Goal: Task Accomplishment & Management: Manage account settings

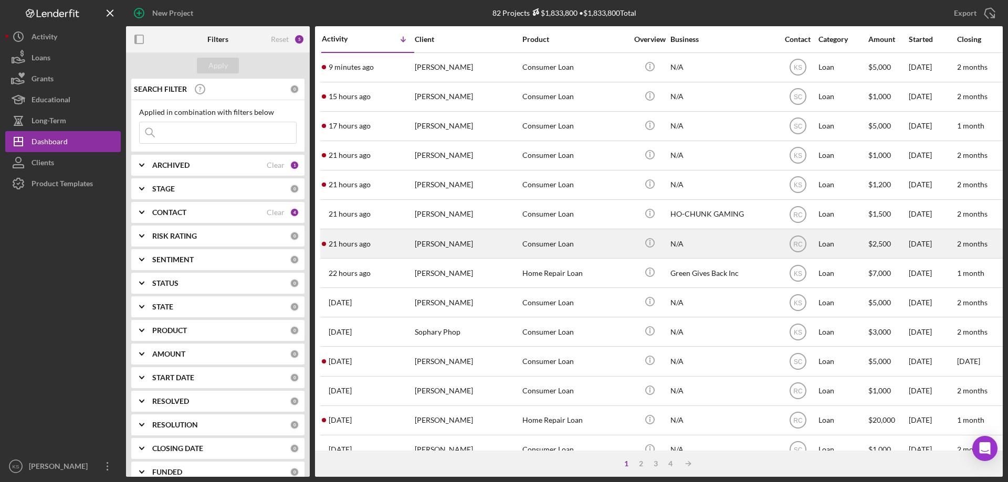
click at [381, 245] on div "21 hours ago Eric Thunder" at bounding box center [368, 244] width 92 height 28
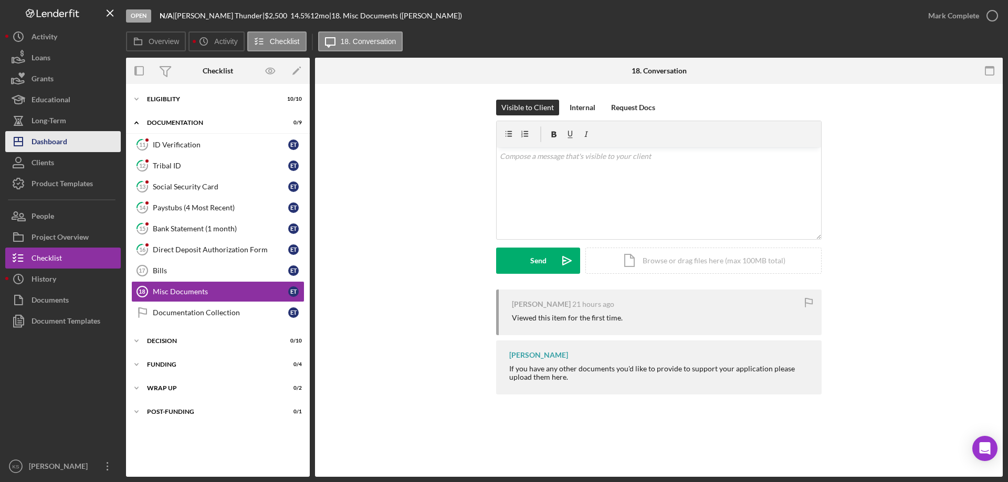
click at [66, 143] on div "Dashboard" at bounding box center [49, 143] width 36 height 24
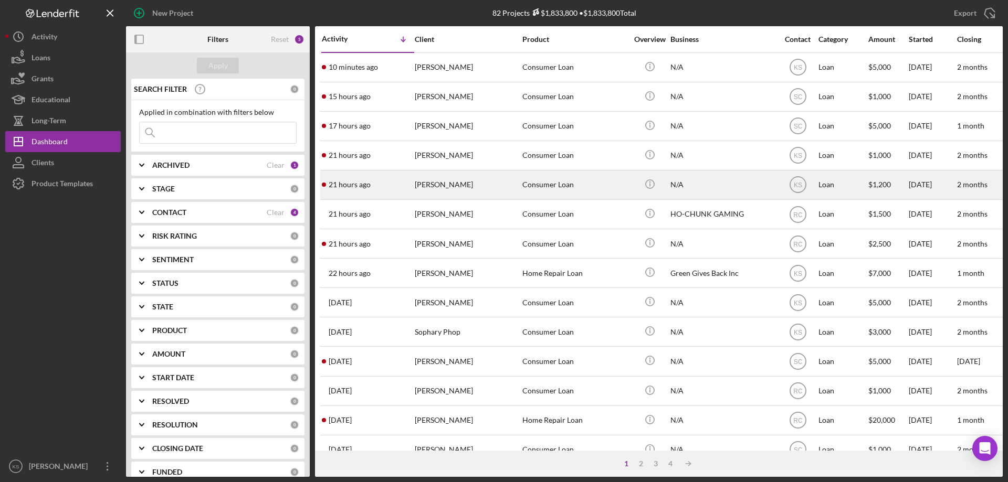
click at [456, 192] on div "[PERSON_NAME]" at bounding box center [467, 185] width 105 height 28
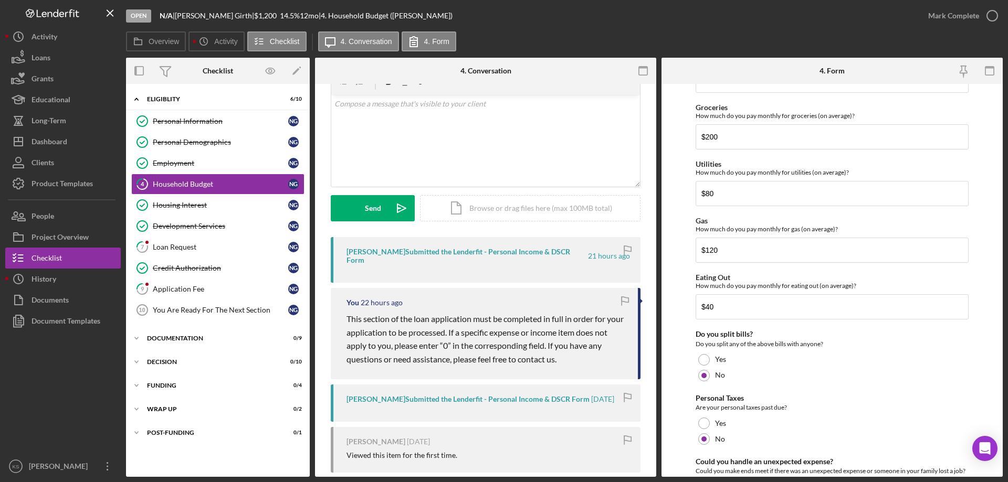
scroll to position [681, 0]
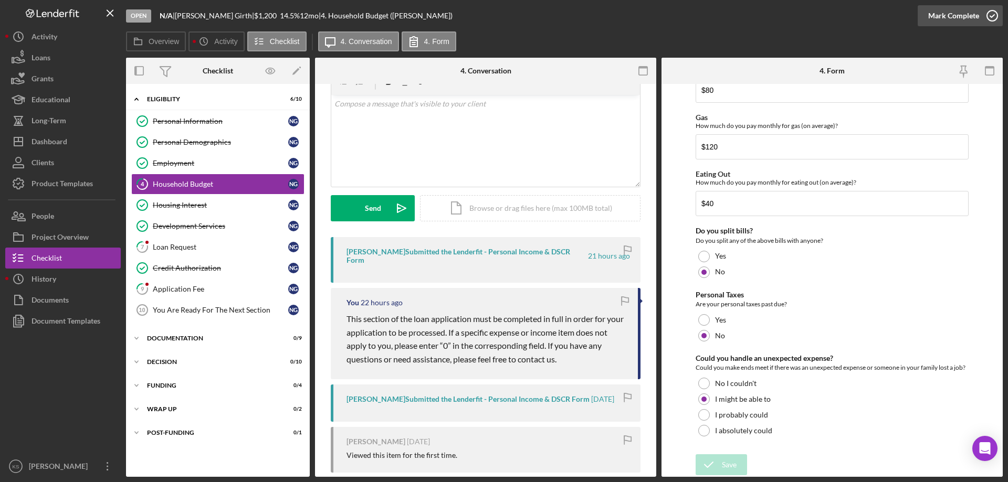
click at [949, 20] on div "Mark Complete" at bounding box center [953, 15] width 51 height 21
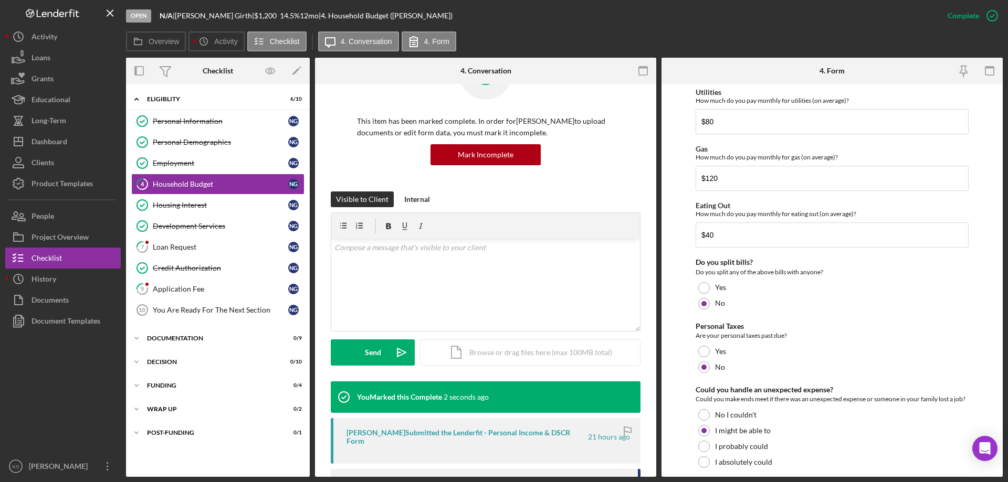
scroll to position [723, 0]
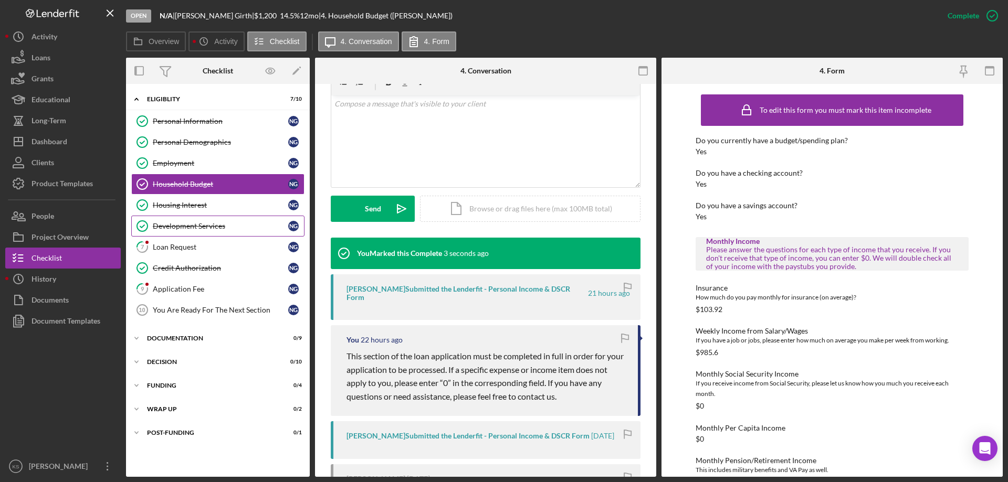
click at [251, 236] on link "Development Services Development Services N G" at bounding box center [217, 226] width 173 height 21
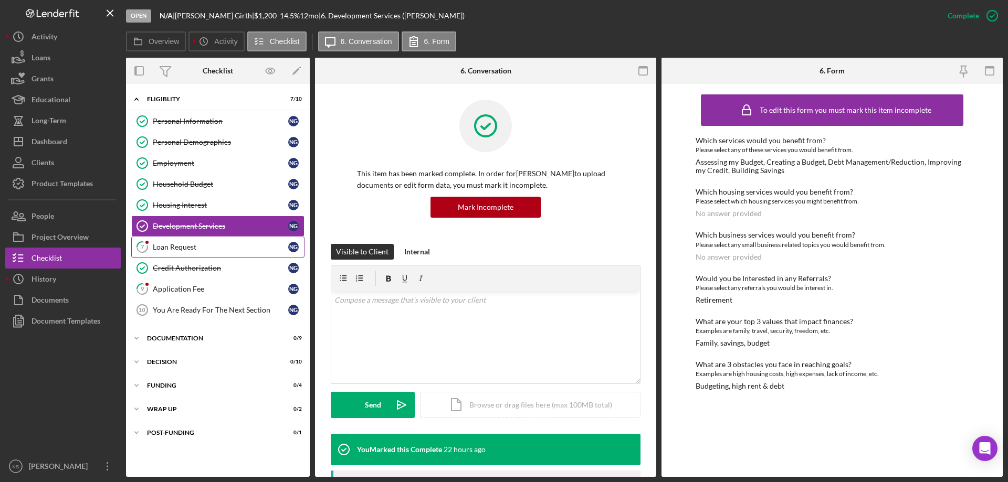
click at [244, 245] on div "Loan Request" at bounding box center [220, 247] width 135 height 8
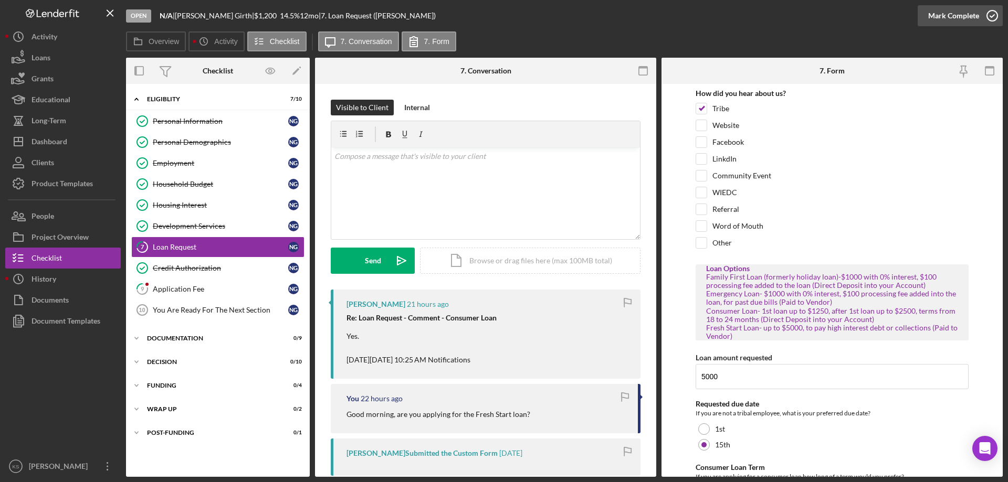
click at [944, 19] on div "Mark Complete" at bounding box center [953, 15] width 51 height 21
click at [208, 289] on div "Application Fee" at bounding box center [220, 289] width 135 height 8
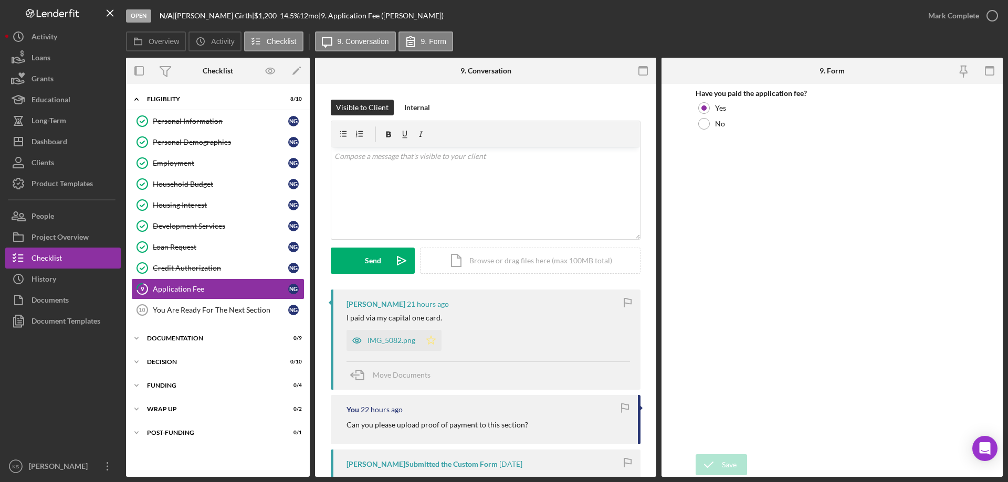
click at [437, 341] on icon "Icon/Star" at bounding box center [430, 340] width 21 height 21
click at [937, 17] on div "Mark Complete" at bounding box center [953, 15] width 51 height 21
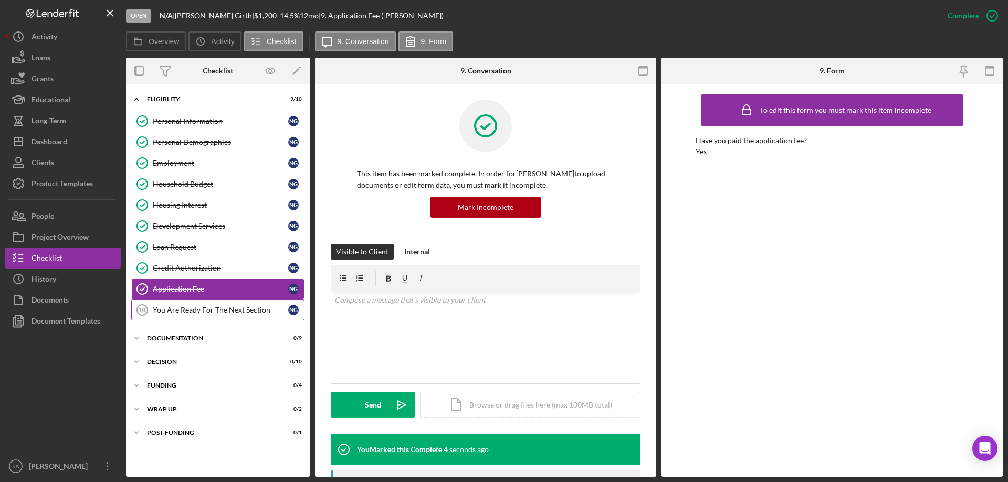
click at [176, 313] on div "You Are Ready For The Next Section" at bounding box center [220, 310] width 135 height 8
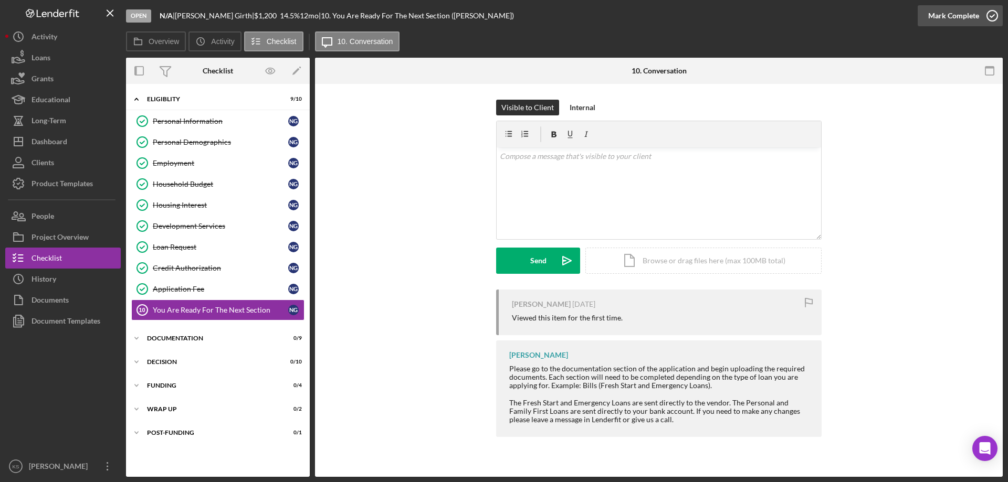
click at [949, 18] on div "Mark Complete" at bounding box center [953, 15] width 51 height 21
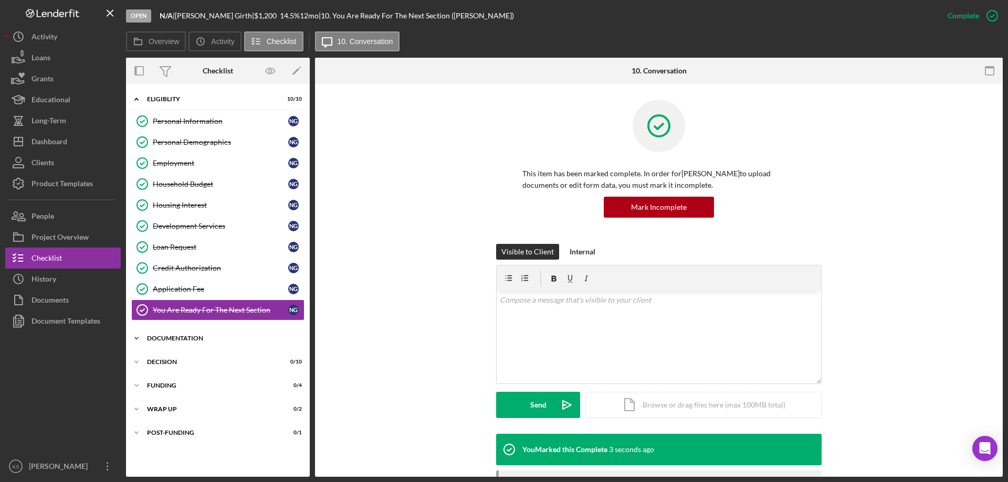
click at [202, 335] on div "Documentation" at bounding box center [222, 338] width 150 height 6
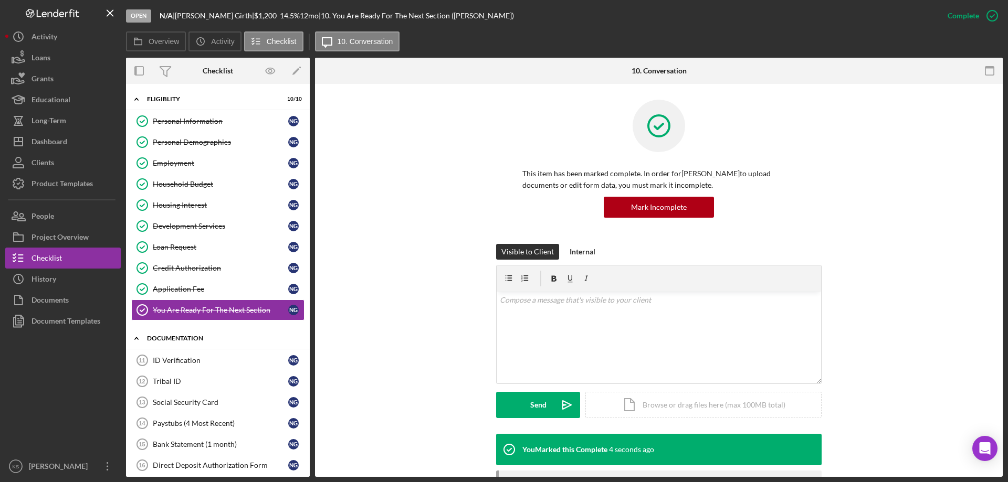
click at [202, 335] on div "Documentation" at bounding box center [222, 338] width 150 height 6
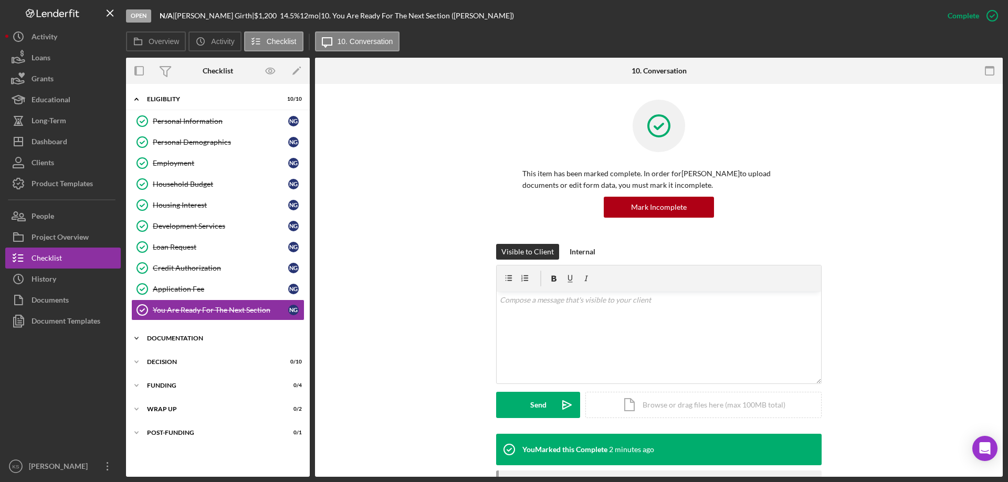
click at [192, 335] on div "Documentation" at bounding box center [222, 338] width 150 height 6
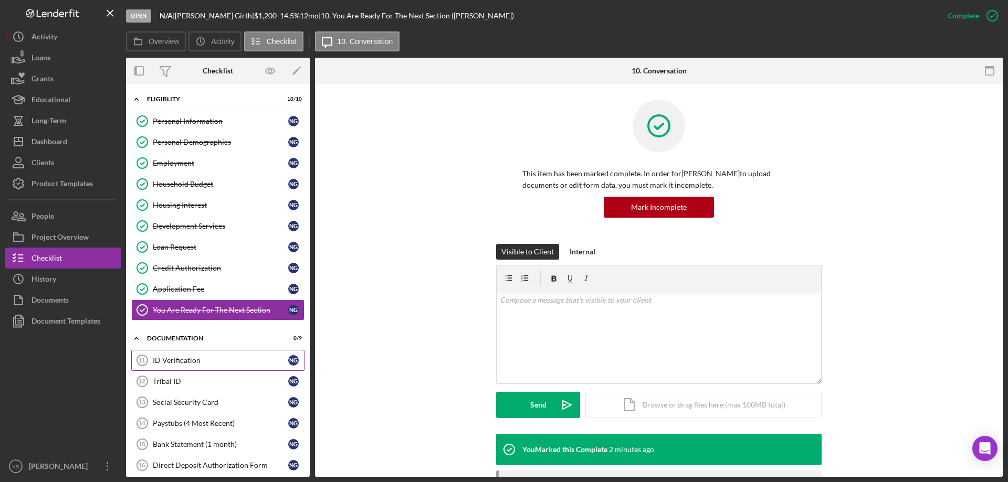
click at [194, 356] on div "ID Verification" at bounding box center [220, 360] width 135 height 8
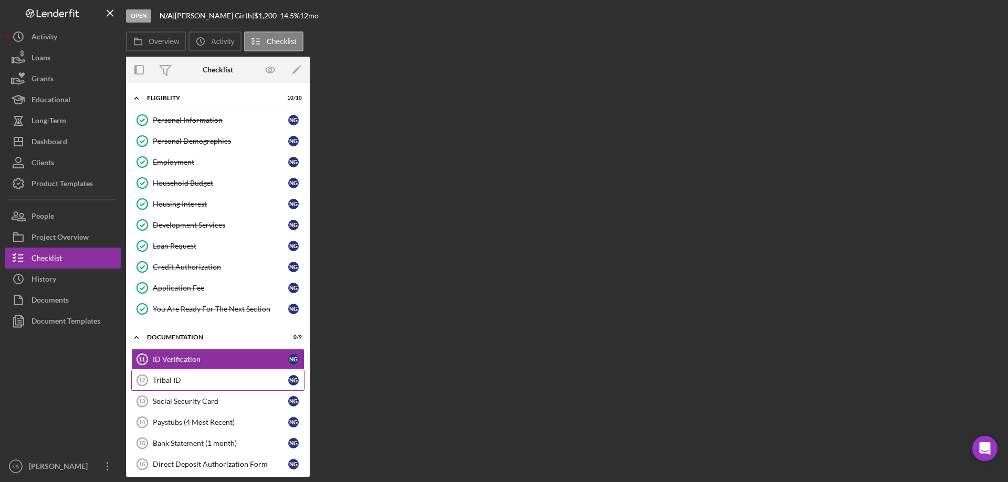
scroll to position [105, 0]
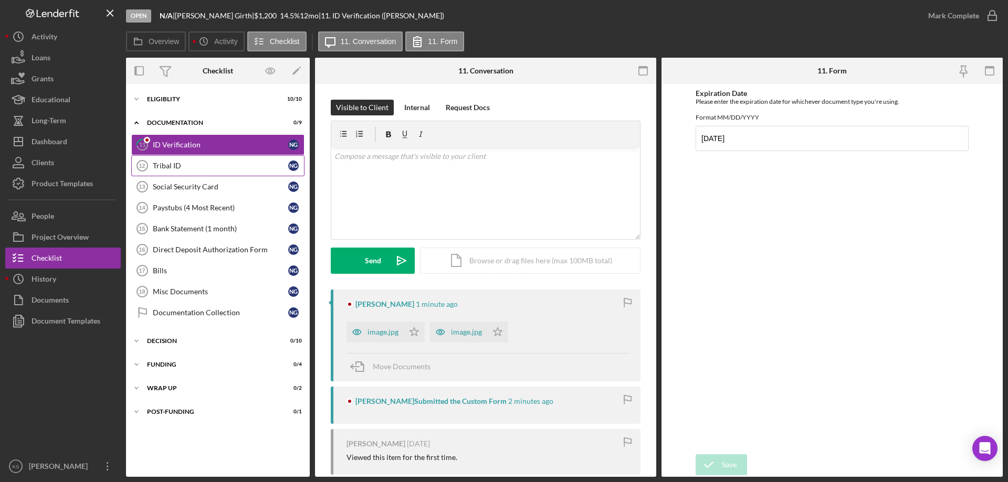
click at [184, 165] on div "Tribal ID" at bounding box center [220, 166] width 135 height 8
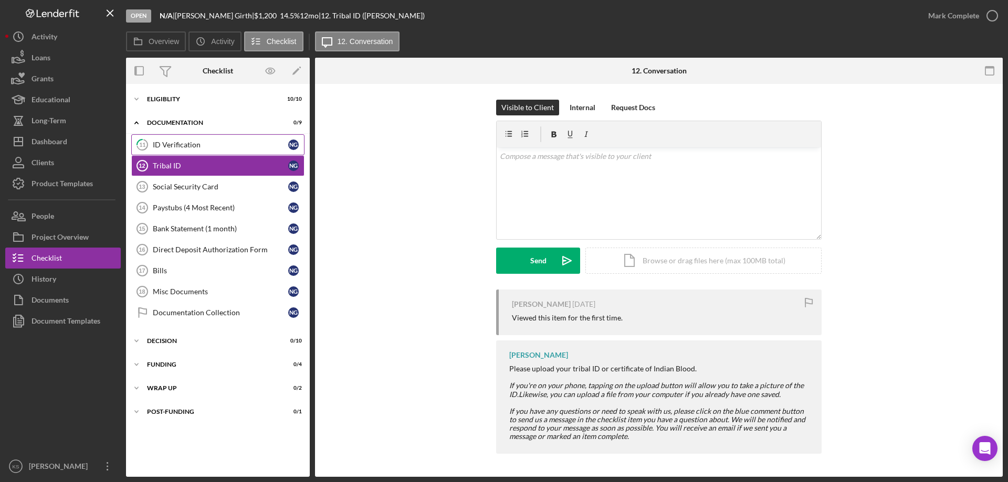
click at [184, 152] on link "11 ID Verification N G" at bounding box center [217, 144] width 173 height 21
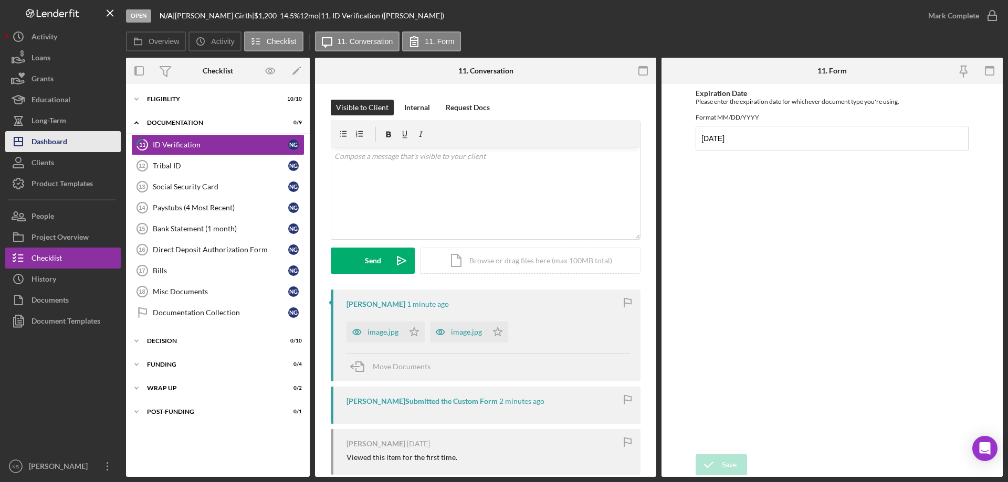
click at [83, 137] on button "Icon/Dashboard Dashboard" at bounding box center [62, 141] width 115 height 21
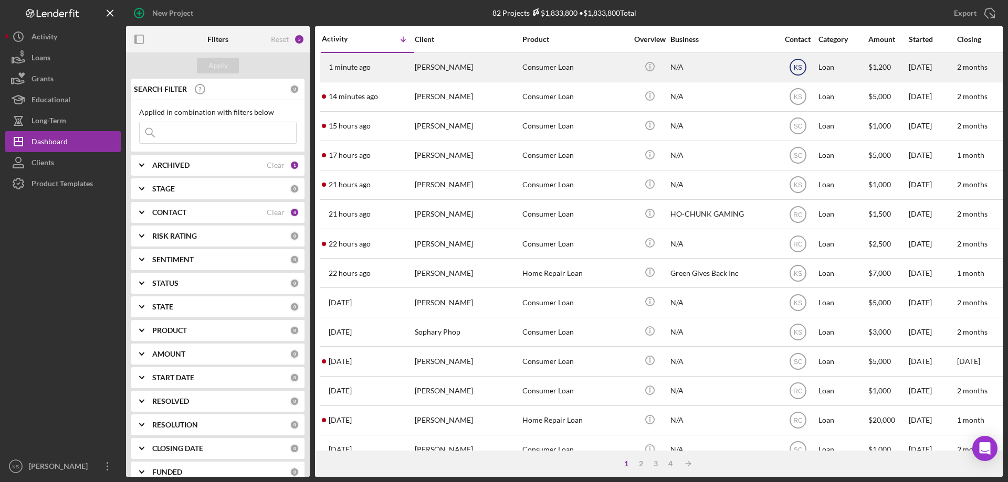
click at [793, 65] on icon "KS" at bounding box center [798, 67] width 26 height 26
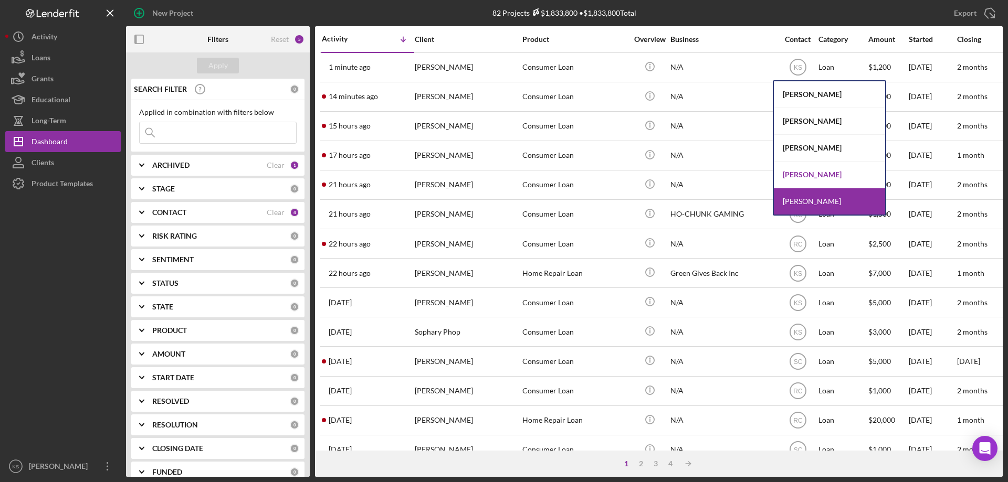
click at [800, 174] on div "[PERSON_NAME]" at bounding box center [829, 175] width 111 height 27
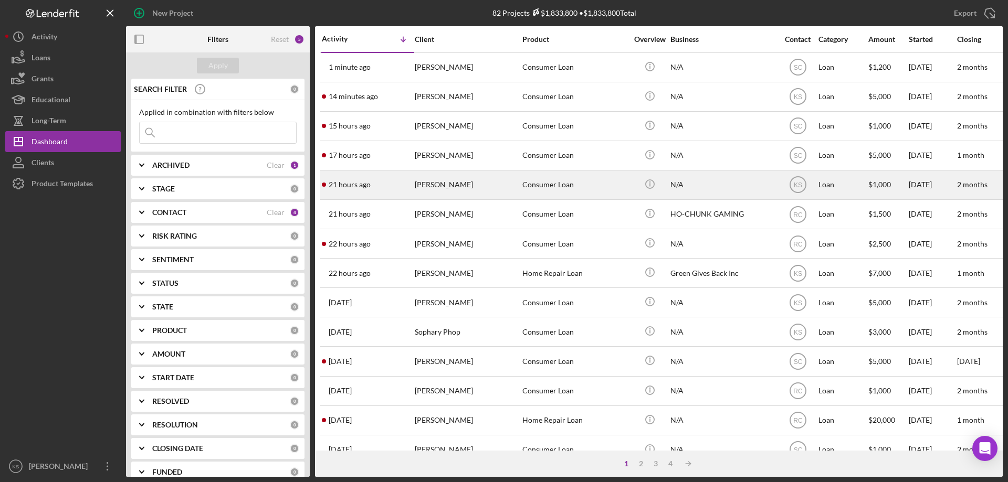
click at [493, 193] on div "[PERSON_NAME]" at bounding box center [467, 185] width 105 height 28
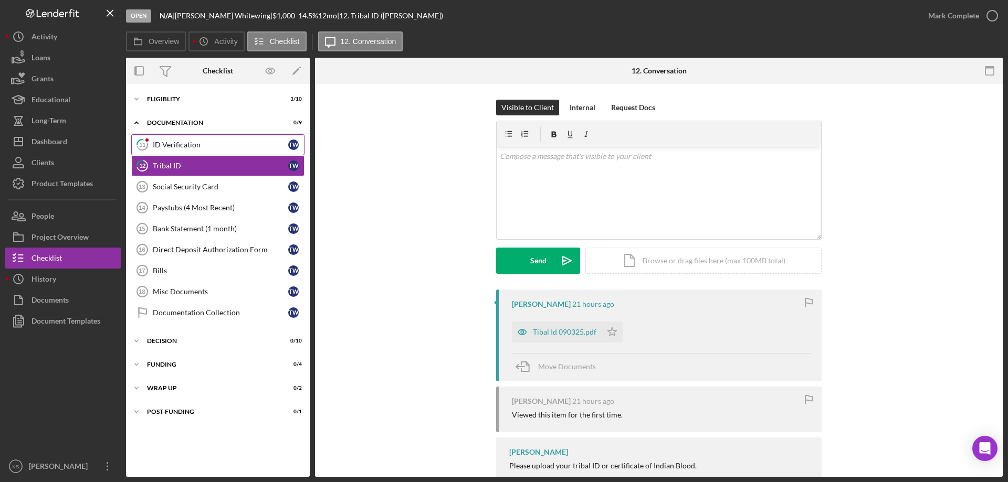
click at [201, 149] on div "ID Verification" at bounding box center [220, 145] width 135 height 8
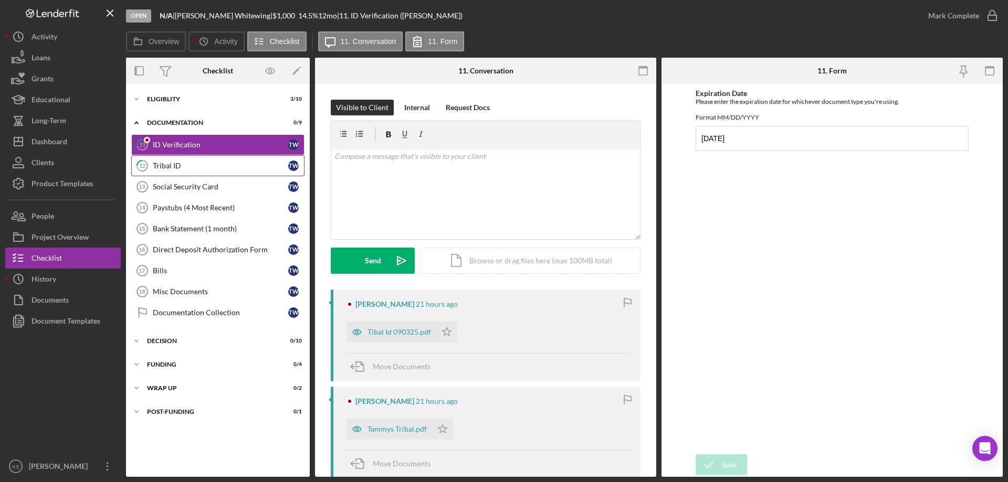
click at [194, 160] on link "12 Tribal ID T W" at bounding box center [217, 165] width 173 height 21
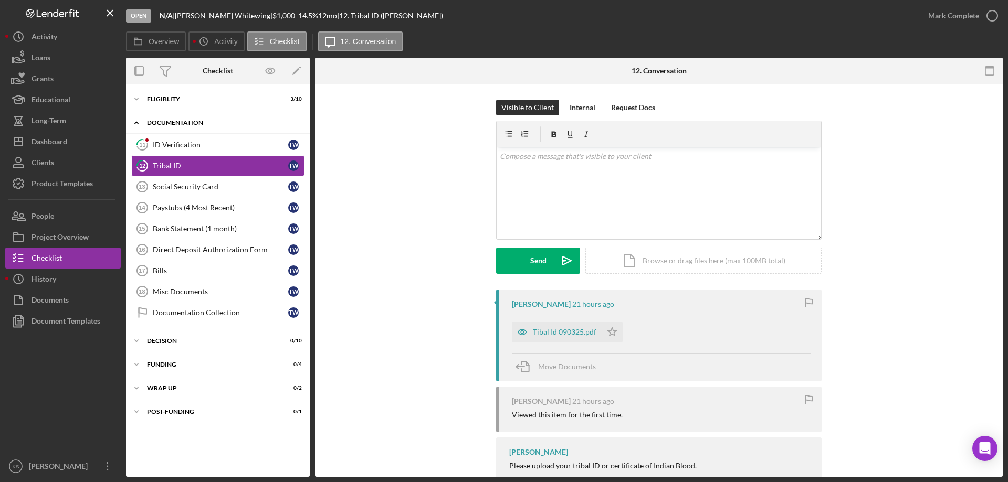
click at [169, 120] on div "Documentation" at bounding box center [222, 123] width 150 height 6
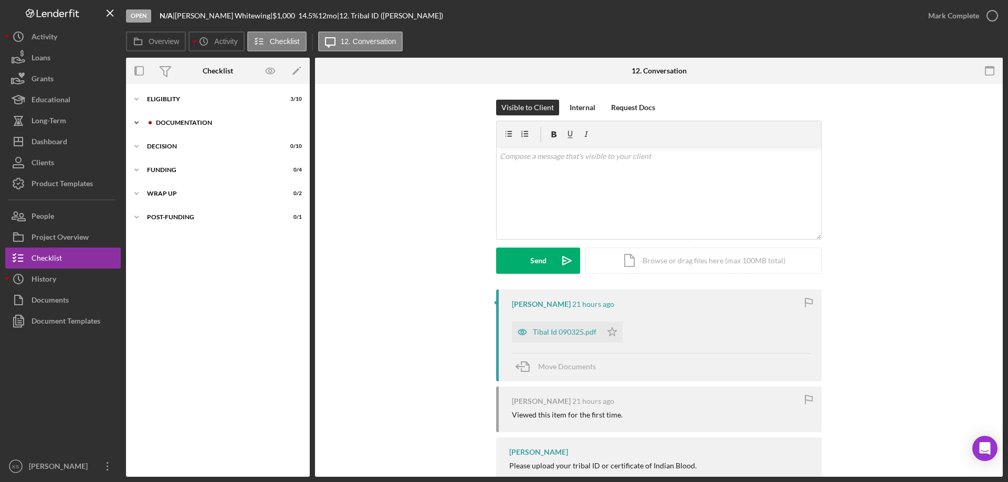
click at [169, 120] on div "Documentation" at bounding box center [226, 123] width 141 height 6
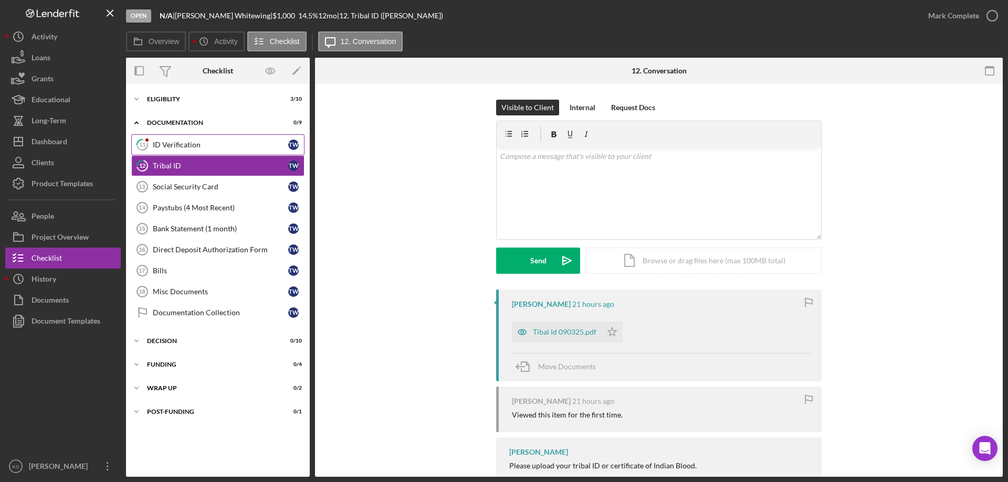
click at [169, 140] on link "11 ID Verification T W" at bounding box center [217, 144] width 173 height 21
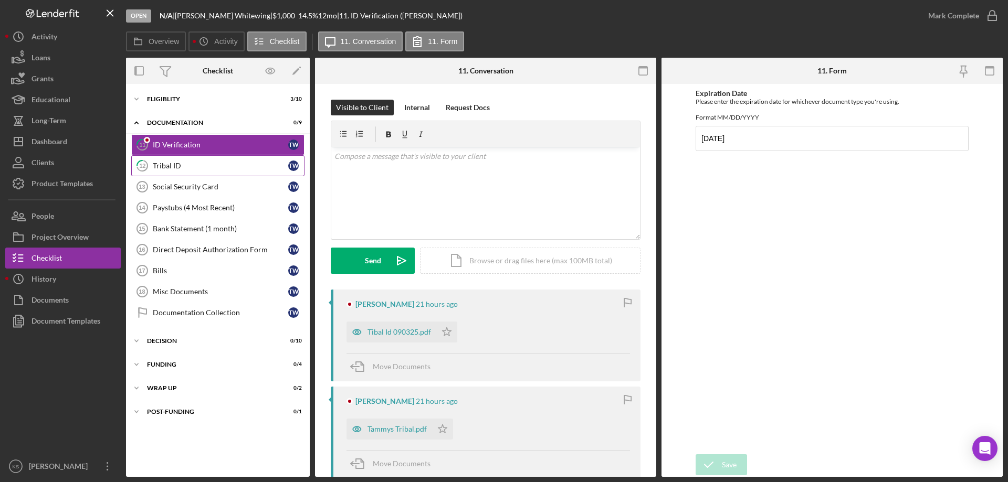
click at [172, 160] on link "12 Tribal ID T W" at bounding box center [217, 165] width 173 height 21
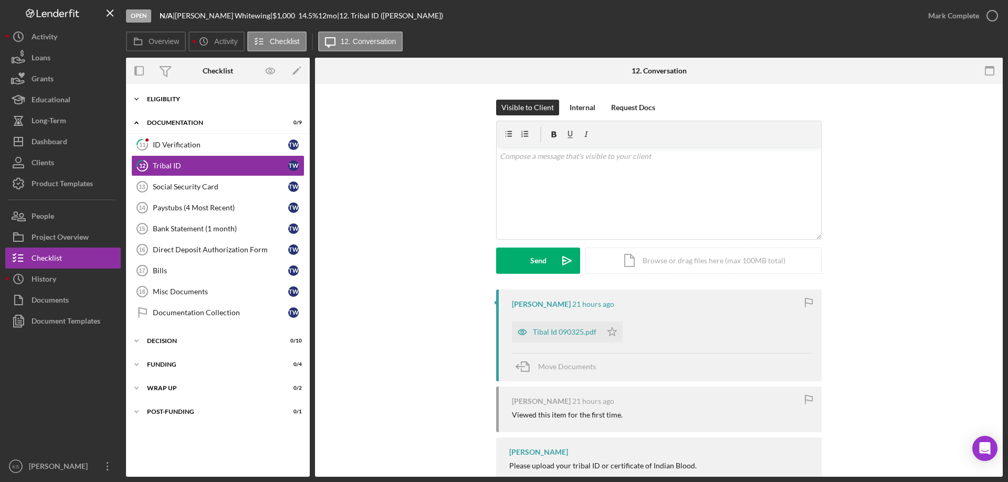
click at [174, 100] on div "Eligiblity" at bounding box center [222, 99] width 150 height 6
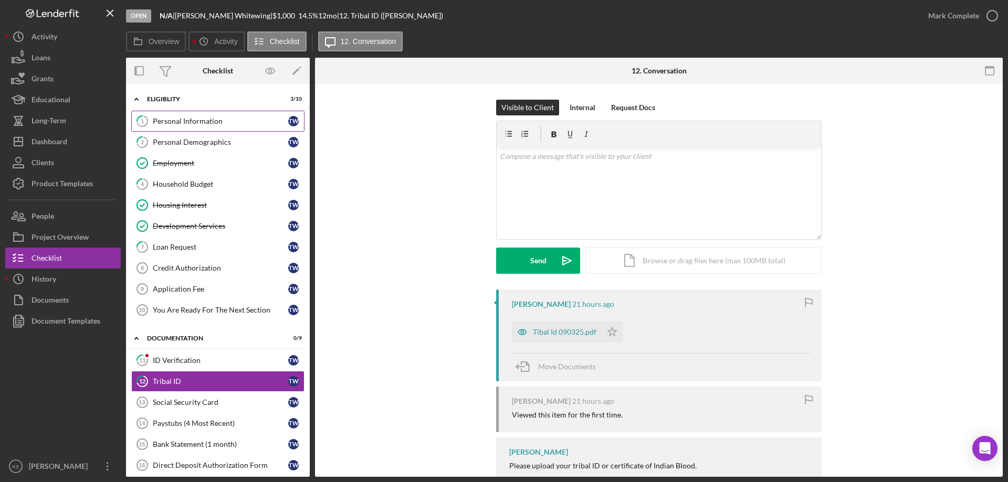
click at [193, 125] on div "Personal Information" at bounding box center [220, 121] width 135 height 8
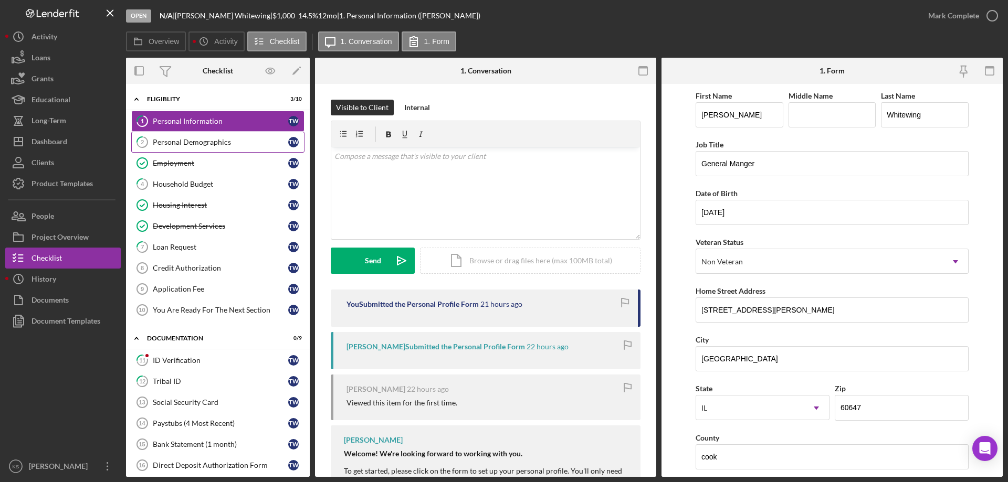
click at [224, 148] on link "2 Personal Demographics T W" at bounding box center [217, 142] width 173 height 21
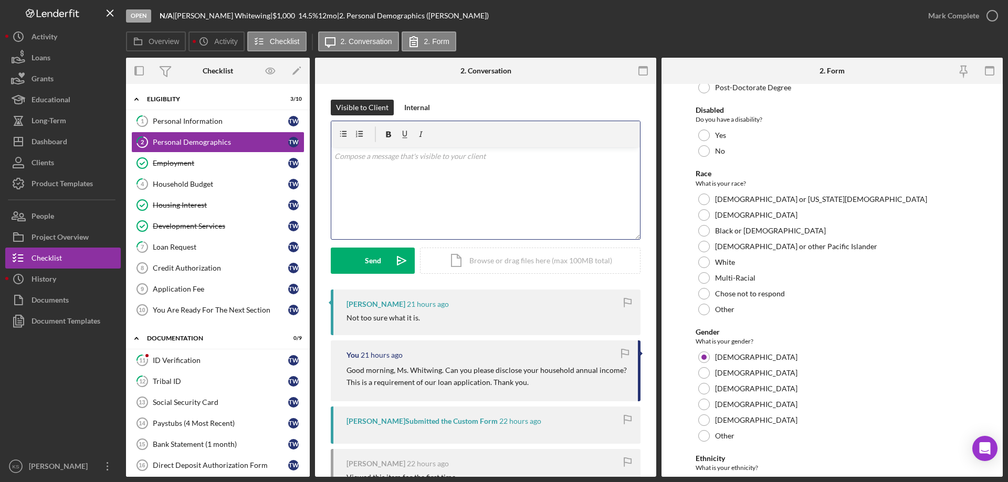
click at [471, 185] on div "v Color teal Color pink Remove color Add row above Add row below Add column bef…" at bounding box center [485, 194] width 309 height 92
click at [428, 162] on p "Can you please supply an estimate household annual income?" at bounding box center [485, 157] width 303 height 12
click at [458, 157] on p "Can you please supply an estimate household annual income?" at bounding box center [485, 157] width 303 height 12
click at [0, 0] on span "of the" at bounding box center [0, 0] width 0 height 0
click at [465, 184] on div "v Color teal Color pink Remove color Add row above Add row below Add column bef…" at bounding box center [485, 194] width 309 height 92
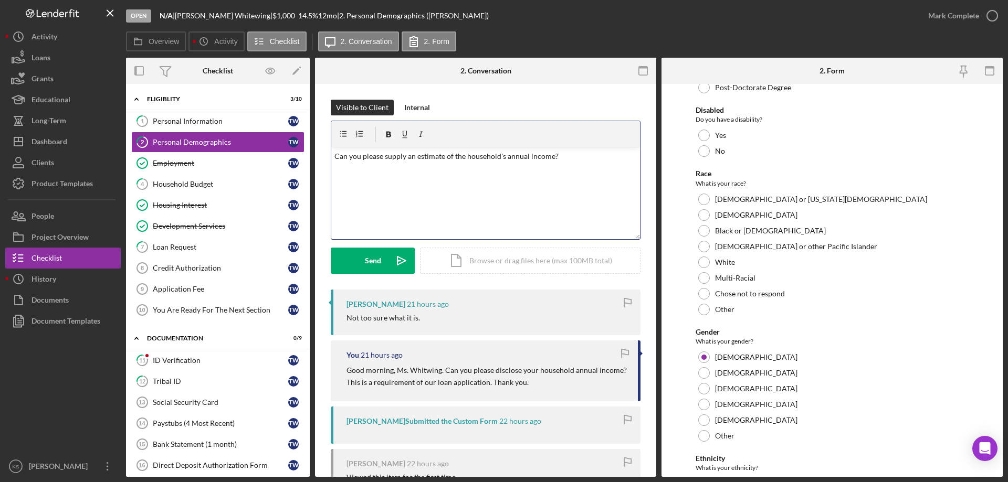
click at [531, 169] on div "v Color teal Color pink Remove color Add row above Add row below Add column bef…" at bounding box center [485, 194] width 309 height 92
click at [588, 161] on p "Can you please supply an estimate of the household's annual income?" at bounding box center [485, 157] width 303 height 12
click at [385, 256] on button "Send Icon/icon-invite-send" at bounding box center [373, 261] width 84 height 26
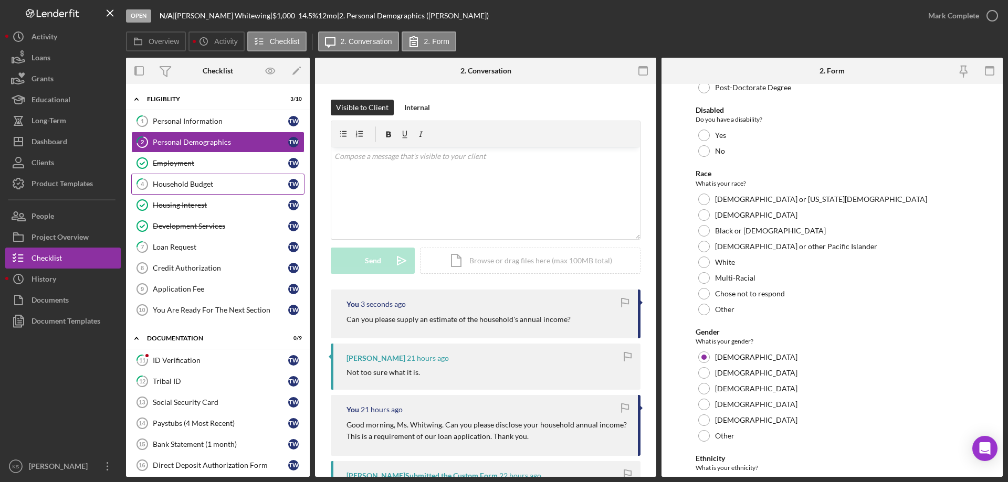
click at [214, 190] on link "4 Household Budget T W" at bounding box center [217, 184] width 173 height 21
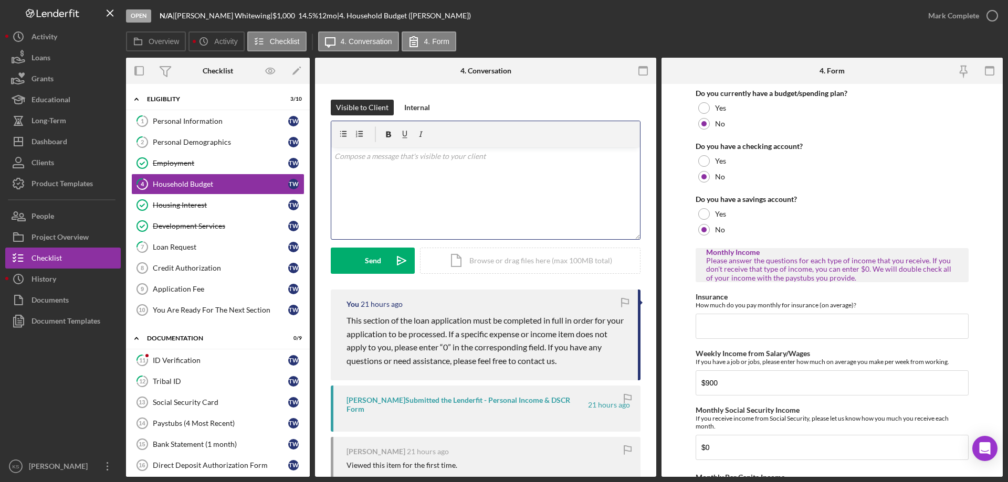
click at [517, 192] on div "v Color teal Color pink Remove color Add row above Add row below Add column bef…" at bounding box center [485, 194] width 309 height 92
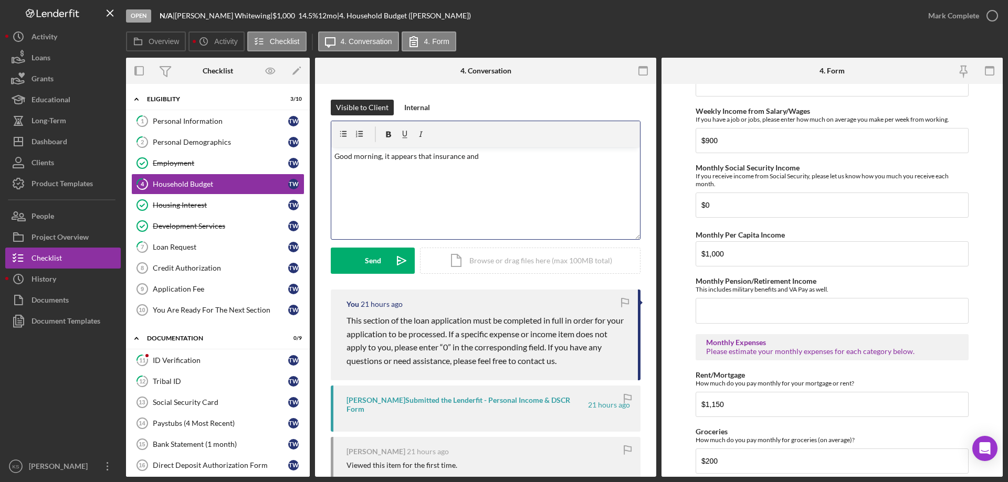
scroll to position [262, 0]
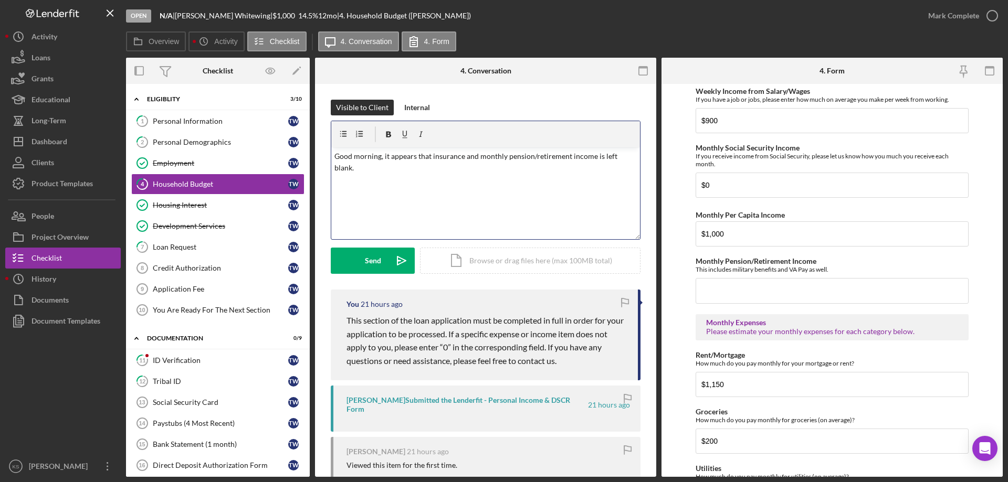
click at [427, 157] on p "Good morning, it appears that insurance and monthly pension/retirement income i…" at bounding box center [485, 163] width 303 height 24
click at [429, 157] on p "Good morning, it appears that insurance and monthly pension/retirement income i…" at bounding box center [485, 163] width 303 height 24
click at [605, 157] on p "Good morning, it appears that the insurance and monthly pension/retirement inco…" at bounding box center [485, 163] width 303 height 24
click at [609, 155] on p "Good morning, it appears that the insurance and monthly pension/retirement inco…" at bounding box center [485, 163] width 303 height 24
click at [0, 0] on div "are" at bounding box center [0, 0] width 0 height 0
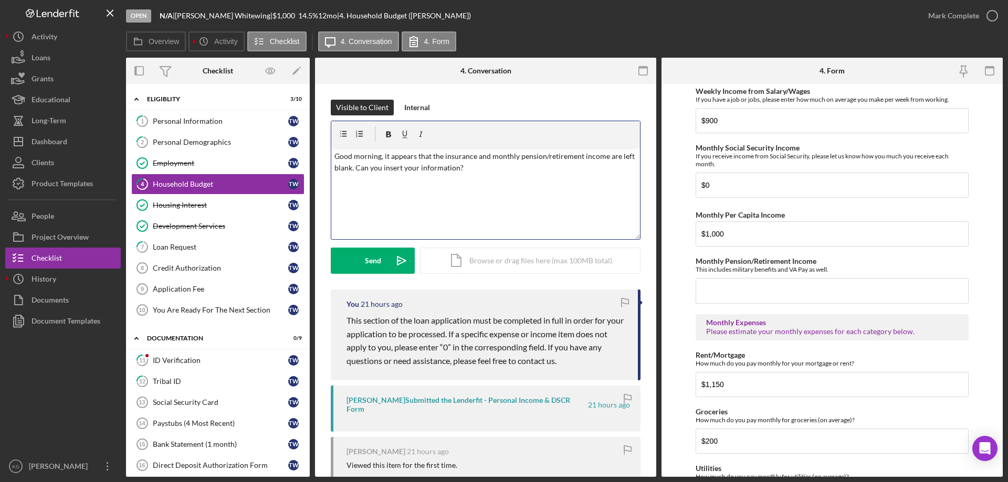
click at [586, 181] on div "v Color teal Color pink Remove color Add row above Add row below Add column bef…" at bounding box center [485, 194] width 309 height 92
click at [383, 255] on button "Send Icon/icon-invite-send" at bounding box center [373, 261] width 84 height 26
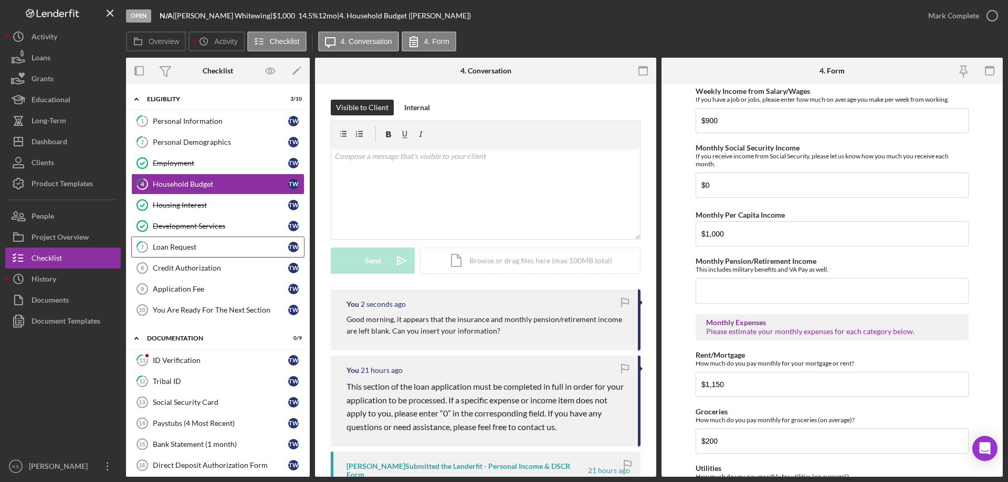
click at [207, 250] on div "Loan Request" at bounding box center [220, 247] width 135 height 8
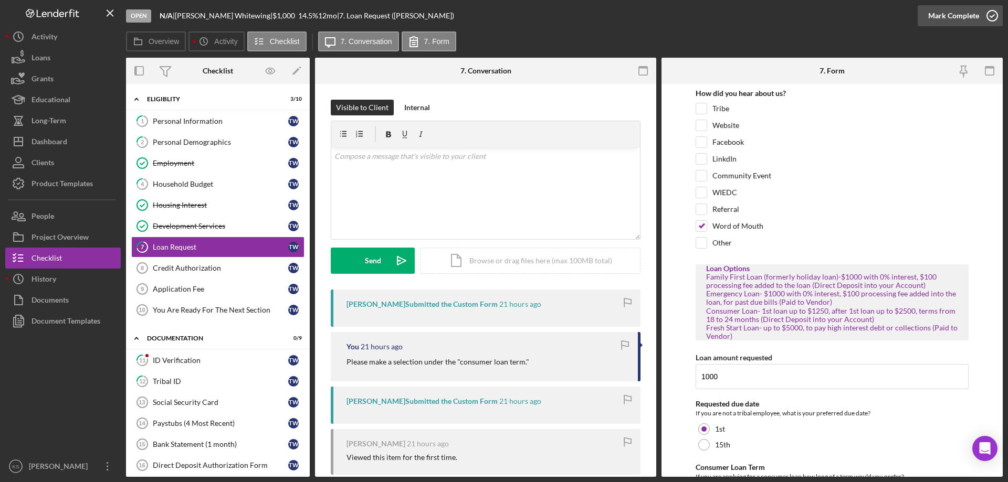
click at [946, 18] on div "Mark Complete" at bounding box center [953, 15] width 51 height 21
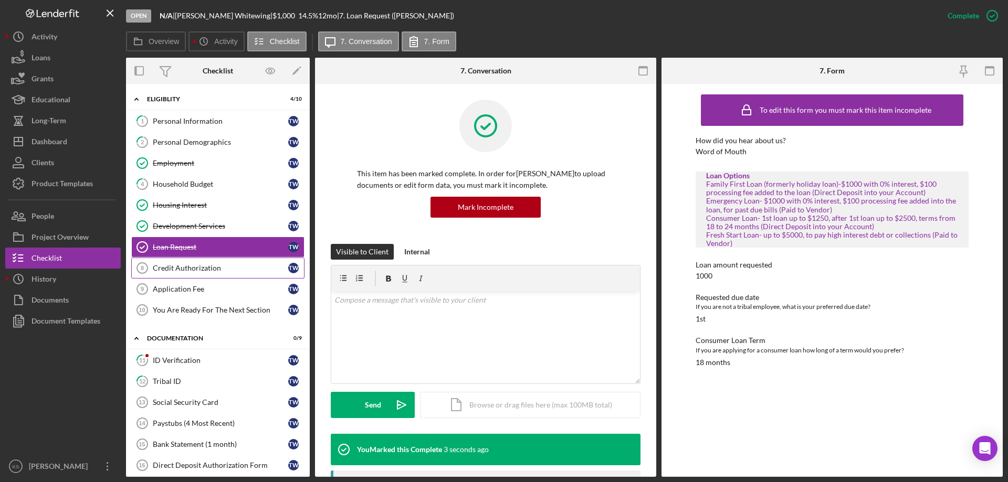
click at [224, 273] on link "Credit Authorization 8 Credit Authorization T W" at bounding box center [217, 268] width 173 height 21
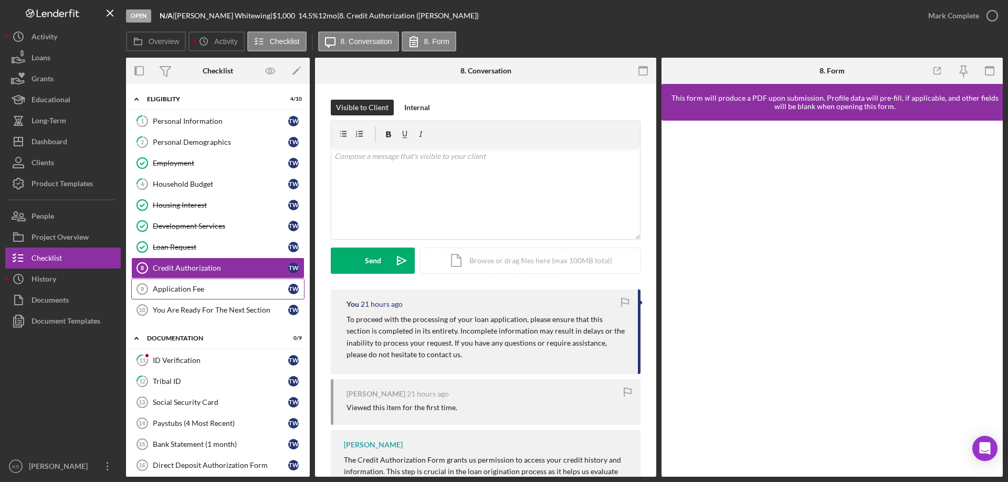
click at [217, 291] on div "Application Fee" at bounding box center [220, 289] width 135 height 8
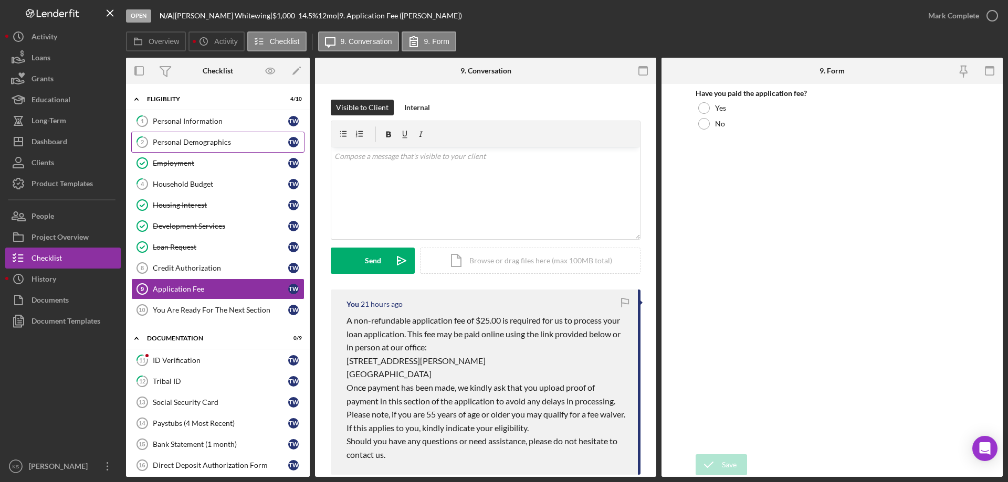
click at [217, 136] on link "2 Personal Demographics T W" at bounding box center [217, 142] width 173 height 21
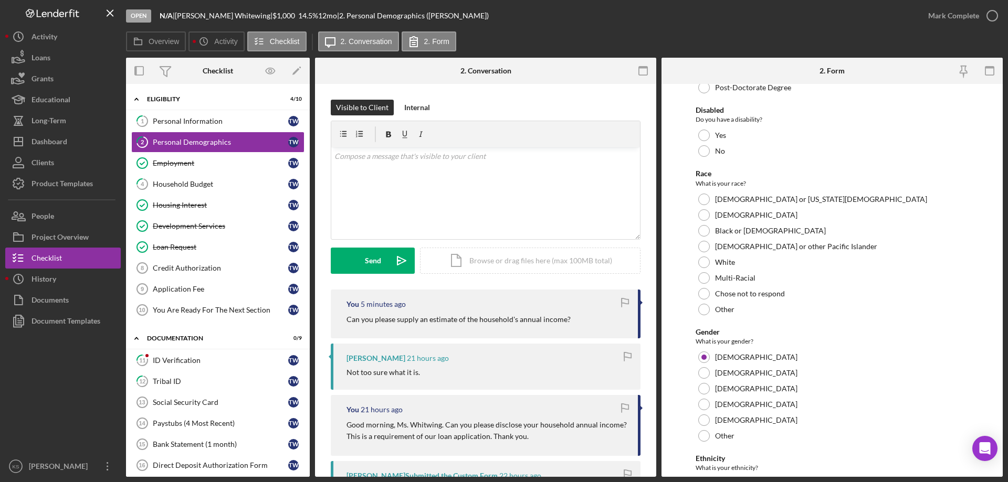
scroll to position [51, 0]
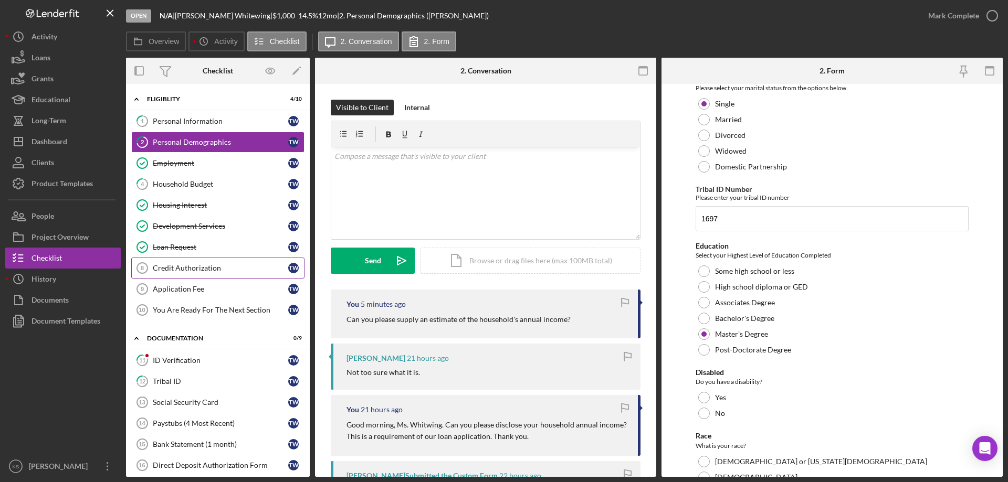
click at [198, 267] on div "Credit Authorization" at bounding box center [220, 268] width 135 height 8
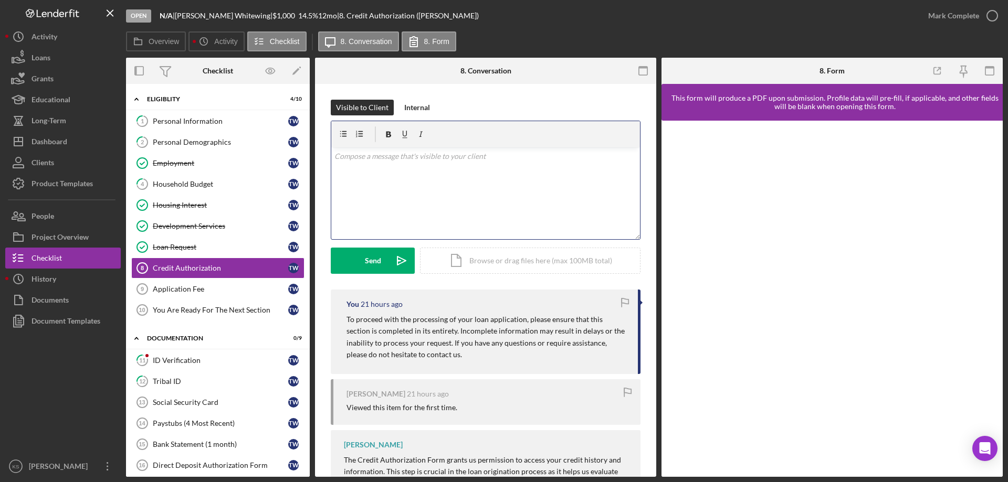
click at [380, 213] on div "v Color teal Color pink Remove color Add row above Add row below Add column bef…" at bounding box center [485, 194] width 309 height 92
click at [483, 159] on p "You're almost there. Please complete the credit card authorization form." at bounding box center [485, 157] width 303 height 12
click at [419, 196] on div "v Color teal Color pink Remove color Add row above Add row below Add column bef…" at bounding box center [485, 194] width 309 height 92
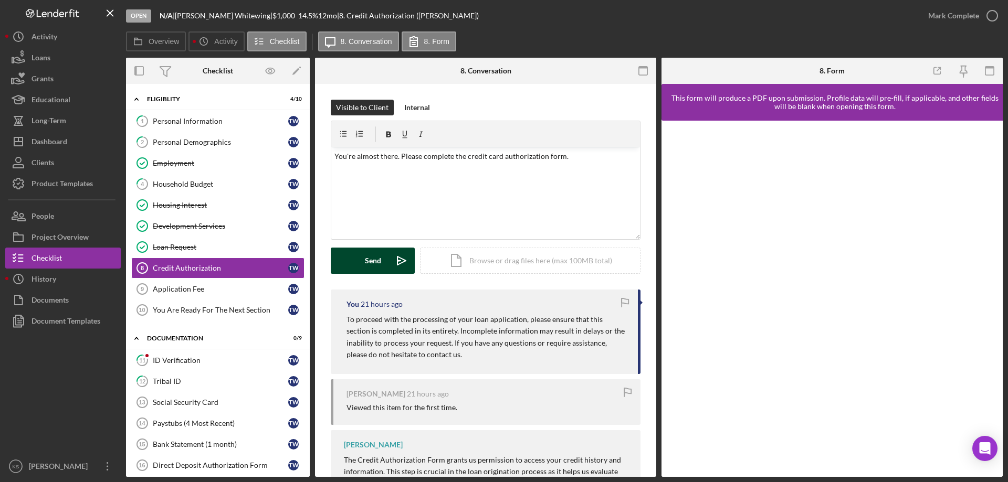
click at [373, 257] on div "Send" at bounding box center [373, 261] width 16 height 26
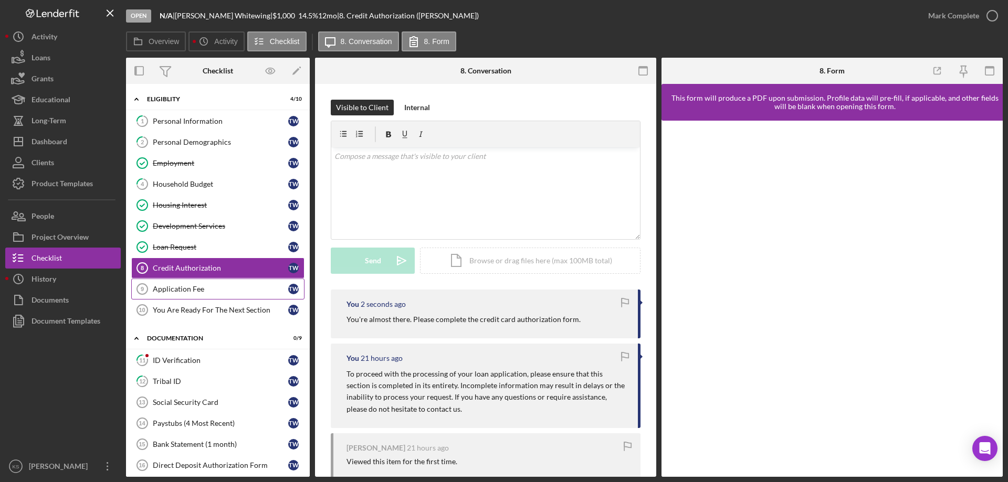
click at [232, 284] on link "Application Fee 9 Application Fee T W" at bounding box center [217, 289] width 173 height 21
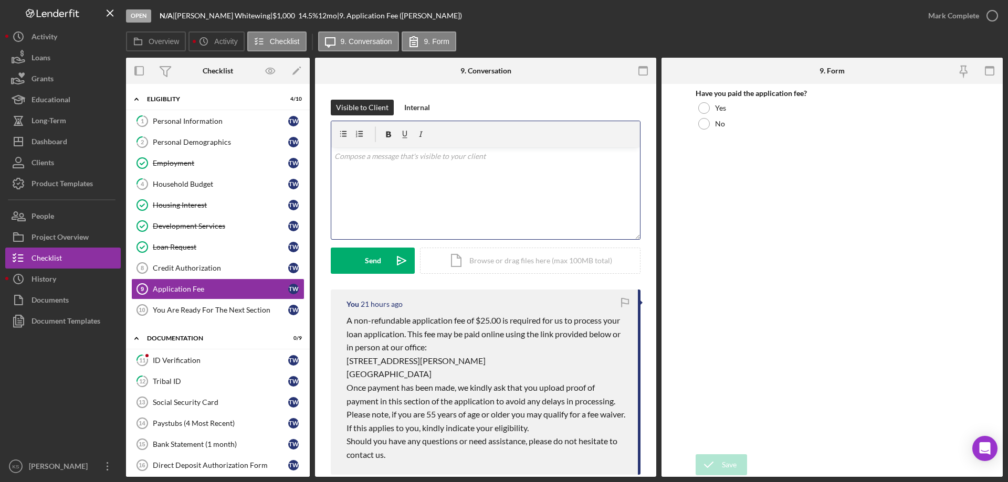
click at [425, 194] on div "v Color teal Color pink Remove color Add row above Add row below Add column bef…" at bounding box center [485, 194] width 309 height 92
click at [435, 183] on div "v Color teal Color pink Remove color Add row above Add row below Add column bef…" at bounding box center [485, 194] width 309 height 92
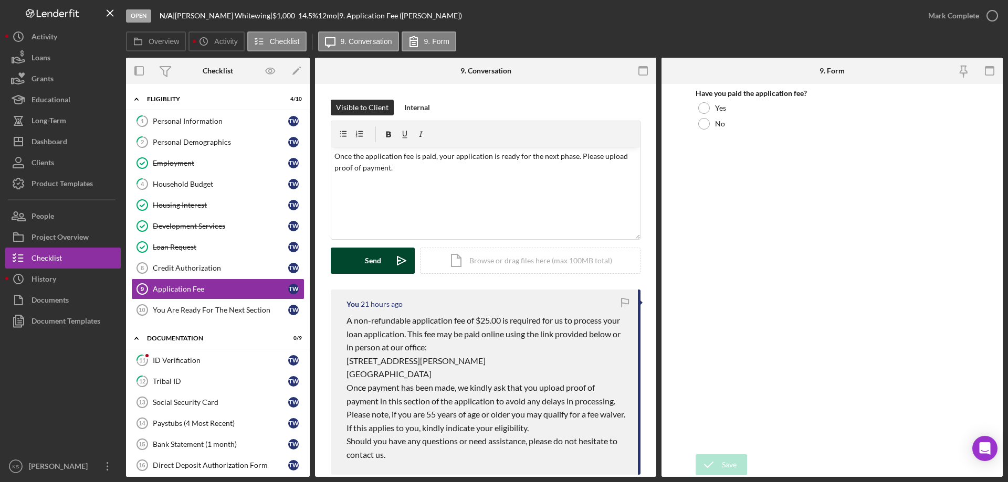
drag, startPoint x: 385, startPoint y: 267, endPoint x: 399, endPoint y: 268, distance: 14.7
click at [385, 267] on button "Send Icon/icon-invite-send" at bounding box center [373, 261] width 84 height 26
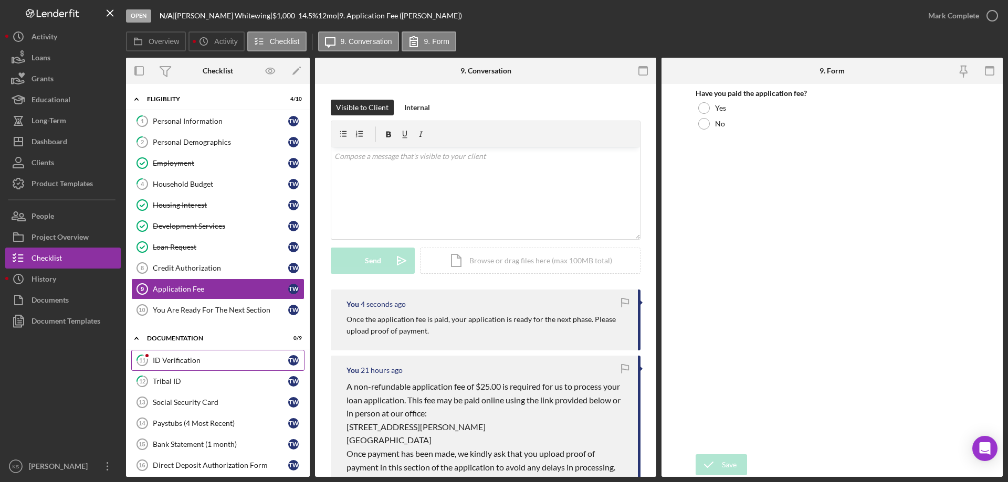
click at [190, 364] on div "ID Verification" at bounding box center [220, 360] width 135 height 8
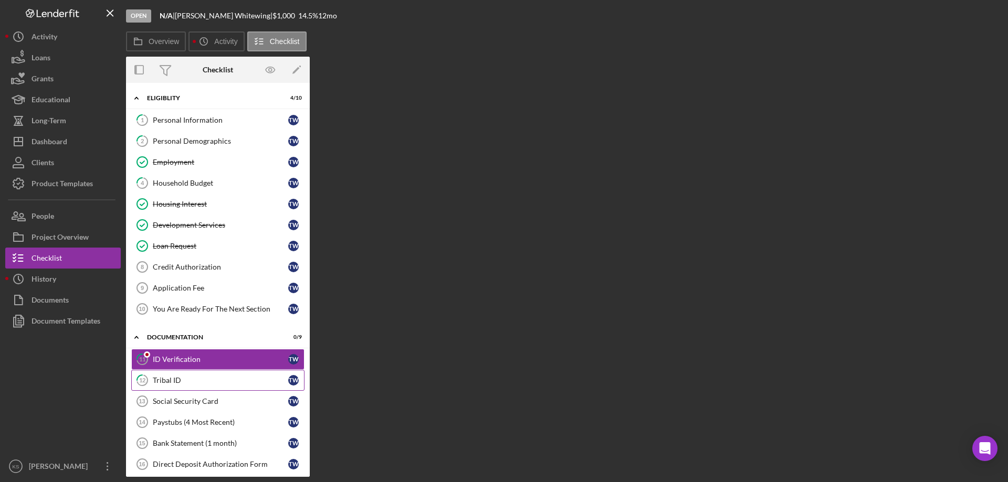
click at [186, 384] on div "Tribal ID" at bounding box center [220, 380] width 135 height 8
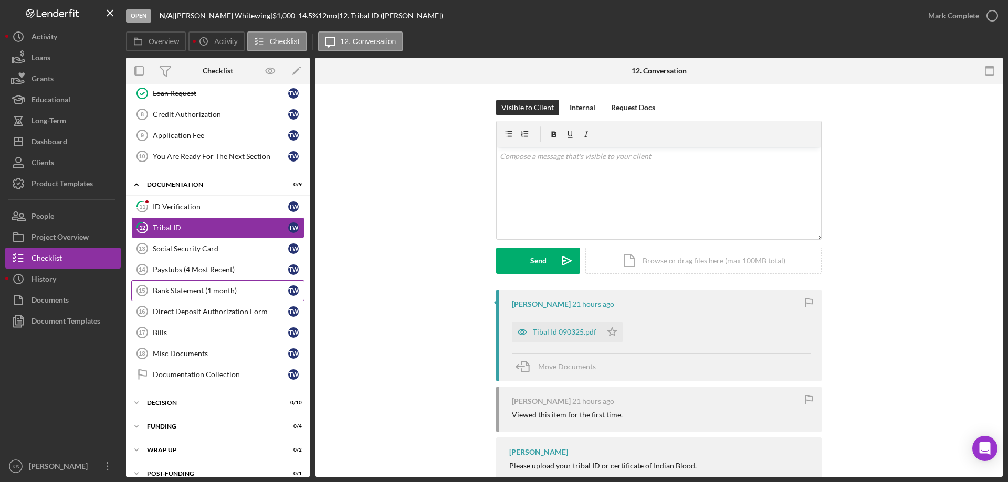
scroll to position [167, 0]
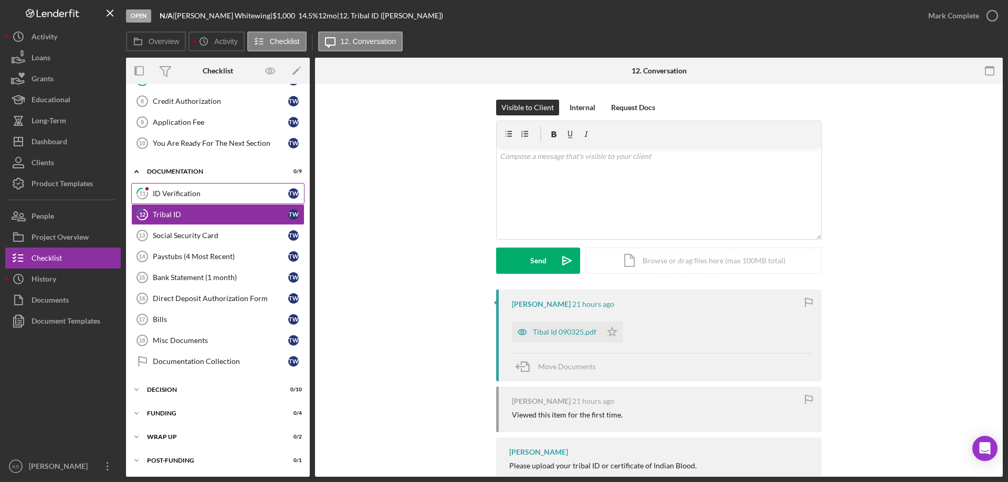
click at [198, 191] on div "ID Verification" at bounding box center [220, 194] width 135 height 8
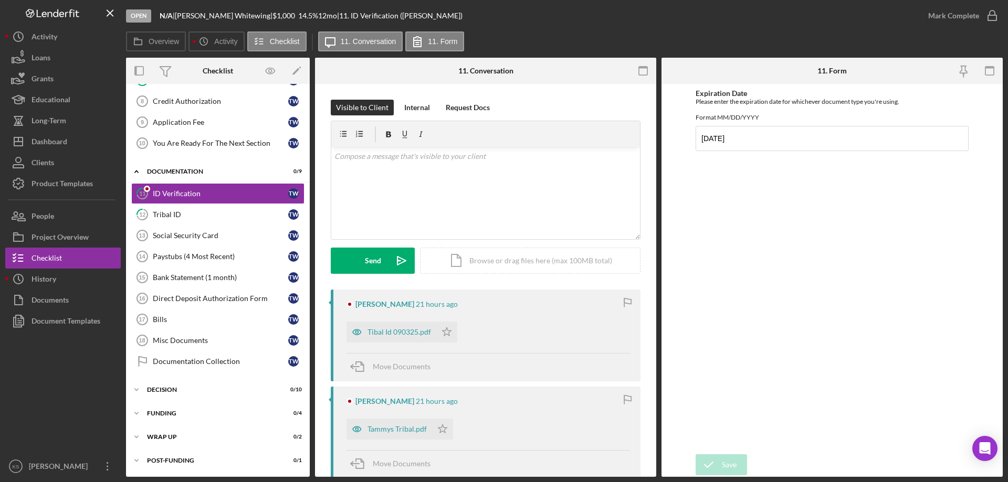
click at [570, 311] on div "[PERSON_NAME] 21 hours ago Tibal Id 090325.pdf Icon/Star Move Documents" at bounding box center [486, 336] width 310 height 92
click at [199, 172] on div "Documentation" at bounding box center [222, 172] width 150 height 6
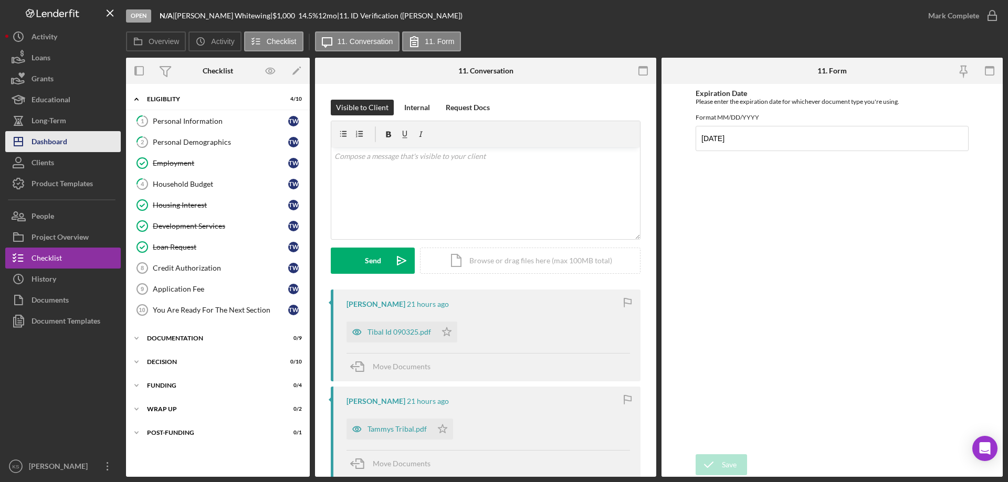
click at [68, 145] on button "Icon/Dashboard Dashboard" at bounding box center [62, 141] width 115 height 21
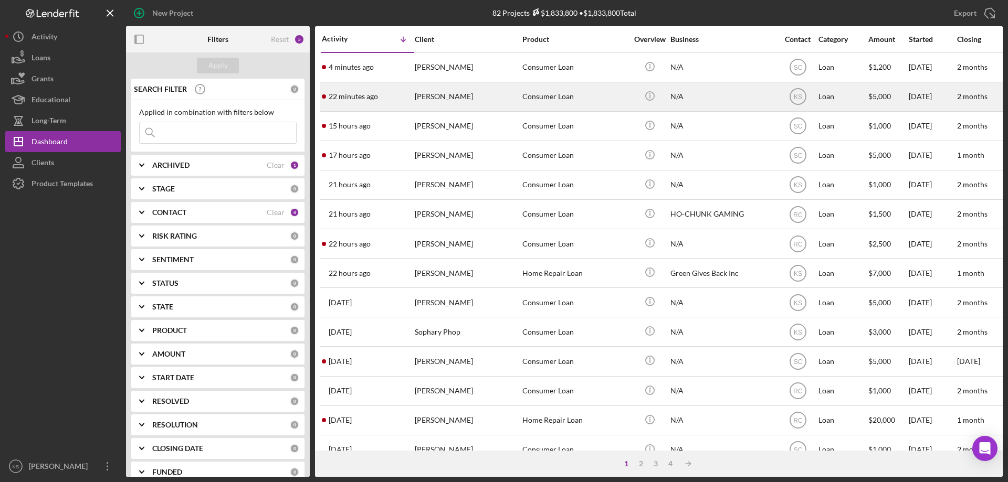
click at [449, 96] on div "[PERSON_NAME]" at bounding box center [467, 97] width 105 height 28
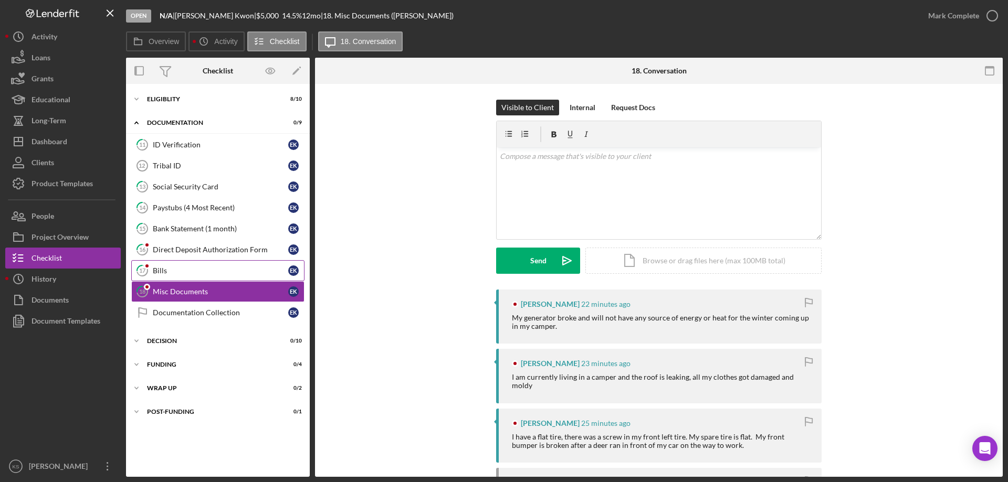
click at [203, 264] on link "17 Bills E K" at bounding box center [217, 270] width 173 height 21
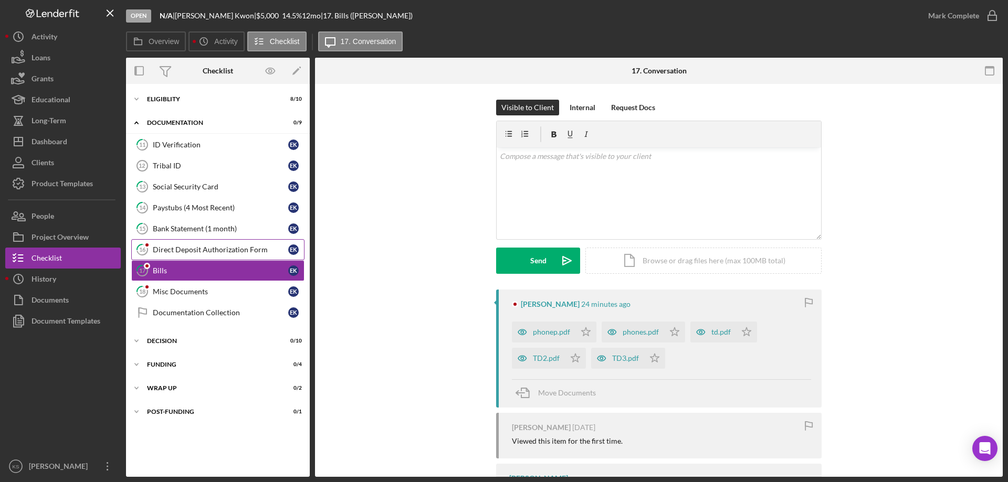
click at [193, 250] on div "Direct Deposit Authorization Form" at bounding box center [220, 250] width 135 height 8
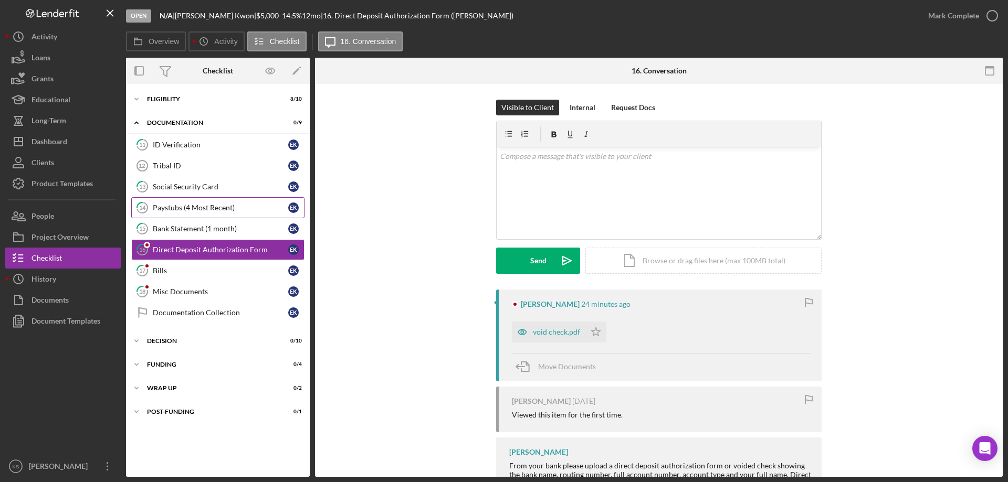
drag, startPoint x: 193, startPoint y: 206, endPoint x: 198, endPoint y: 201, distance: 7.4
click at [194, 206] on div "Paystubs (4 Most Recent)" at bounding box center [220, 208] width 135 height 8
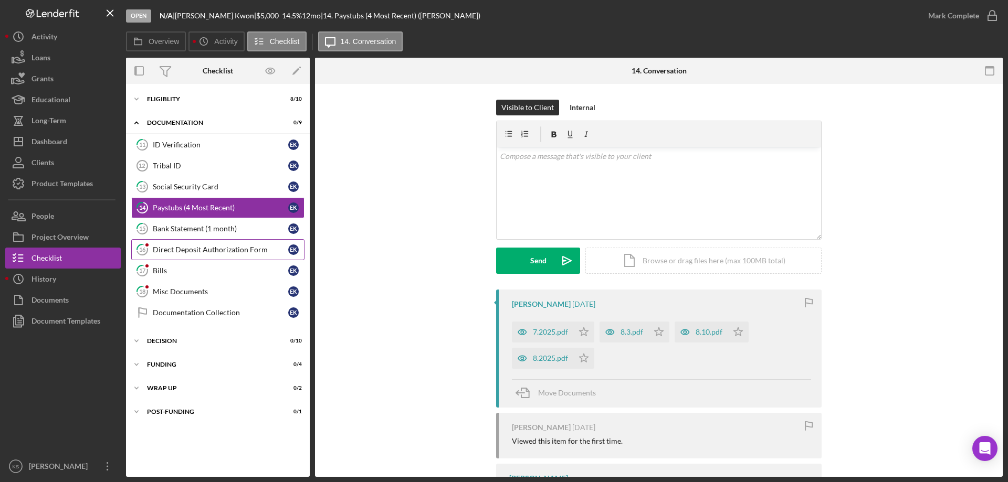
click at [202, 247] on div "Direct Deposit Authorization Form" at bounding box center [220, 250] width 135 height 8
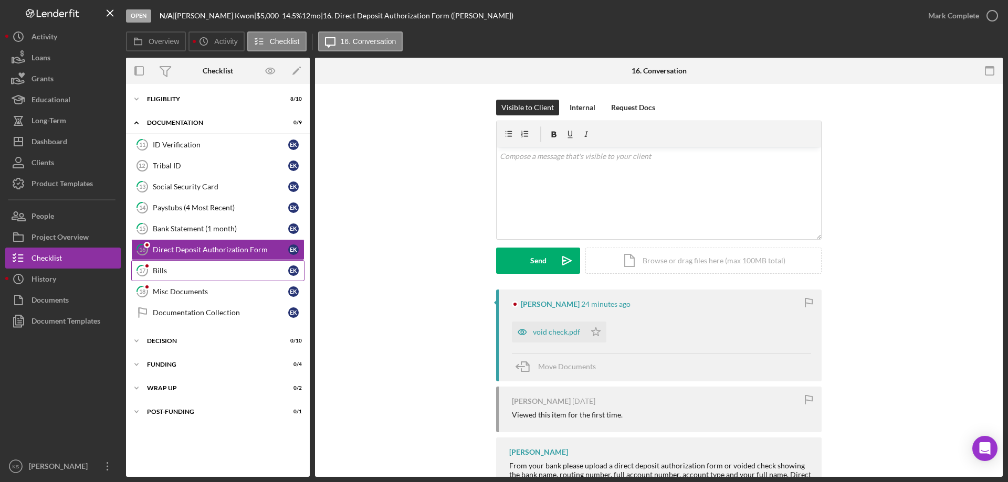
drag, startPoint x: 191, startPoint y: 263, endPoint x: 191, endPoint y: 270, distance: 7.3
click at [191, 264] on link "17 Bills E K" at bounding box center [217, 270] width 173 height 21
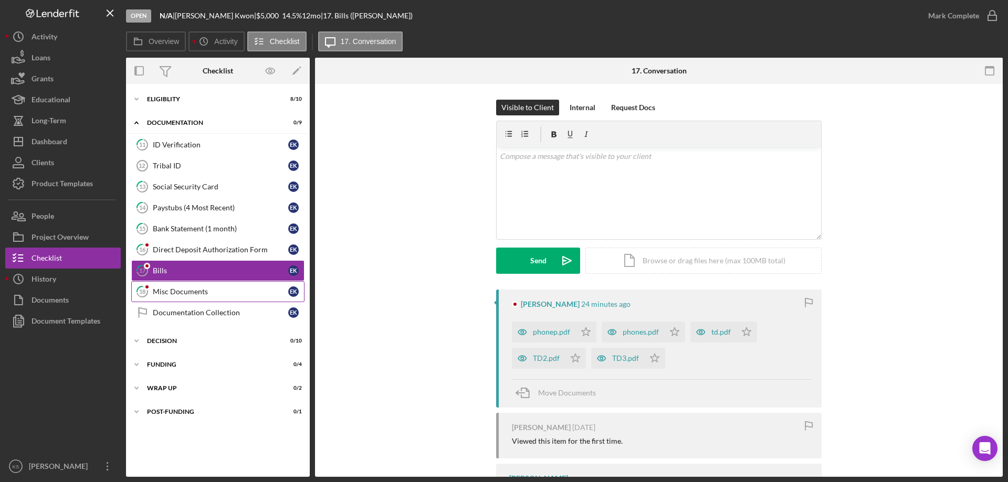
click at [189, 286] on link "18 Misc Documents E K" at bounding box center [217, 291] width 173 height 21
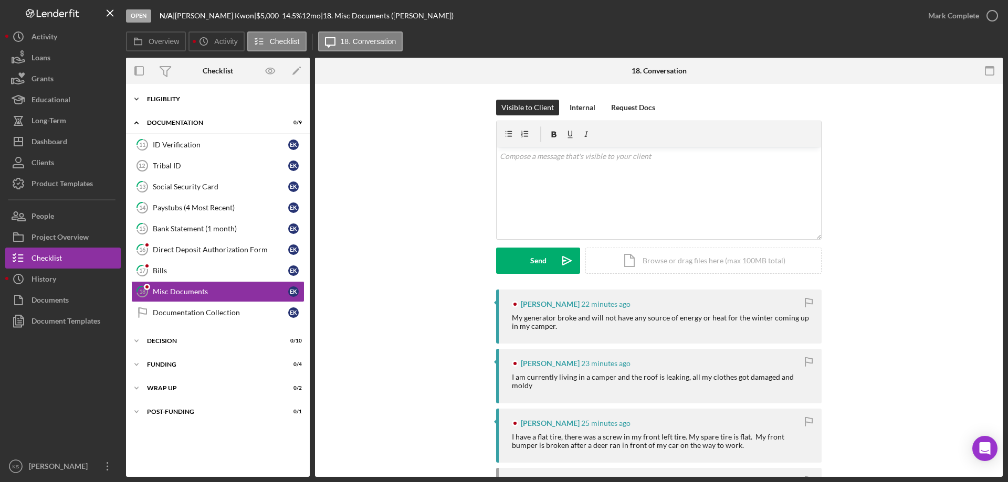
click at [175, 103] on div "Icon/Expander Eligiblity 8 / 10" at bounding box center [218, 99] width 184 height 21
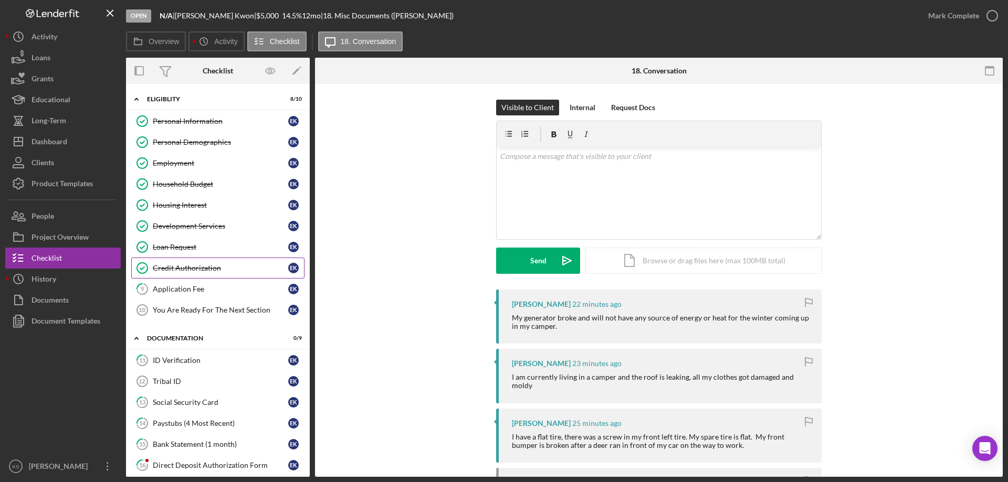
click at [186, 278] on link "Credit Authorization Credit Authorization E K" at bounding box center [217, 268] width 173 height 21
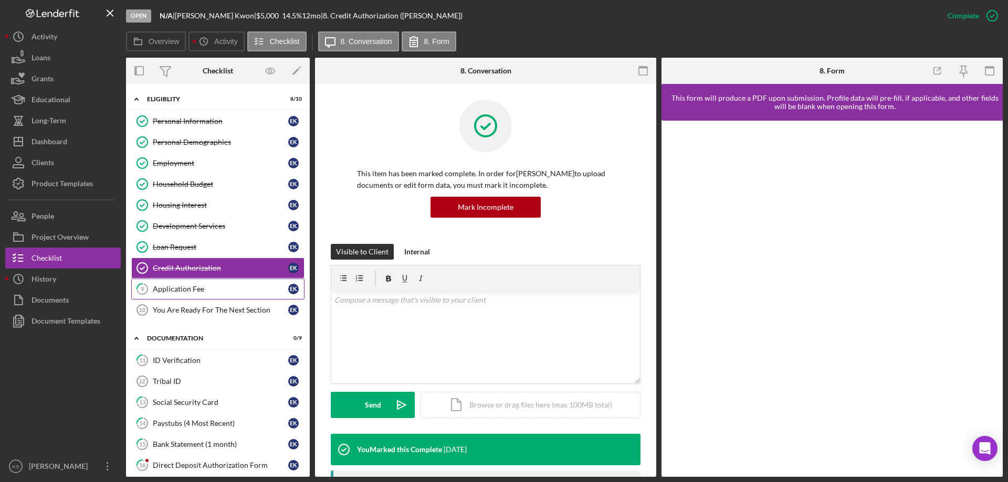
click at [186, 286] on div "Application Fee" at bounding box center [220, 289] width 135 height 8
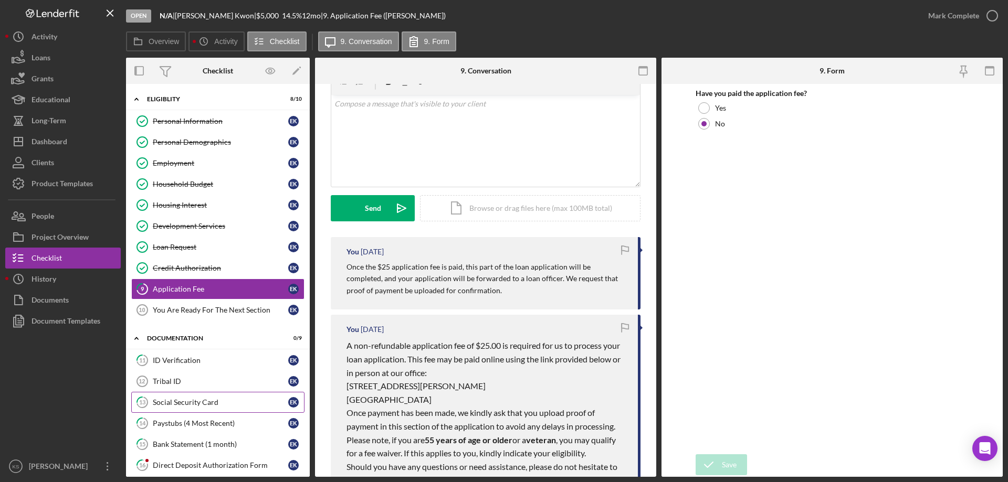
scroll to position [105, 0]
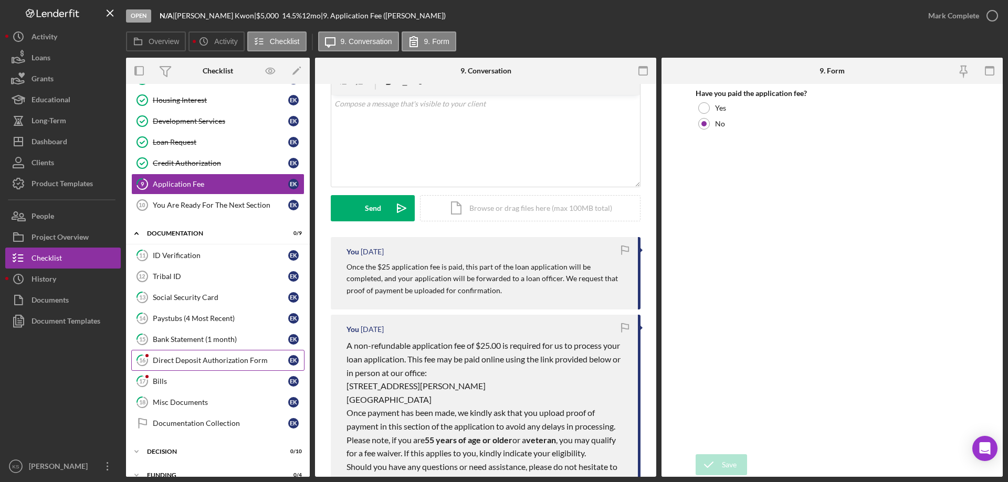
click at [182, 367] on link "16 Direct Deposit Authorization Form E K" at bounding box center [217, 360] width 173 height 21
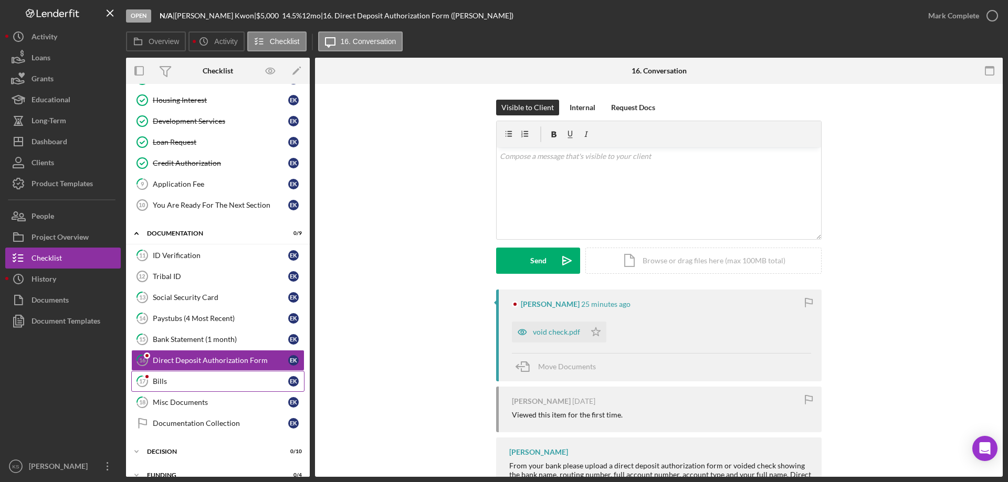
click at [174, 381] on div "Bills" at bounding box center [220, 381] width 135 height 8
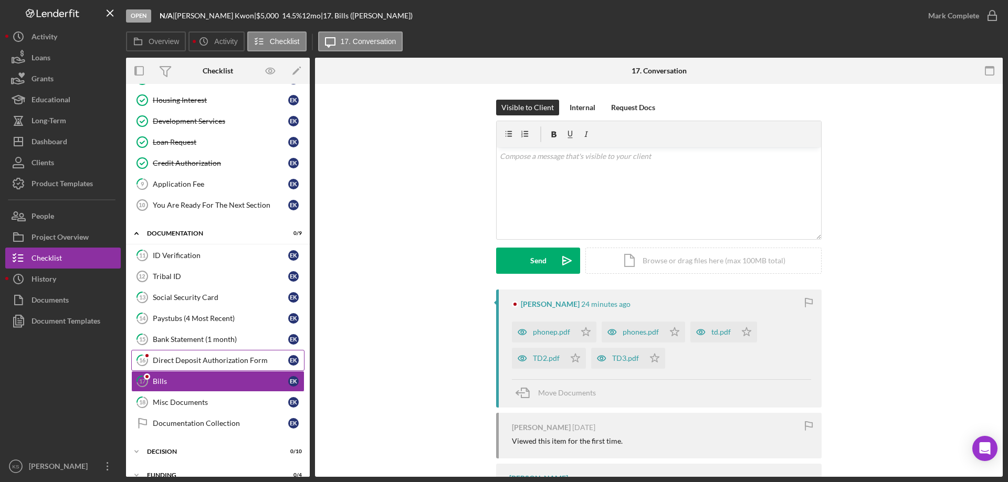
click at [182, 363] on div "Direct Deposit Authorization Form" at bounding box center [220, 360] width 135 height 8
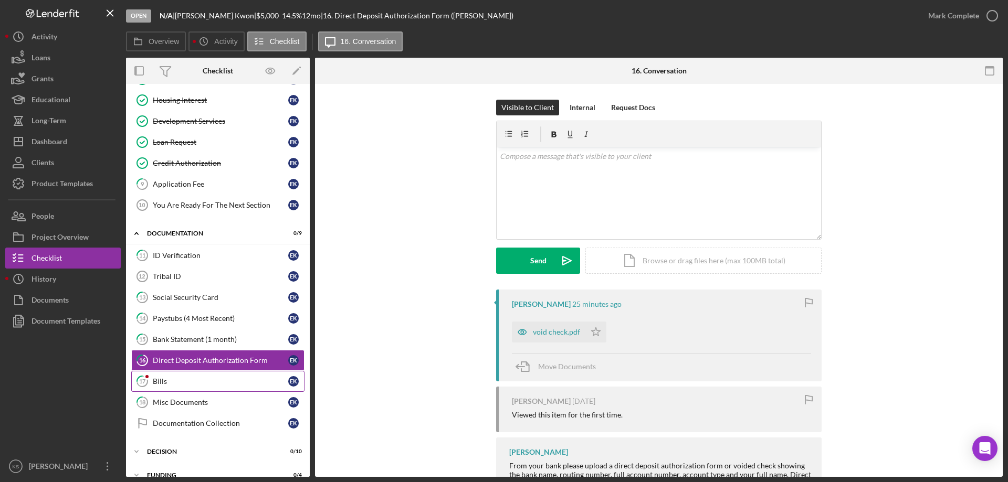
click at [184, 375] on link "17 Bills E K" at bounding box center [217, 381] width 173 height 21
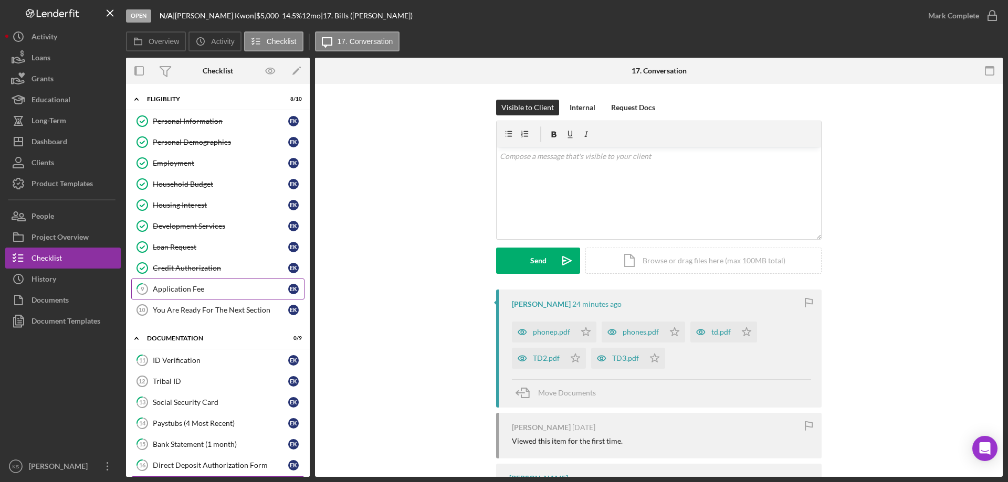
click at [210, 293] on div "Application Fee" at bounding box center [220, 289] width 135 height 8
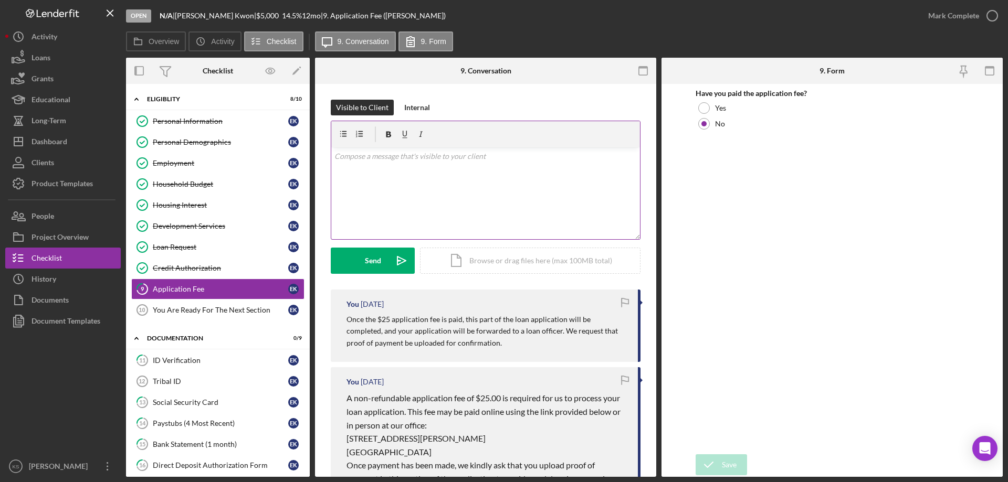
click at [475, 184] on div "v Color teal Color pink Remove color Add row above Add row below Add column bef…" at bounding box center [485, 194] width 309 height 92
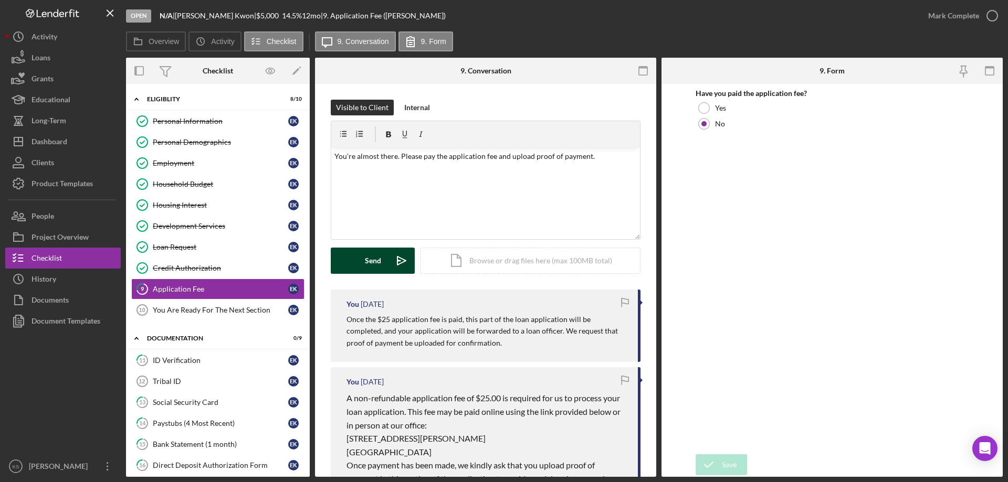
click at [360, 255] on button "Send Icon/icon-invite-send" at bounding box center [373, 261] width 84 height 26
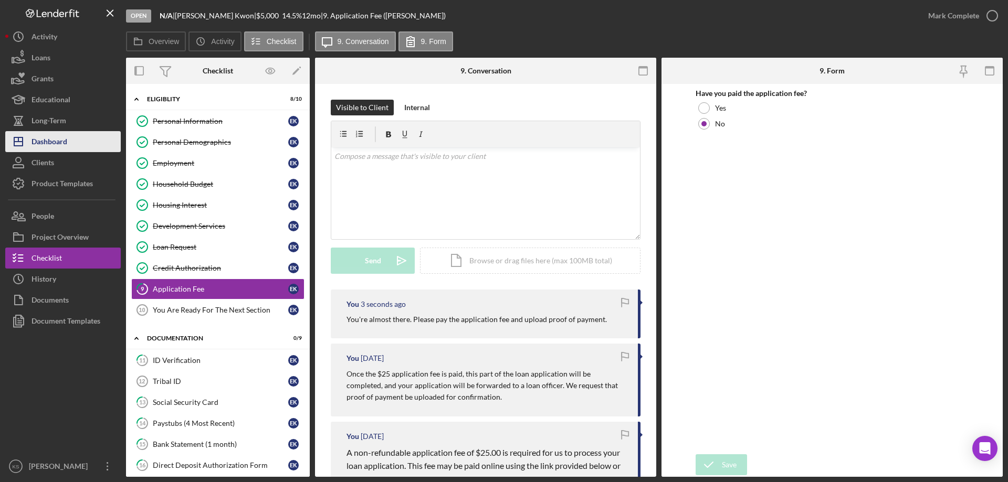
click at [44, 135] on div "Dashboard" at bounding box center [49, 143] width 36 height 24
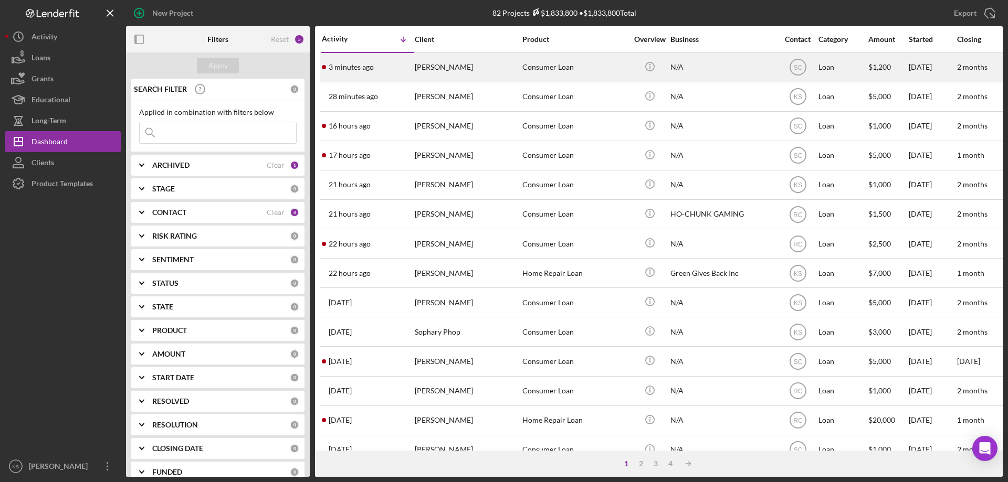
click at [470, 78] on div "[PERSON_NAME]" at bounding box center [467, 68] width 105 height 28
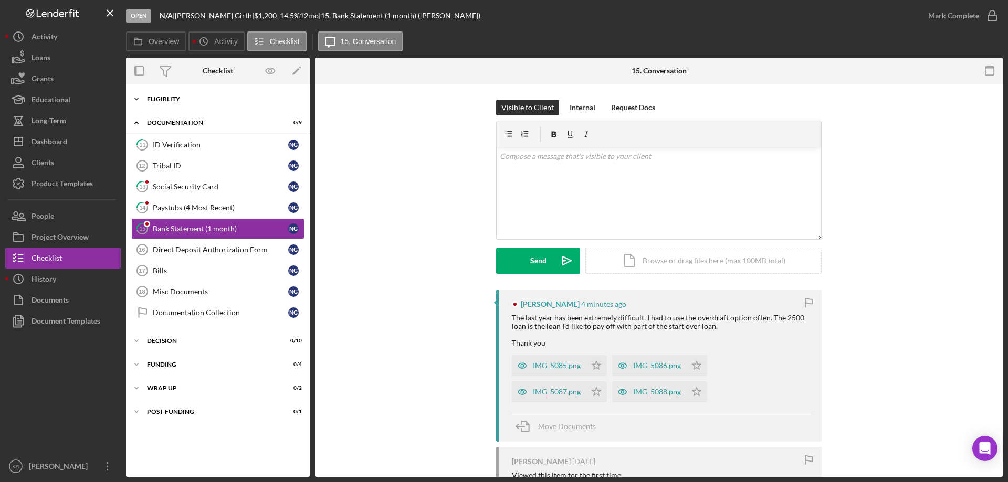
click at [198, 105] on div "Icon/Expander Eligiblity 10 / 10" at bounding box center [218, 99] width 184 height 21
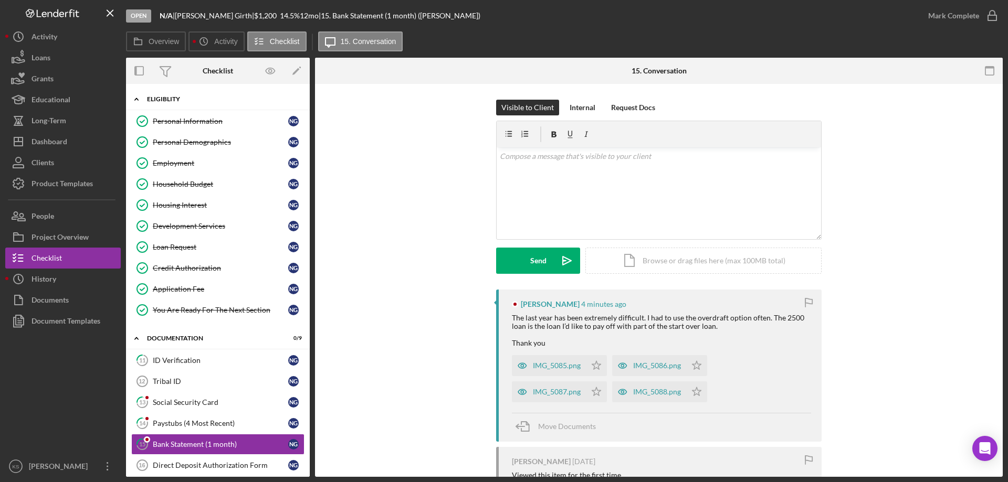
click at [197, 104] on div "Icon/Expander Eligiblity 10 / 10" at bounding box center [218, 100] width 184 height 22
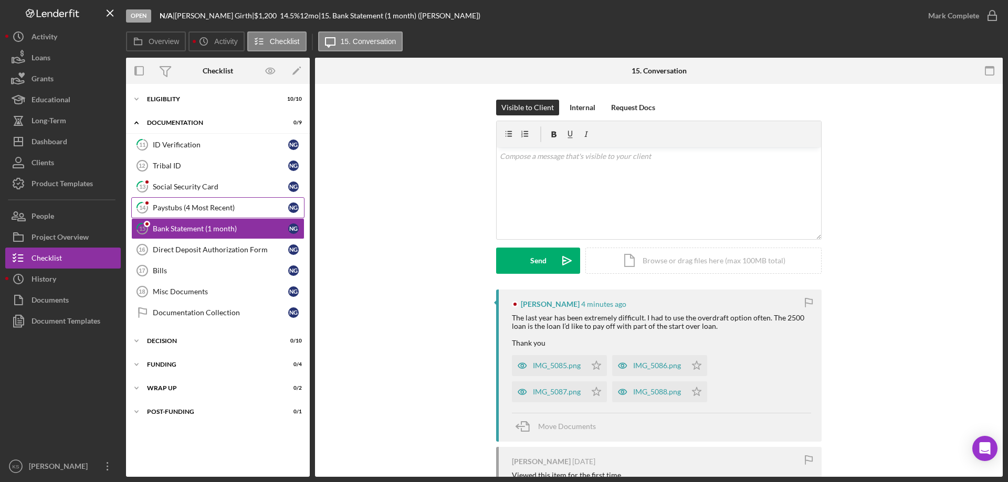
click at [173, 201] on link "14 Paystubs (4 Most Recent) N G" at bounding box center [217, 207] width 173 height 21
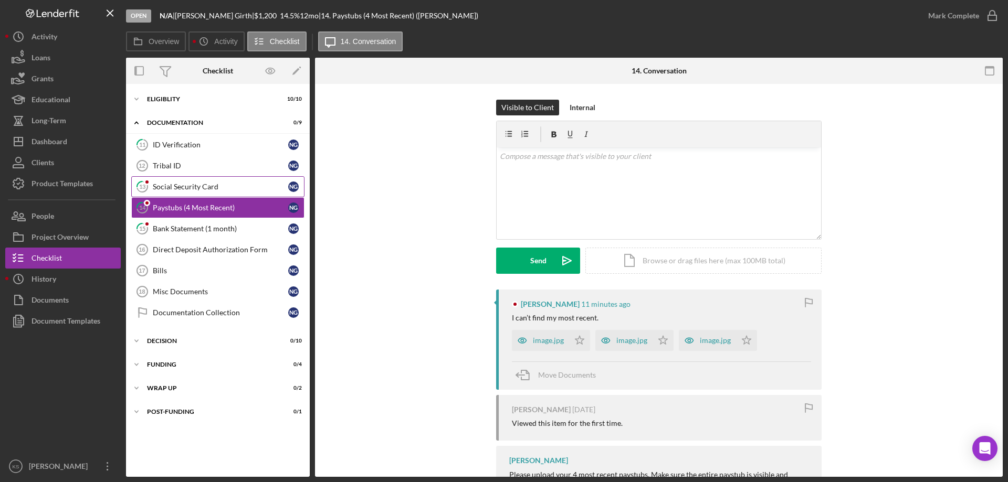
click at [175, 186] on div "Social Security Card" at bounding box center [220, 187] width 135 height 8
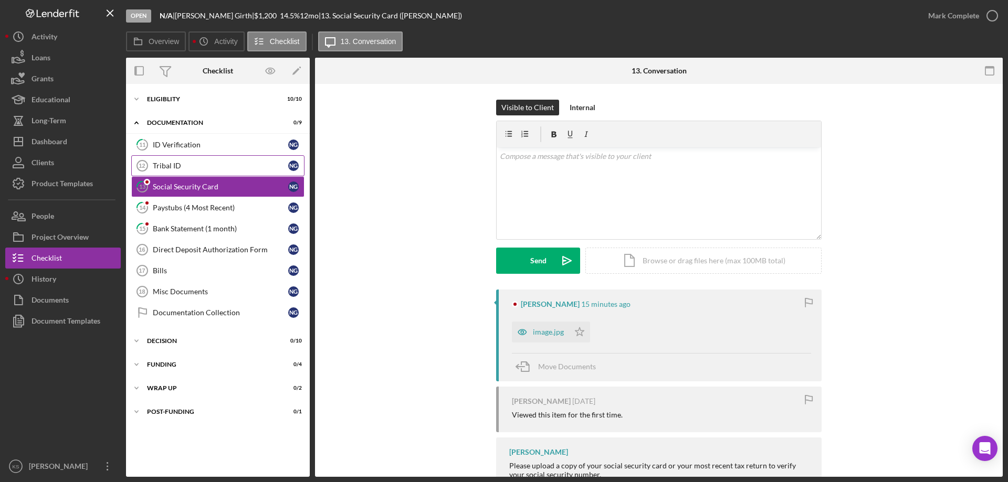
click at [181, 163] on div "Tribal ID" at bounding box center [220, 166] width 135 height 8
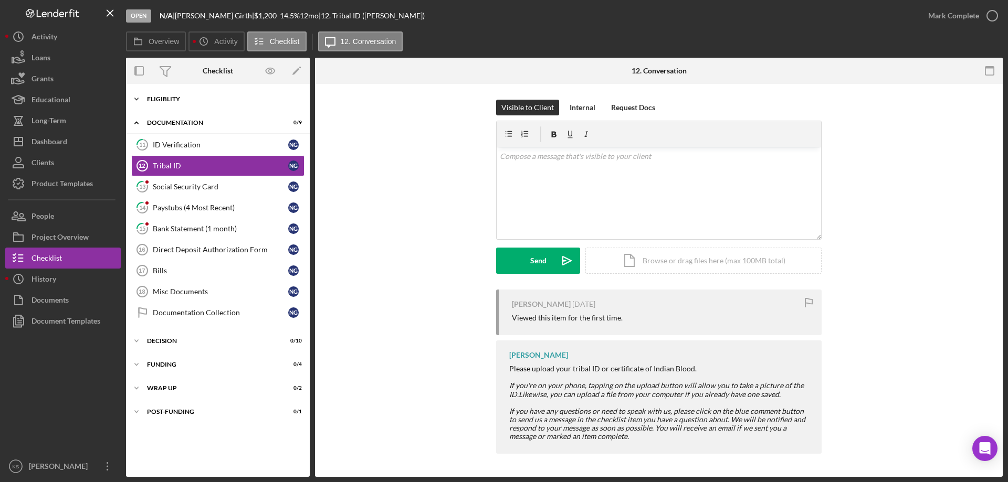
click at [172, 100] on div "Eligiblity" at bounding box center [222, 99] width 150 height 6
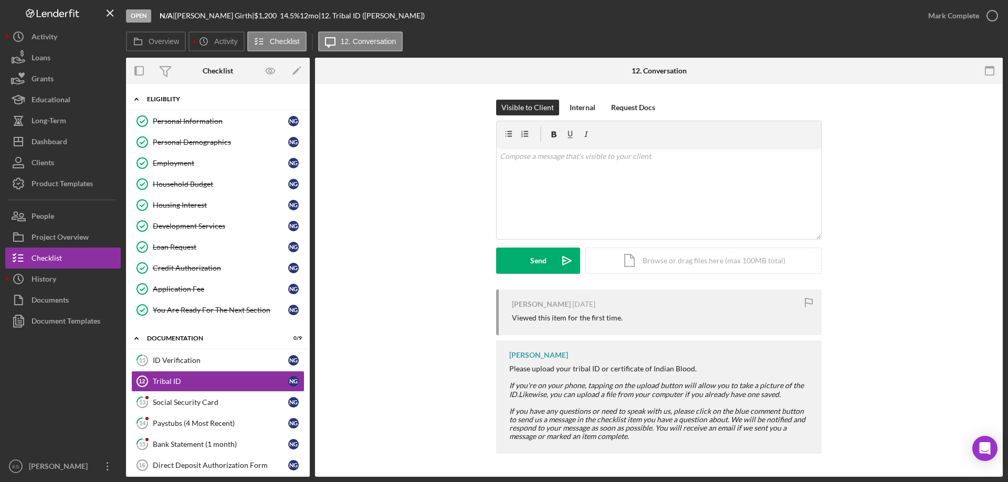
click at [172, 100] on div "Eligiblity" at bounding box center [222, 99] width 150 height 6
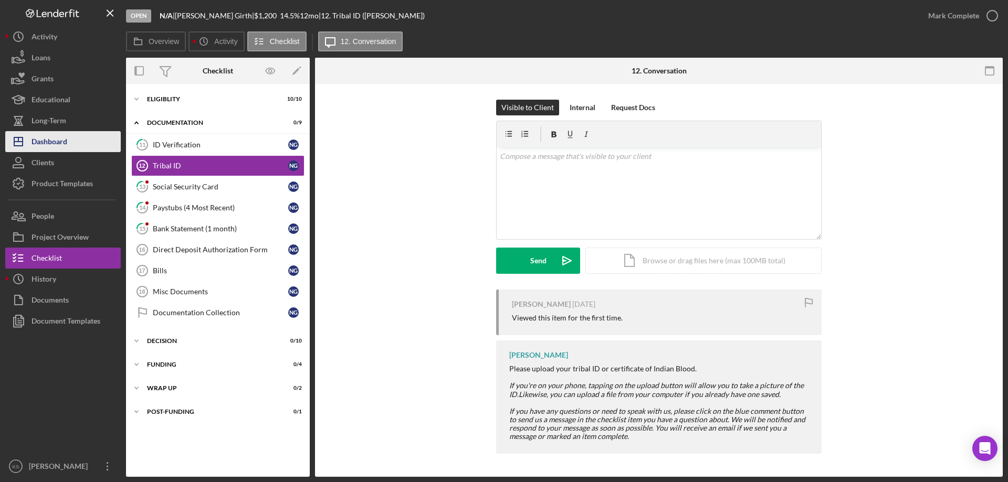
click at [65, 136] on div "Dashboard" at bounding box center [49, 143] width 36 height 24
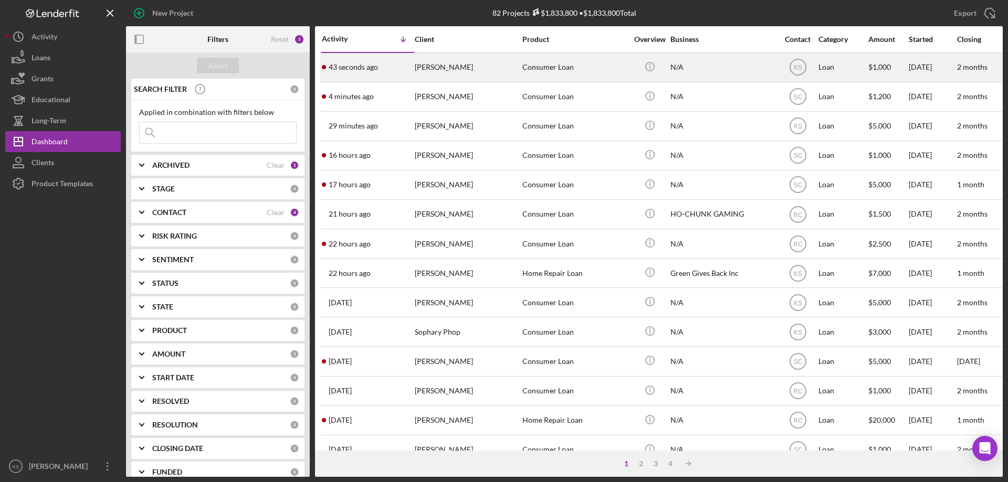
click at [477, 75] on div "[PERSON_NAME]" at bounding box center [467, 68] width 105 height 28
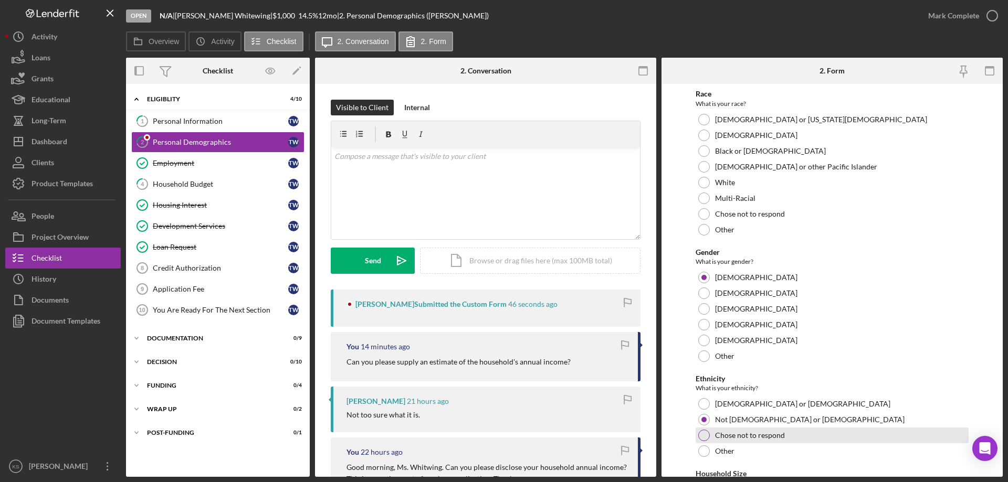
scroll to position [576, 0]
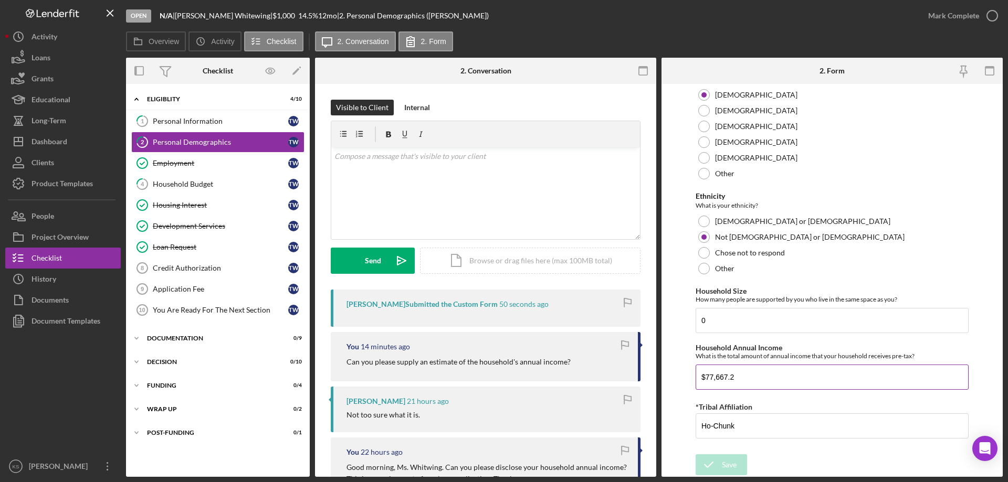
click at [781, 369] on input "$77,667.2" at bounding box center [832, 377] width 273 height 25
drag, startPoint x: 752, startPoint y: 376, endPoint x: 680, endPoint y: 372, distance: 71.6
click at [681, 370] on form "Demographic Information Marital Status Please select your marital status from t…" at bounding box center [831, 280] width 341 height 393
type input "$77,667"
click at [716, 461] on icon "submit" at bounding box center [709, 465] width 26 height 26
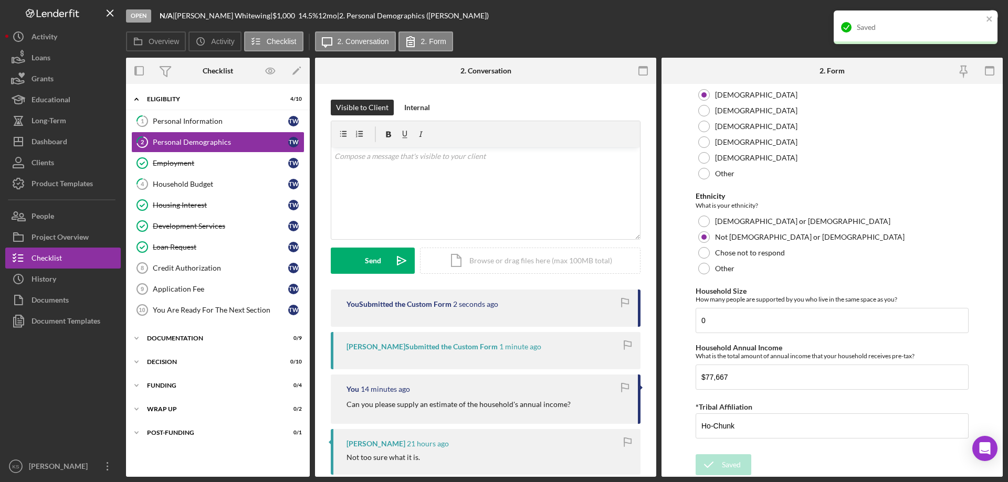
click at [966, 16] on div "Saved" at bounding box center [916, 27] width 164 height 34
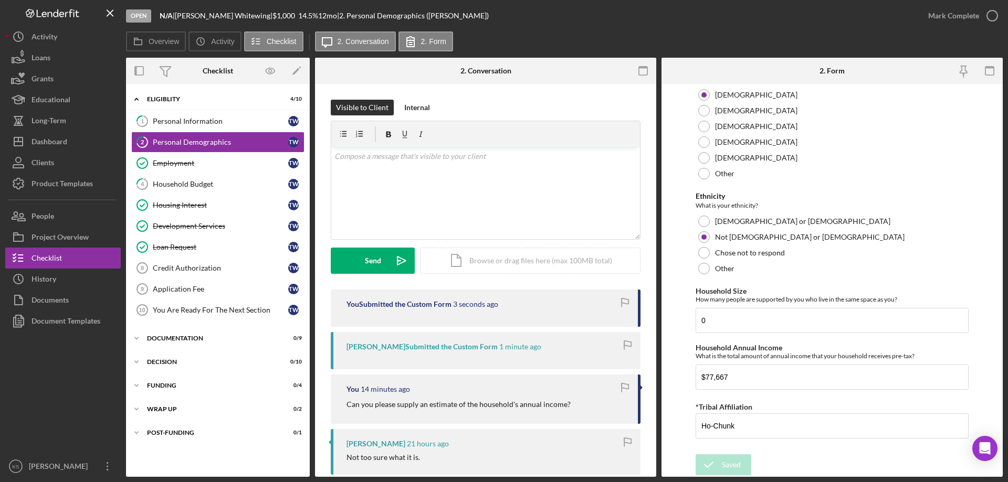
click at [975, 17] on div "Open N/A | [PERSON_NAME] | $1,000 $1,000 14.5 % 12 mo | 2. Personal Demographic…" at bounding box center [504, 241] width 1008 height 482
click at [975, 18] on div "Mark Complete" at bounding box center [953, 15] width 51 height 21
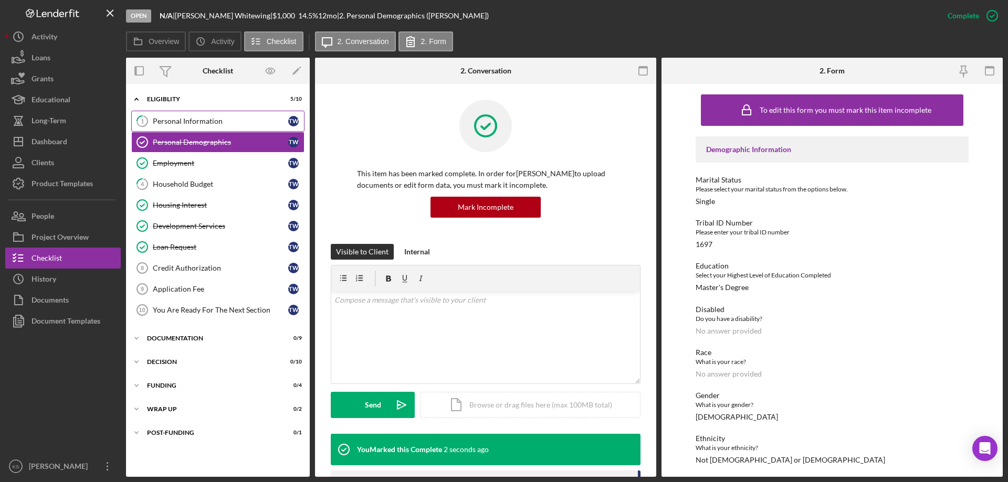
click at [197, 123] on div "Personal Information" at bounding box center [220, 121] width 135 height 8
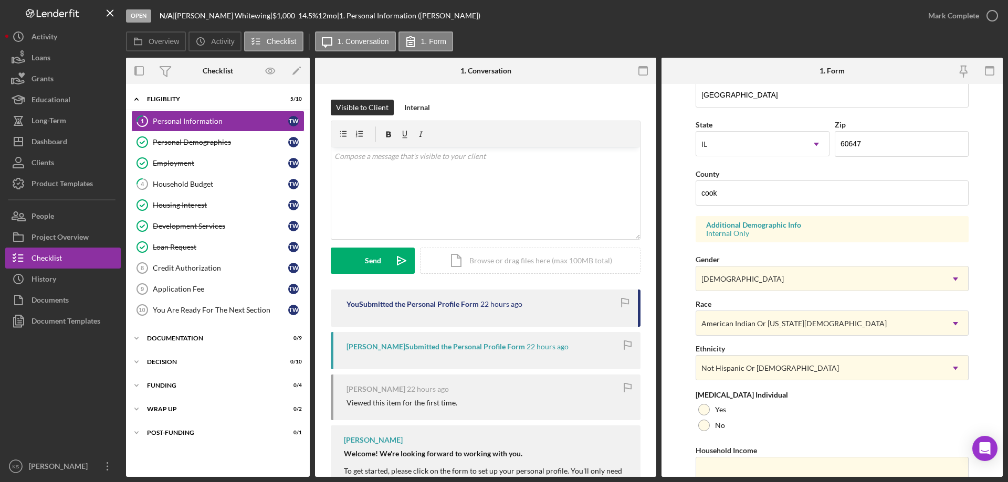
scroll to position [308, 0]
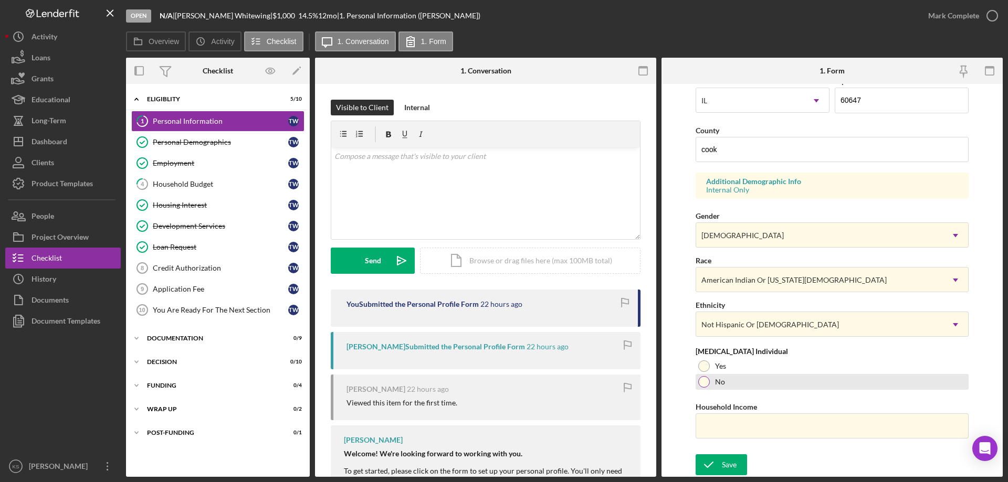
click at [714, 387] on div "No" at bounding box center [832, 382] width 273 height 16
click at [737, 412] on div "Household Income" at bounding box center [832, 407] width 273 height 13
click at [744, 426] on input "Household Income" at bounding box center [832, 426] width 273 height 25
paste input "$77,667"
type input "$77,667"
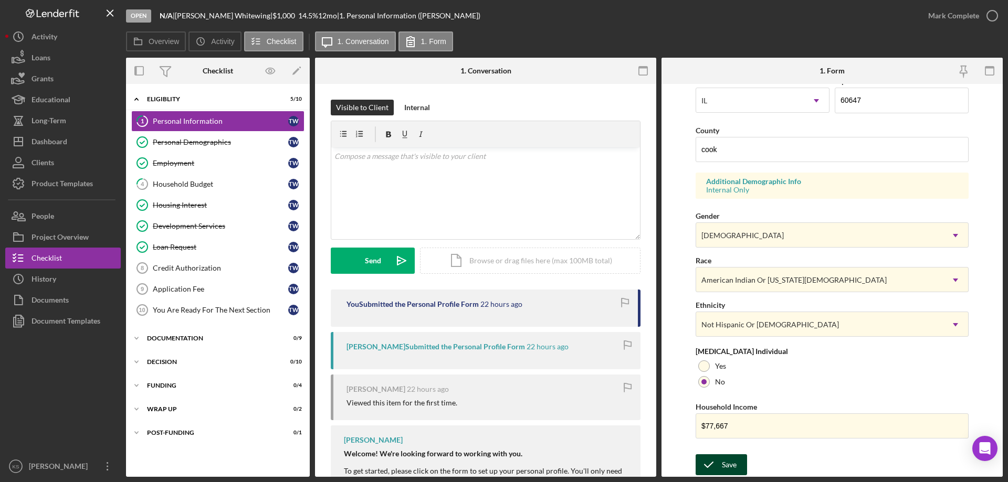
click at [729, 470] on div "Save" at bounding box center [729, 465] width 15 height 21
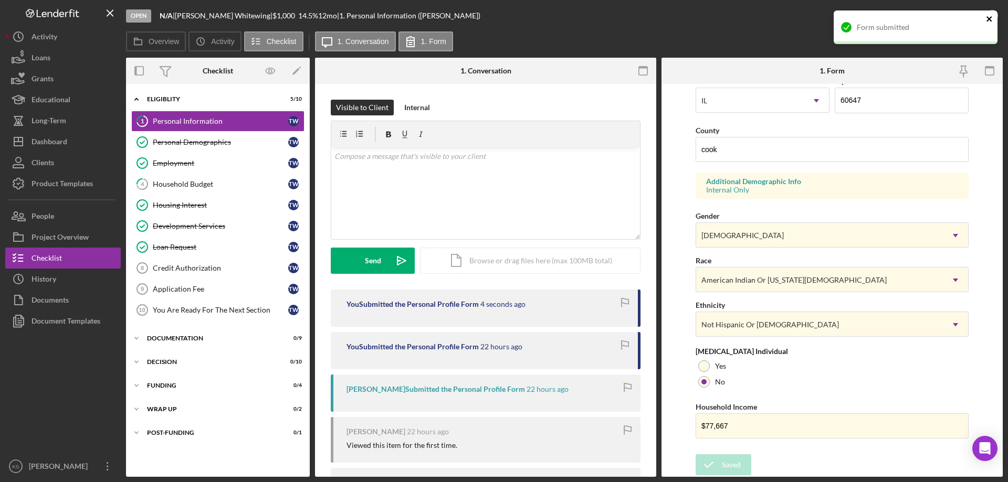
click at [991, 20] on icon "close" at bounding box center [988, 18] width 5 height 5
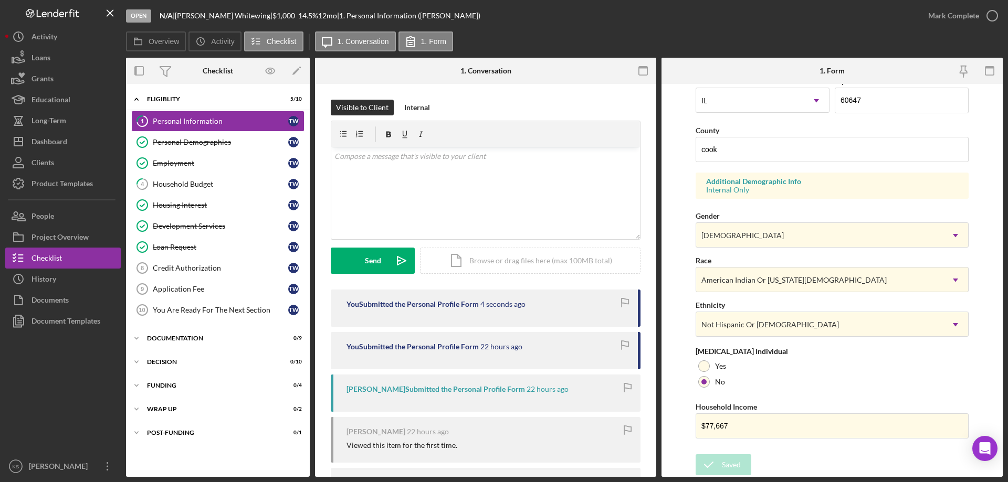
click at [948, 17] on div "Open N/A | [PERSON_NAME] | $1,000 $1,000 14.5 % 12 mo | 1. Personal Information…" at bounding box center [504, 241] width 1008 height 482
click at [948, 17] on div "Mark Complete" at bounding box center [953, 15] width 51 height 21
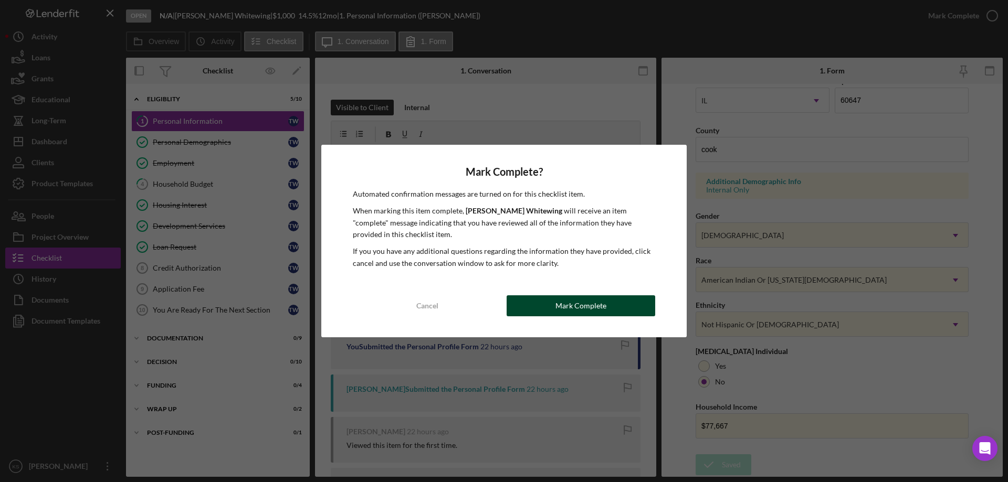
click at [612, 302] on button "Mark Complete" at bounding box center [581, 306] width 149 height 21
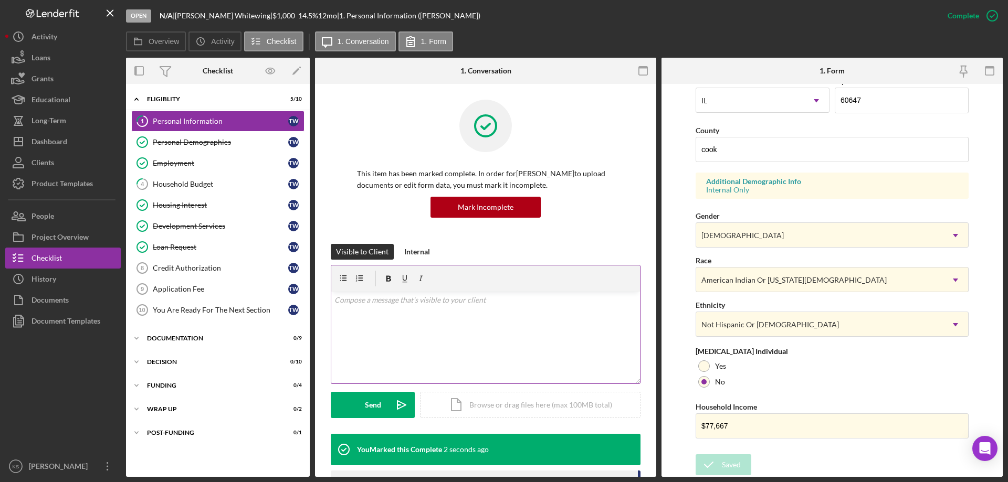
scroll to position [97, 0]
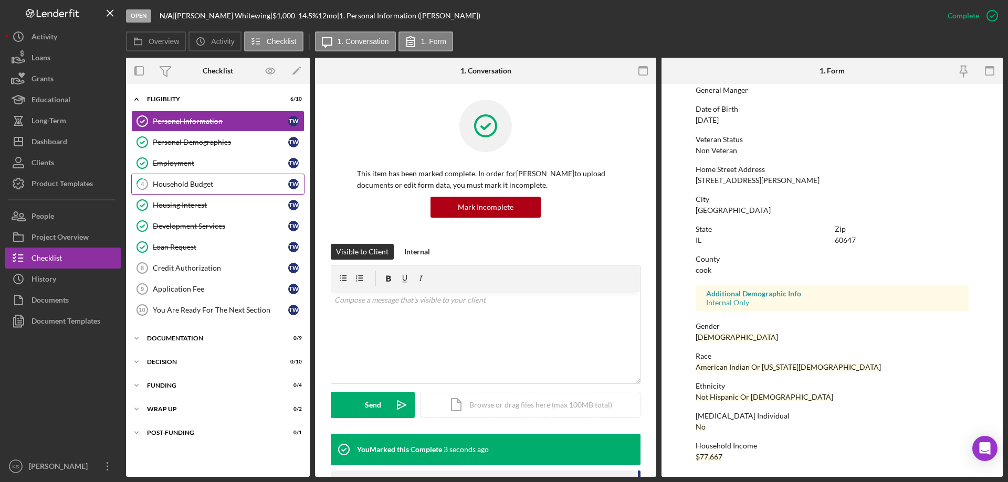
click at [209, 187] on div "Household Budget" at bounding box center [220, 184] width 135 height 8
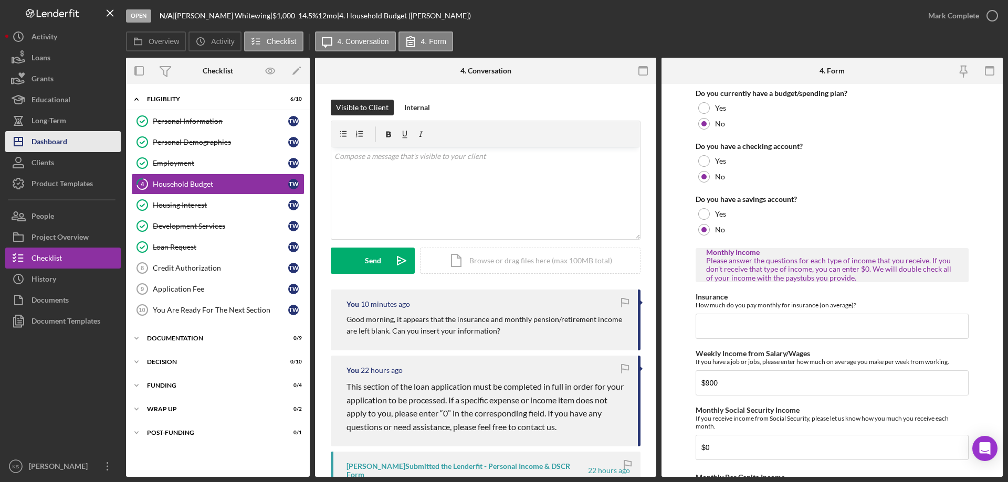
click at [78, 140] on button "Icon/Dashboard Dashboard" at bounding box center [62, 141] width 115 height 21
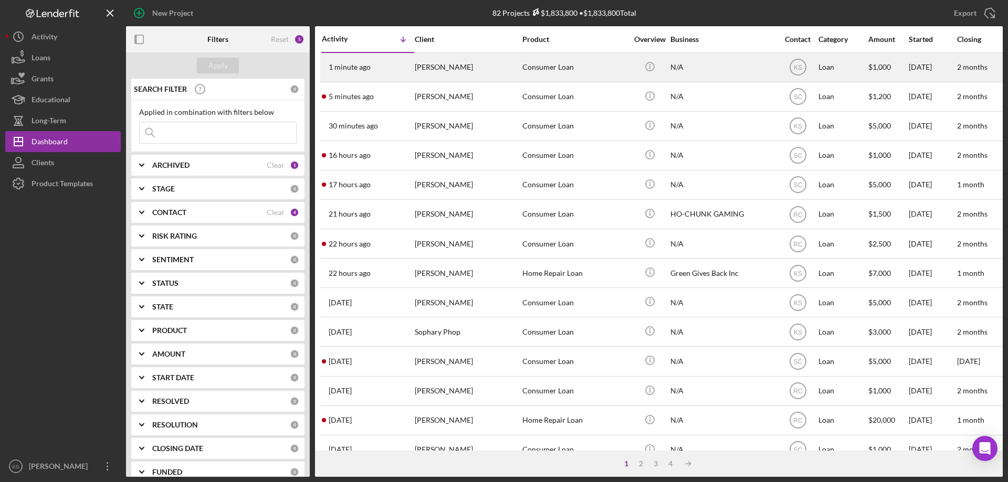
click at [510, 74] on div "[PERSON_NAME]" at bounding box center [467, 68] width 105 height 28
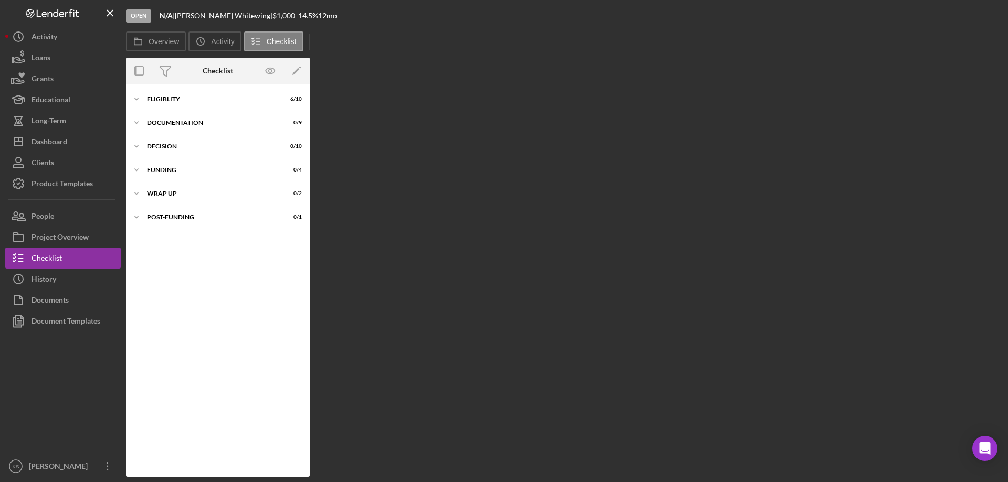
click at [510, 75] on div "Overview Internal Workflow Stage Open Icon/Dropdown Arrow Archive (can unarchiv…" at bounding box center [564, 267] width 877 height 419
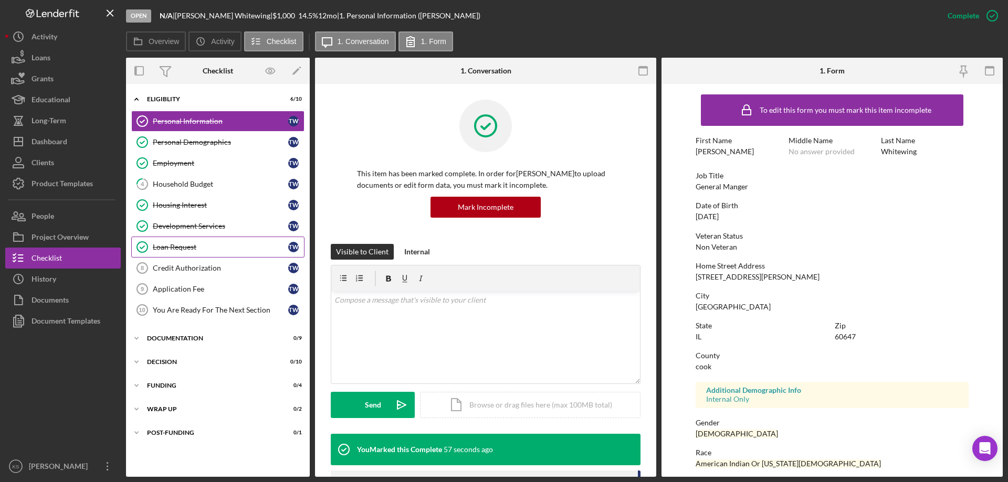
click at [186, 251] on div "Loan Request" at bounding box center [220, 247] width 135 height 8
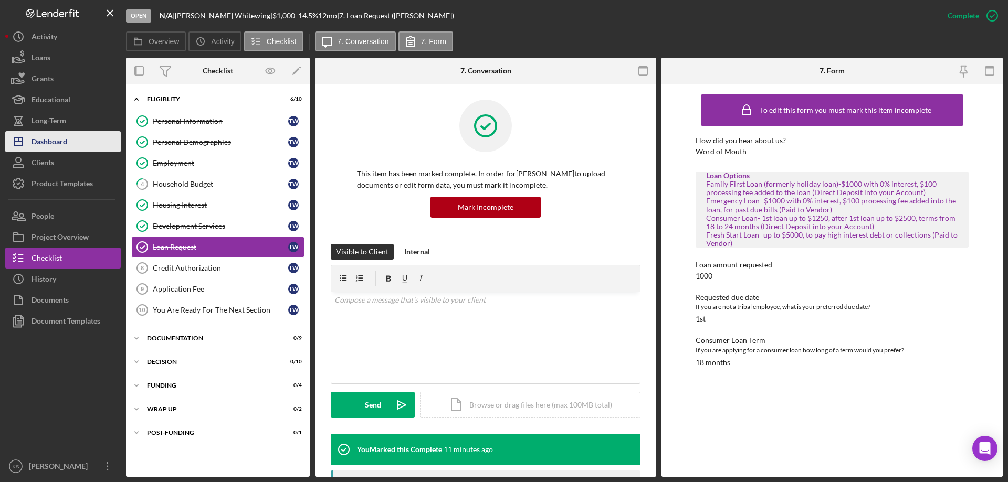
click at [68, 138] on button "Icon/Dashboard Dashboard" at bounding box center [62, 141] width 115 height 21
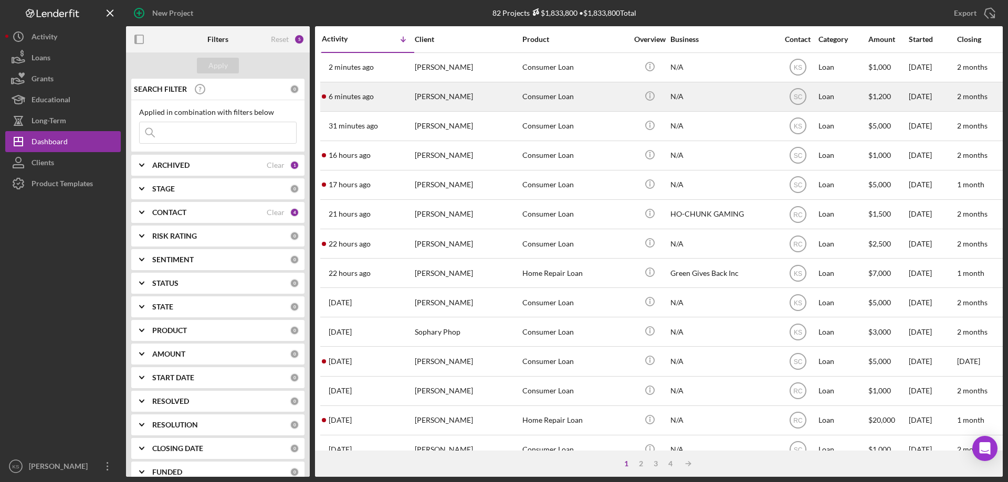
click at [531, 104] on div "Consumer Loan" at bounding box center [574, 97] width 105 height 28
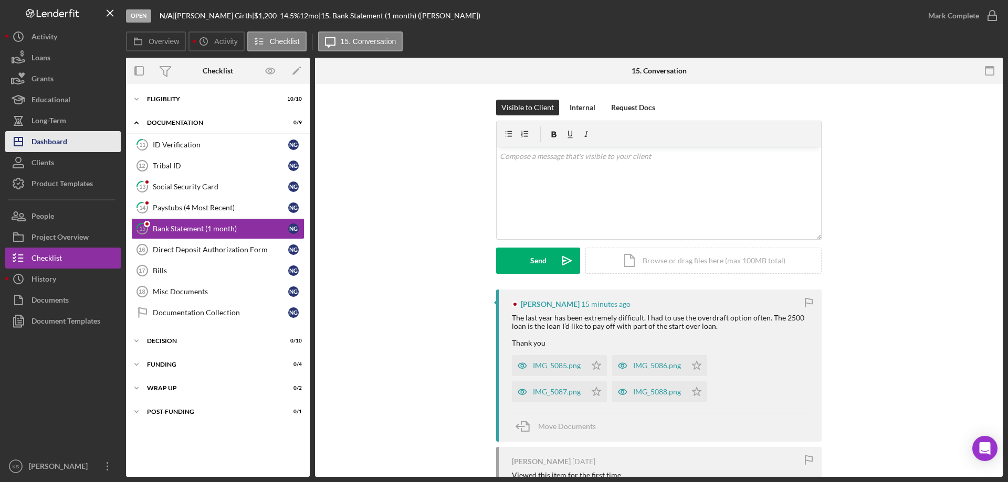
click at [54, 143] on div "Dashboard" at bounding box center [49, 143] width 36 height 24
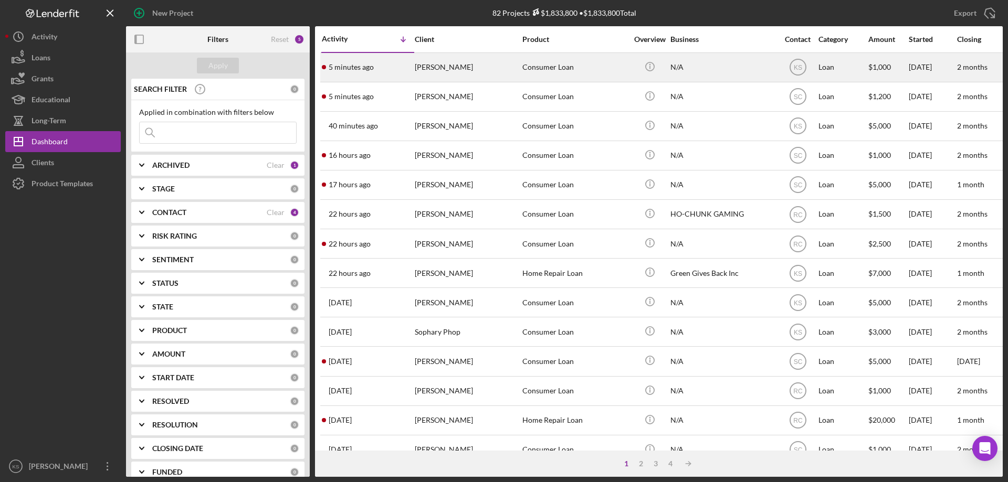
click at [482, 75] on div "[PERSON_NAME]" at bounding box center [467, 68] width 105 height 28
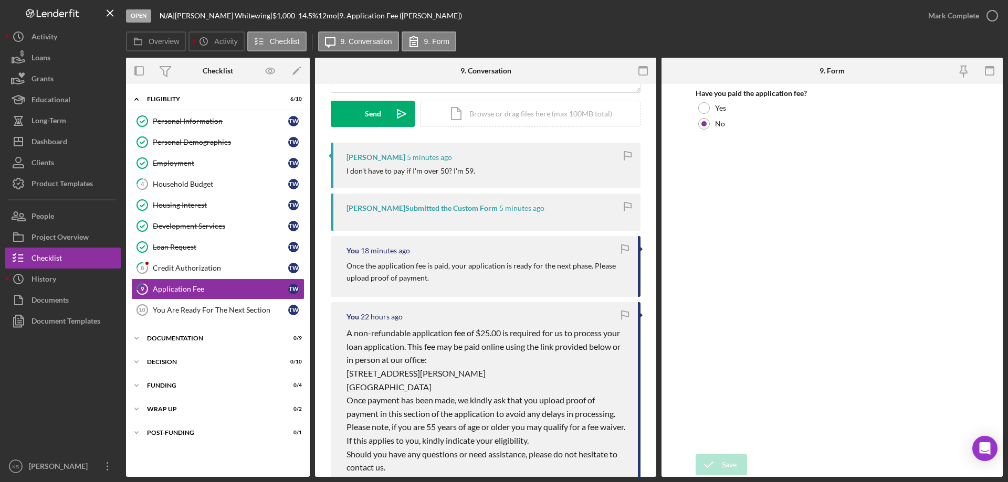
scroll to position [52, 0]
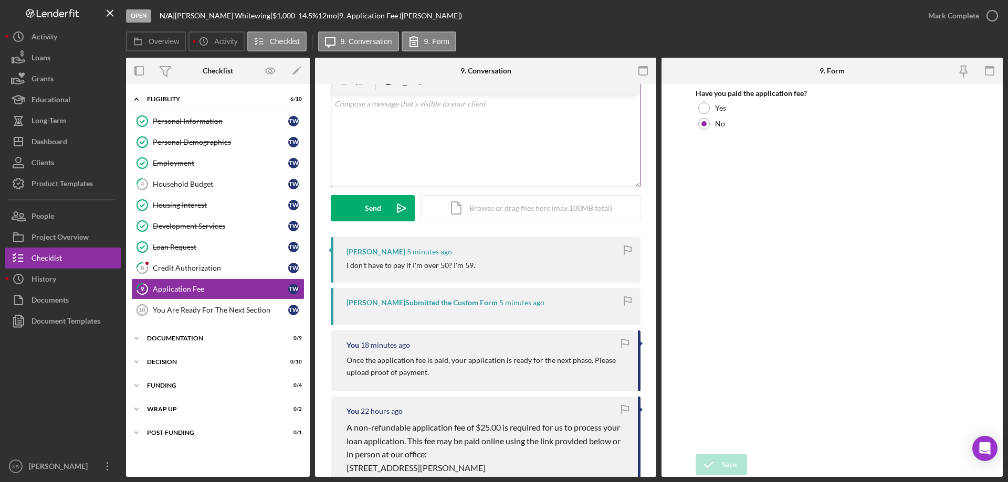
click at [483, 143] on div "v Color teal Color pink Remove color Add row above Add row below Add column bef…" at bounding box center [485, 141] width 309 height 92
click at [407, 105] on p "Thank you for indentifying your fee waiver eligibilty." at bounding box center [485, 104] width 303 height 12
click at [0, 0] on span "identifying" at bounding box center [0, 0] width 0 height 0
click at [479, 102] on p "Thank you for identifying your fee waiver eligibilty." at bounding box center [485, 104] width 303 height 12
click at [0, 0] on span "eligibility." at bounding box center [0, 0] width 0 height 0
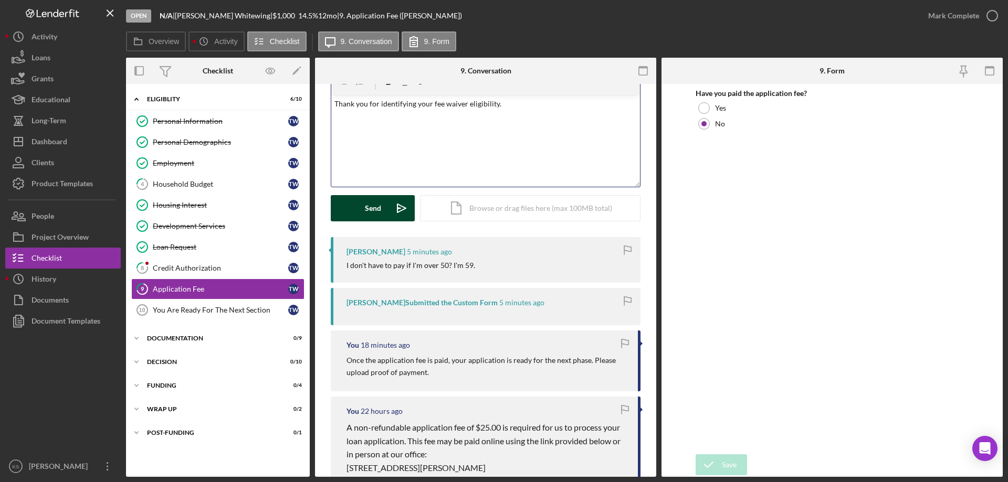
click at [391, 197] on icon "Icon/icon-invite-send" at bounding box center [401, 208] width 26 height 26
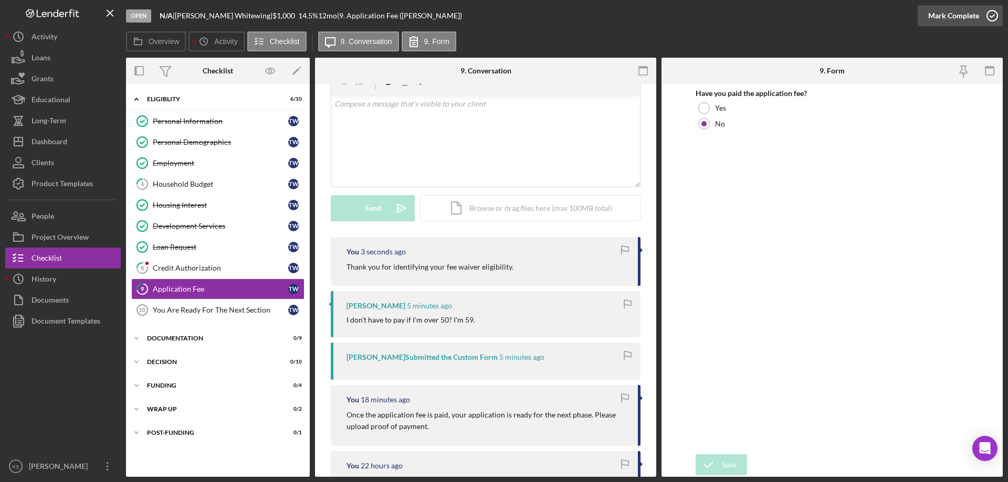
click at [932, 16] on div "Mark Complete" at bounding box center [953, 15] width 51 height 21
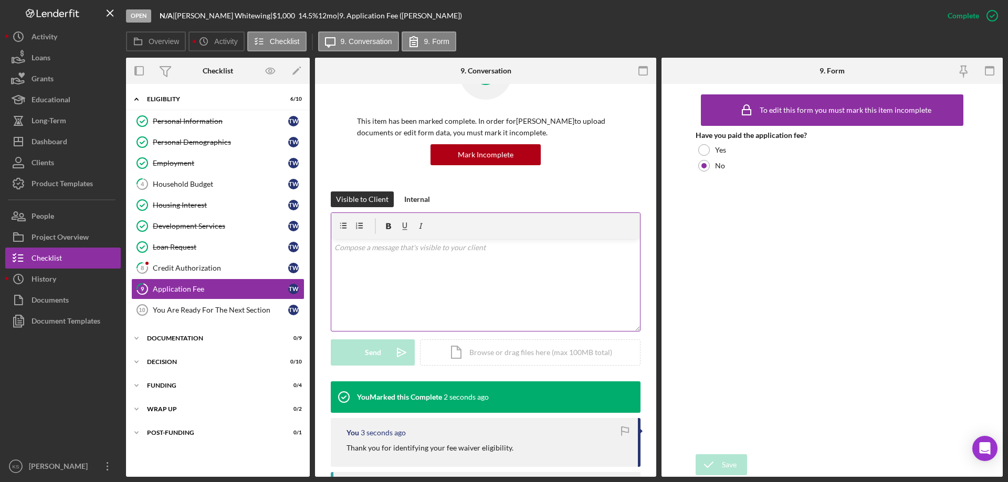
scroll to position [196, 0]
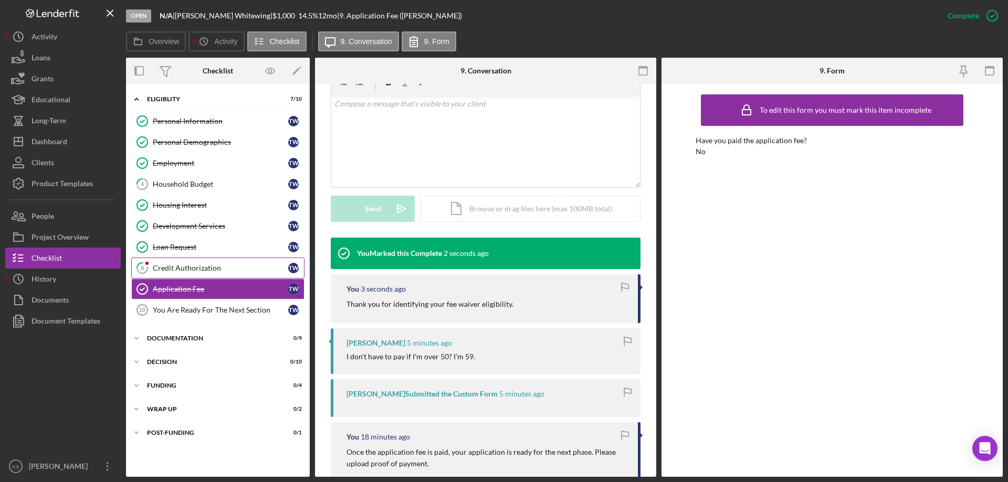
click at [222, 270] on div "Credit Authorization" at bounding box center [220, 268] width 135 height 8
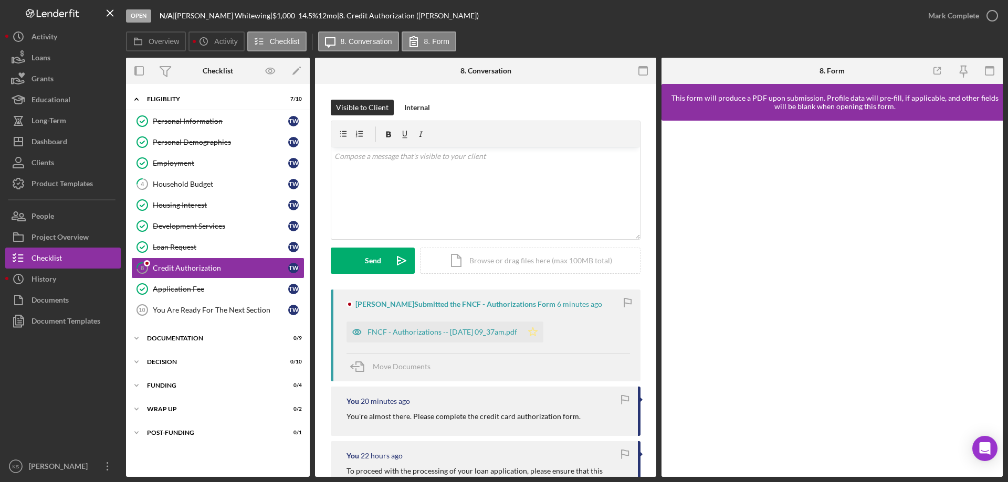
click at [540, 327] on icon "Icon/Star" at bounding box center [532, 332] width 21 height 21
click at [934, 22] on div "Mark Complete" at bounding box center [953, 15] width 51 height 21
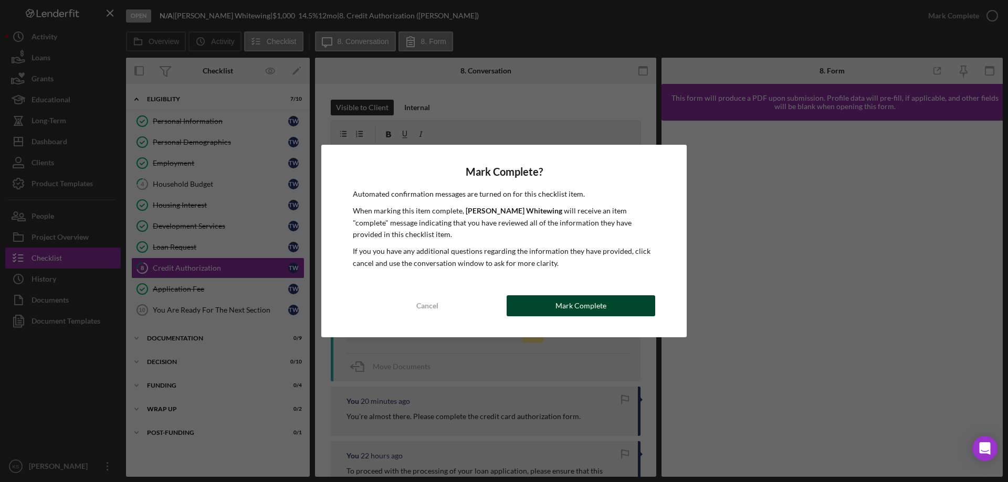
click at [589, 298] on div "Mark Complete" at bounding box center [580, 306] width 51 height 21
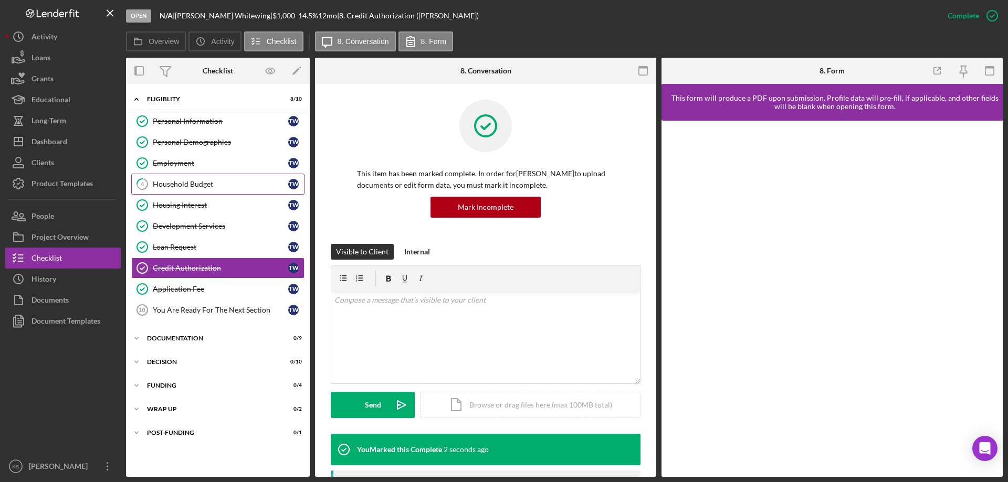
click at [207, 189] on link "4 Household Budget T W" at bounding box center [217, 184] width 173 height 21
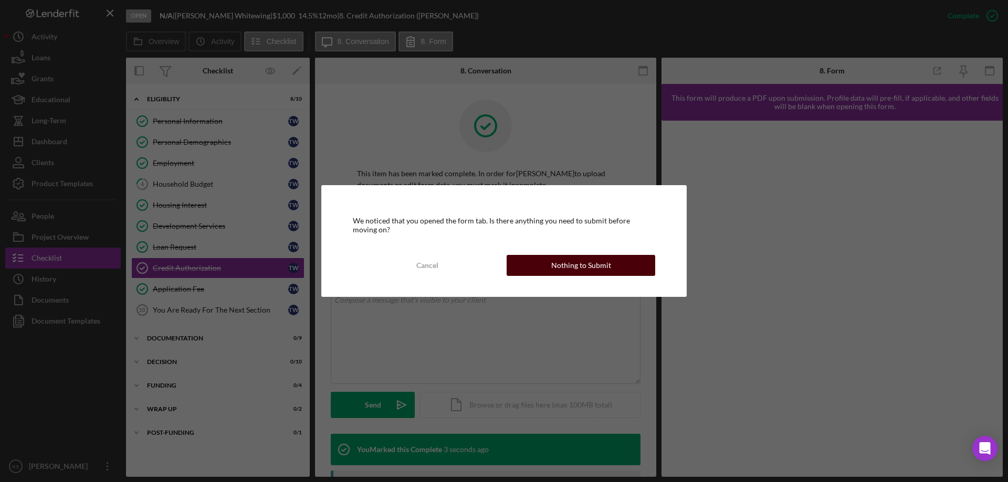
click at [555, 262] on div "Nothing to Submit" at bounding box center [581, 265] width 60 height 21
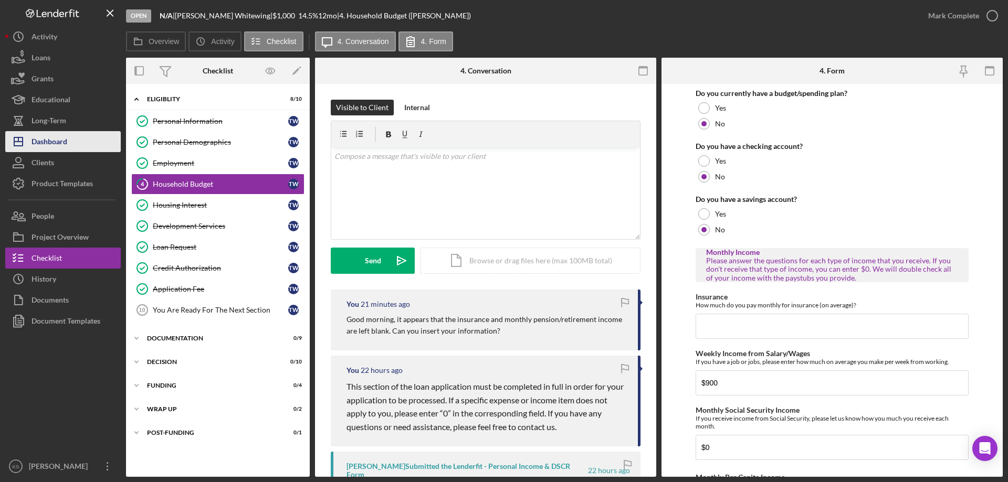
click at [70, 141] on button "Icon/Dashboard Dashboard" at bounding box center [62, 141] width 115 height 21
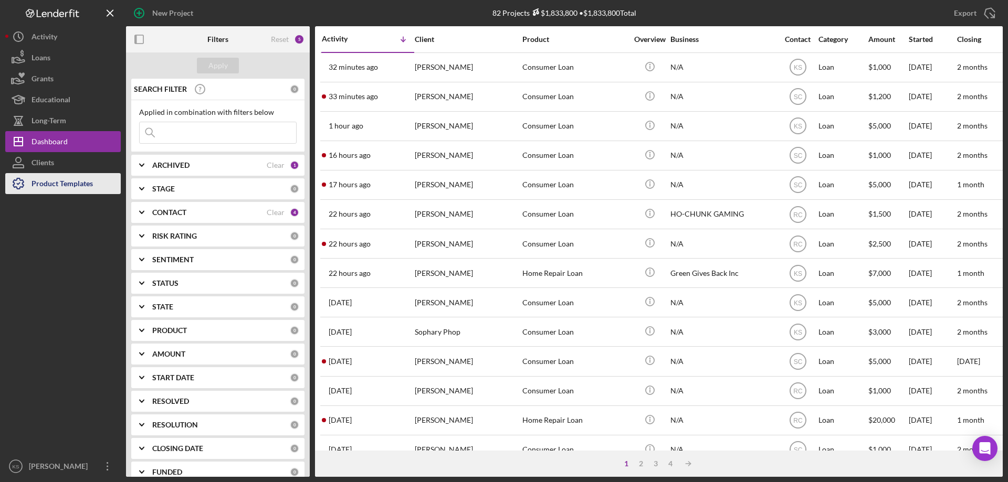
click at [90, 184] on div "Product Templates" at bounding box center [61, 185] width 61 height 24
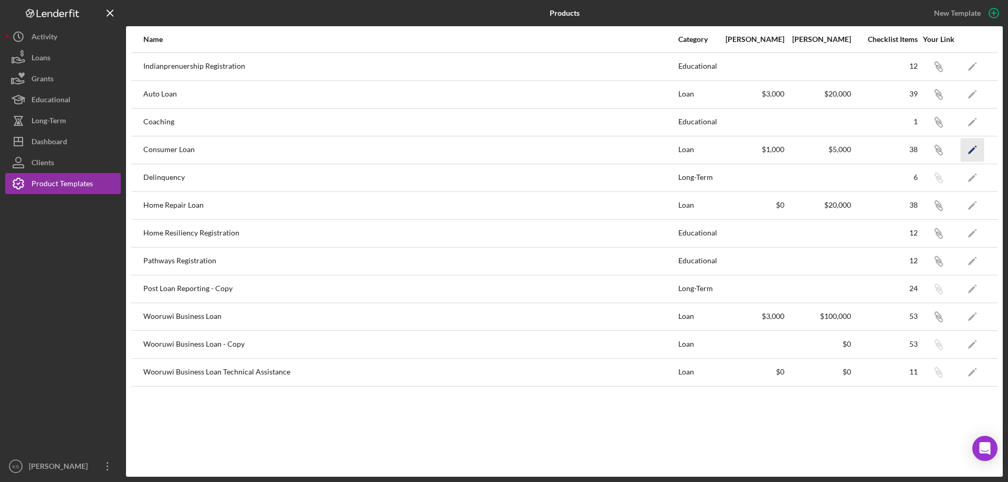
click at [970, 149] on icon "Icon/Edit" at bounding box center [973, 150] width 24 height 24
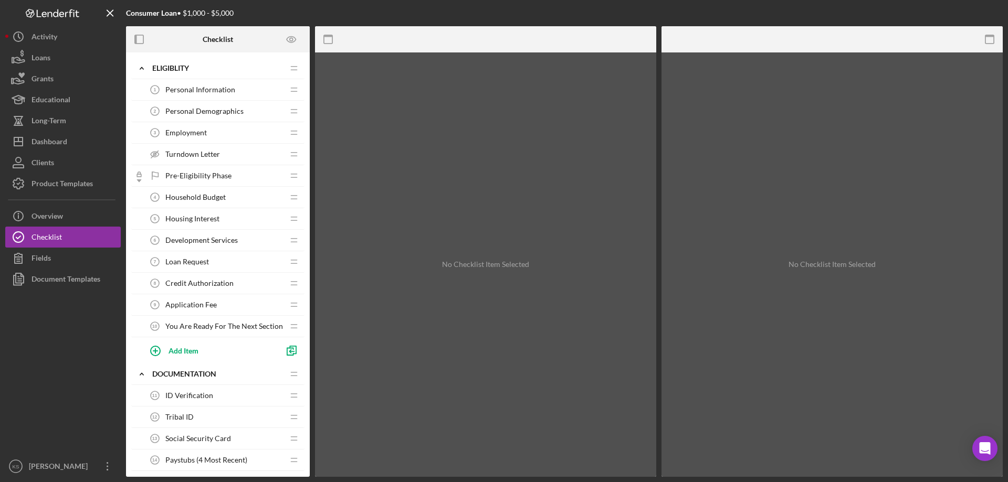
click at [202, 172] on span "Pre-Eligibility Phase" at bounding box center [198, 176] width 66 height 8
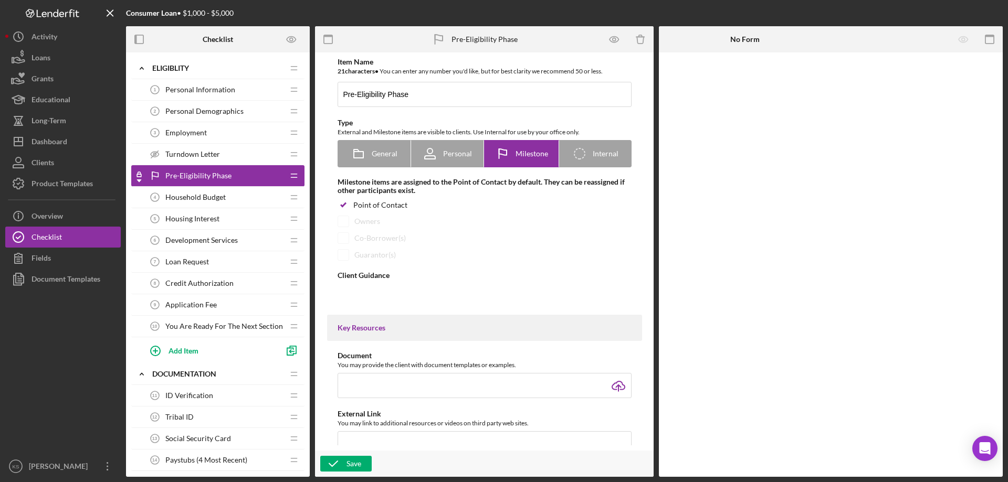
type textarea "<div> <p class="my-2 [&amp;+p]:mt-4 [&amp;_strong:has(+br)]:inline-block [&amp;…"
type textarea "<div>We have reviewed your application and found that you meet all the eligibil…"
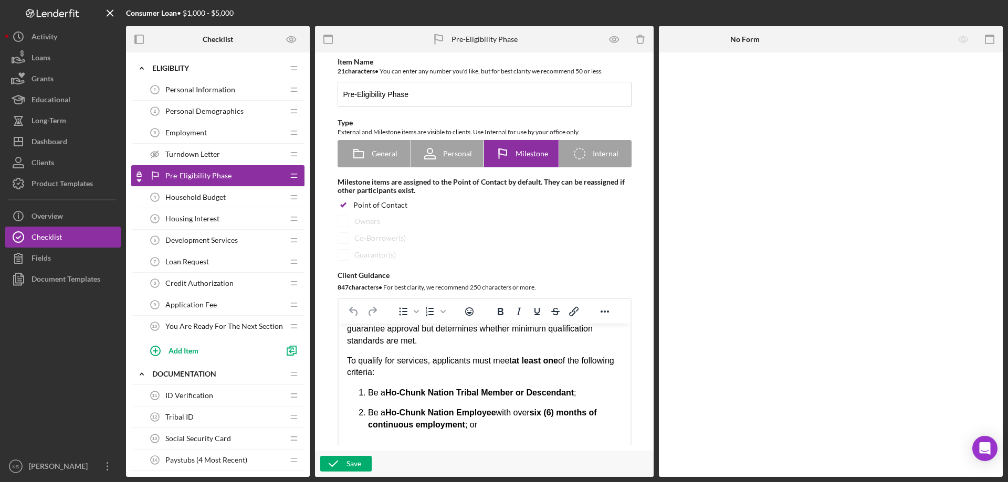
scroll to position [105, 0]
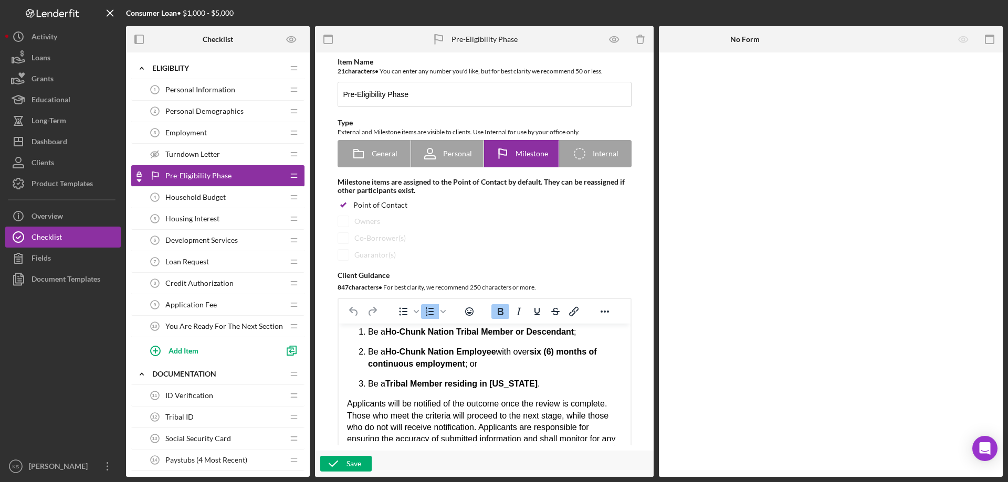
click at [442, 383] on strong "Tribal Member residing in [US_STATE]" at bounding box center [461, 384] width 152 height 9
click at [456, 427] on p "Applicants will be notified of the outcome once the review is complete. Those w…" at bounding box center [483, 440] width 275 height 59
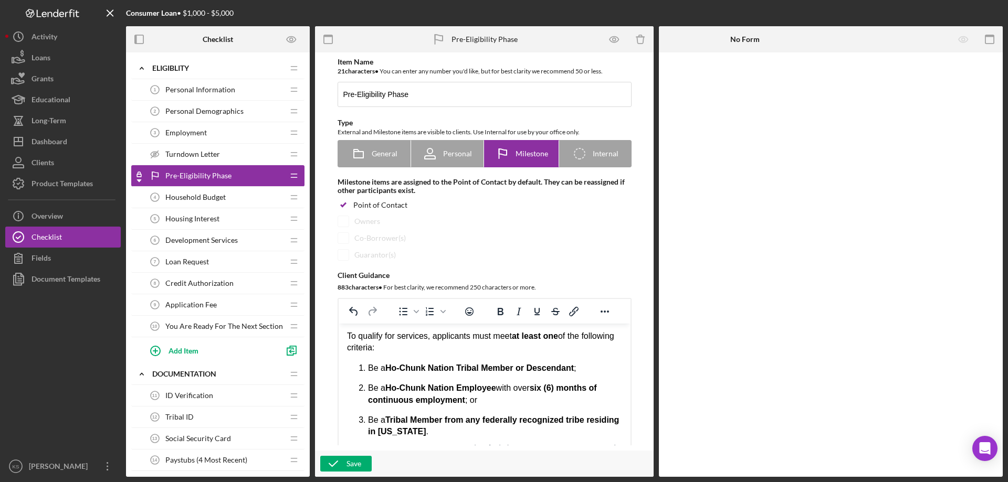
scroll to position [52, 0]
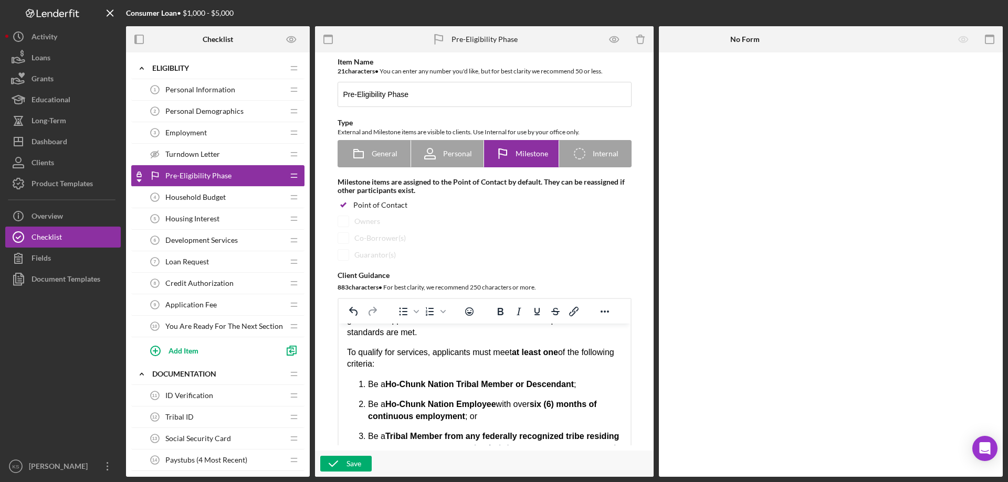
drag, startPoint x: 574, startPoint y: 383, endPoint x: 580, endPoint y: 383, distance: 6.3
click at [577, 383] on p "Be a Ho-Chunk Nation Tribal Member or Descendant ;" at bounding box center [494, 385] width 254 height 12
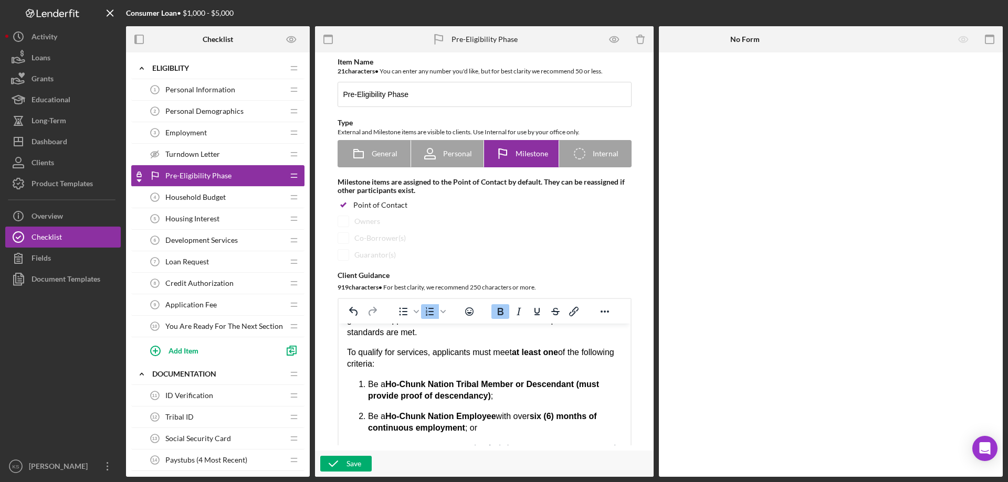
click at [523, 372] on div "The Pre-Eligibility Phase is the initial step in the Cedar Growth intake proces…" at bounding box center [483, 407] width 275 height 254
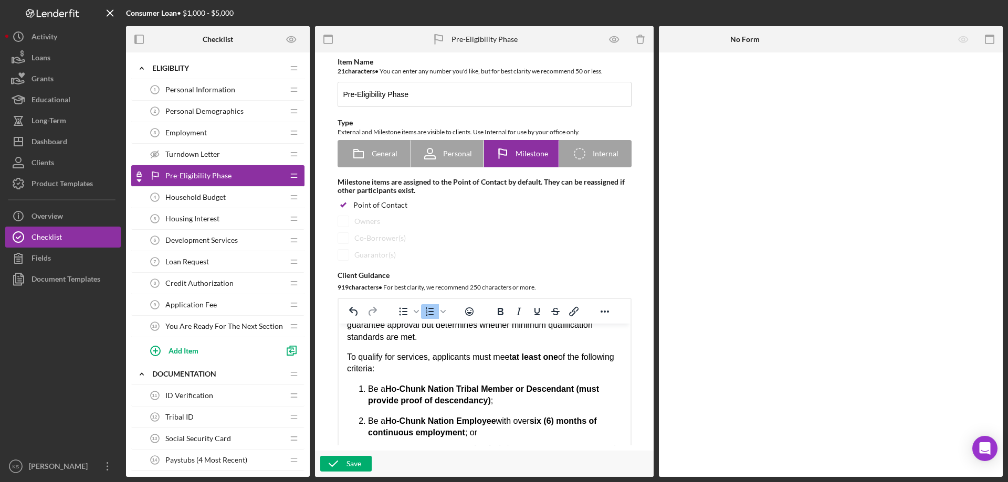
click at [530, 386] on strong "Ho-Chunk Nation Tribal Member or Descendant (must provide proof of descendancy)" at bounding box center [482, 395] width 231 height 20
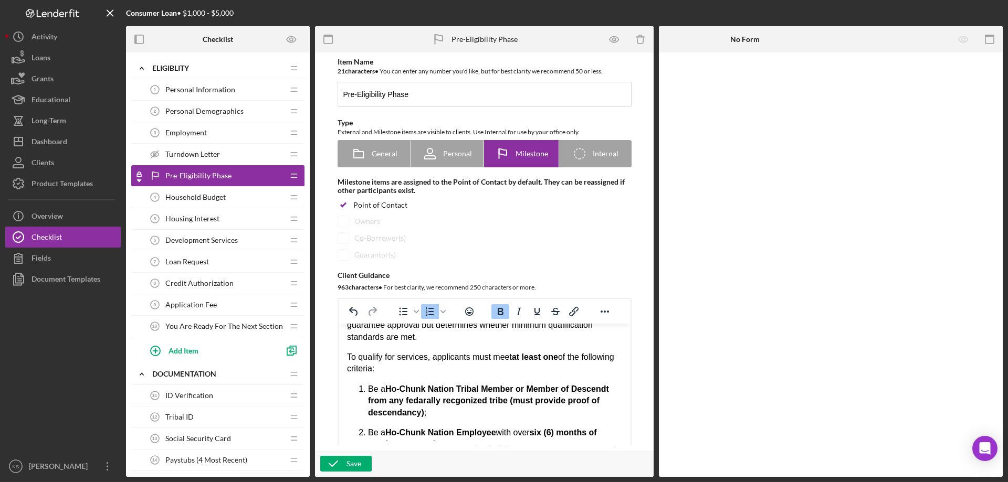
click at [587, 390] on strong "Ho-Chunk Nation Tribal Member or Member of Descendt from any fedarally recgoniz…" at bounding box center [487, 401] width 241 height 33
click at [0, 0] on span "Descent" at bounding box center [0, 0] width 0 height 0
click at [429, 402] on strong "Ho-Chunk Nation Tribal Member or Member of Descent from any fedarally recgonize…" at bounding box center [485, 401] width 236 height 33
click at [0, 0] on span "federally recognized" at bounding box center [0, 0] width 0 height 0
click at [405, 417] on strong "Ho-Chunk Nation Tribal Member or Member of Descent from any federally recognize…" at bounding box center [485, 401] width 236 height 33
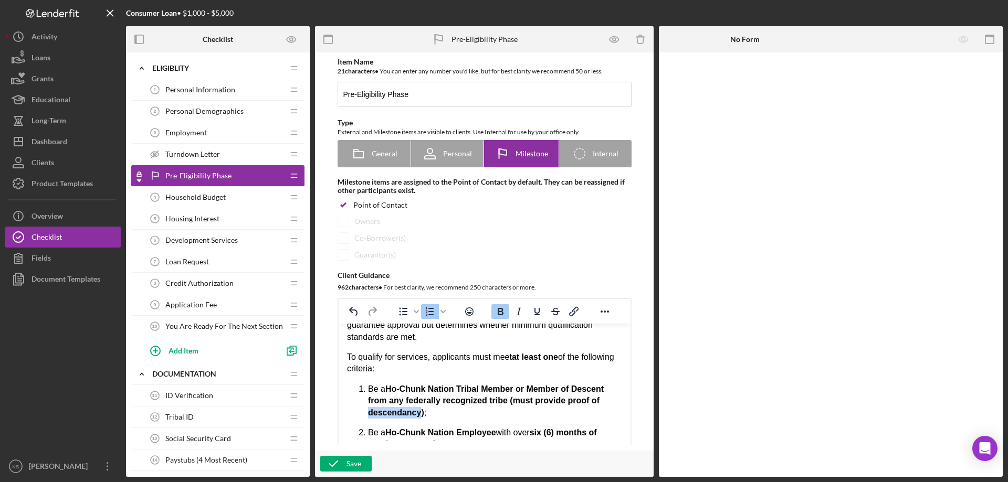
drag, startPoint x: 417, startPoint y: 414, endPoint x: 369, endPoint y: 413, distance: 47.8
click at [369, 413] on strong "Ho-Chunk Nation Tribal Member or Member of Descent from any federally recognize…" at bounding box center [485, 401] width 236 height 33
click at [373, 415] on strong "Ho-Chunk Nation Tribal Member or Member of Descent from any federally recognize…" at bounding box center [485, 401] width 236 height 33
click at [488, 369] on p "To qualify for services, applicants must meet at least one of the following cri…" at bounding box center [483, 364] width 275 height 24
click at [574, 390] on strong "Ho-Chunk Nation Tribal Member or Member of Descent from any federally recognize…" at bounding box center [485, 401] width 236 height 33
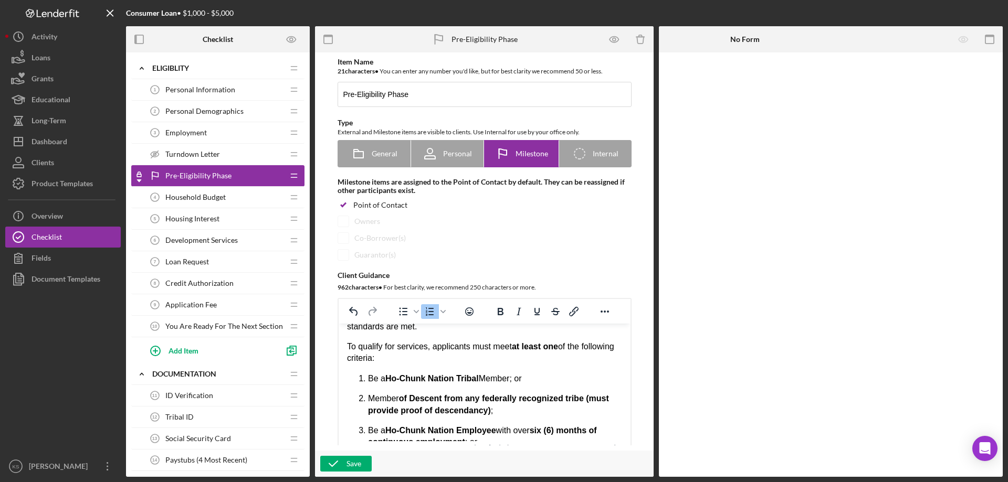
scroll to position [75, 0]
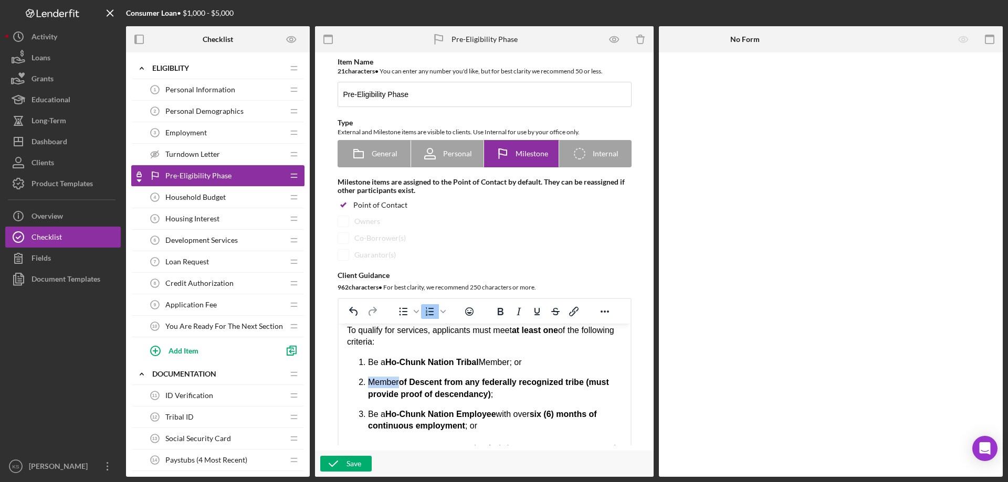
drag, startPoint x: 398, startPoint y: 381, endPoint x: 370, endPoint y: 381, distance: 28.3
click at [370, 381] on p "Member of Descent from any federally recognized tribe (must provide proof of de…" at bounding box center [494, 389] width 254 height 24
click at [460, 396] on strong "of Descent from any federally recognized tribe (must provide proof of descendan…" at bounding box center [489, 388] width 245 height 20
drag, startPoint x: 485, startPoint y: 396, endPoint x: 594, endPoint y: 386, distance: 109.6
click at [594, 386] on strong "of Descent from any federally recognized tribe (must provide proof of descendan…" at bounding box center [489, 388] width 245 height 20
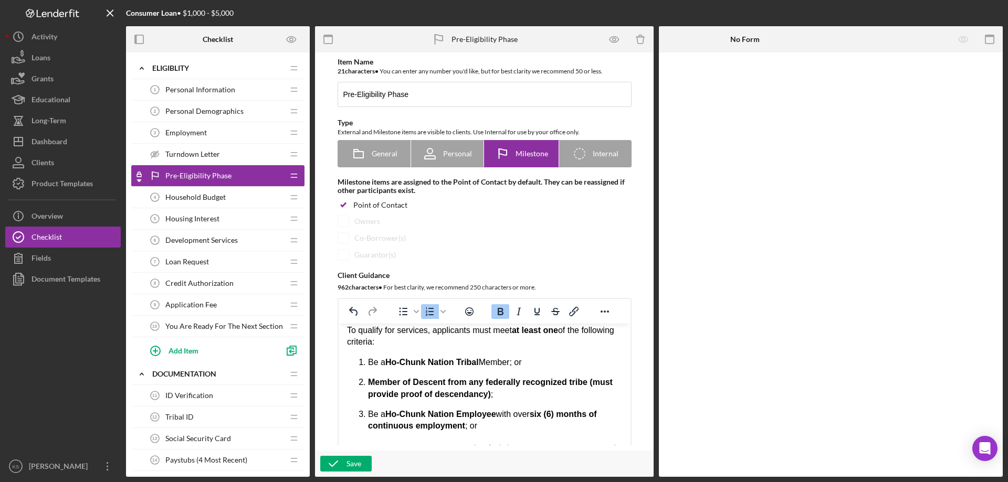
drag, startPoint x: 545, startPoint y: 399, endPoint x: 530, endPoint y: 399, distance: 14.7
click at [538, 399] on p "Member of Descent from any federally recognized tribe (must provide proof of de…" at bounding box center [494, 389] width 254 height 24
drag, startPoint x: 495, startPoint y: 395, endPoint x: 590, endPoint y: 385, distance: 95.0
click at [590, 385] on p "Member of Descent from any federally recognized tribe (must provide proof of de…" at bounding box center [494, 389] width 254 height 24
click at [552, 394] on p "Member of Descent from any federally recognized tribe (must provide proof of de…" at bounding box center [494, 389] width 254 height 24
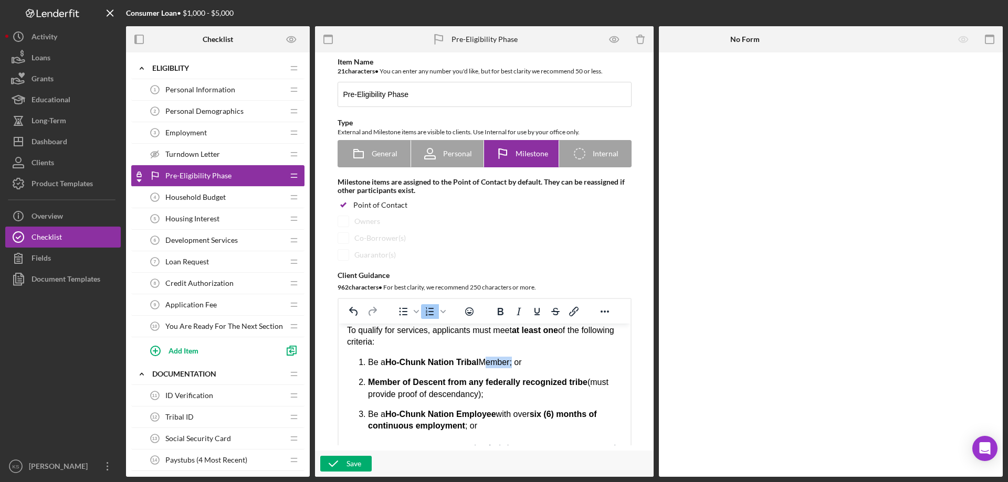
drag, startPoint x: 482, startPoint y: 361, endPoint x: 512, endPoint y: 363, distance: 30.0
click at [512, 363] on p "Be a Ho-Chunk Nation Tribal Member; or" at bounding box center [494, 363] width 254 height 12
click at [511, 408] on ol "Be a Ho-Chunk Nation Tribal Member ; or Member of Descent from any federally re…" at bounding box center [483, 411] width 275 height 108
click at [587, 381] on strong "of Descent from any federally recognized tribe" at bounding box center [494, 382] width 185 height 9
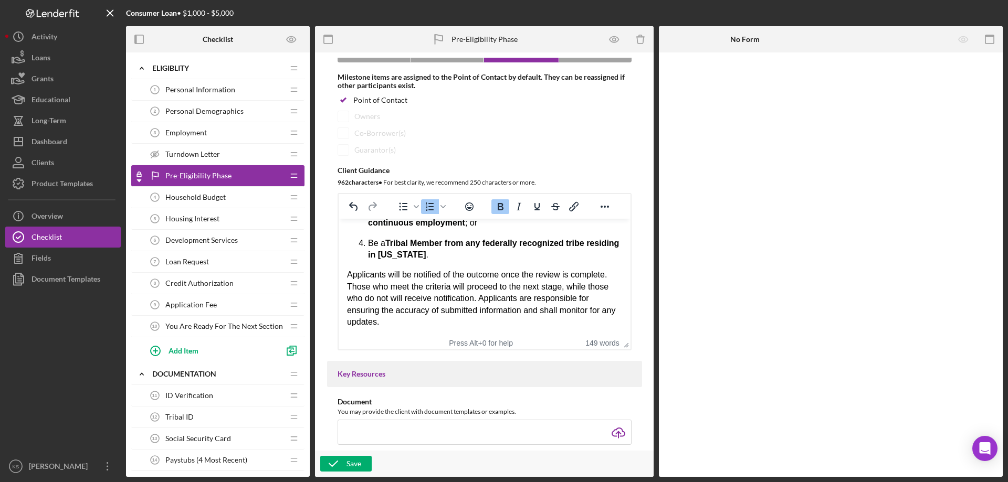
scroll to position [0, 0]
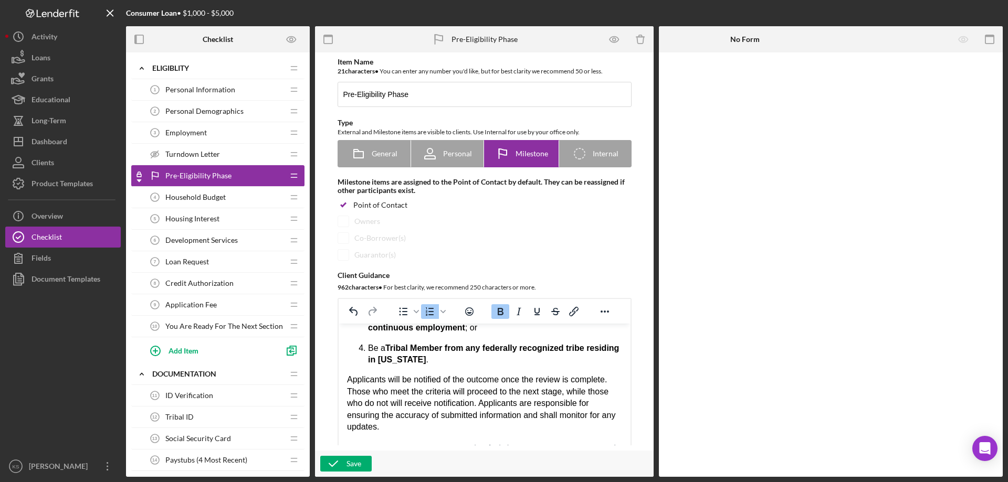
click at [444, 348] on strong "Tribal Member from any federally recognized tribe residing in [US_STATE]" at bounding box center [492, 354] width 251 height 20
click at [472, 381] on p "Applicants will be notified of the outcome once the review is complete. Those w…" at bounding box center [483, 403] width 275 height 59
click at [481, 350] on strong "Tribal Member or Descendant from any federally recognized tribe residing in [US…" at bounding box center [471, 354] width 209 height 20
click at [0, 0] on span "descendant" at bounding box center [0, 0] width 0 height 0
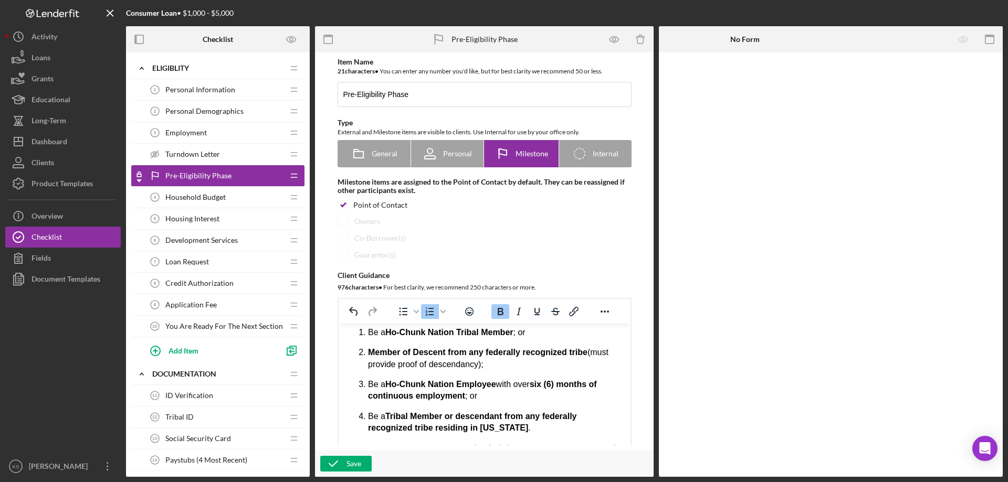
scroll to position [120, 0]
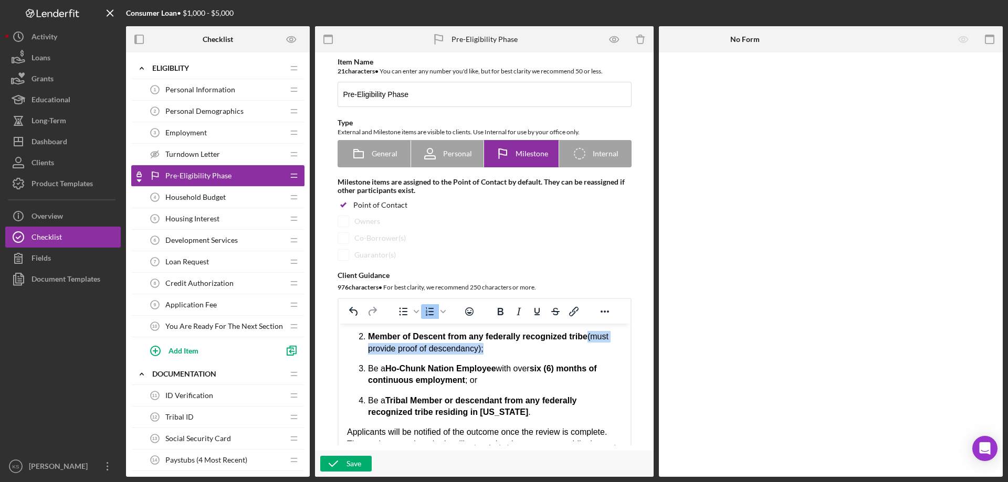
drag, startPoint x: 496, startPoint y: 352, endPoint x: 590, endPoint y: 339, distance: 94.3
click at [590, 339] on p "Member of Descent from any federally recognized tribe (must provide proof of de…" at bounding box center [494, 343] width 254 height 24
copy p "(must provide proof of descendancy) ;"
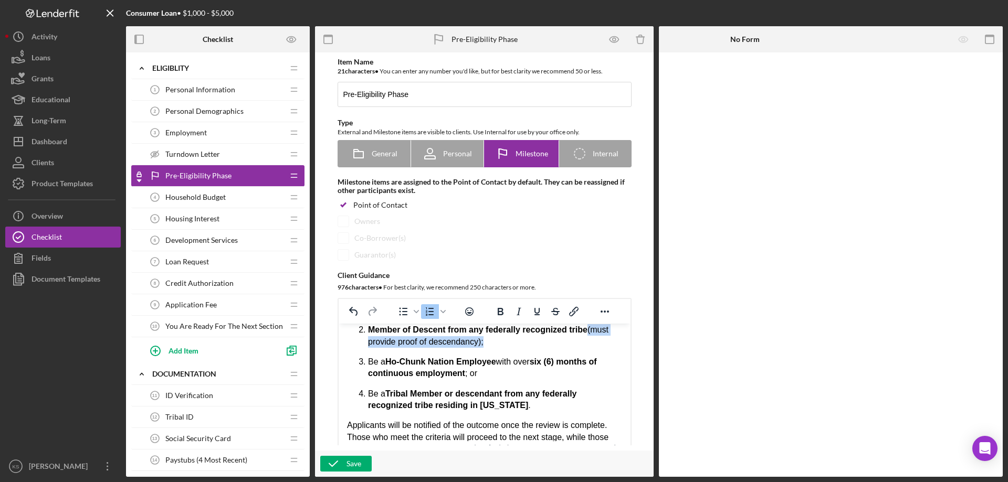
scroll to position [173, 0]
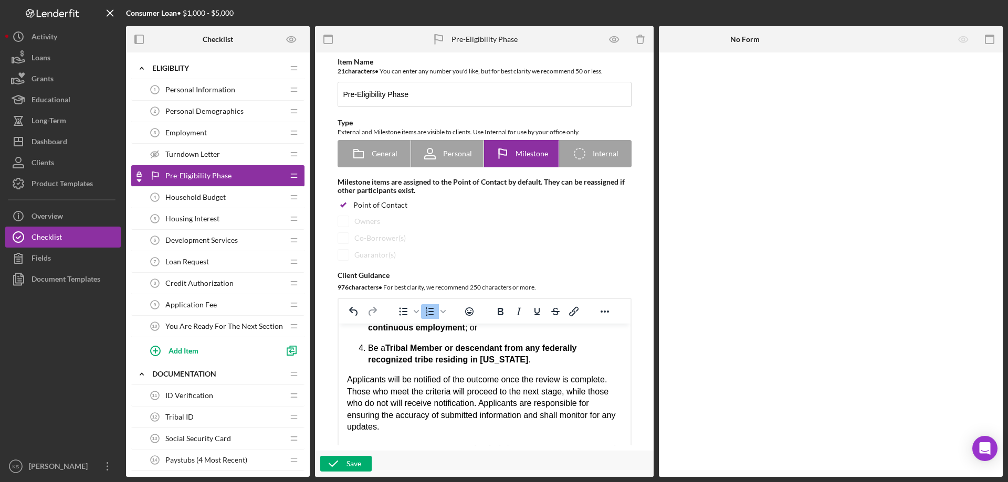
click at [555, 359] on p "Be a Tribal Member or descendant from any federally recognized tribe residing i…" at bounding box center [494, 355] width 254 height 24
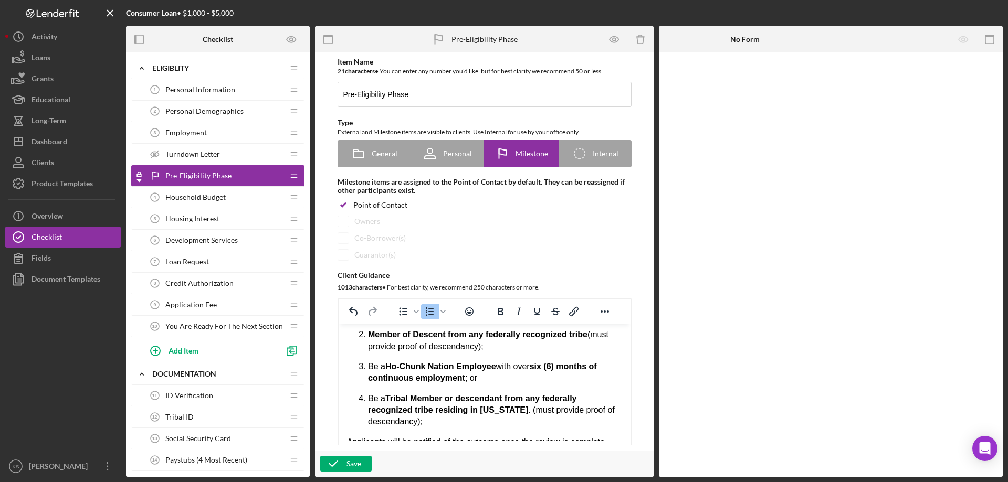
scroll to position [68, 0]
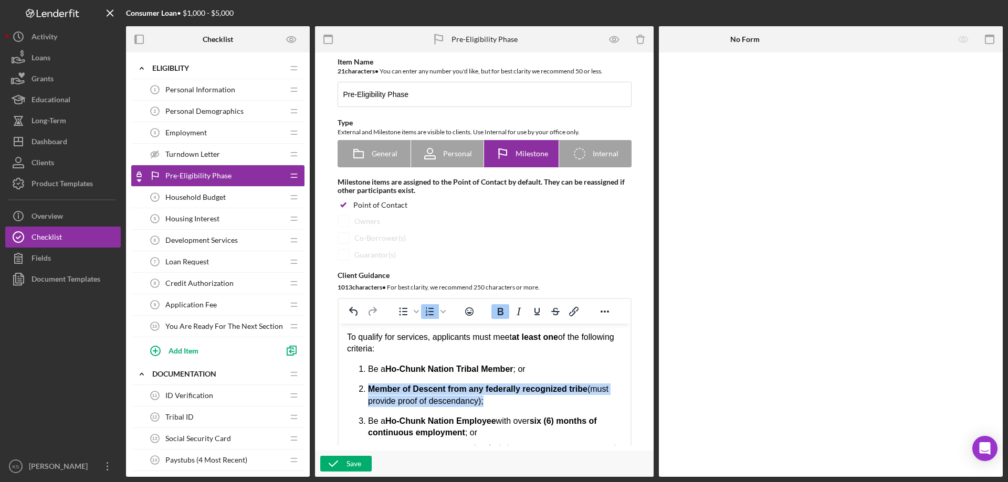
drag, startPoint x: 493, startPoint y: 402, endPoint x: 355, endPoint y: 390, distance: 139.1
click at [355, 390] on ol "Be a Ho-Chunk Nation Tribal Member ; or Member of Descent from any federally re…" at bounding box center [483, 423] width 275 height 119
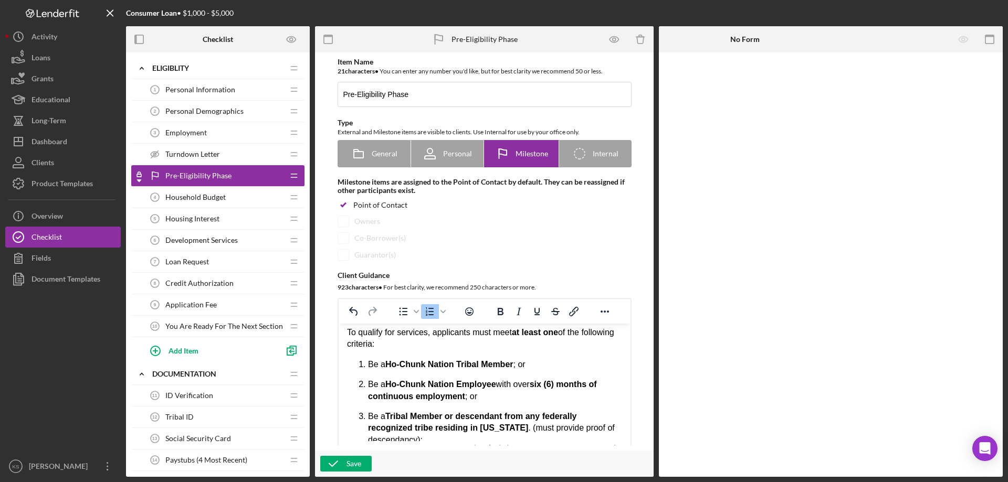
scroll to position [88, 0]
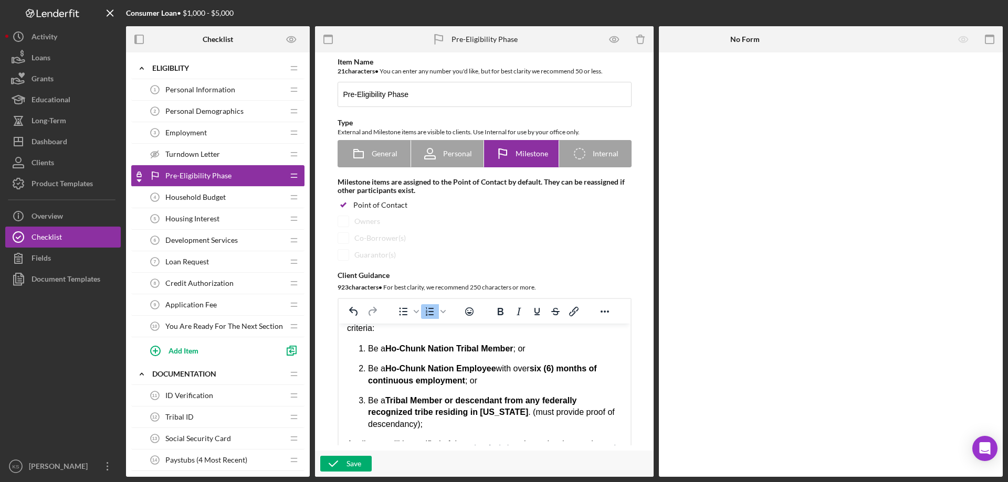
click at [521, 413] on p "Be a Tribal Member or descendant from any federally recognized tribe residing i…" at bounding box center [494, 412] width 254 height 35
click at [0, 0] on span "." at bounding box center [0, 0] width 0 height 0
click at [539, 429] on p "Be a Tribal Member or descendant from any federally recognized tribe residing i…" at bounding box center [494, 412] width 254 height 35
click at [543, 412] on p "Be a Tribal Member or descendant from any federally recognized tribe residing i…" at bounding box center [494, 412] width 254 height 35
click at [543, 413] on p "Be a Tribal Member or descendant from any federally recognized tribe residing i…" at bounding box center [494, 412] width 254 height 35
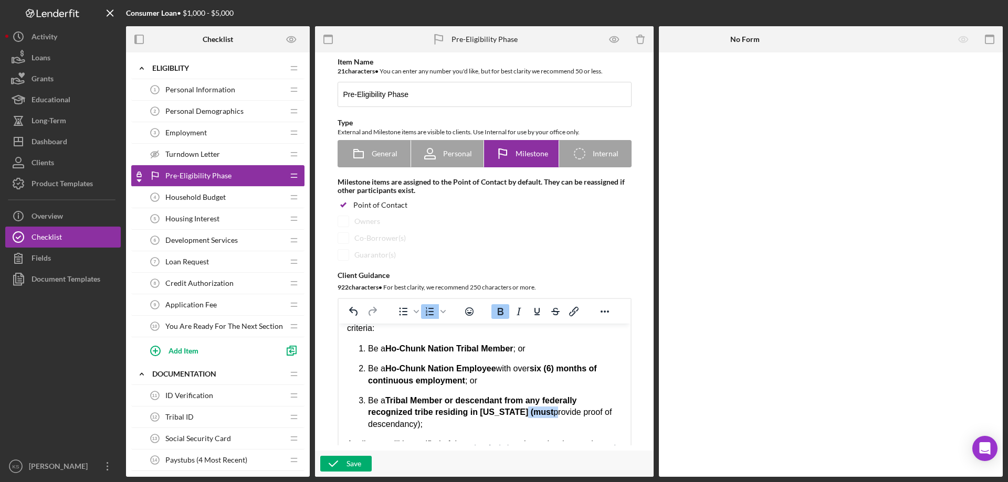
drag, startPoint x: 543, startPoint y: 413, endPoint x: 520, endPoint y: 413, distance: 23.1
click at [520, 413] on p "Be a Tribal Member or descendant from any federally recognized tribe residing i…" at bounding box center [494, 412] width 254 height 35
click at [559, 398] on strong "Tribal Member or descendant from any federally recognized tribe residing in [US…" at bounding box center [471, 406] width 208 height 20
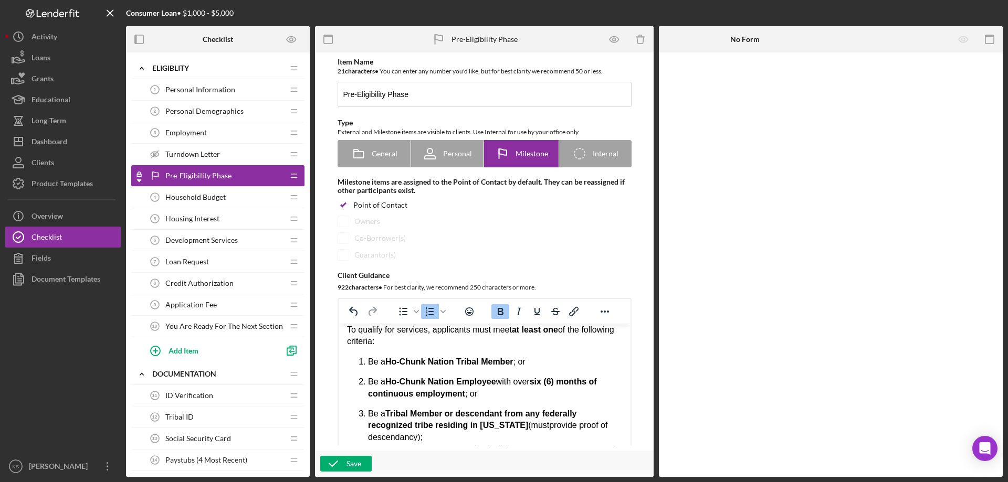
scroll to position [100, 0]
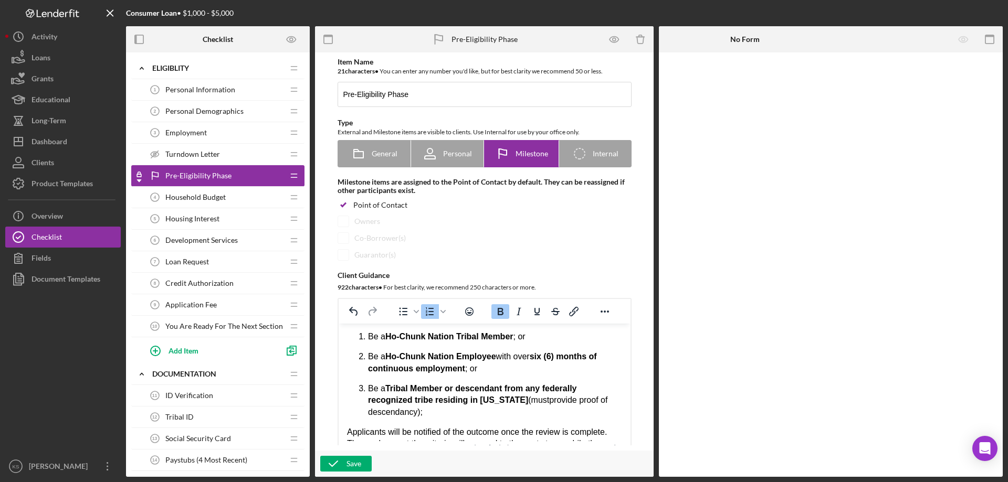
click at [462, 387] on strong "Tribal Member or descendant from any federally recognized tribe residing in [US…" at bounding box center [471, 394] width 208 height 20
click at [492, 423] on body "The Pre-Eligibility Phase is the initial step in the Cedar Growth intake proces…" at bounding box center [483, 359] width 275 height 254
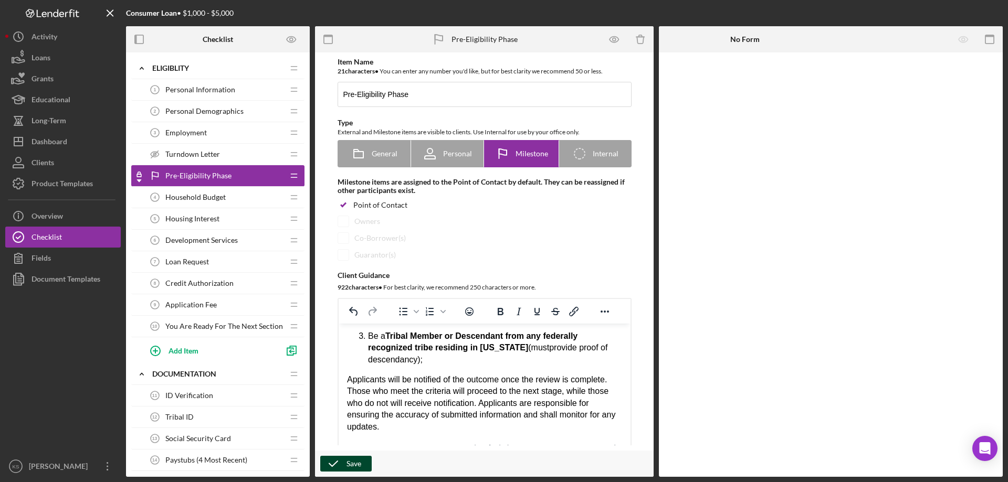
click at [359, 461] on div "Save" at bounding box center [353, 464] width 15 height 16
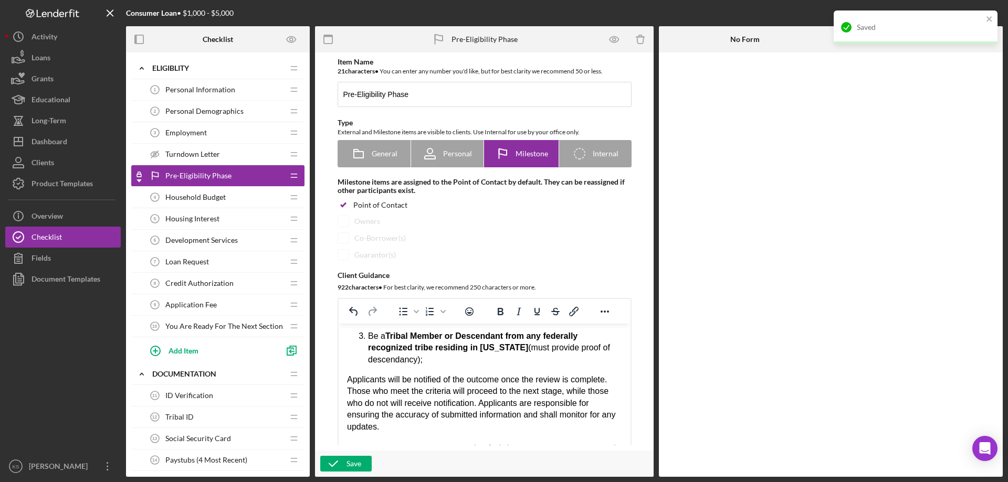
click at [194, 260] on span "Loan Request" at bounding box center [187, 262] width 44 height 8
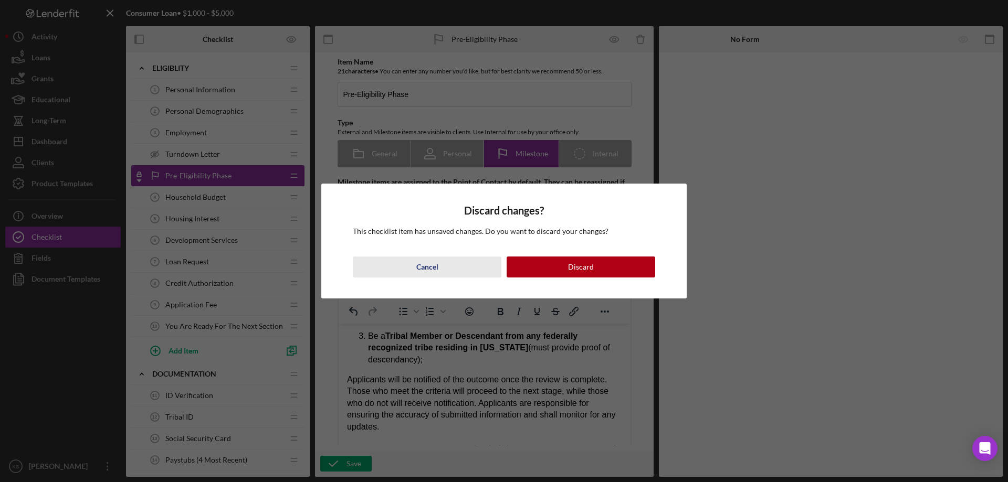
click at [424, 270] on div "Cancel" at bounding box center [427, 267] width 22 height 21
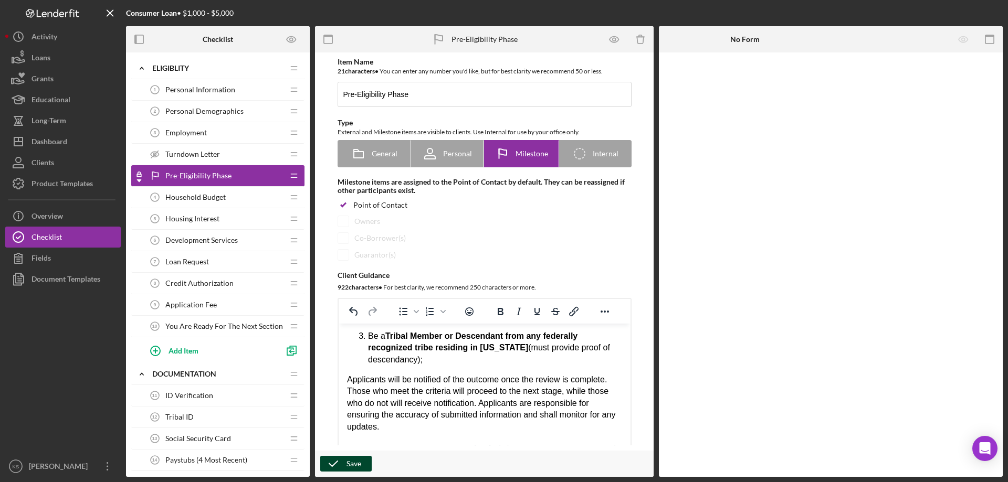
click at [334, 461] on icon "button" at bounding box center [333, 464] width 26 height 26
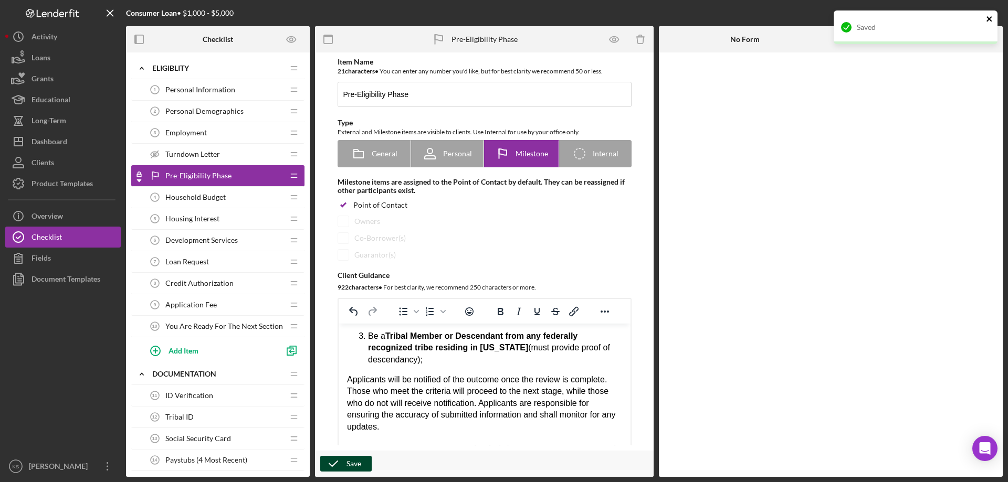
click at [987, 18] on icon "close" at bounding box center [989, 19] width 7 height 8
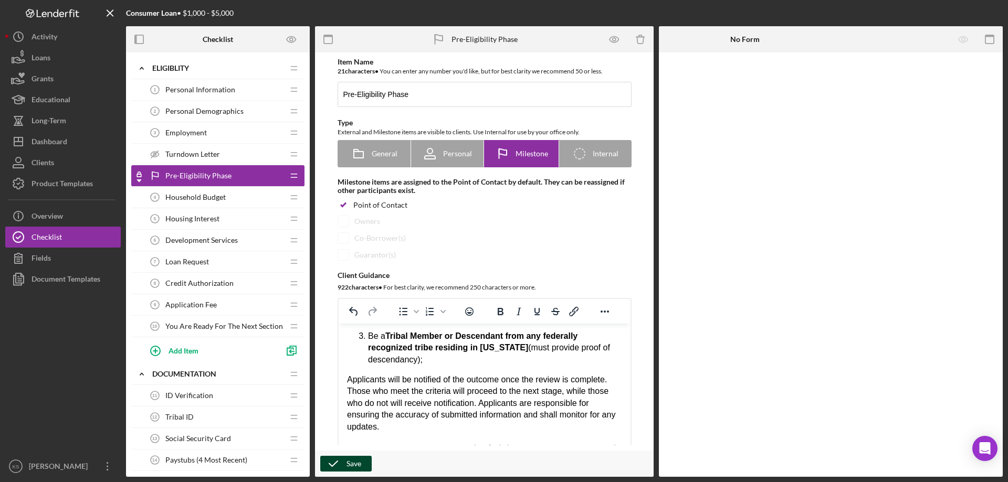
click at [195, 260] on span "Loan Request" at bounding box center [187, 262] width 44 height 8
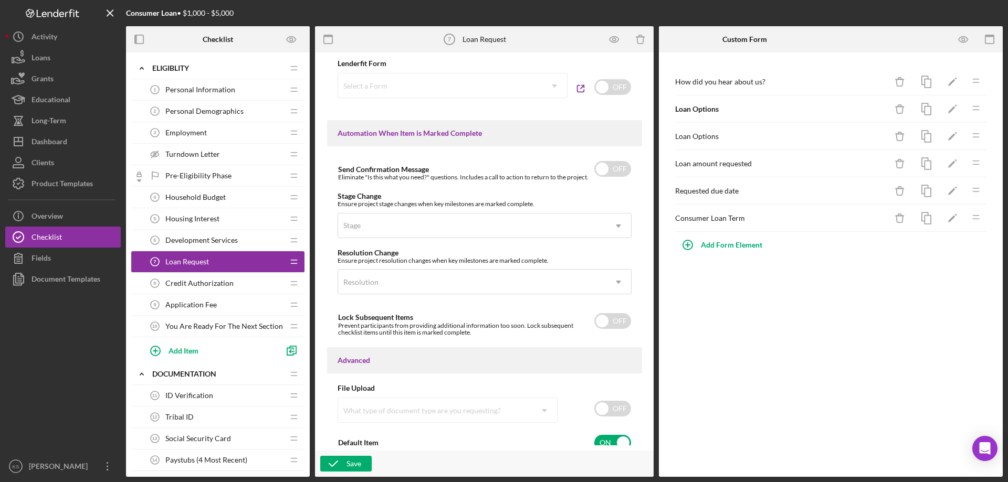
scroll to position [639, 0]
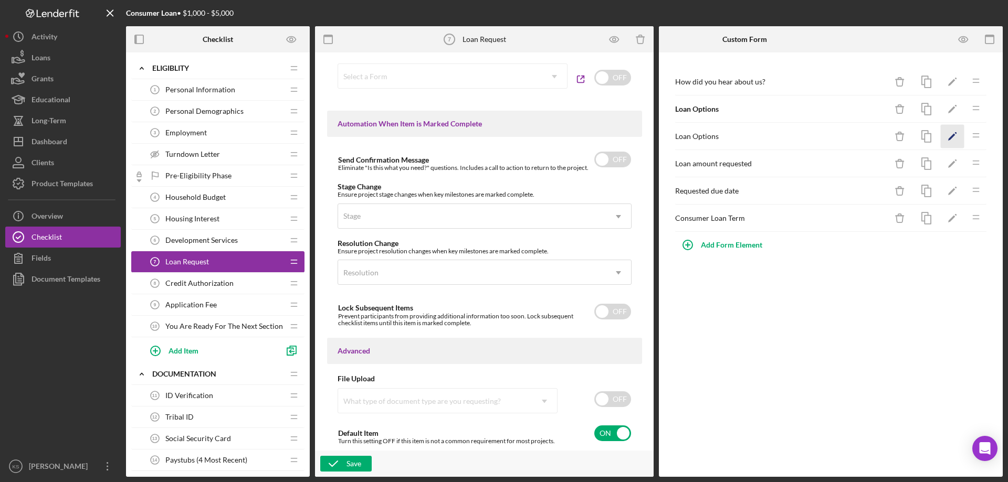
click at [944, 131] on icon "Icon/Edit" at bounding box center [953, 137] width 24 height 24
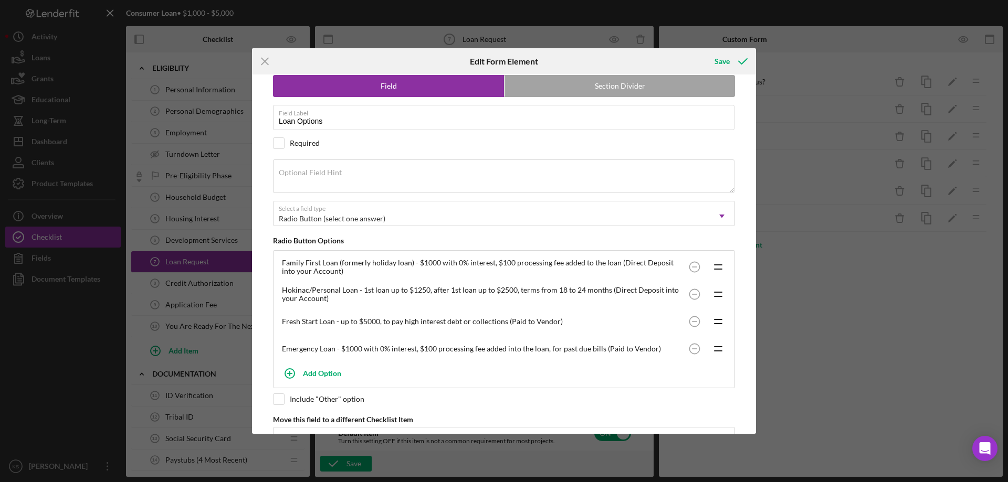
scroll to position [52, 0]
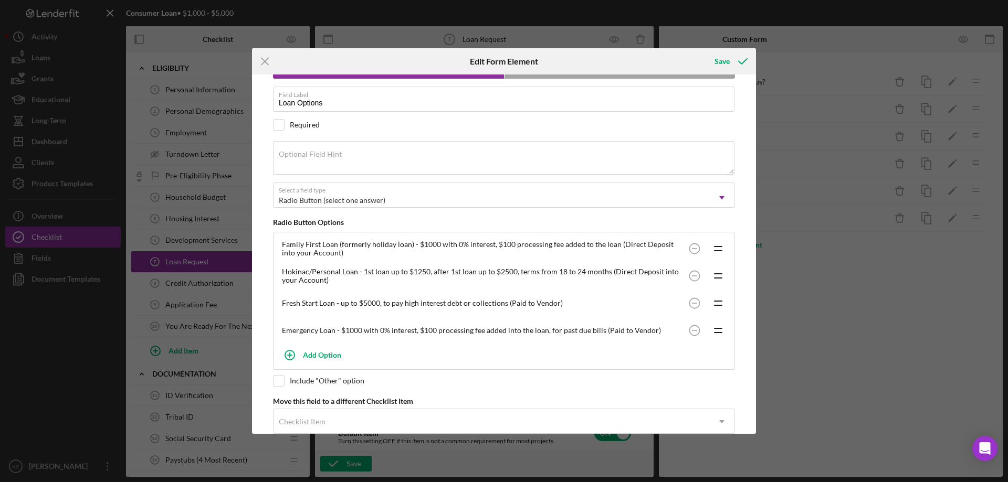
drag, startPoint x: 341, startPoint y: 327, endPoint x: 329, endPoint y: 329, distance: 12.2
click at [340, 327] on div "Emergency Loan - $1000 with 0% interest, $100 processing fee added into the loa…" at bounding box center [483, 331] width 402 height 8
click at [296, 332] on div "Emergency Loan - $1000 with 0% interest, $100 processing fee added into the loa…" at bounding box center [483, 331] width 402 height 8
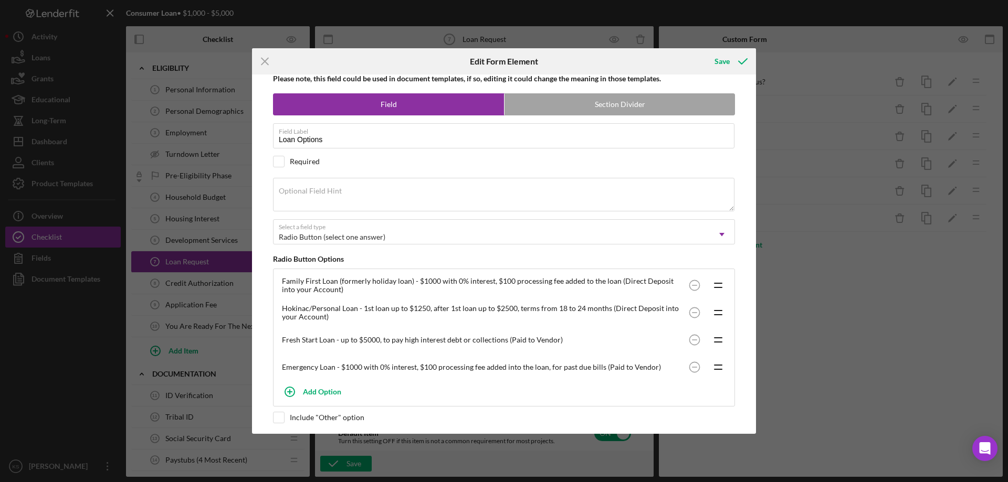
scroll to position [0, 0]
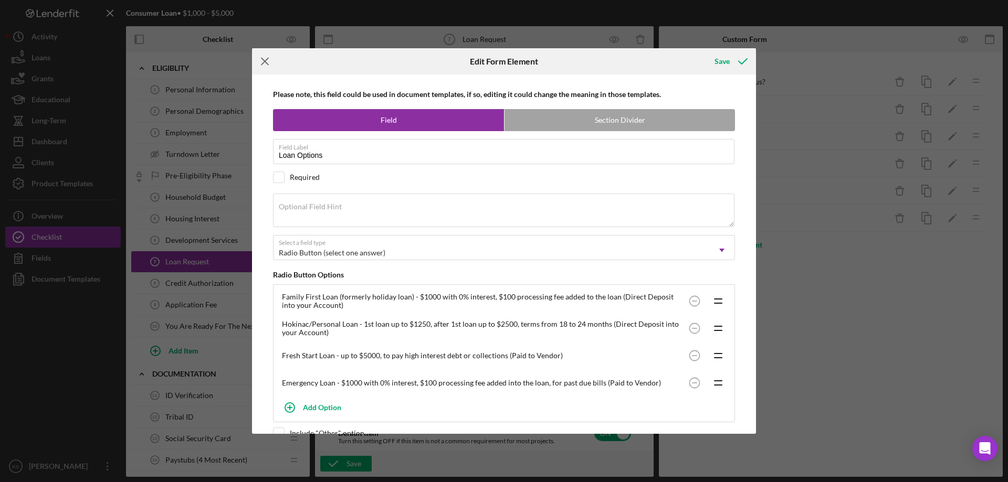
click at [261, 60] on icon "Icon/Menu Close" at bounding box center [265, 61] width 26 height 26
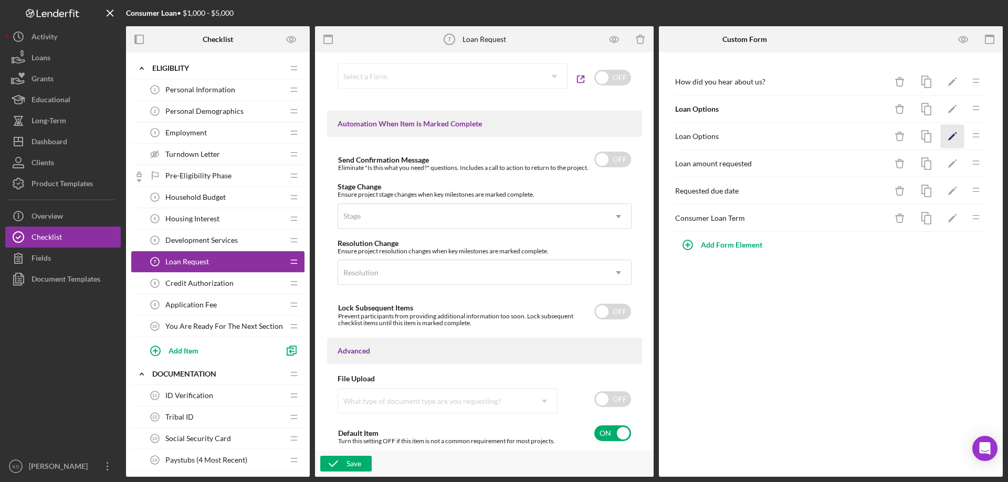
click at [949, 134] on icon "Icon/Edit" at bounding box center [953, 137] width 24 height 24
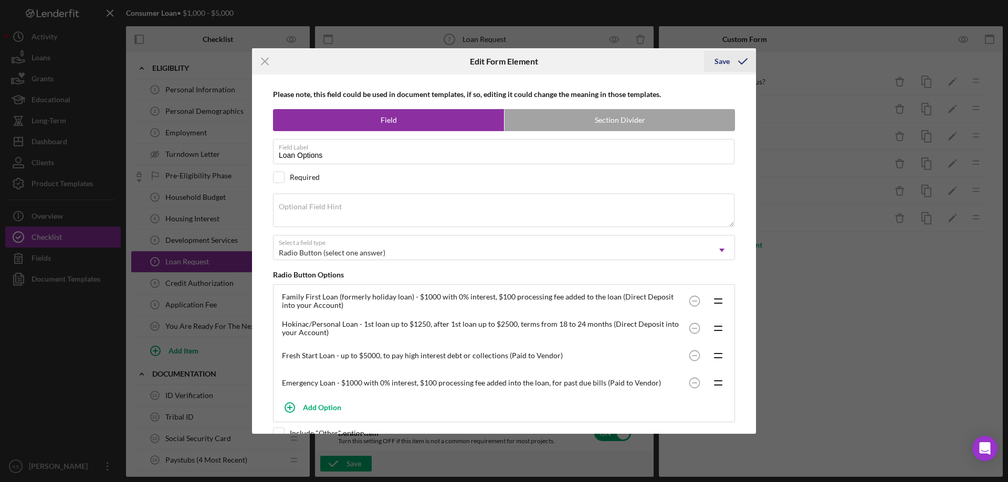
click at [720, 60] on div "Save" at bounding box center [721, 61] width 15 height 21
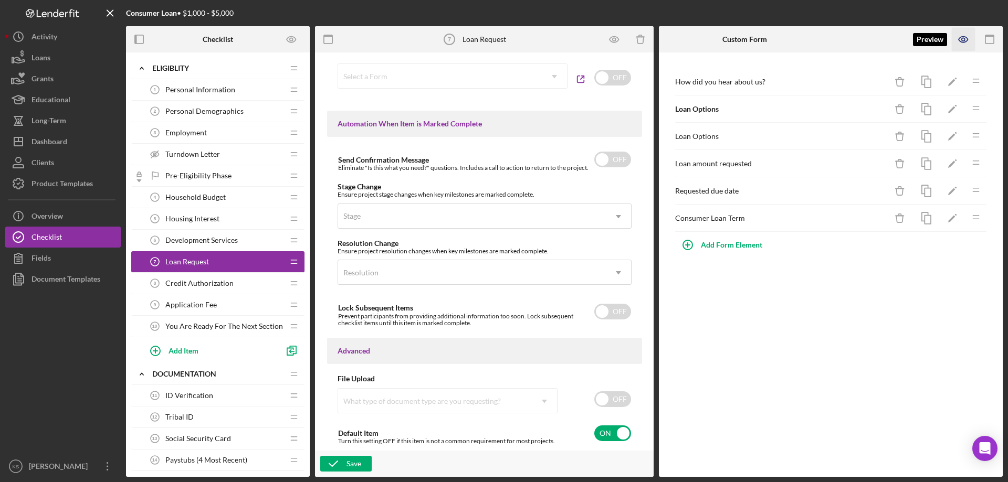
click at [959, 43] on icon "button" at bounding box center [964, 40] width 24 height 24
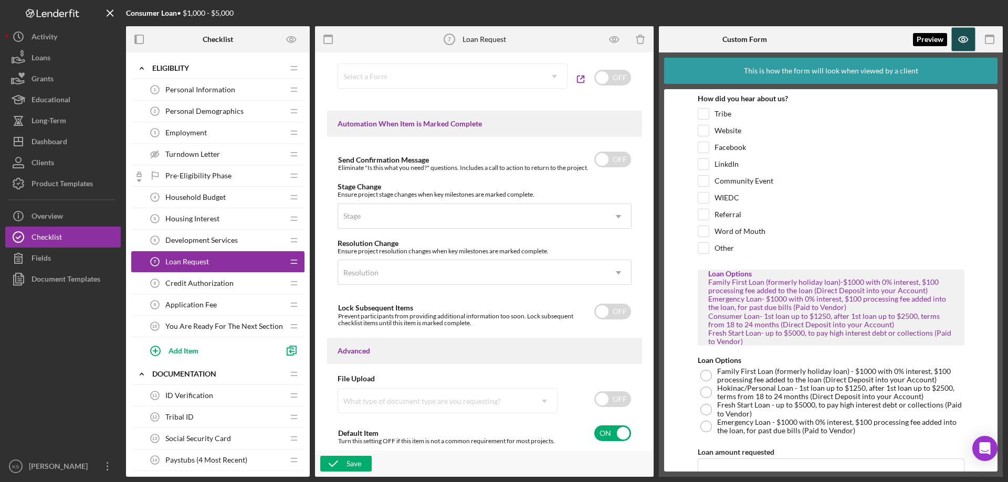
click at [971, 44] on icon "button" at bounding box center [964, 40] width 24 height 24
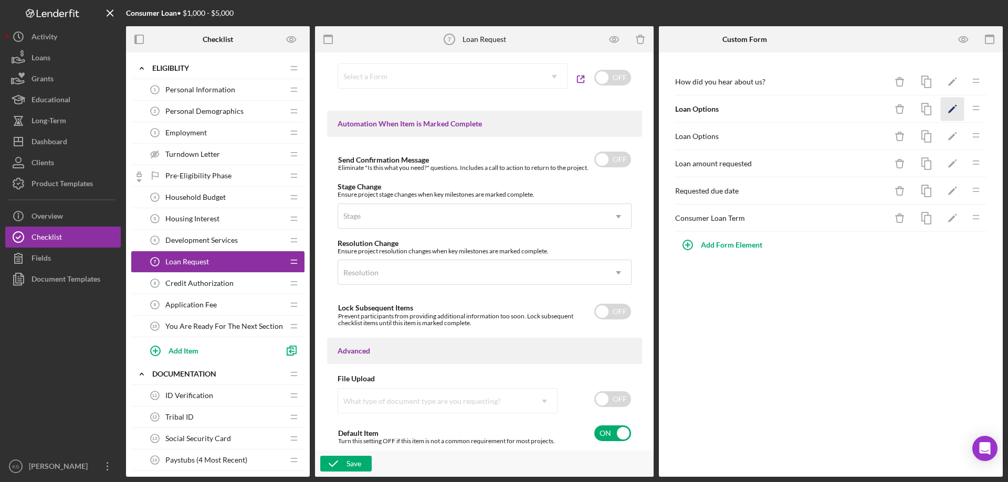
click at [952, 107] on icon "Icon/Edit" at bounding box center [953, 110] width 24 height 24
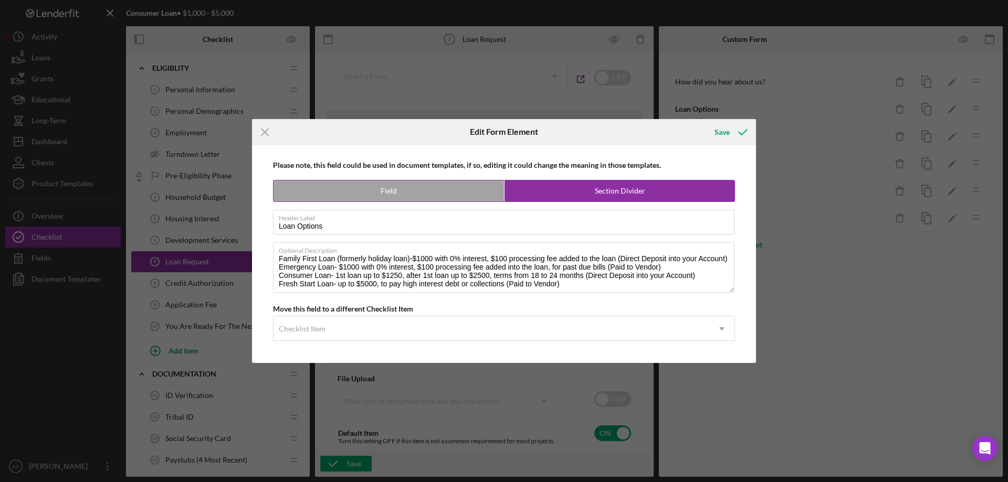
click at [524, 190] on label "Section Divider" at bounding box center [619, 191] width 230 height 21
click at [453, 191] on label "Field" at bounding box center [389, 191] width 230 height 21
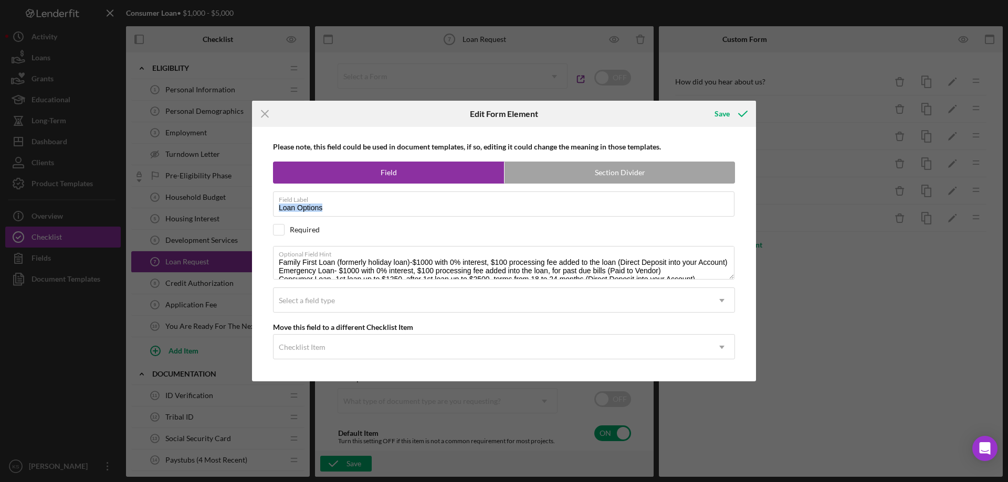
click at [454, 191] on div "Please note, this field could be used in document templates, if so, editing it …" at bounding box center [503, 254] width 493 height 255
click at [424, 172] on label "Field" at bounding box center [389, 172] width 230 height 21
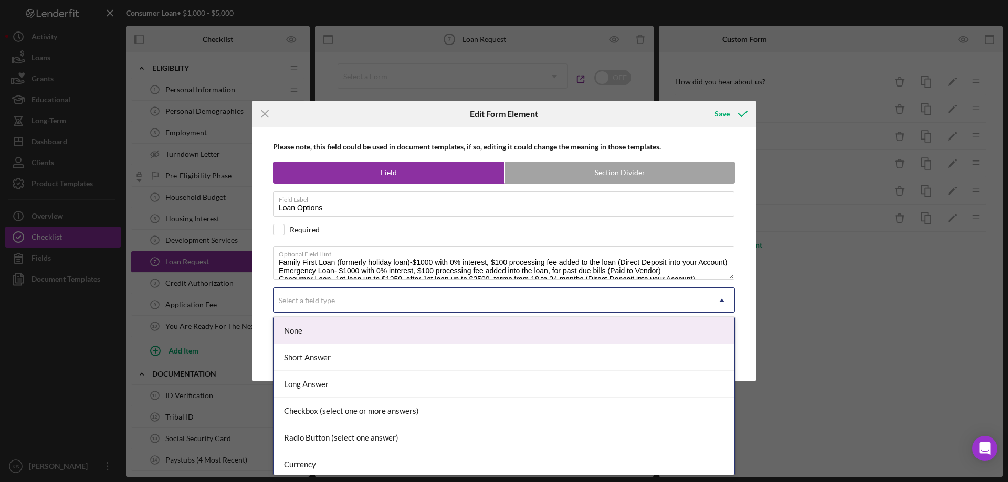
click at [413, 304] on div "Select a field type" at bounding box center [492, 301] width 436 height 24
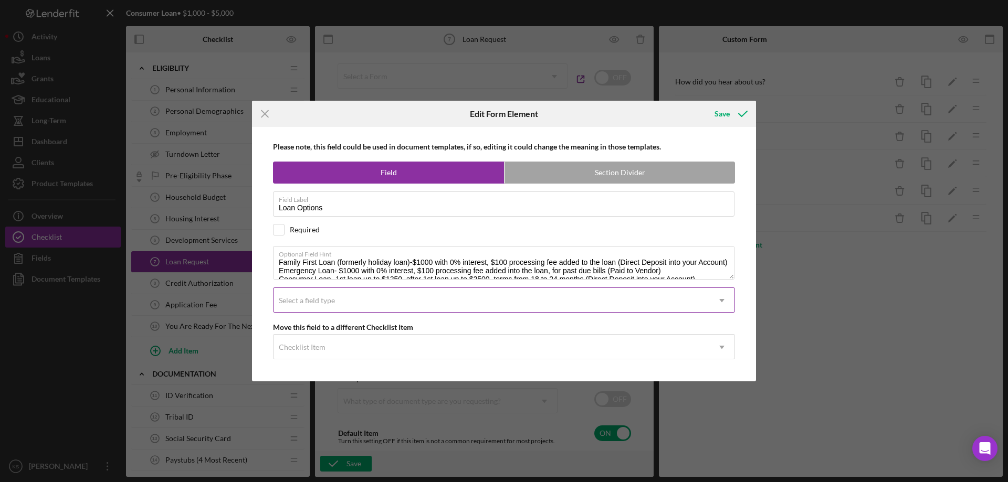
click at [415, 303] on div "Select a field type" at bounding box center [492, 301] width 436 height 24
click at [600, 172] on label "Section Divider" at bounding box center [619, 172] width 230 height 21
radio input "false"
radio input "true"
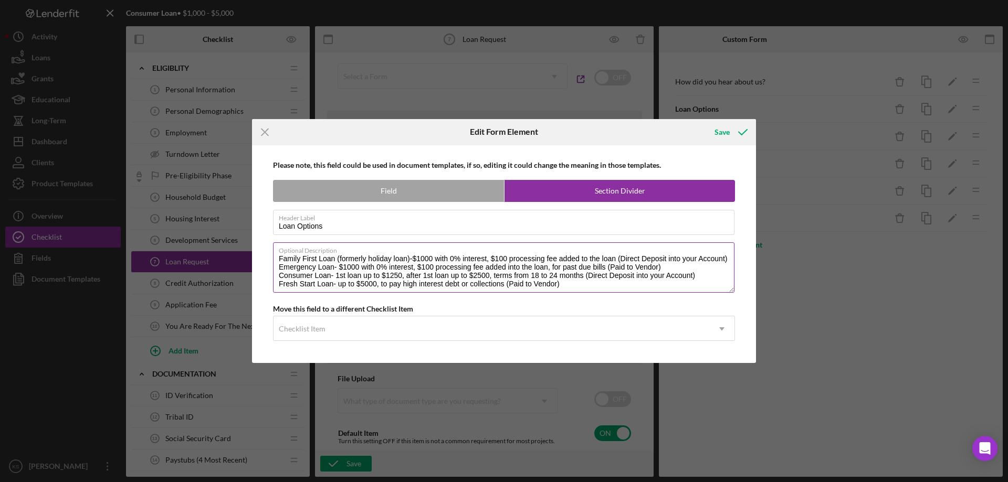
click at [277, 258] on textarea "Family First Loan (formerly holiday loan)-$1000 with 0% interest, $100 processi…" at bounding box center [503, 268] width 461 height 50
click at [348, 333] on div "Checklist Item" at bounding box center [492, 329] width 436 height 24
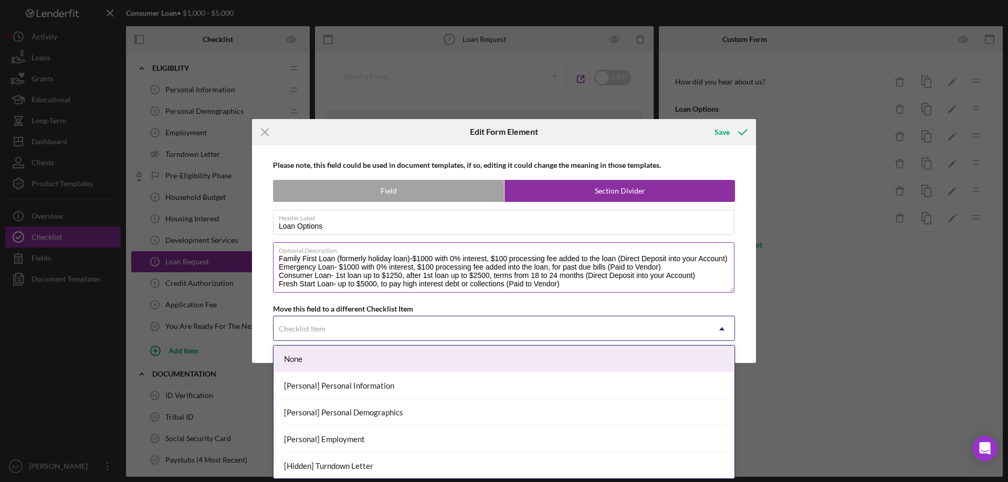
click at [518, 284] on textarea "Family First Loan (formerly holiday loan)-$1000 with 0% interest, $100 processi…" at bounding box center [503, 268] width 461 height 50
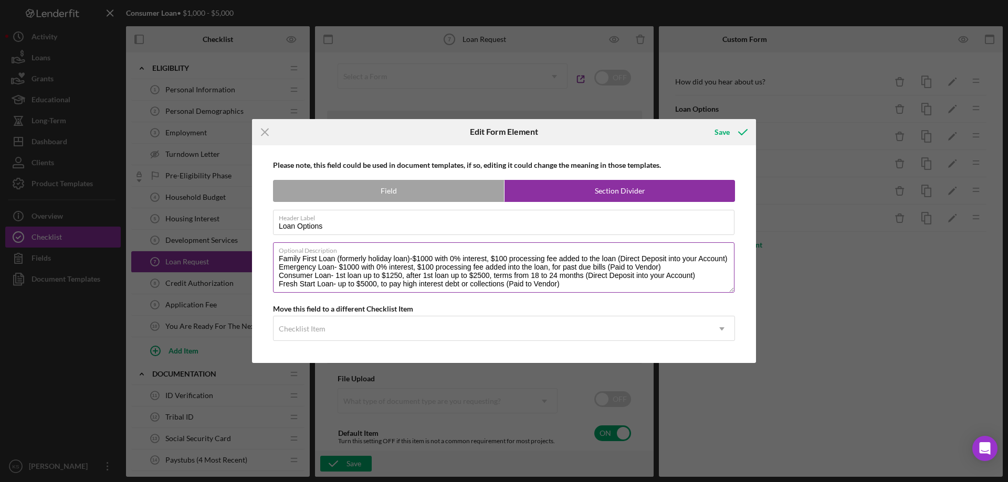
click at [589, 288] on textarea "Family First Loan (formerly holiday loan)-$1000 with 0% interest, $100 processi…" at bounding box center [503, 268] width 461 height 50
click at [732, 260] on textarea "Family First Loan (formerly holiday loan)-$1000 with 0% interest, $100 processi…" at bounding box center [503, 268] width 461 height 50
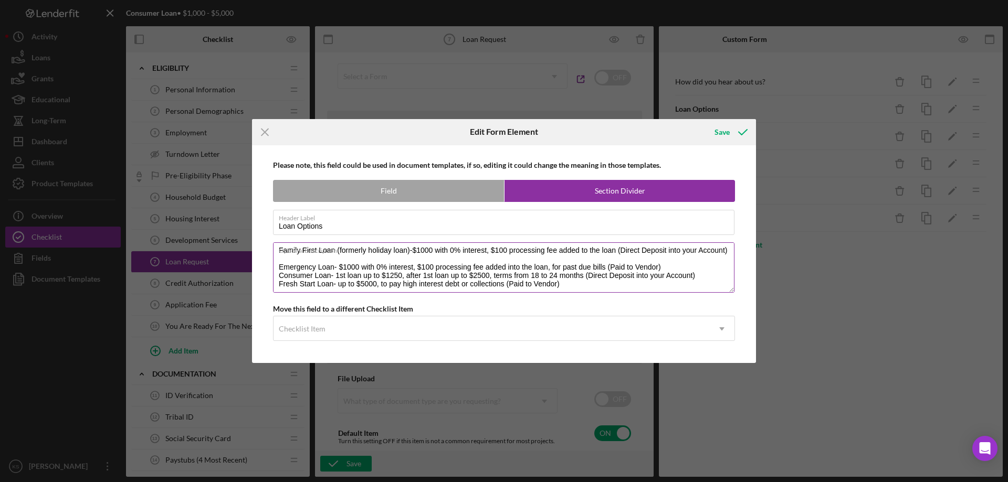
scroll to position [17, 0]
click at [664, 268] on textarea "Family First Loan (formerly holiday loan)-$1000 with 0% interest, $100 processi…" at bounding box center [503, 268] width 461 height 50
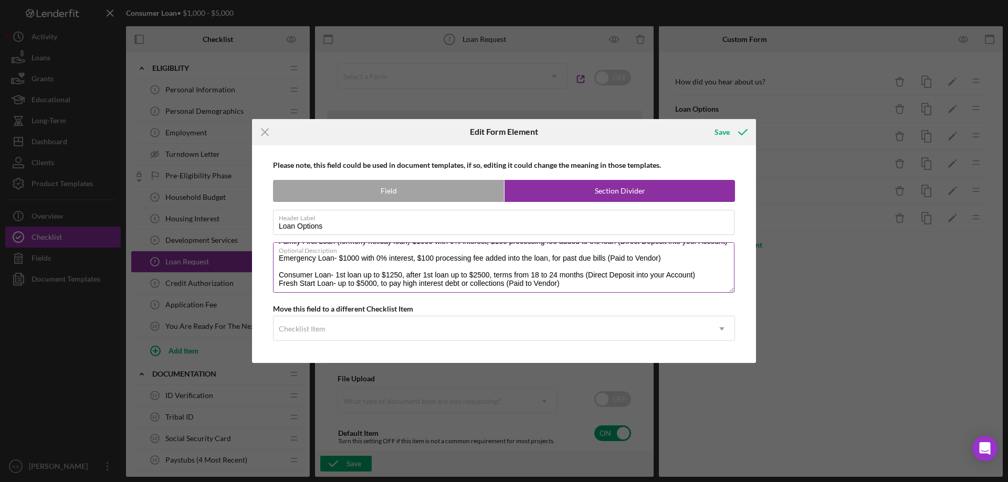
scroll to position [25, 0]
click at [696, 273] on textarea "Family First Loan (formerly holiday loan)-$1000 with 0% interest, $100 processi…" at bounding box center [503, 268] width 461 height 50
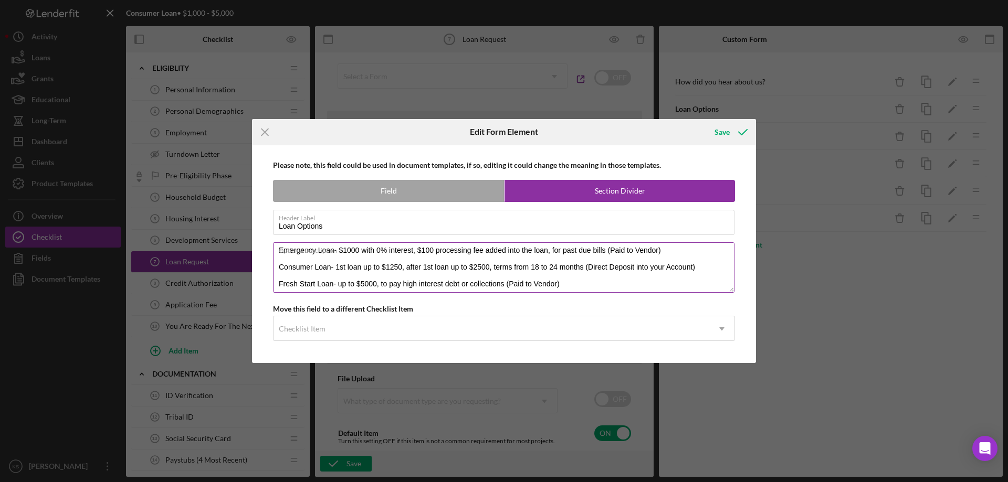
scroll to position [34, 0]
type textarea "Family First Loan (formerly holiday loan)-$1000 with 0% interest, $100 processi…"
click at [715, 139] on div "Save" at bounding box center [721, 132] width 15 height 21
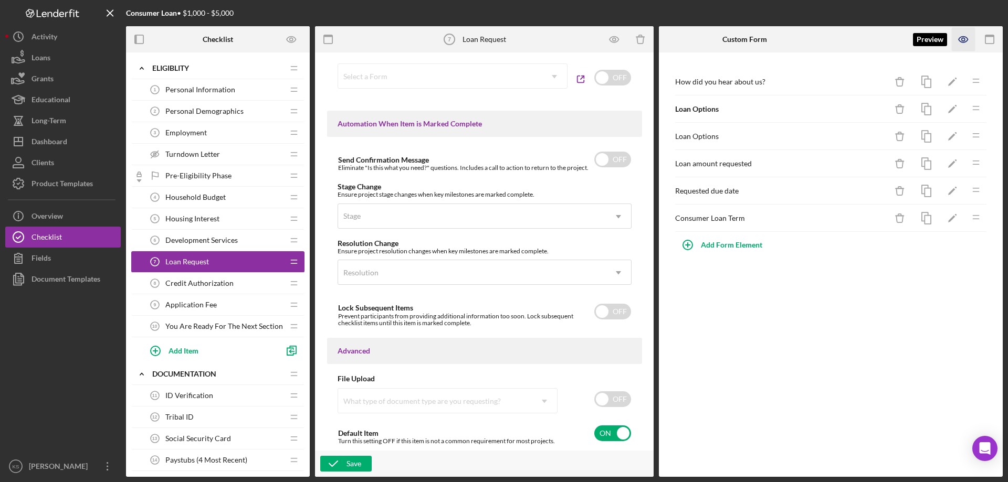
click at [964, 42] on icon "button" at bounding box center [964, 40] width 24 height 24
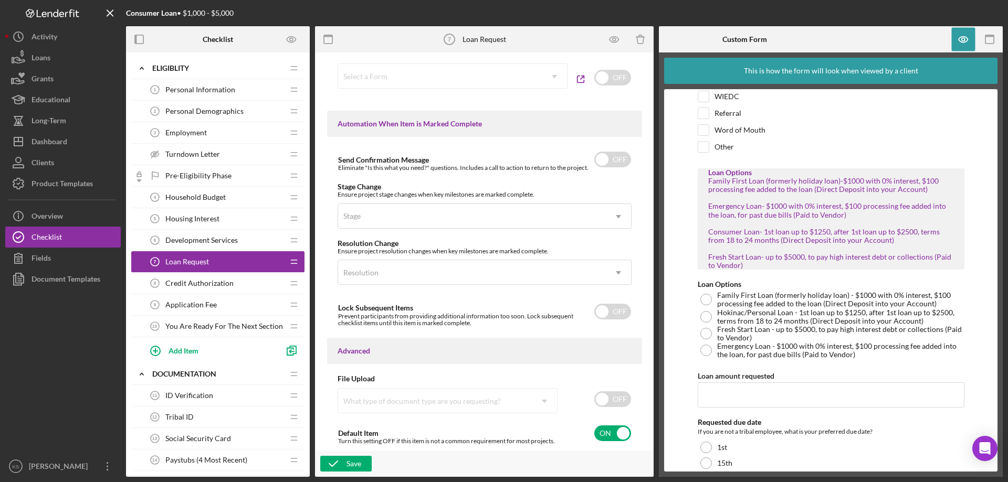
scroll to position [105, 0]
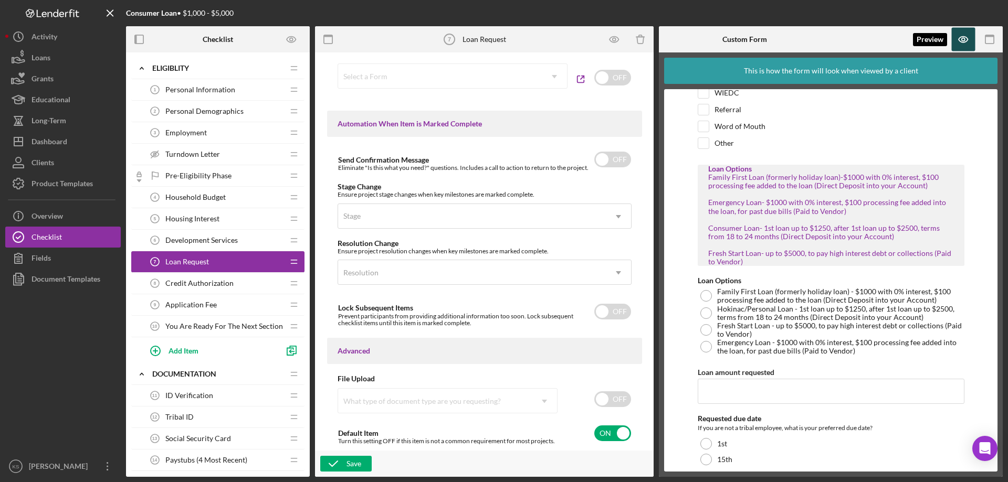
click at [968, 40] on icon "button" at bounding box center [964, 40] width 24 height 24
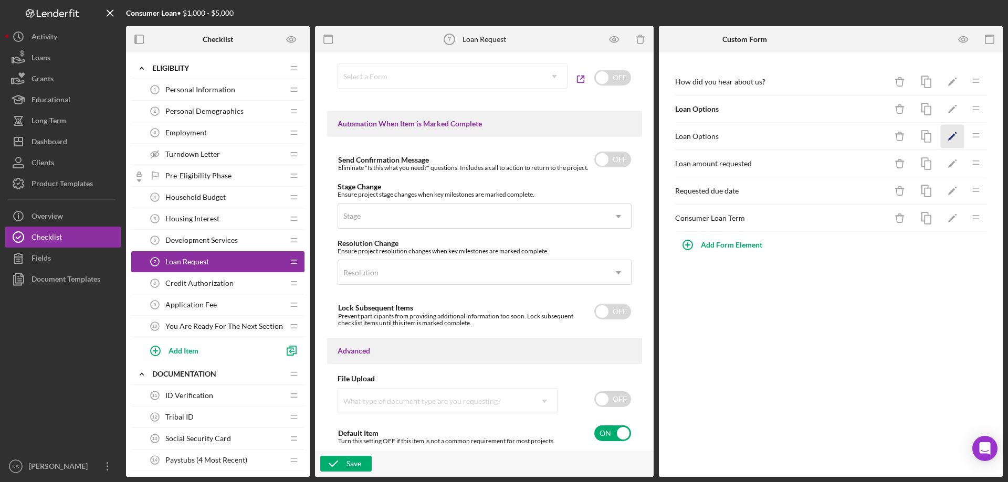
click at [945, 135] on icon "Icon/Edit" at bounding box center [953, 137] width 24 height 24
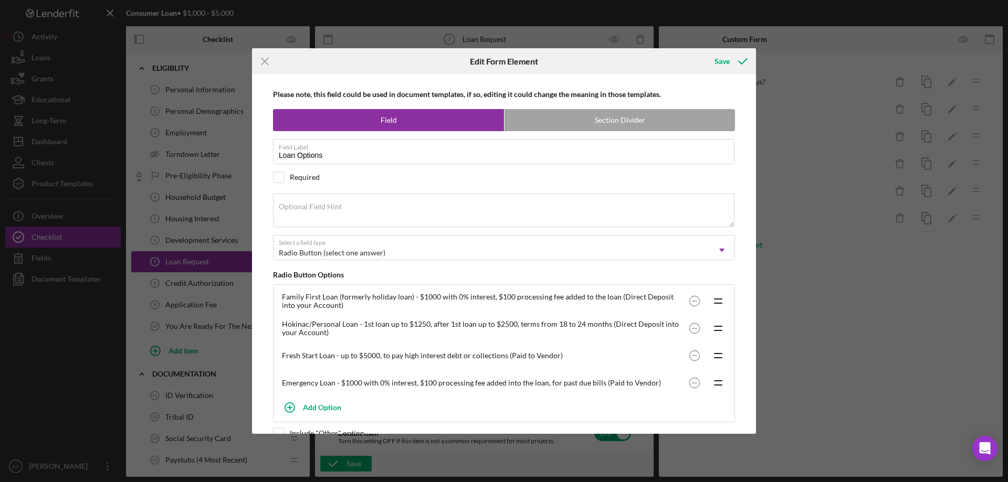
click at [362, 310] on div "Family First Loan (formerly holiday loan) - $1000 with 0% interest, $100 proces…" at bounding box center [504, 301] width 456 height 27
click at [347, 309] on div "Family First Loan (formerly holiday loan) - $1000 with 0% interest, $100 proces…" at bounding box center [483, 301] width 402 height 17
click at [250, 62] on div "Icon/Menu Close Edit Form Element Save Please note, this field could be used in…" at bounding box center [504, 241] width 1008 height 482
drag, startPoint x: 254, startPoint y: 61, endPoint x: 273, endPoint y: 61, distance: 18.9
click at [255, 61] on icon "Icon/Menu Close" at bounding box center [265, 61] width 26 height 26
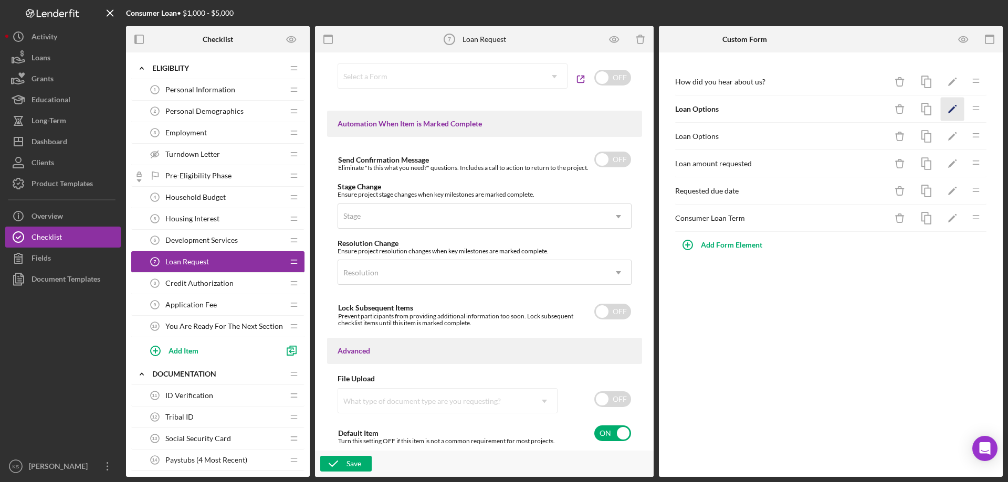
click at [947, 107] on icon "Icon/Edit" at bounding box center [953, 110] width 24 height 24
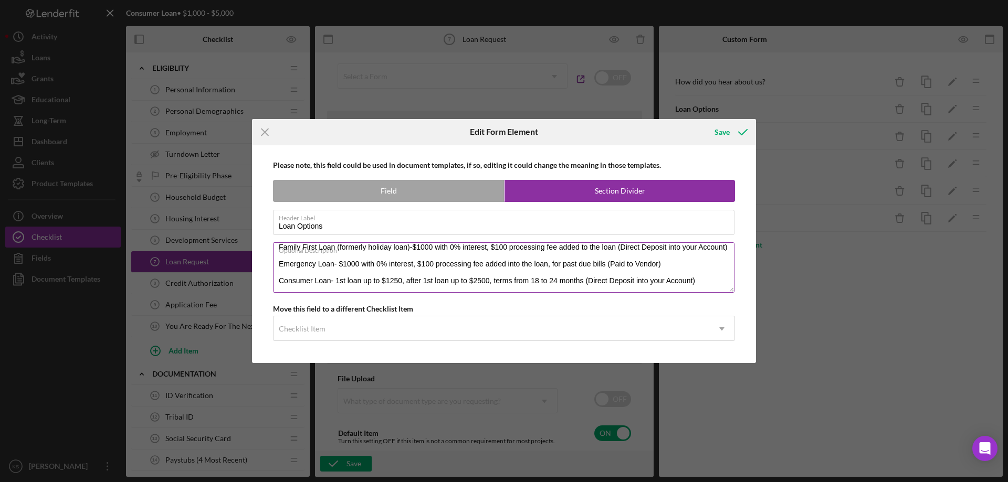
scroll to position [0, 0]
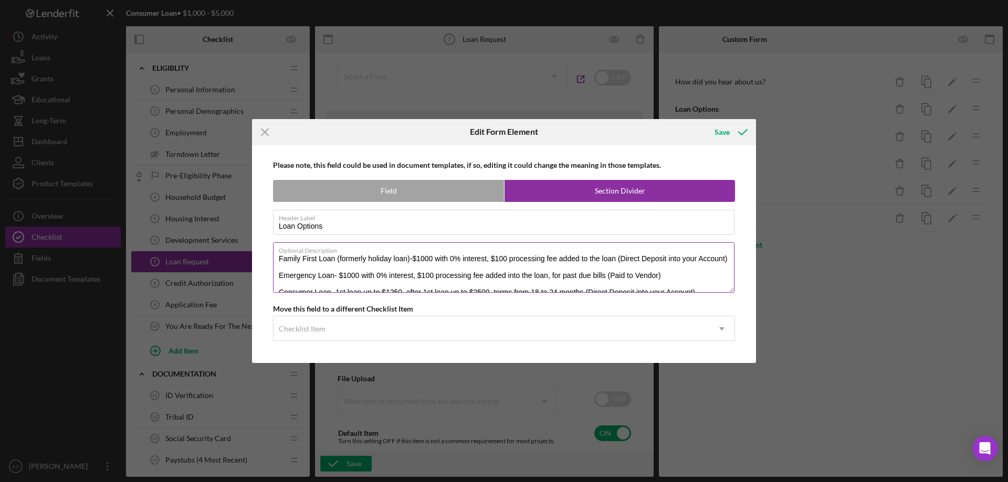
drag, startPoint x: 574, startPoint y: 285, endPoint x: 275, endPoint y: 258, distance: 300.4
click at [275, 258] on textarea "Family First Loan (formerly holiday loan)-$1000 with 0% interest, $100 processi…" at bounding box center [503, 268] width 461 height 50
click at [265, 131] on icon "Icon/Menu Close" at bounding box center [265, 132] width 26 height 26
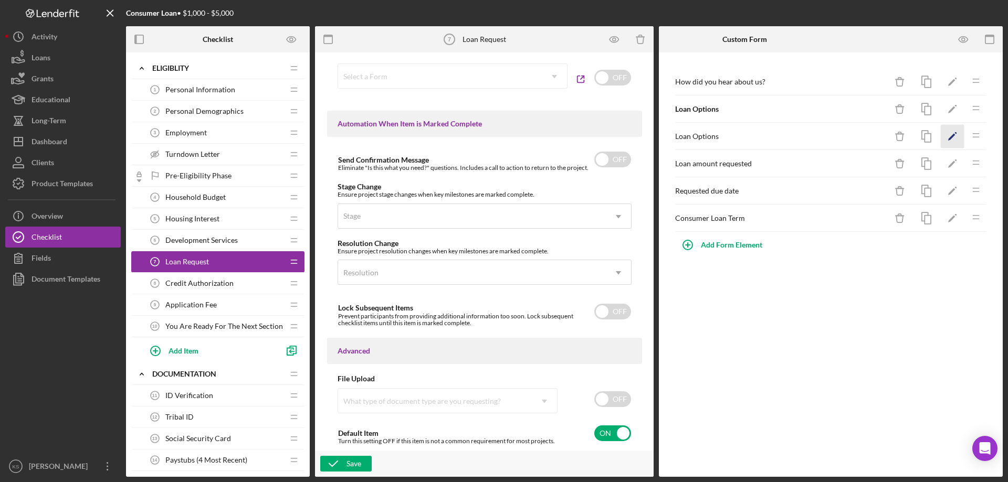
click at [958, 141] on icon "Icon/Edit" at bounding box center [953, 137] width 24 height 24
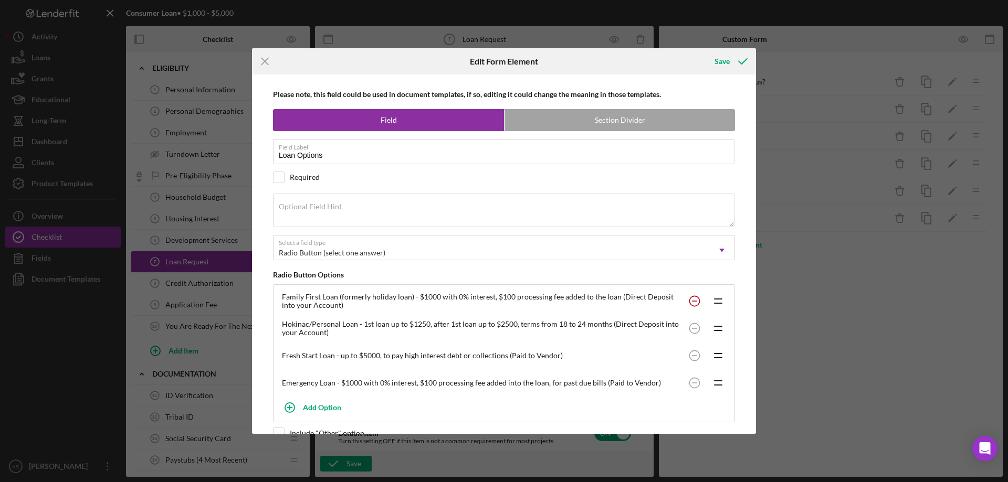
click at [690, 303] on circle at bounding box center [694, 302] width 10 height 10
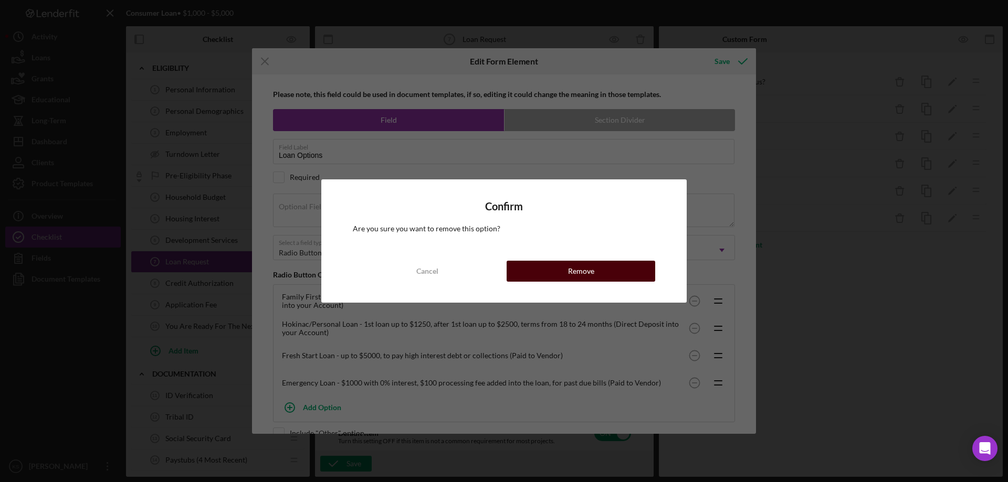
click at [609, 273] on button "Remove" at bounding box center [581, 271] width 149 height 21
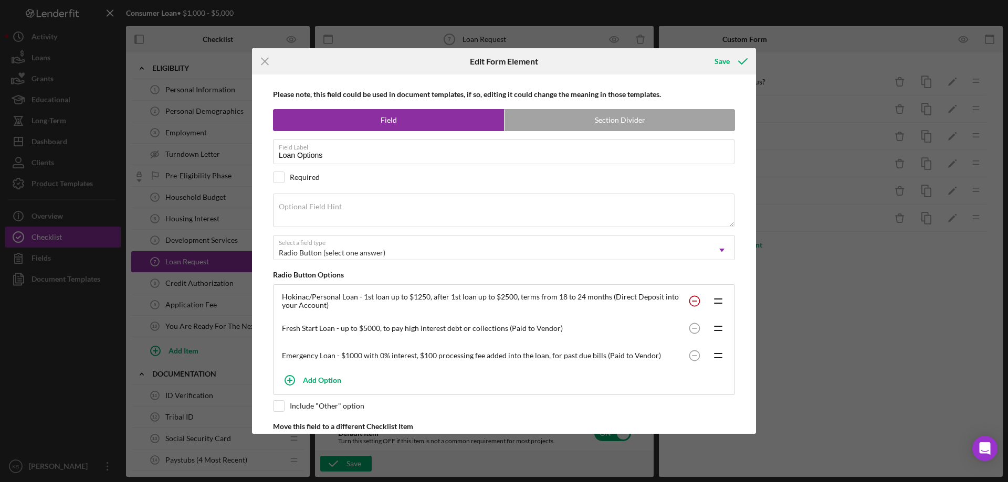
click at [694, 302] on circle at bounding box center [694, 302] width 10 height 10
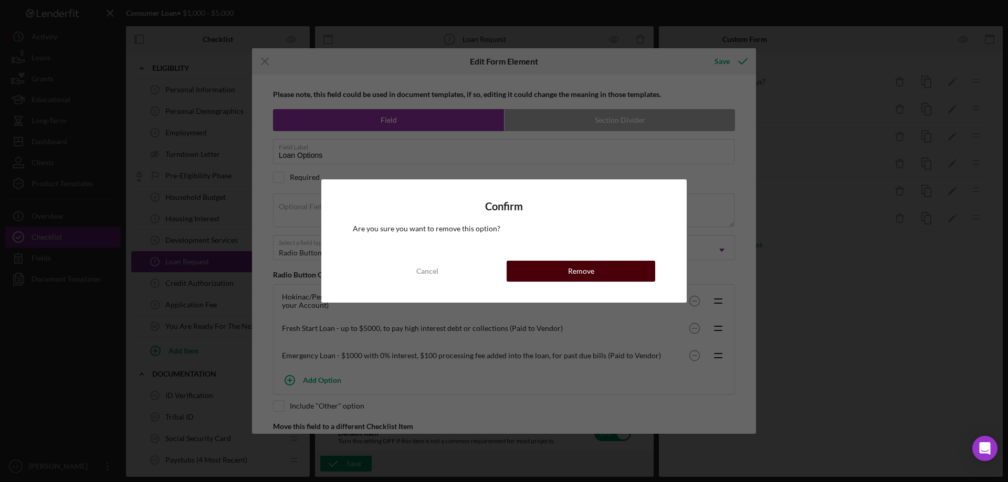
click at [616, 272] on button "Remove" at bounding box center [581, 271] width 149 height 21
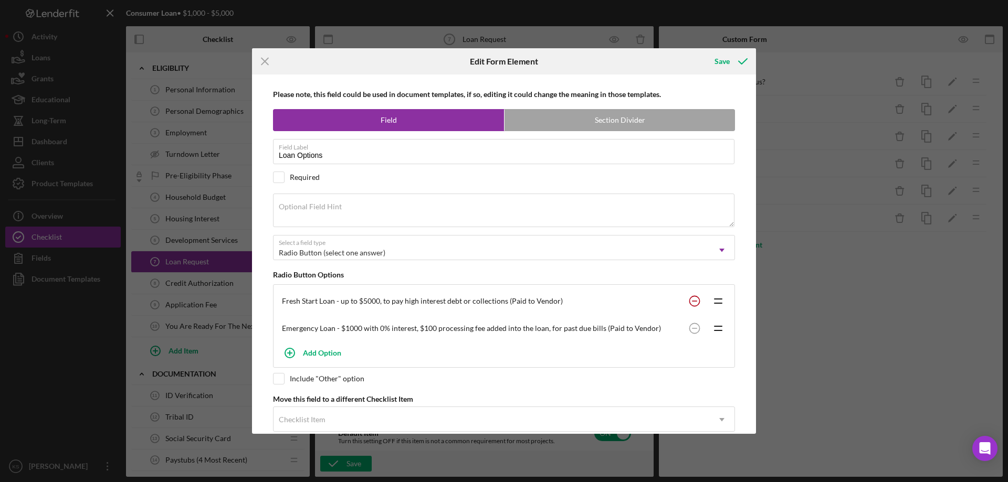
click at [690, 302] on circle at bounding box center [694, 302] width 10 height 10
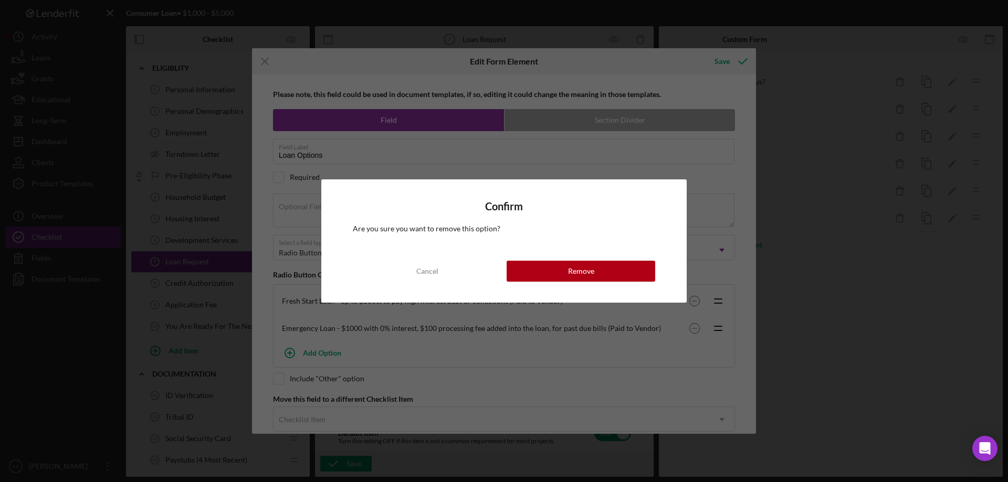
drag, startPoint x: 626, startPoint y: 274, endPoint x: 660, endPoint y: 291, distance: 38.5
click at [626, 275] on button "Remove" at bounding box center [581, 271] width 149 height 21
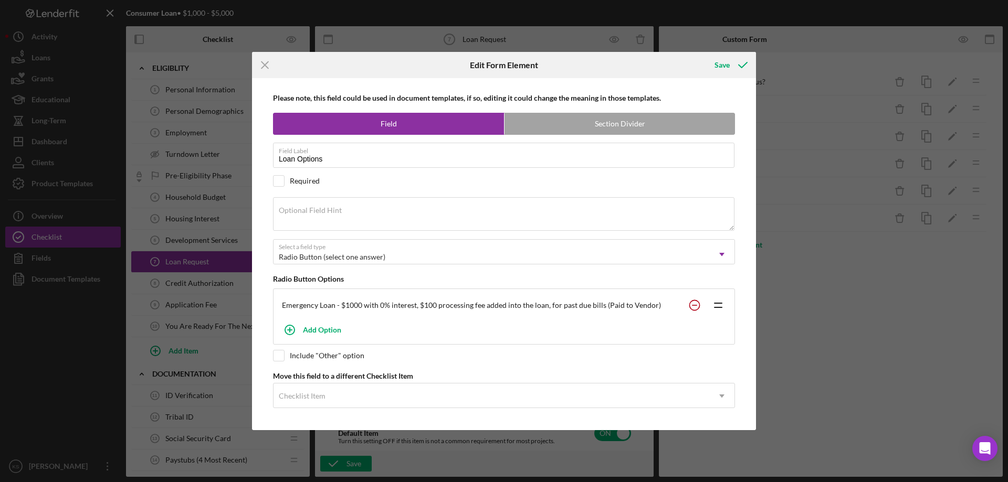
click at [693, 304] on circle at bounding box center [694, 305] width 10 height 10
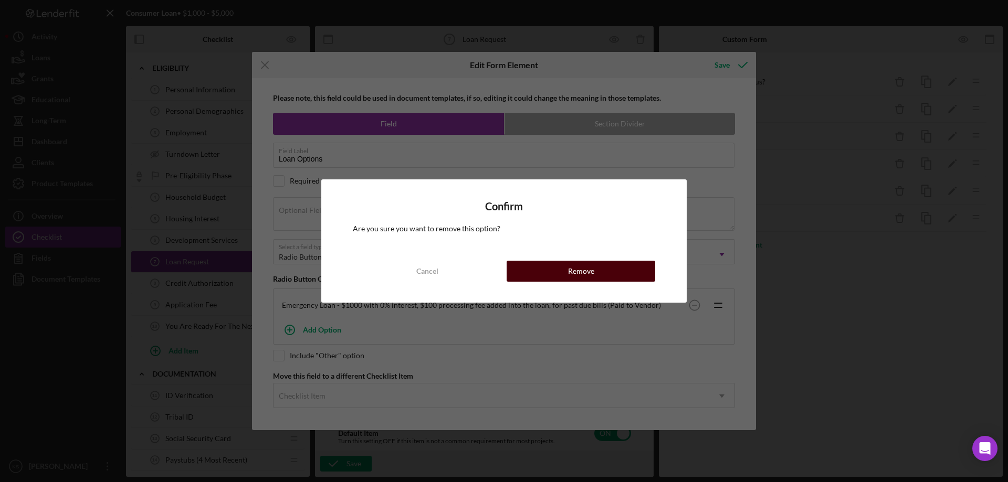
click at [622, 272] on button "Remove" at bounding box center [581, 271] width 149 height 21
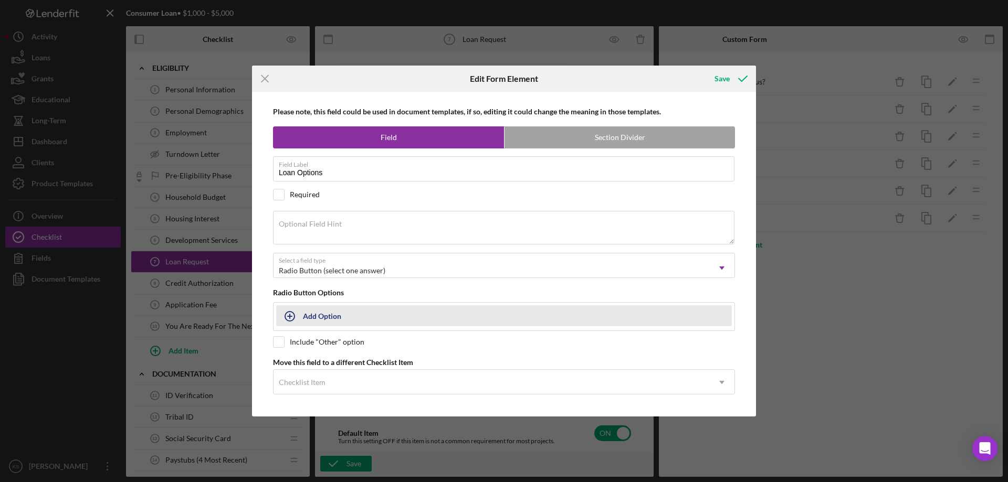
click at [316, 312] on div "Add Option" at bounding box center [322, 316] width 38 height 20
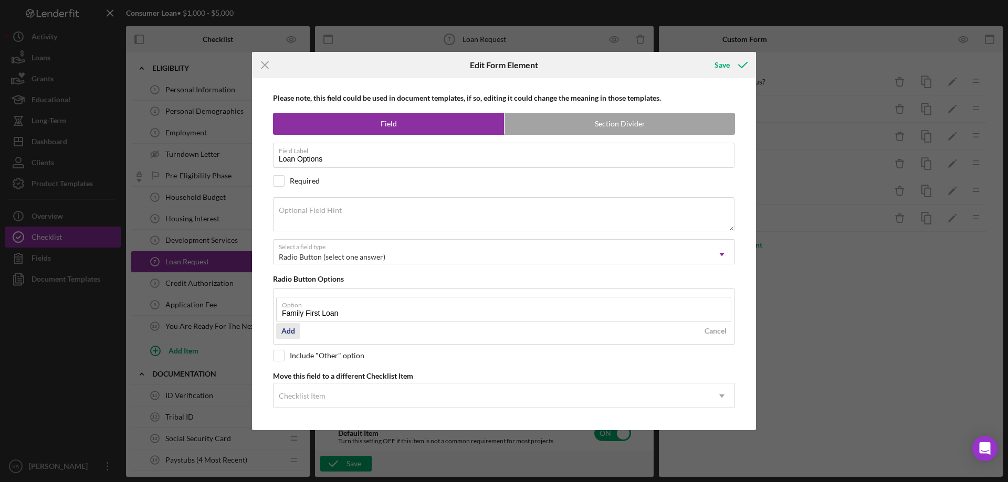
type input "Family First Loan"
click at [285, 331] on div "Add" at bounding box center [288, 331] width 14 height 16
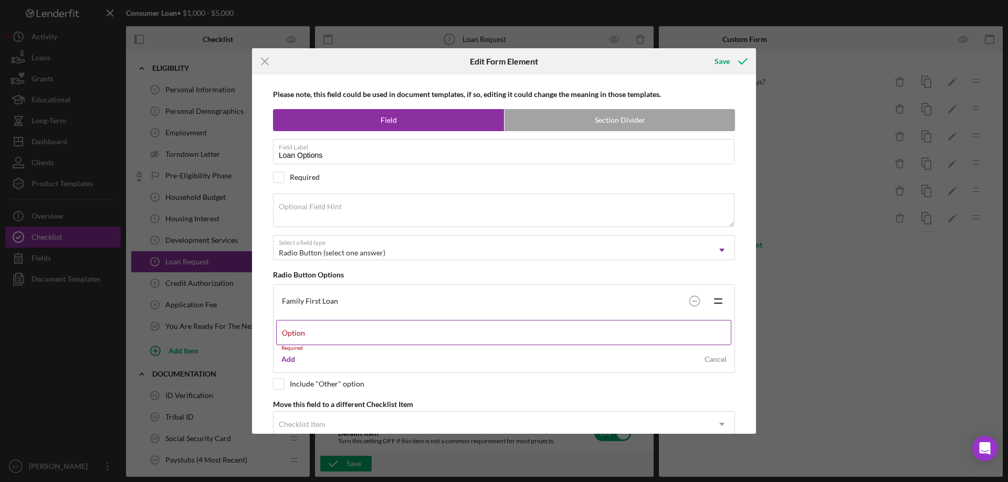
click at [341, 334] on div "Option Required" at bounding box center [504, 335] width 456 height 31
paste input "Emergency Loan"
type input "Emergency Loan"
click at [290, 355] on div "Add" at bounding box center [288, 354] width 14 height 16
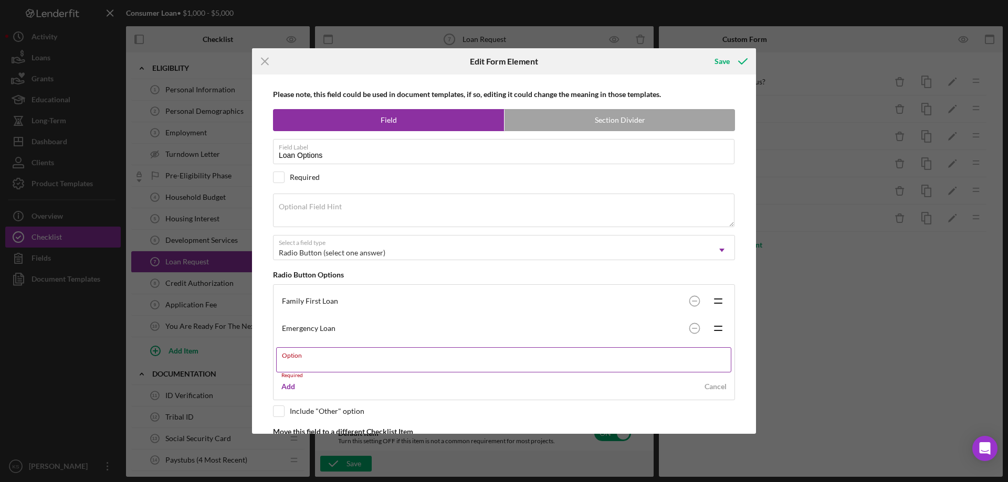
click at [344, 352] on div "Option Required" at bounding box center [504, 363] width 456 height 31
paste input "Consumer Loan"
type input "Consumer Loan"
click at [292, 383] on div "Add" at bounding box center [288, 382] width 14 height 16
click at [310, 383] on div "Option Required" at bounding box center [504, 390] width 456 height 31
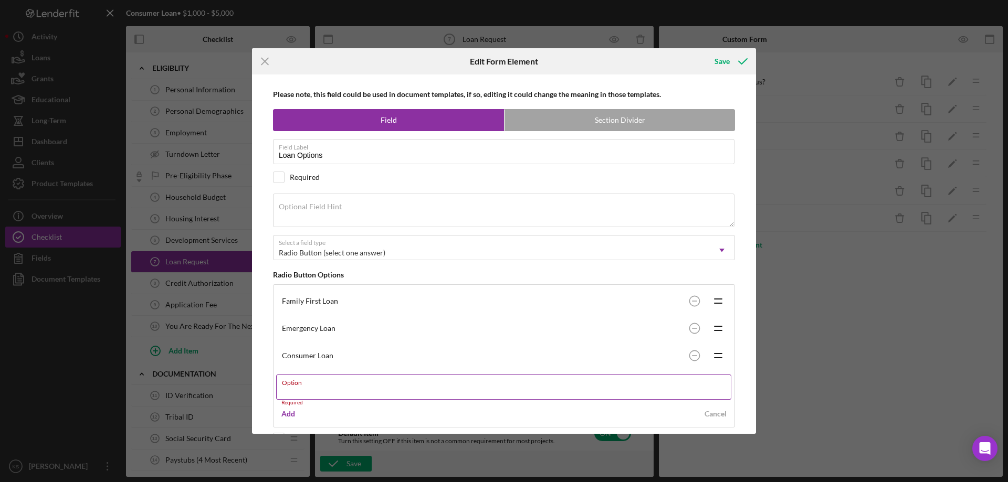
paste input "Fresh Start Loan"
type input "Fresh Start Loan"
click at [360, 215] on textarea "Optional Field Hint" at bounding box center [503, 211] width 461 height 34
paste textarea "Please review the loan options presented above and select the loan you wish to …"
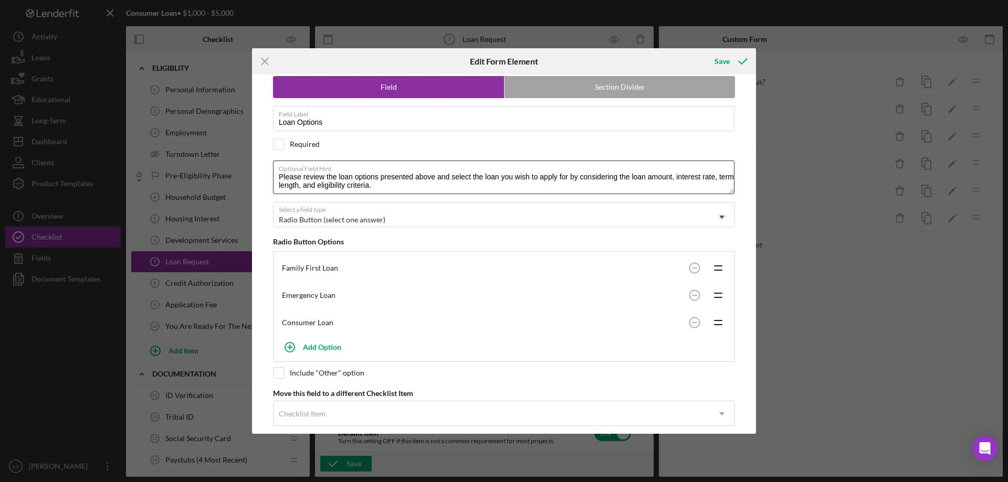
scroll to position [47, 0]
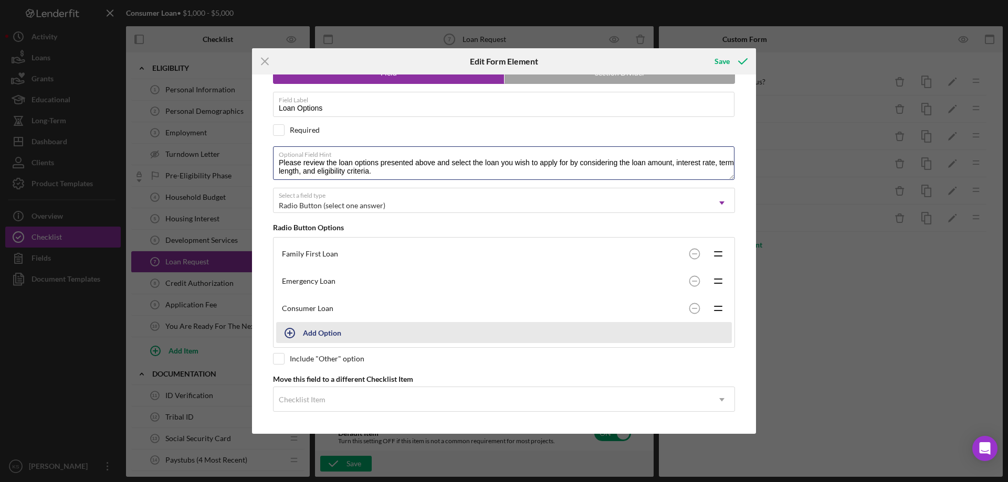
type textarea "Please review the loan options presented above and select the loan you wish to …"
click at [327, 330] on div "Add Option" at bounding box center [322, 333] width 38 height 20
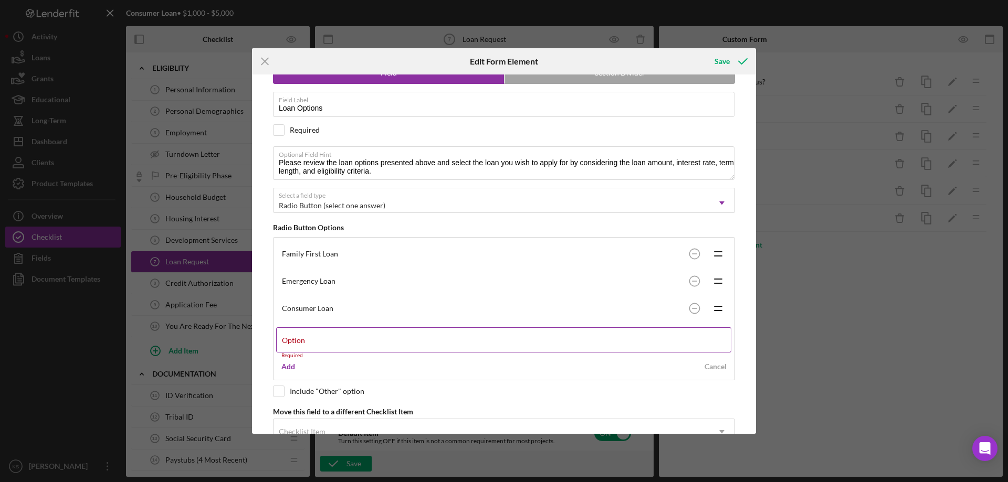
click at [305, 340] on label "Option" at bounding box center [293, 340] width 23 height 8
click at [328, 340] on input "Option" at bounding box center [503, 340] width 455 height 25
paste input "Fresh Start Loan"
type input "Fresh Start Loan"
click at [287, 362] on div "Add" at bounding box center [288, 362] width 14 height 16
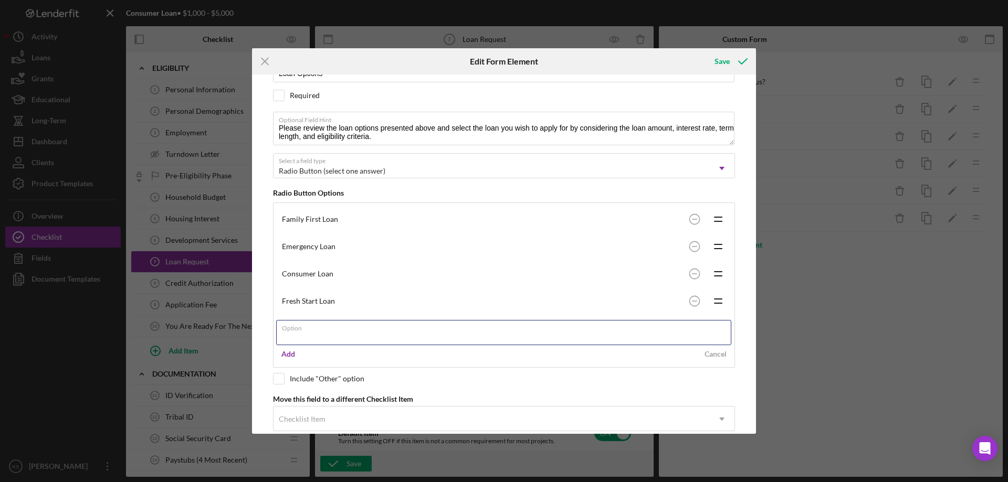
scroll to position [101, 0]
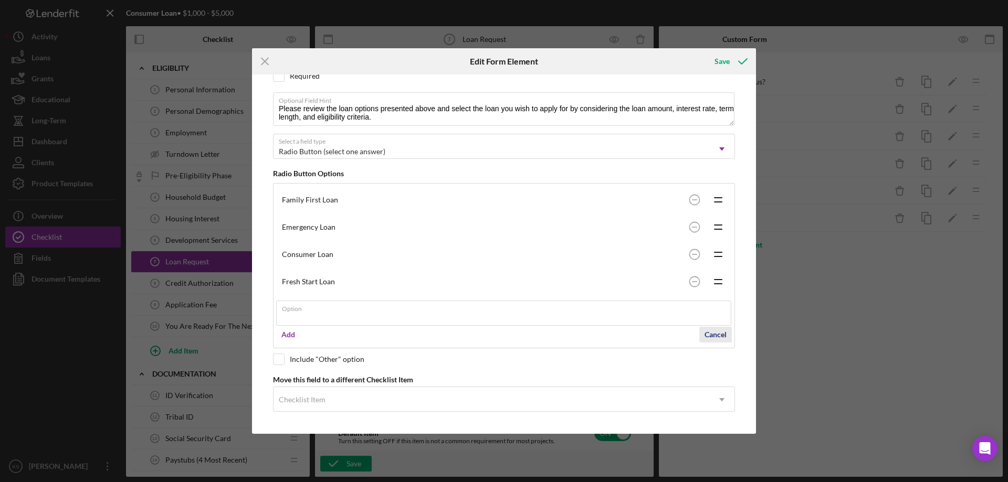
click at [721, 335] on div "Cancel" at bounding box center [715, 335] width 22 height 16
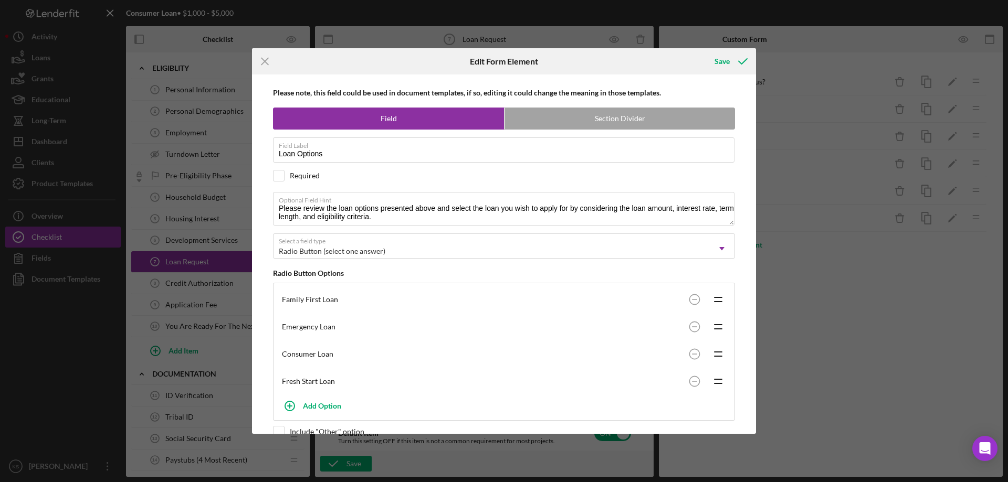
scroll to position [0, 0]
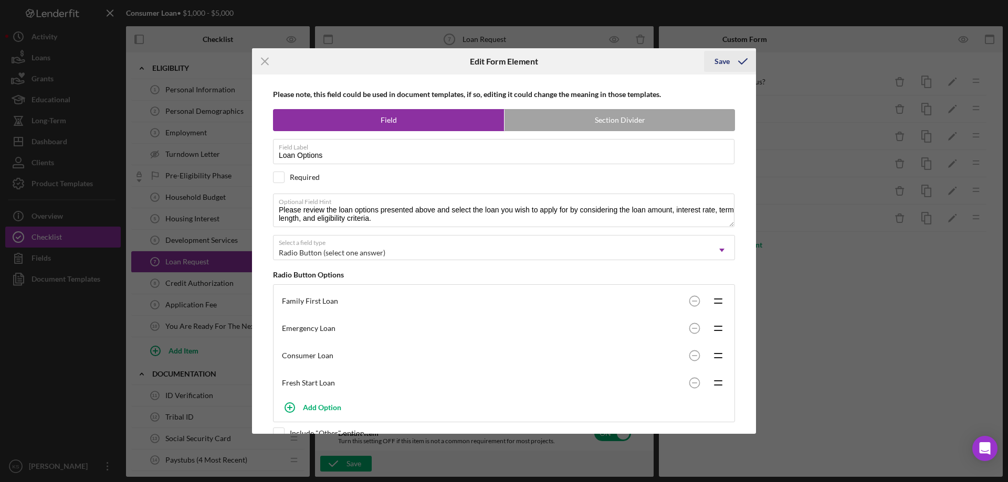
click at [723, 61] on div "Save" at bounding box center [721, 61] width 15 height 21
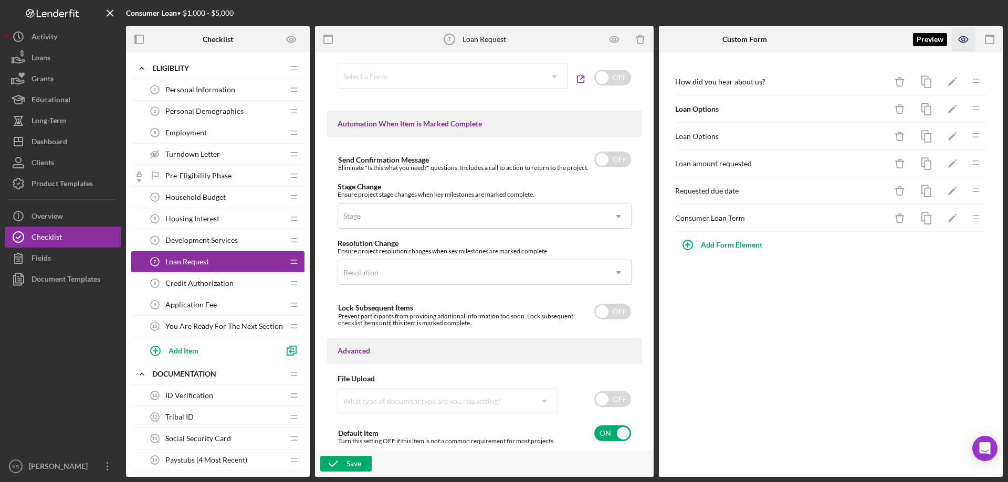
click at [966, 37] on icon "button" at bounding box center [963, 40] width 9 height 6
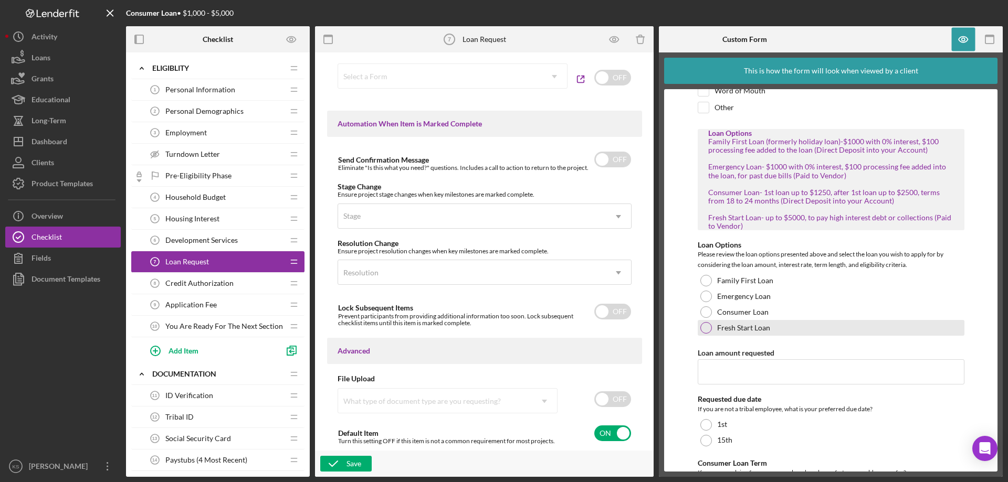
scroll to position [157, 0]
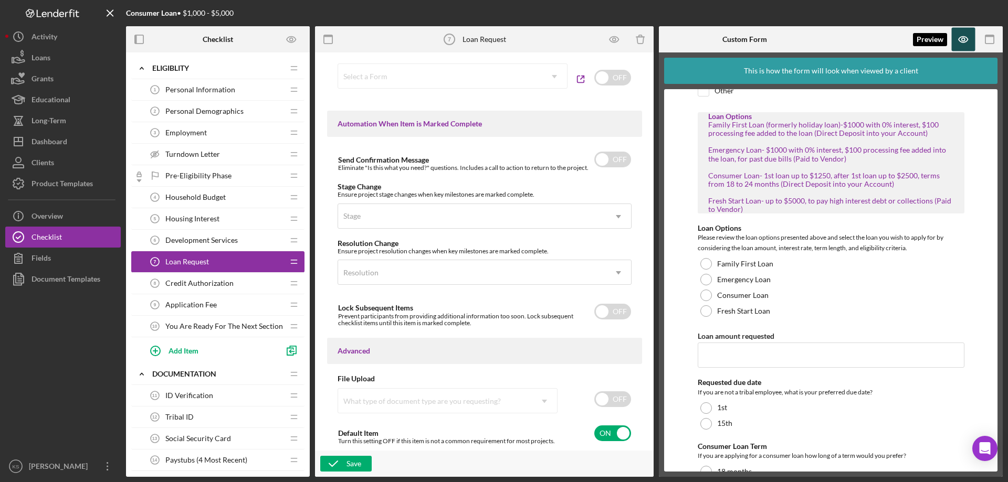
click at [967, 44] on icon "button" at bounding box center [964, 40] width 24 height 24
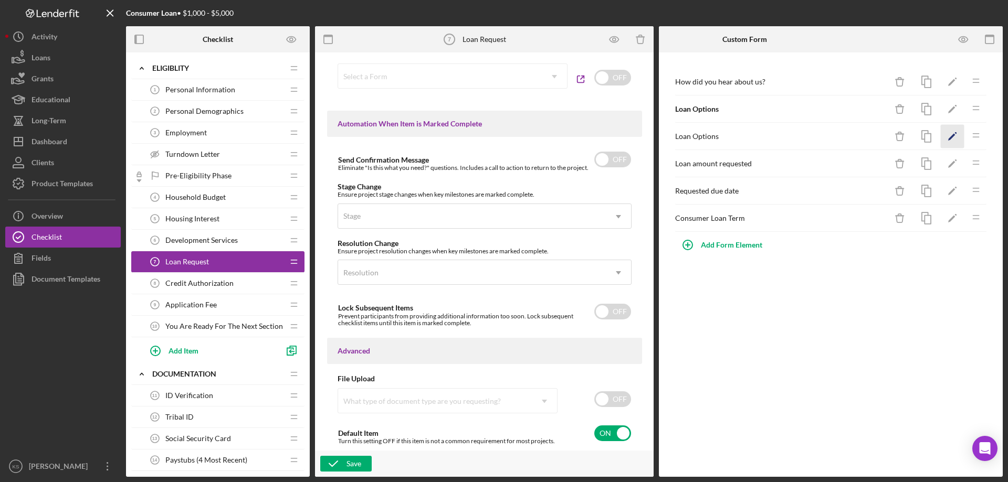
click at [948, 129] on icon "Icon/Edit" at bounding box center [953, 137] width 24 height 24
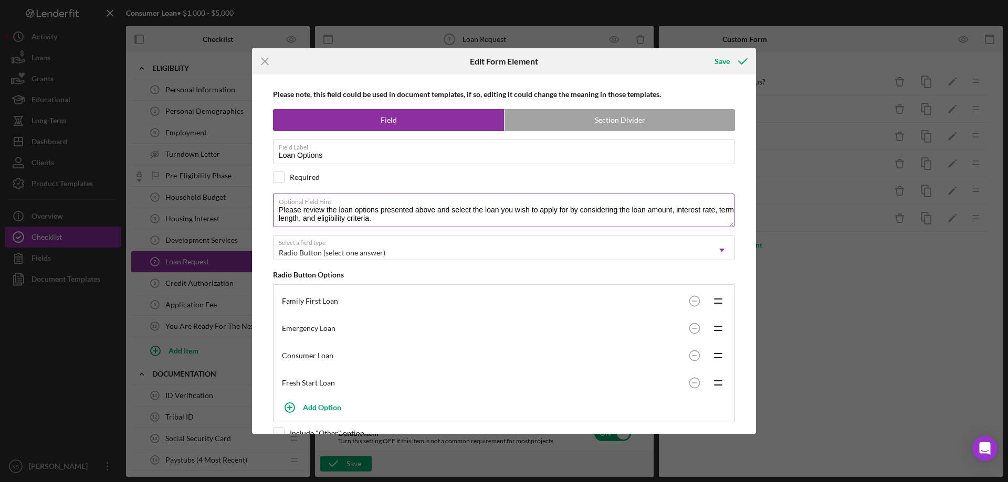
drag, startPoint x: 401, startPoint y: 218, endPoint x: 317, endPoint y: 217, distance: 84.5
click at [317, 217] on textarea "Please review the loan options presented above and select the loan you wish to …" at bounding box center [503, 211] width 461 height 34
drag, startPoint x: 277, startPoint y: 218, endPoint x: 320, endPoint y: 218, distance: 42.5
click at [280, 218] on textarea "Please review the loan options presented above and select the loan you wish to …" at bounding box center [503, 211] width 461 height 34
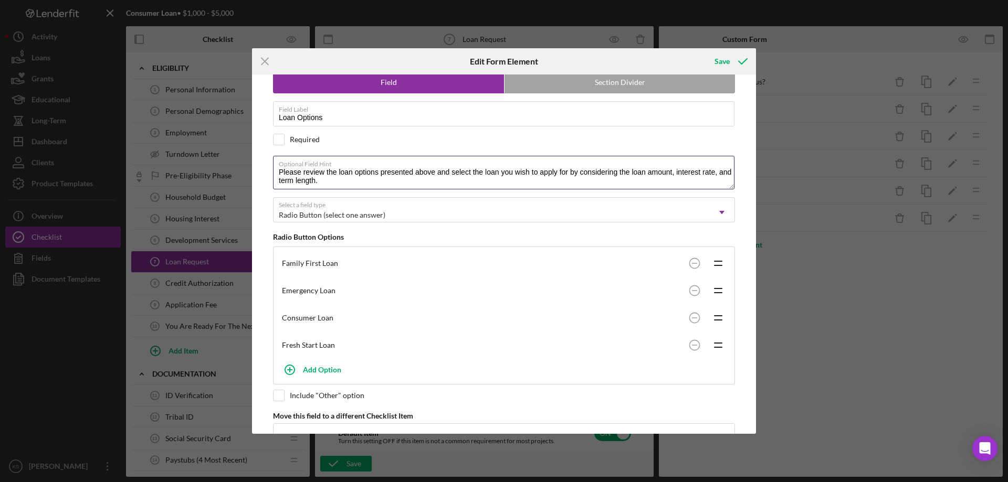
scroll to position [0, 0]
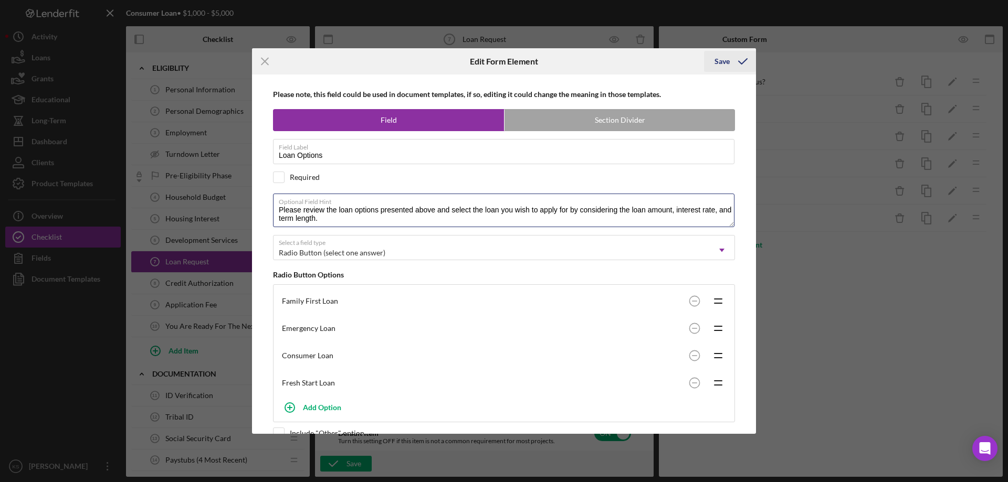
type textarea "Please review the loan options presented above and select the loan you wish to …"
click at [729, 67] on div "Save" at bounding box center [721, 61] width 15 height 21
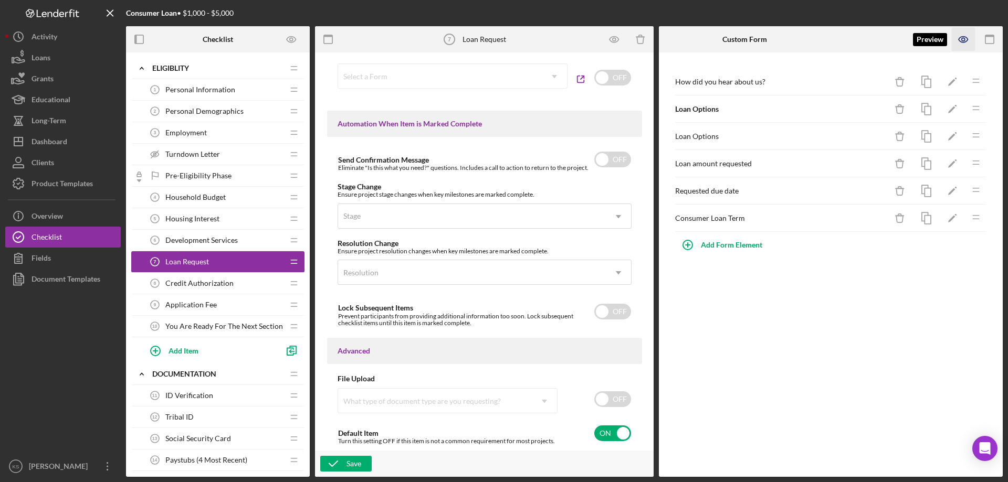
click at [961, 38] on icon "button" at bounding box center [964, 40] width 24 height 24
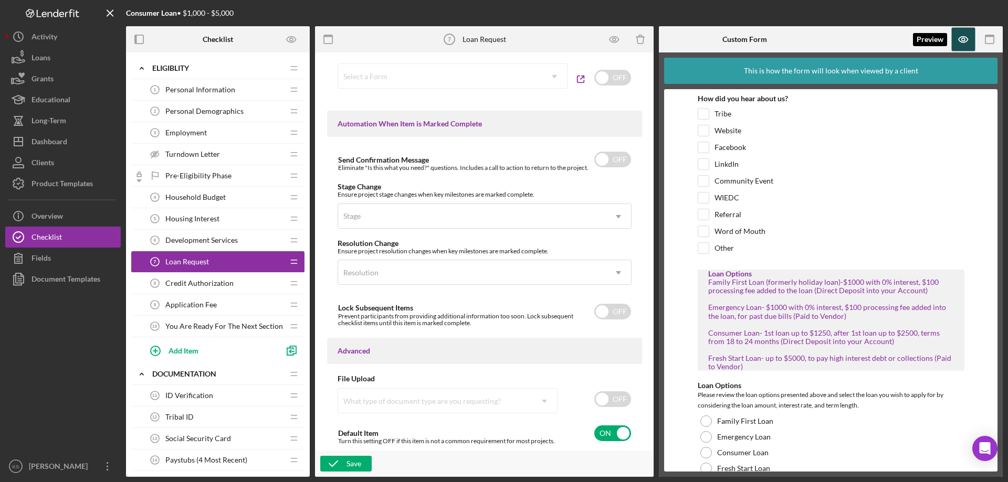
click at [960, 45] on icon "button" at bounding box center [964, 40] width 24 height 24
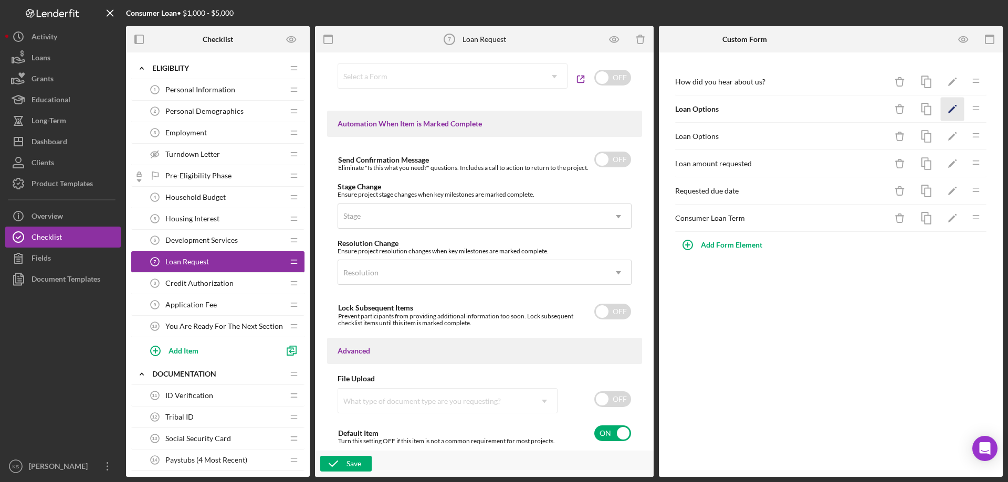
click at [951, 110] on polygon "button" at bounding box center [951, 110] width 7 height 7
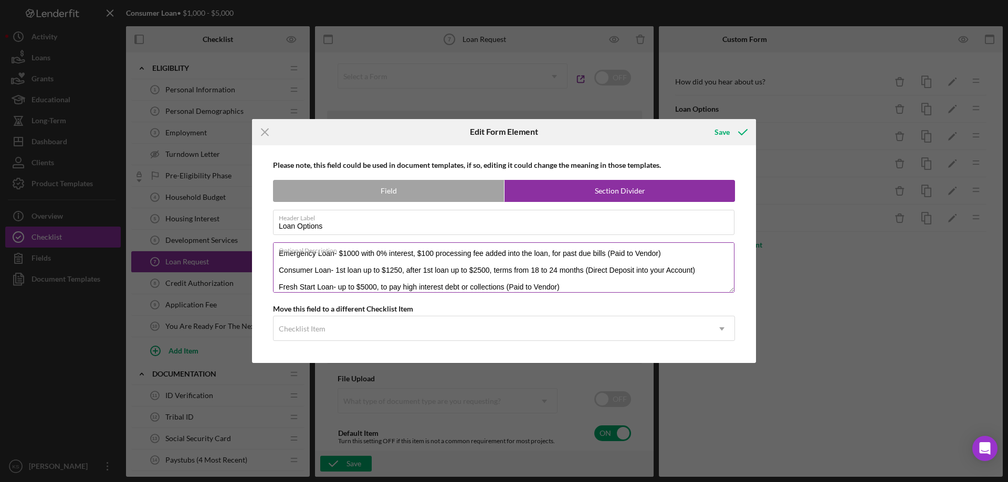
scroll to position [34, 0]
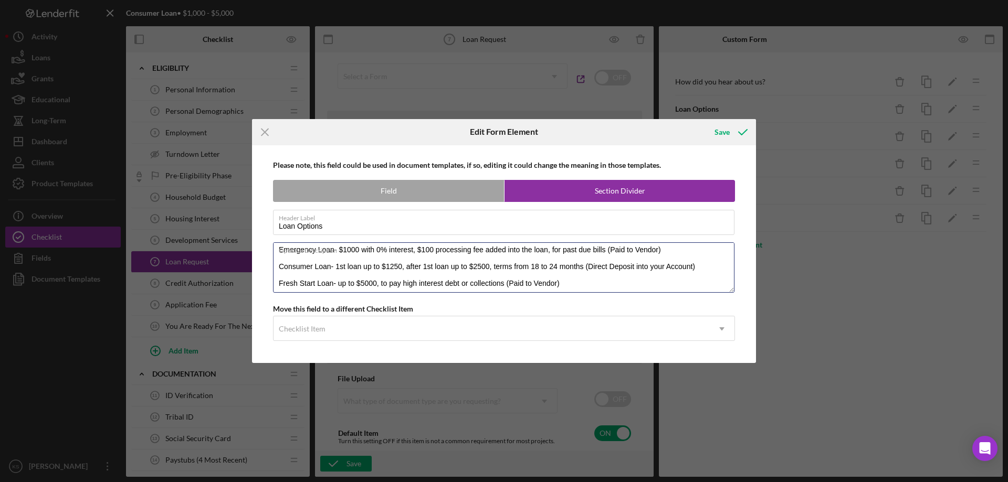
drag, startPoint x: 576, startPoint y: 285, endPoint x: 129, endPoint y: 235, distance: 449.6
click at [130, 235] on div "Icon/Menu Close Edit Form Element Save Please note, this field could be used in…" at bounding box center [504, 241] width 1008 height 482
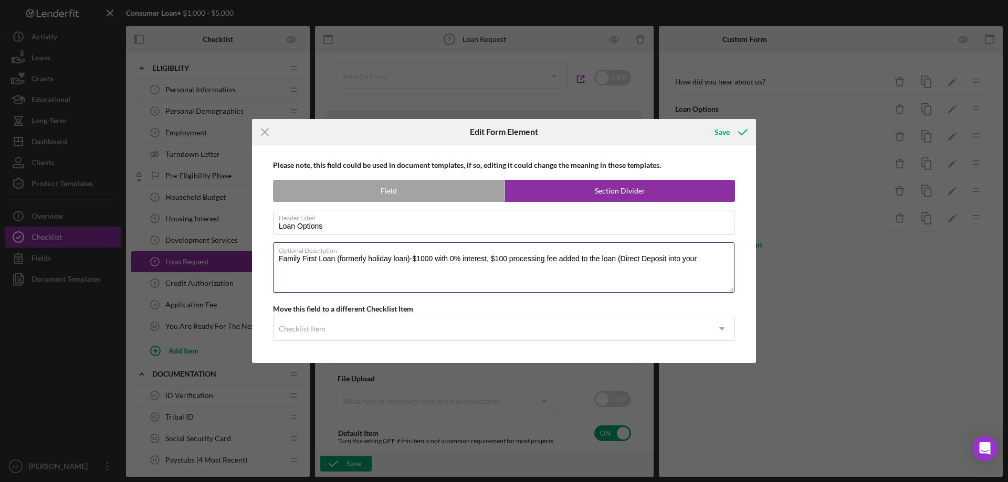
scroll to position [0, 0]
type textarea "Family First Loan (formerly holiday loan)-$1000 with 0% interest, $100 processi…"
drag, startPoint x: 710, startPoint y: 261, endPoint x: 91, endPoint y: 257, distance: 619.5
click at [91, 257] on div "Icon/Menu Close Edit Form Element Save Please note, this field could be used in…" at bounding box center [504, 241] width 1008 height 482
click at [348, 254] on label "Optional Description" at bounding box center [313, 255] width 69 height 8
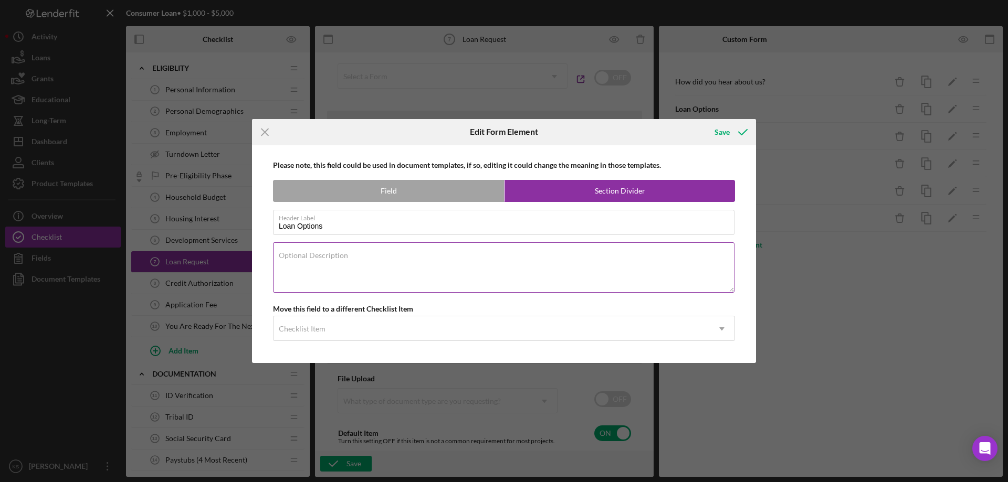
click at [357, 254] on textarea "Optional Description" at bounding box center [503, 268] width 461 height 50
paste textarea "• Family First Loan (formerly holiday loan)-$1000 with 0% interest, $100 proces…"
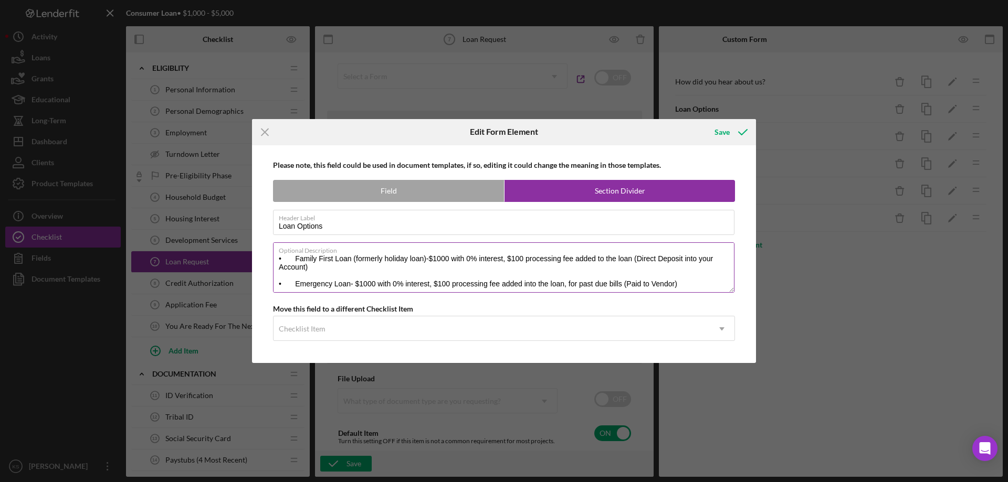
scroll to position [38, 0]
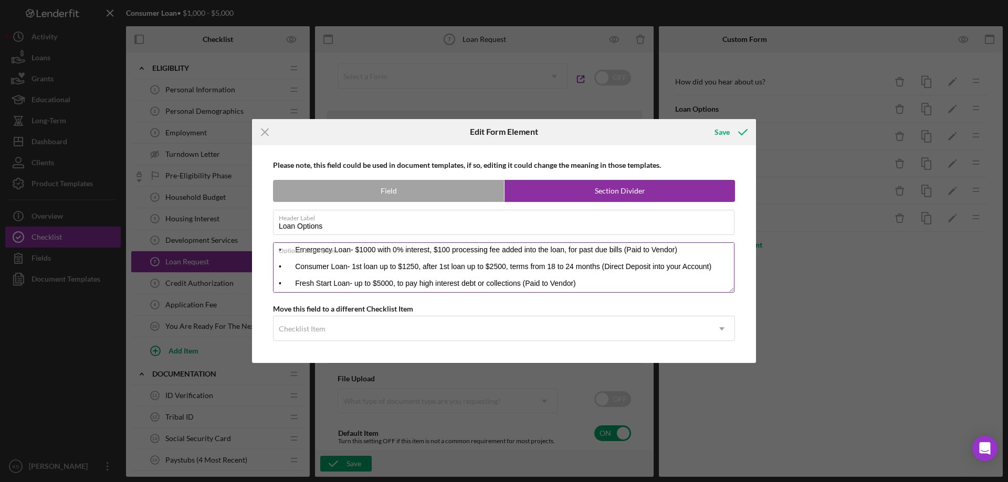
click at [337, 265] on textarea "• Family First Loan (formerly holiday loan)-$1000 with 0% interest, $100 proces…" at bounding box center [503, 268] width 461 height 50
click at [334, 270] on textarea "• Family First Loan (formerly holiday loan)-$1000 with 0% interest, $100 proces…" at bounding box center [503, 268] width 461 height 50
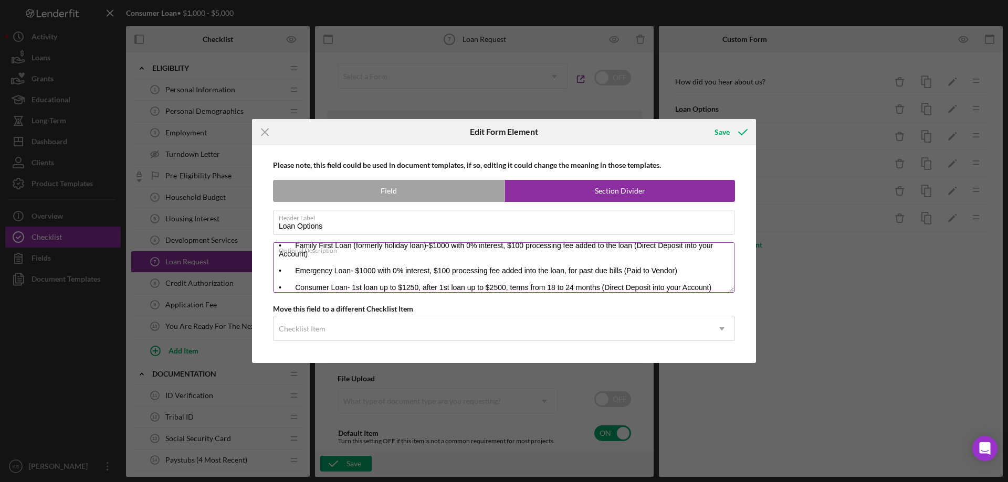
scroll to position [0, 0]
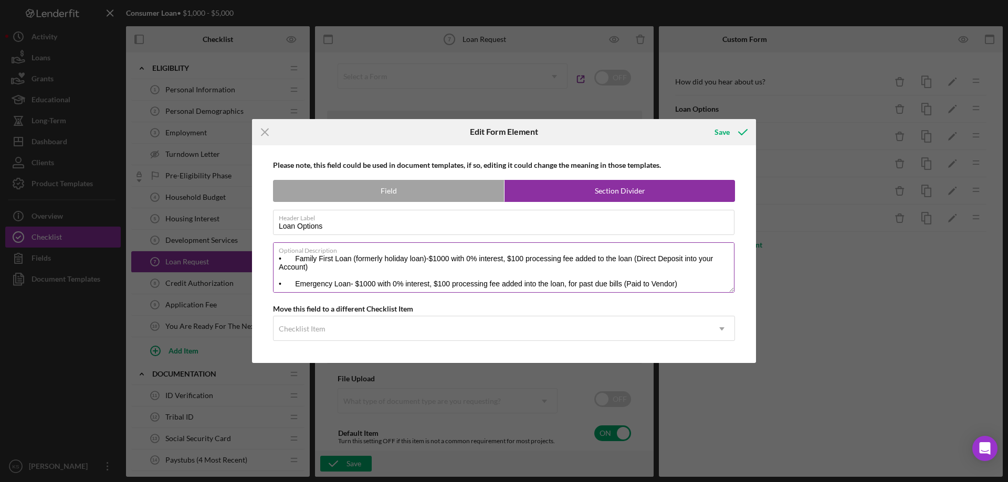
click at [329, 272] on textarea "• Family First Loan (formerly holiday loan)-$1000 with 0% interest, $100 proces…" at bounding box center [503, 268] width 461 height 50
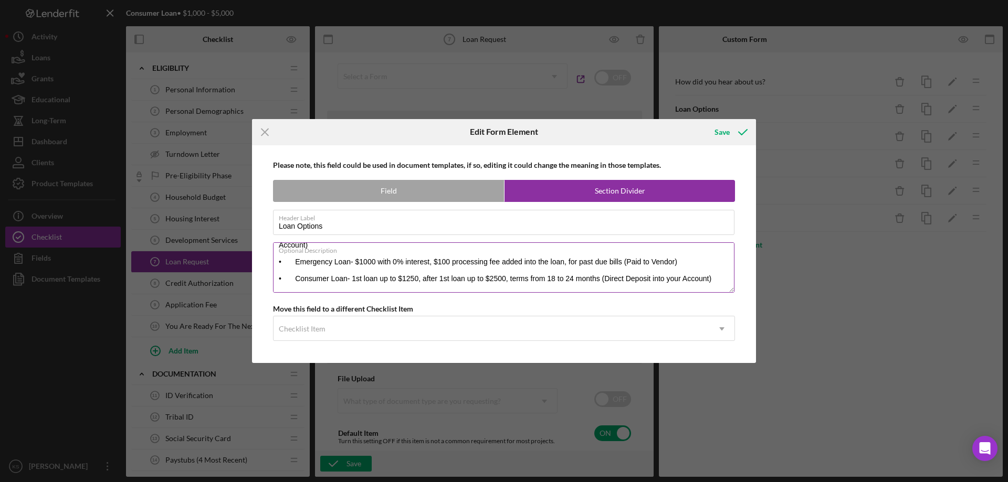
scroll to position [43, 0]
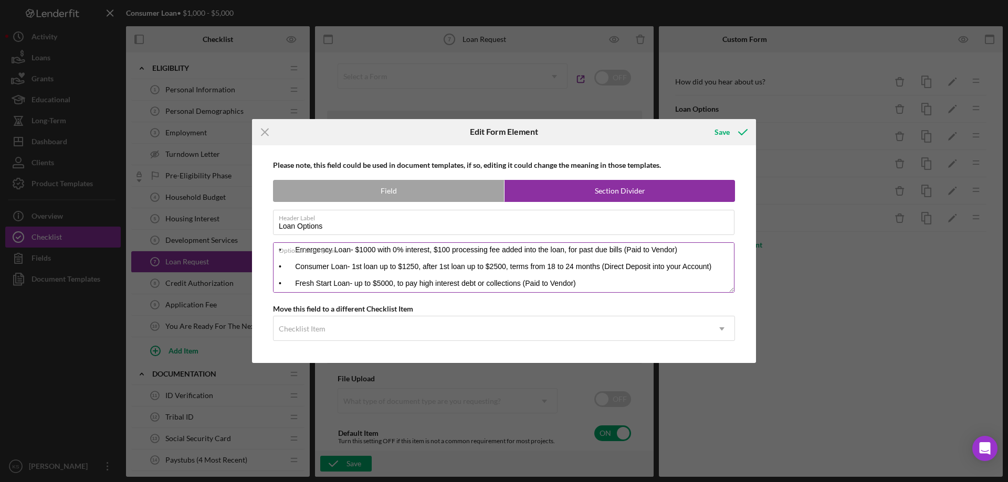
click at [383, 290] on textarea "• Family First Loan (formerly holiday loan)-$1000 with 0% interest, $100 proces…" at bounding box center [503, 268] width 461 height 50
type textarea "• Family First Loan (formerly holiday loan)-$1000 with 0% interest, $100 proces…"
click at [725, 134] on div "Save" at bounding box center [721, 132] width 15 height 21
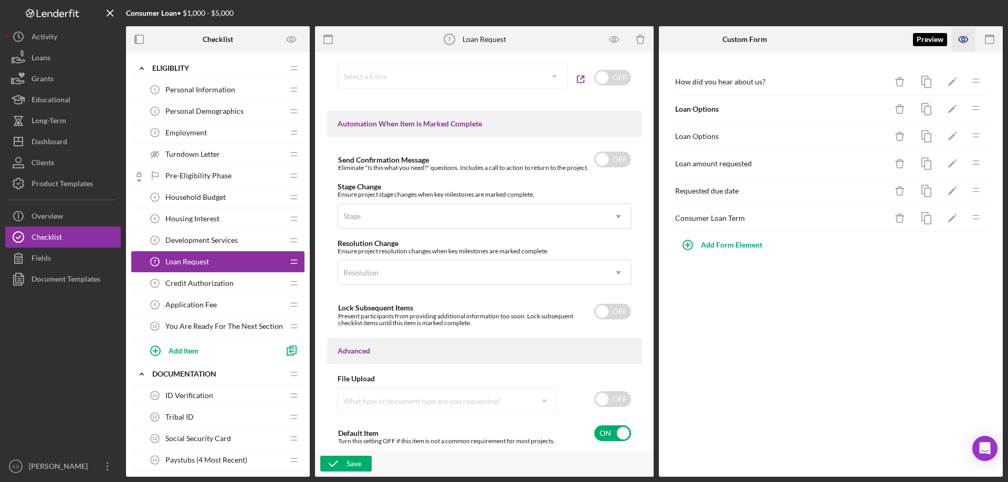
click at [969, 37] on icon "button" at bounding box center [964, 40] width 24 height 24
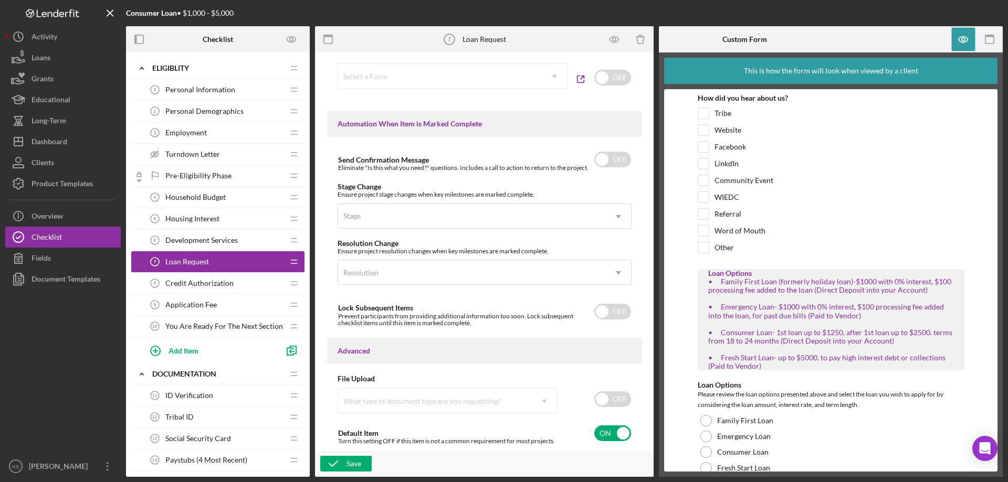
scroll to position [0, 0]
click at [963, 33] on icon "button" at bounding box center [964, 40] width 24 height 24
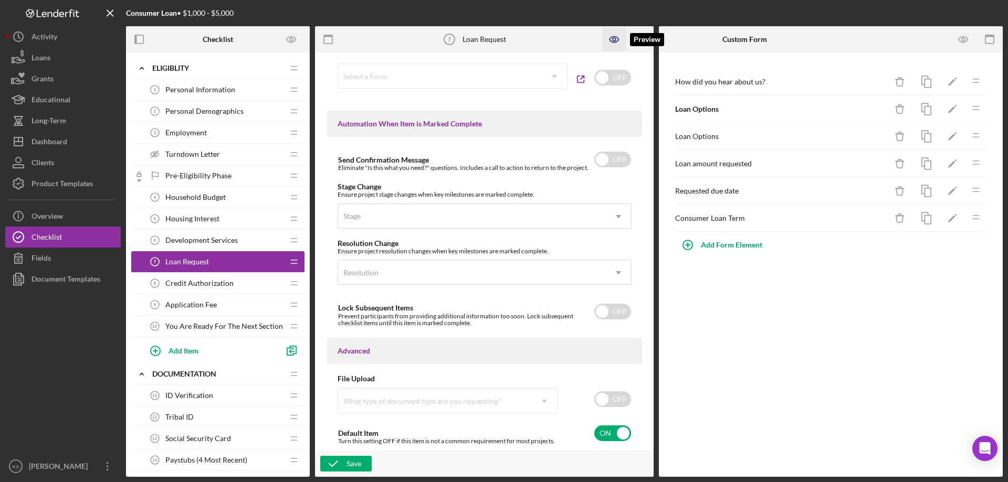
click at [616, 39] on icon "button" at bounding box center [615, 40] width 24 height 24
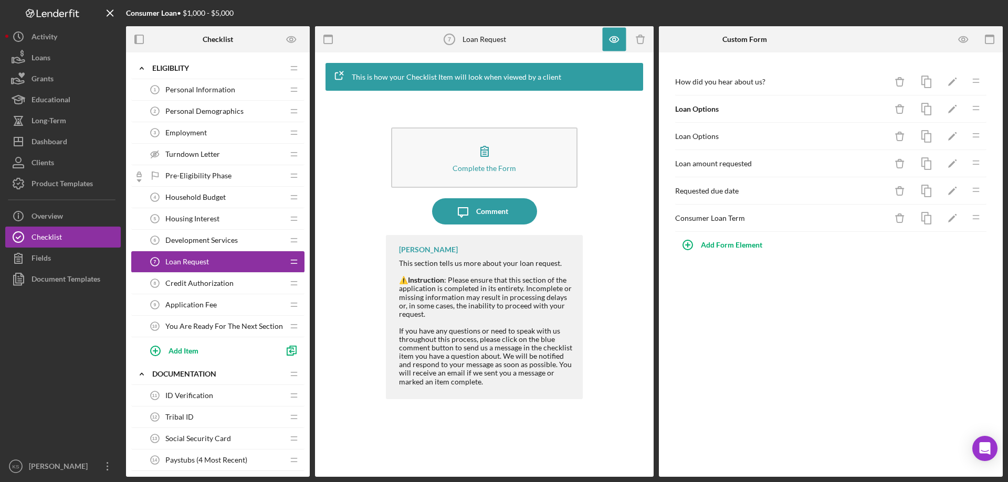
click at [217, 169] on div "Pre-Eligibility Phase Pre-Eligibility Phase" at bounding box center [213, 175] width 139 height 21
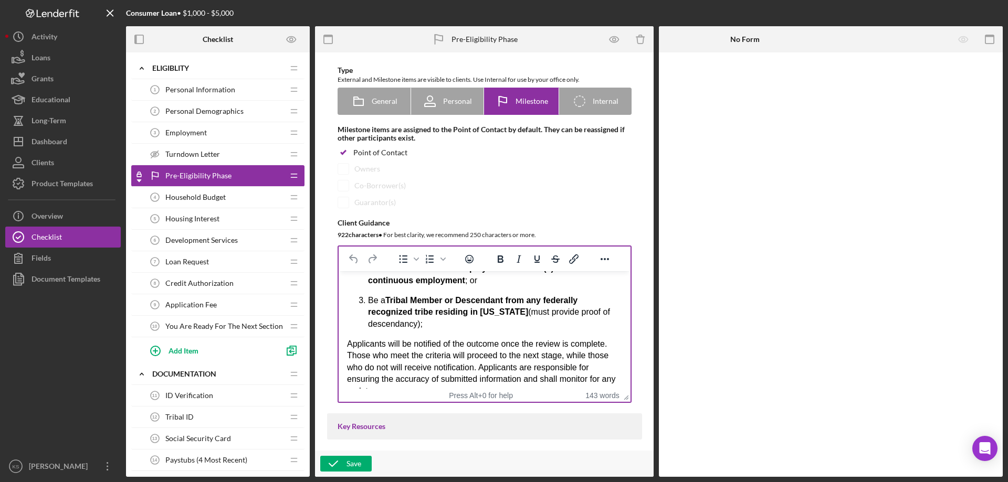
scroll to position [153, 0]
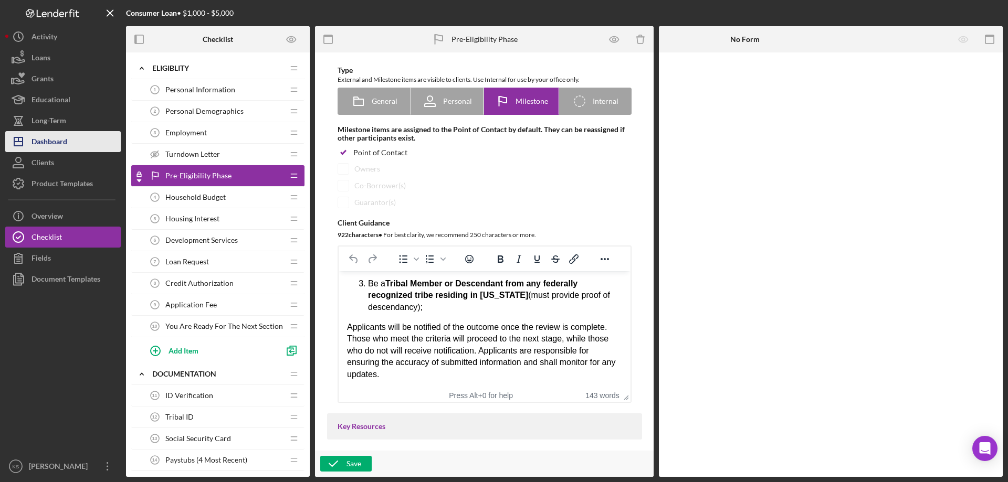
click at [47, 145] on div "Dashboard" at bounding box center [49, 143] width 36 height 24
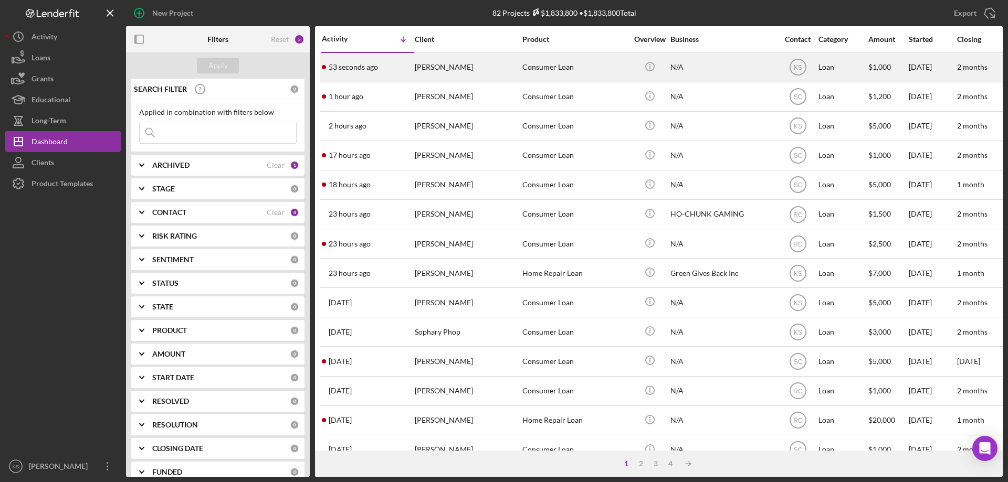
click at [626, 71] on div "Consumer Loan" at bounding box center [574, 68] width 105 height 28
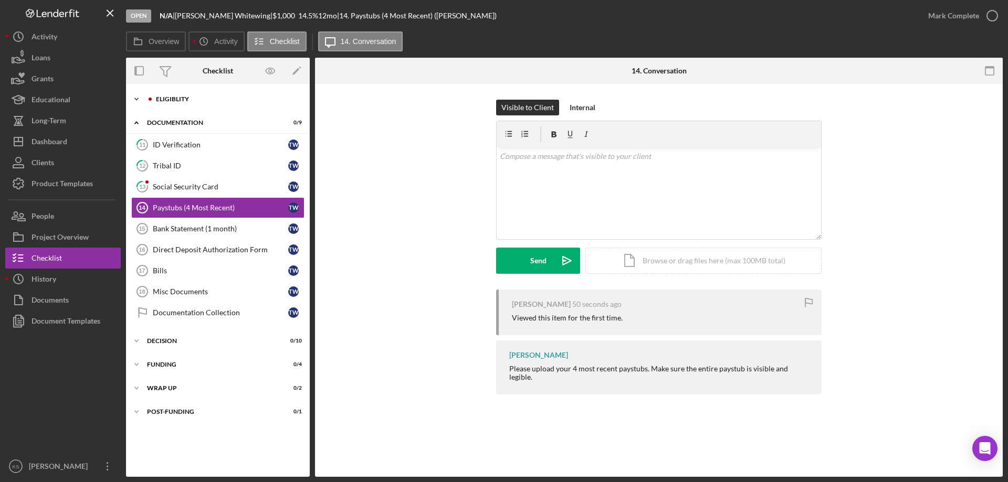
click at [179, 92] on div "Icon/Expander Eligiblity 8 / 10" at bounding box center [218, 99] width 184 height 21
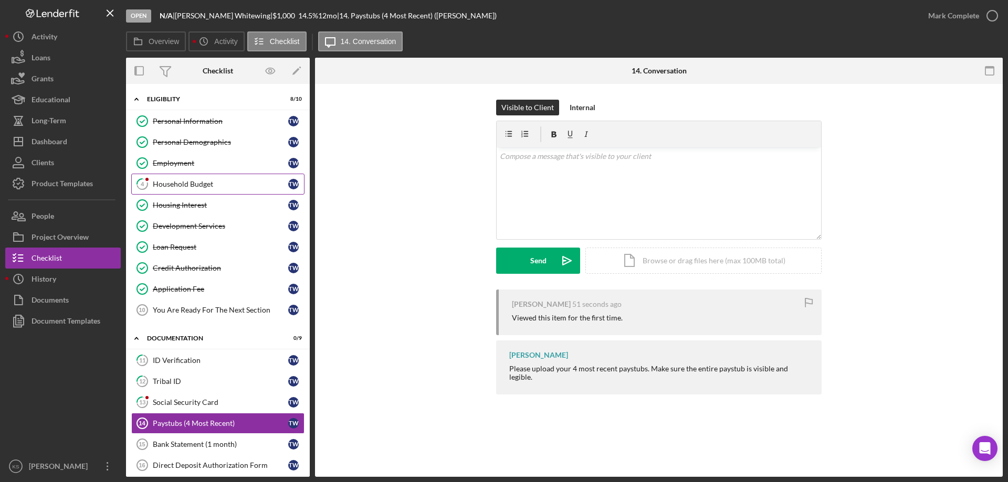
click at [194, 190] on link "4 Household Budget T W" at bounding box center [217, 184] width 173 height 21
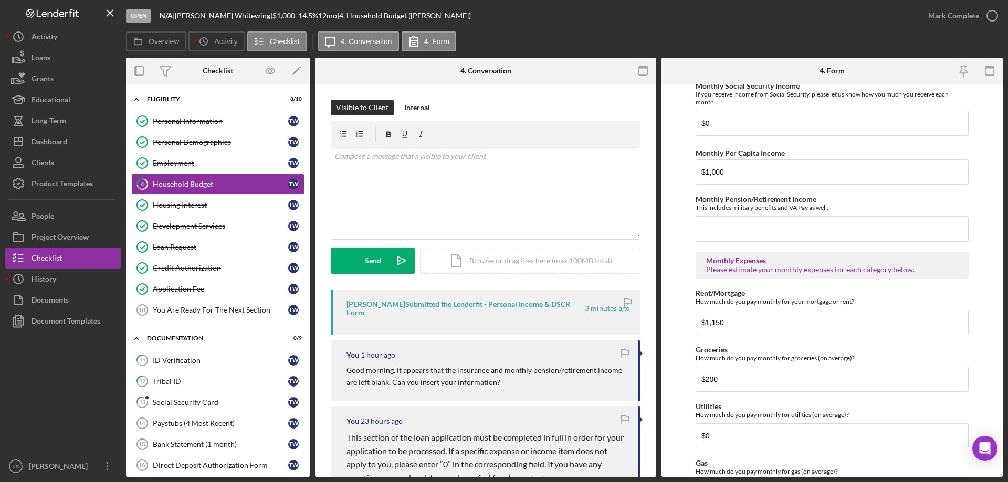
scroll to position [261, 0]
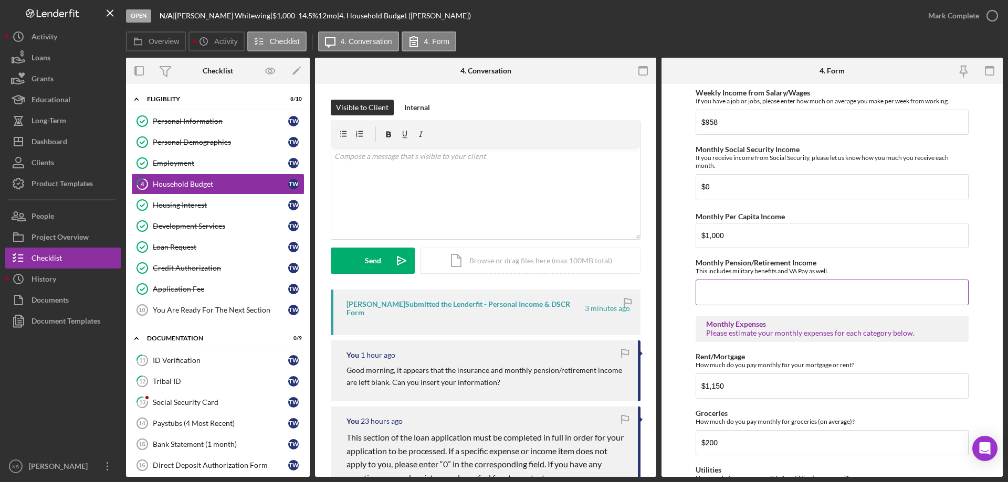
click at [728, 282] on input "Monthly Pension/Retirement Income" at bounding box center [832, 292] width 273 height 25
type input "$0"
drag, startPoint x: 830, startPoint y: 270, endPoint x: 895, endPoint y: 228, distance: 77.5
click at [830, 270] on div "This includes military benefits and VA Pay as well." at bounding box center [832, 271] width 273 height 8
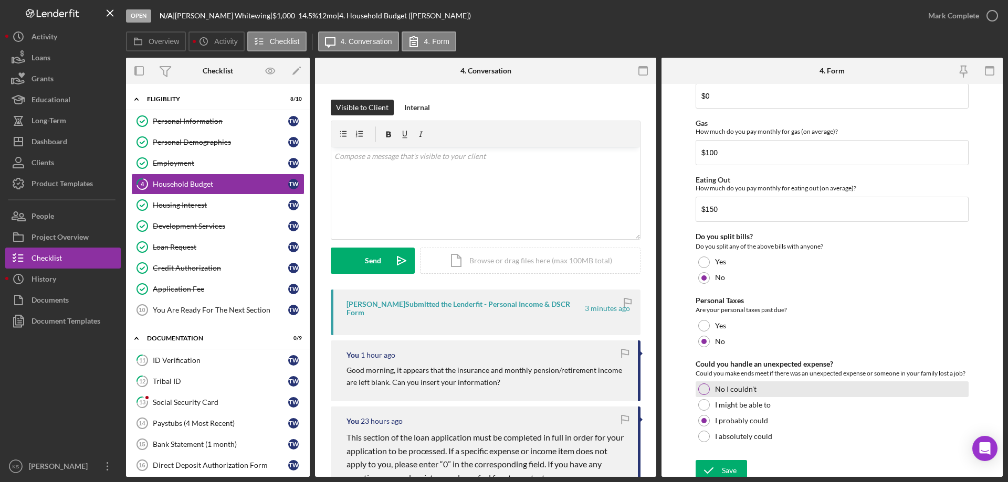
scroll to position [681, 0]
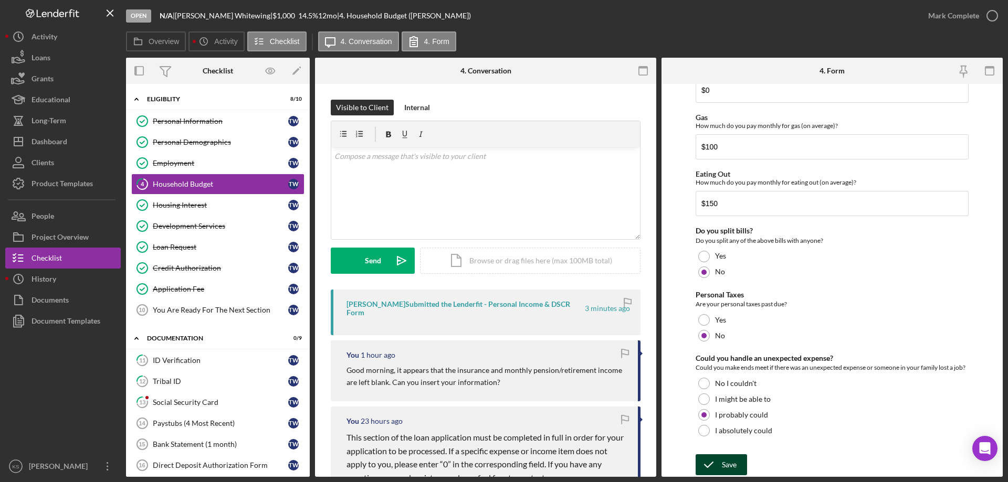
click at [735, 457] on div "Save" at bounding box center [729, 465] width 15 height 21
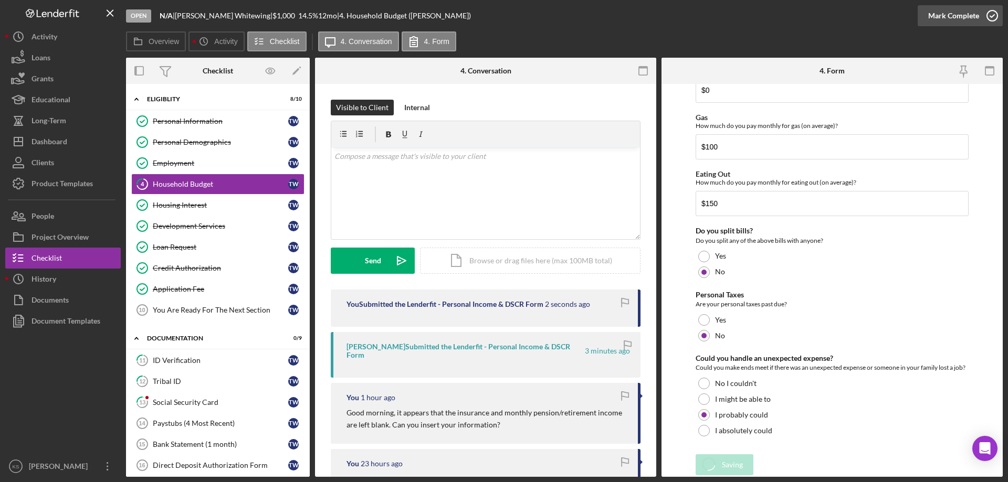
click at [966, 13] on div "Mark Complete" at bounding box center [953, 15] width 51 height 21
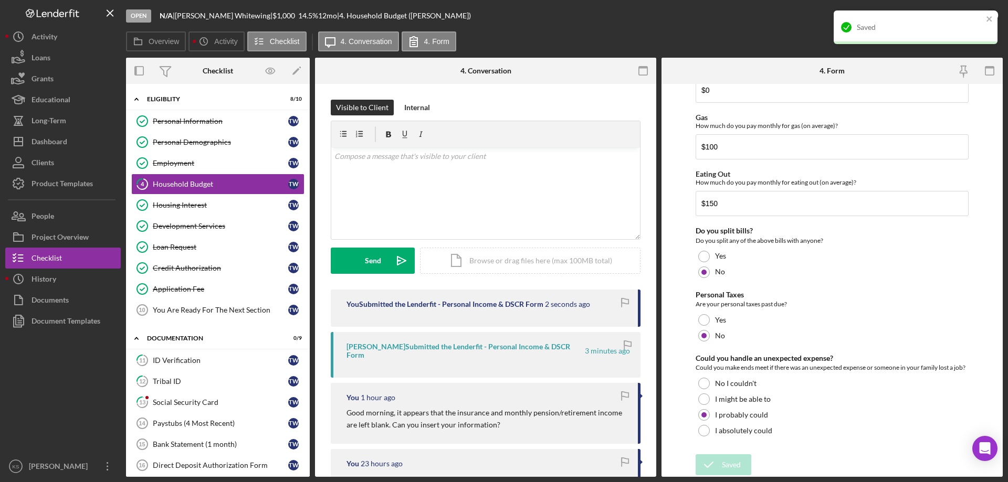
scroll to position [723, 0]
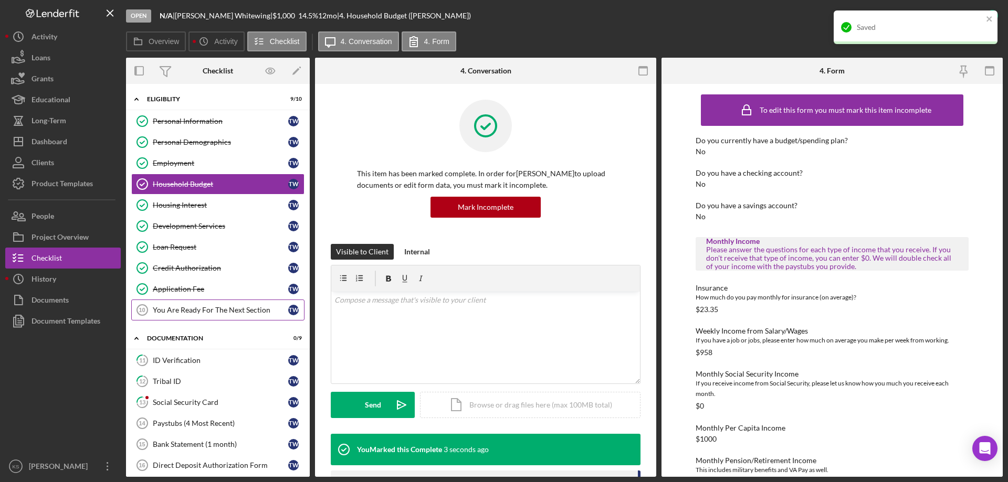
click at [222, 309] on div "You Are Ready For The Next Section" at bounding box center [220, 310] width 135 height 8
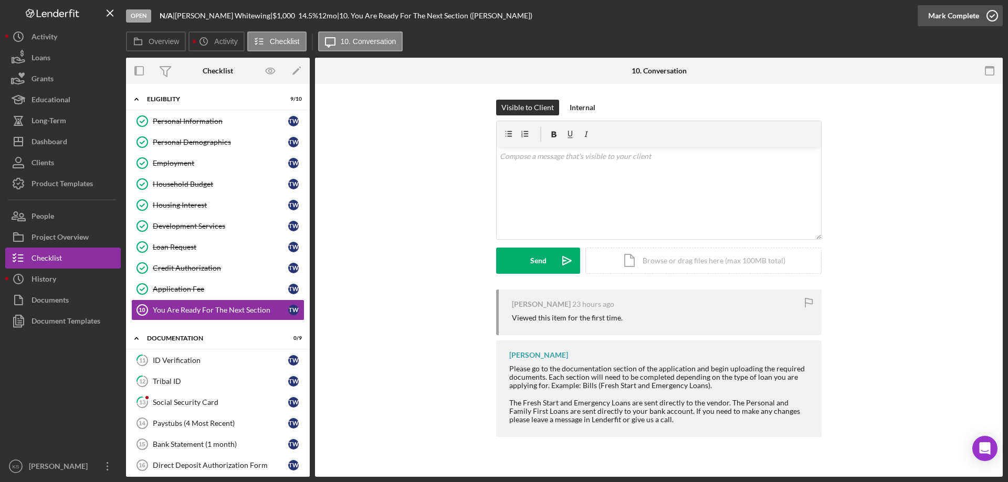
click at [957, 20] on div "Mark Complete" at bounding box center [953, 15] width 51 height 21
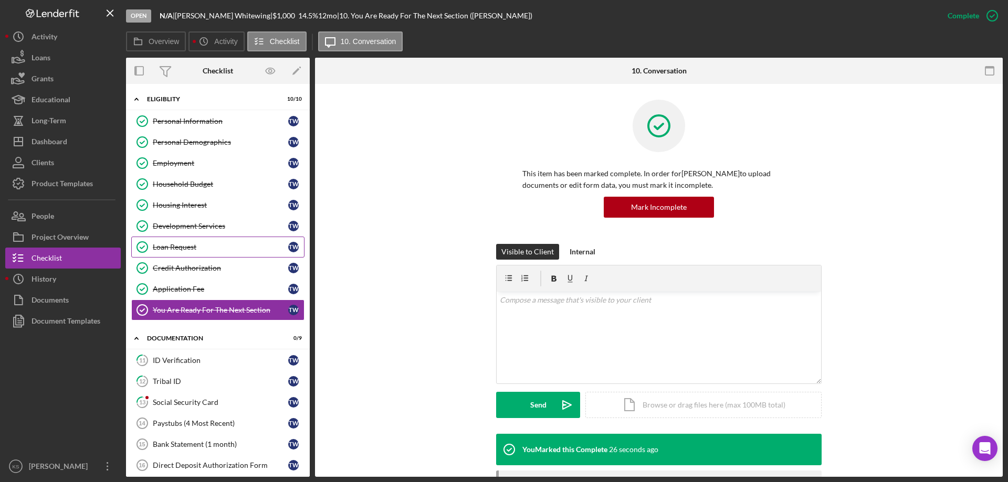
click at [198, 240] on link "Loan Request Loan Request T W" at bounding box center [217, 247] width 173 height 21
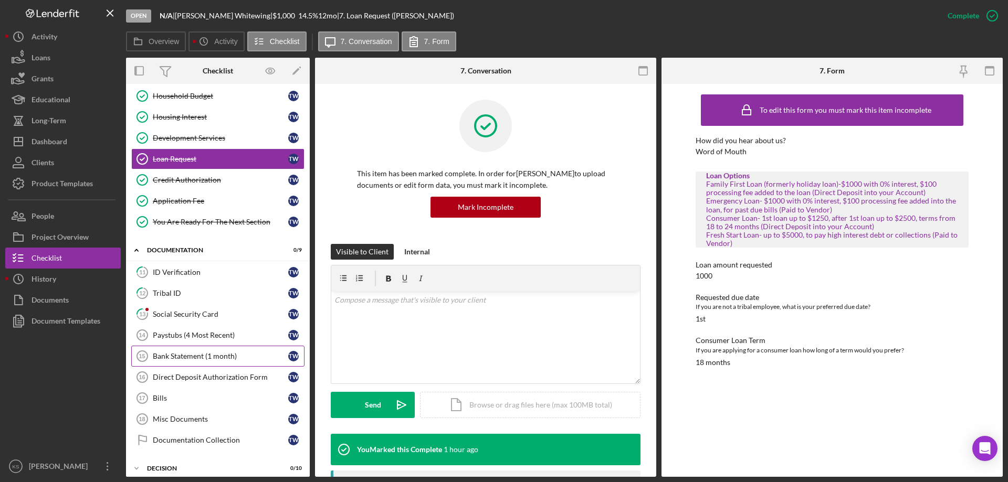
scroll to position [105, 0]
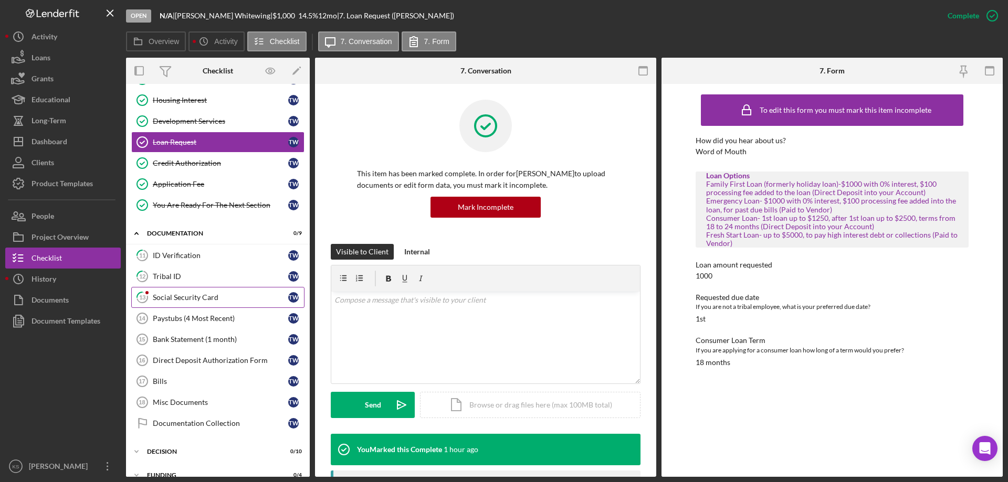
click at [185, 300] on div "Social Security Card" at bounding box center [220, 297] width 135 height 8
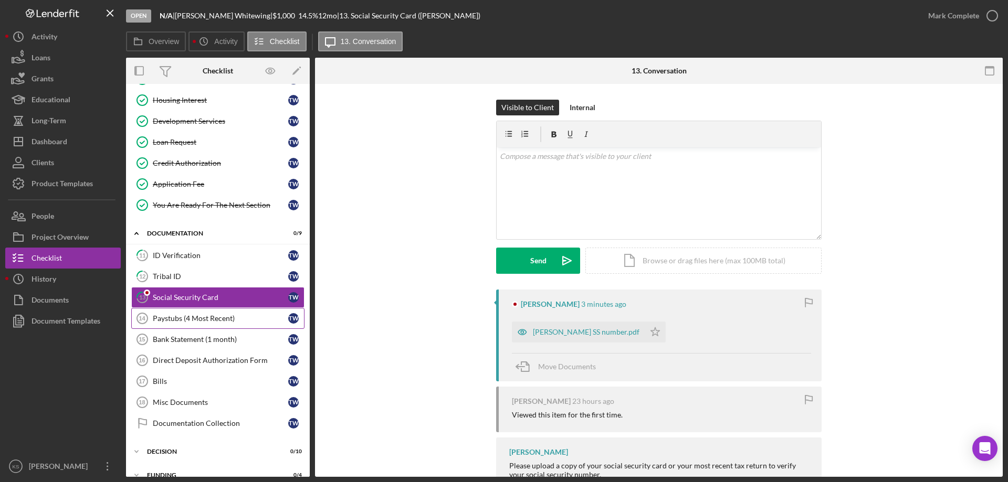
click at [188, 318] on div "Paystubs (4 Most Recent)" at bounding box center [220, 318] width 135 height 8
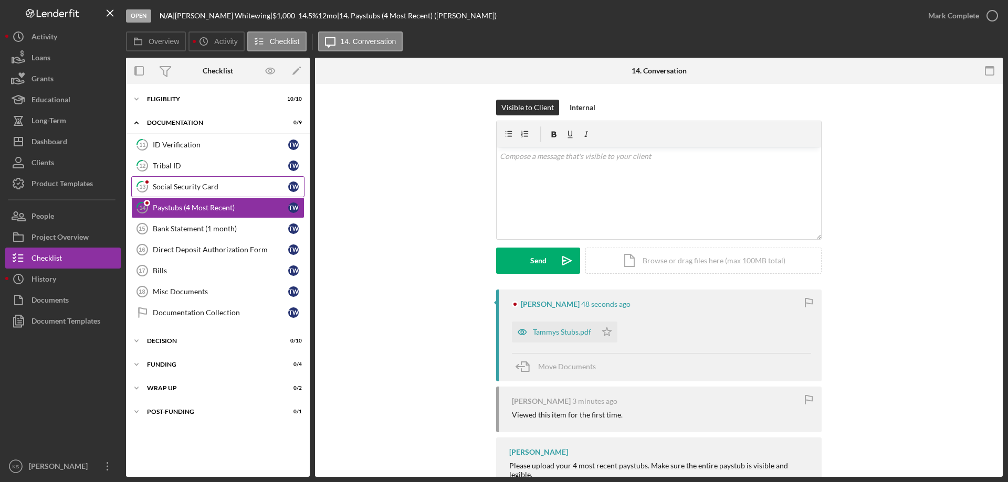
click at [192, 188] on div "Social Security Card" at bounding box center [220, 187] width 135 height 8
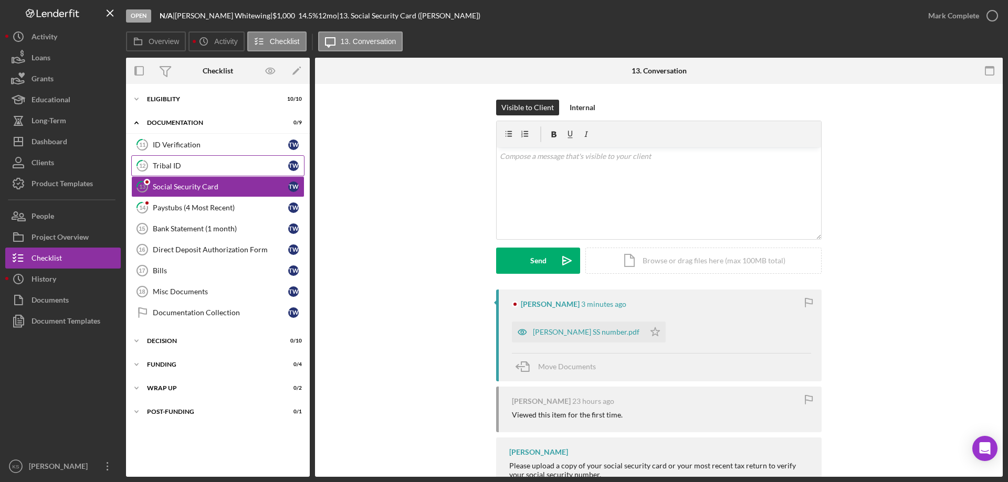
click at [197, 169] on div "Tribal ID" at bounding box center [220, 166] width 135 height 8
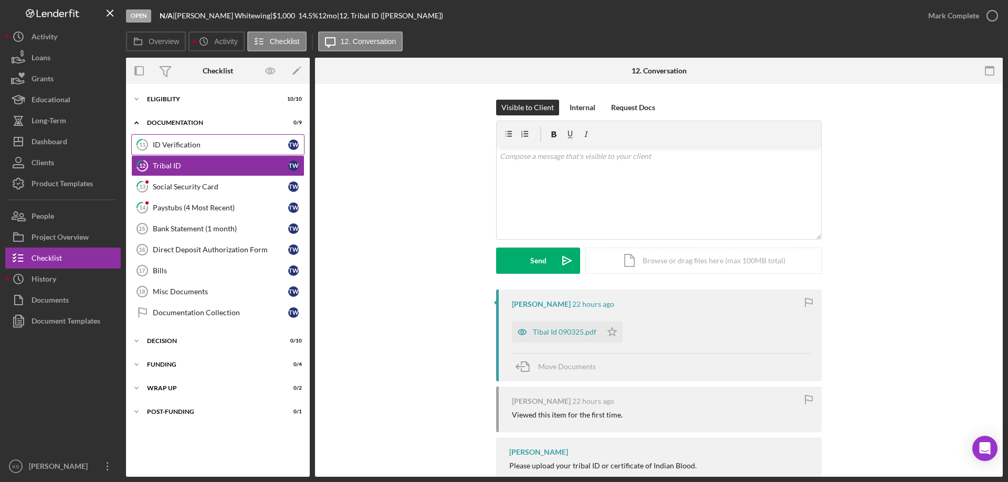
click at [197, 140] on link "11 ID Verification T W" at bounding box center [217, 144] width 173 height 21
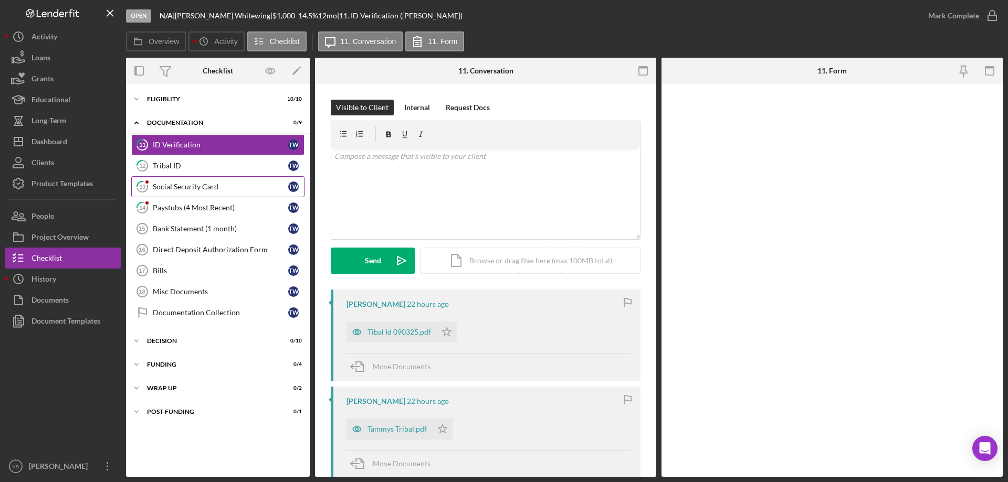
drag, startPoint x: 187, startPoint y: 181, endPoint x: 186, endPoint y: 193, distance: 12.1
click at [187, 183] on link "13 Social Security Card T W" at bounding box center [217, 186] width 173 height 21
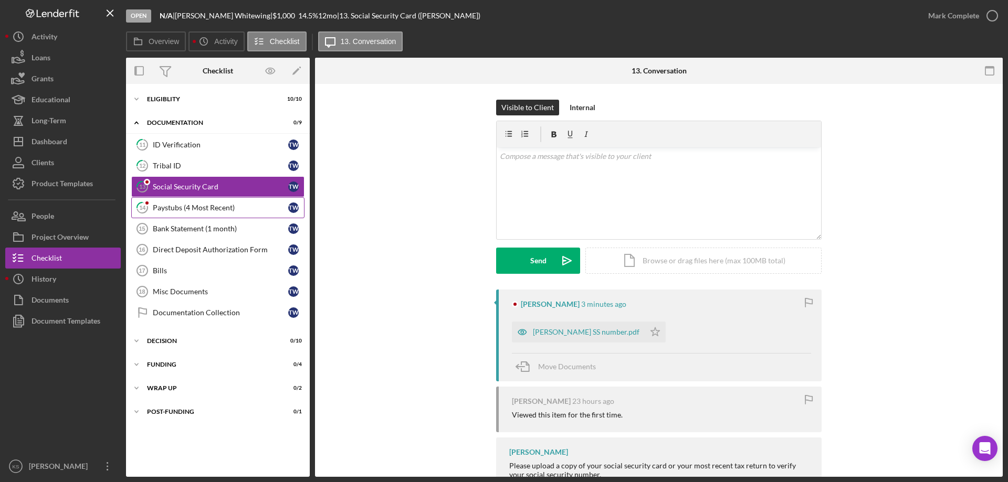
click at [183, 211] on div "Paystubs (4 Most Recent)" at bounding box center [220, 208] width 135 height 8
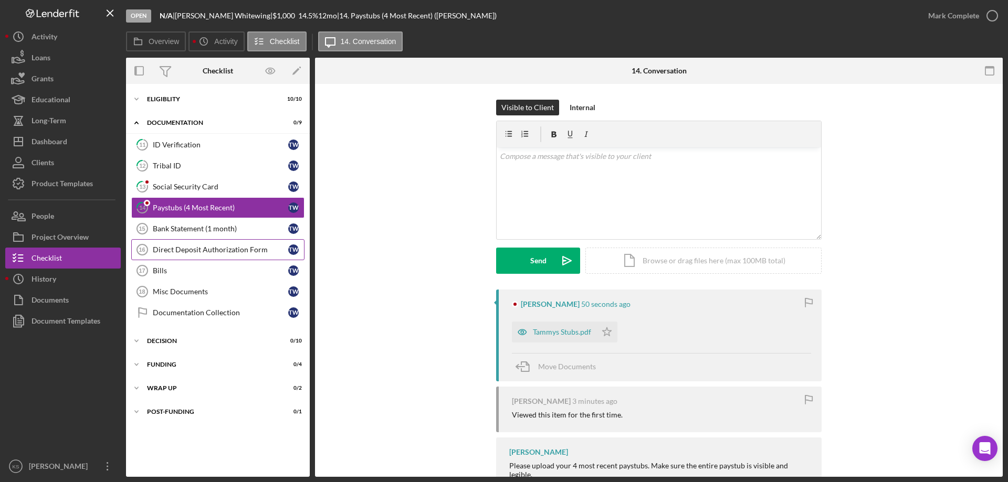
drag, startPoint x: 180, startPoint y: 237, endPoint x: 180, endPoint y: 243, distance: 6.3
click at [180, 237] on link "Bank Statement (1 month) 15 Bank Statement (1 month) T W" at bounding box center [217, 228] width 173 height 21
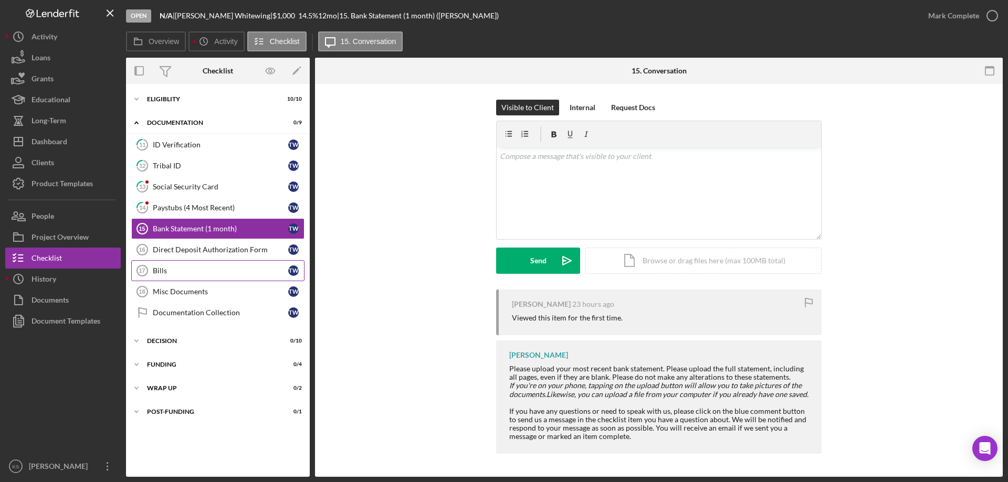
click at [185, 262] on link "Bills 17 Bills T W" at bounding box center [217, 270] width 173 height 21
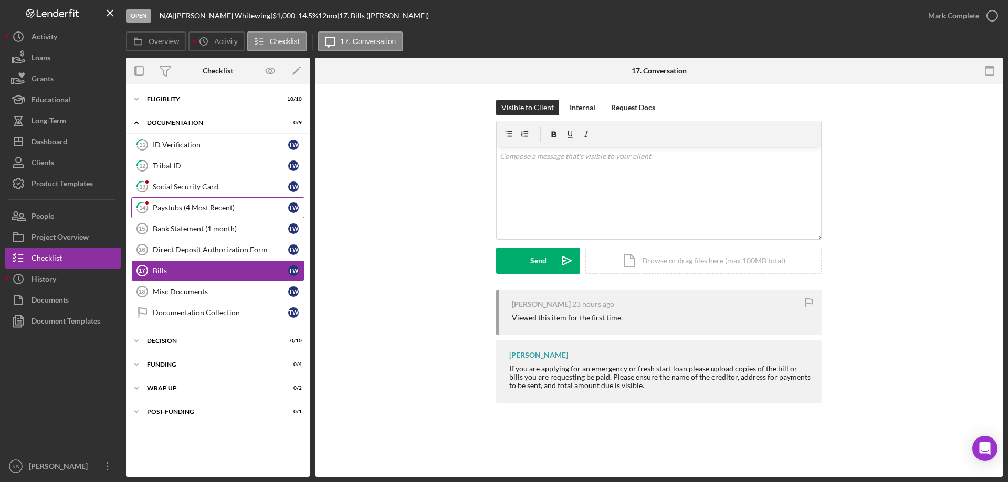
click at [187, 213] on link "14 Paystubs (4 Most Recent) T W" at bounding box center [217, 207] width 173 height 21
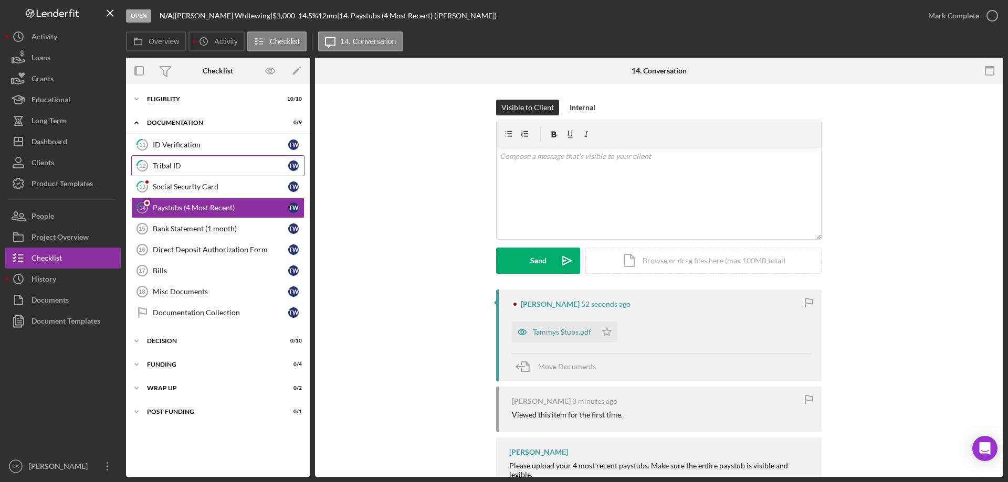
drag, startPoint x: 188, startPoint y: 188, endPoint x: 187, endPoint y: 169, distance: 19.5
click at [188, 188] on div "Social Security Card" at bounding box center [220, 187] width 135 height 8
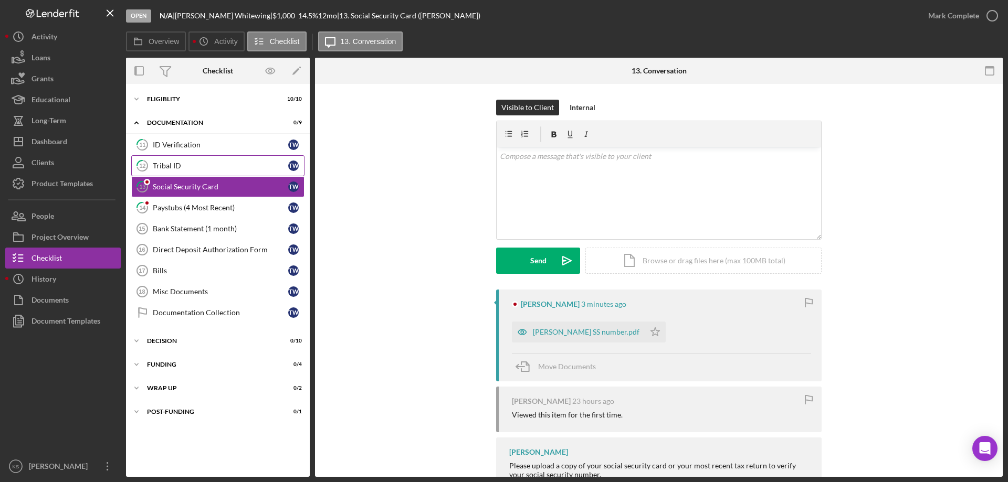
click at [187, 167] on div "Tribal ID" at bounding box center [220, 166] width 135 height 8
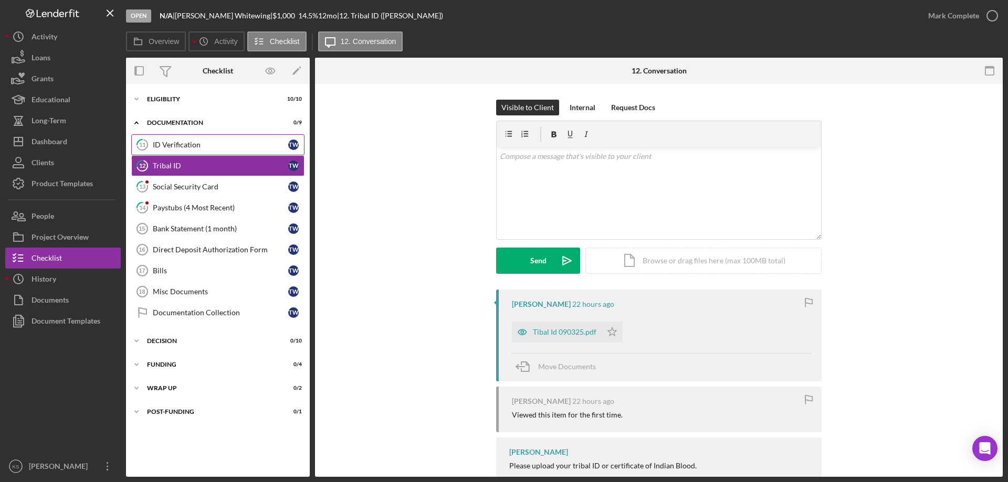
click at [187, 150] on link "11 ID Verification T W" at bounding box center [217, 144] width 173 height 21
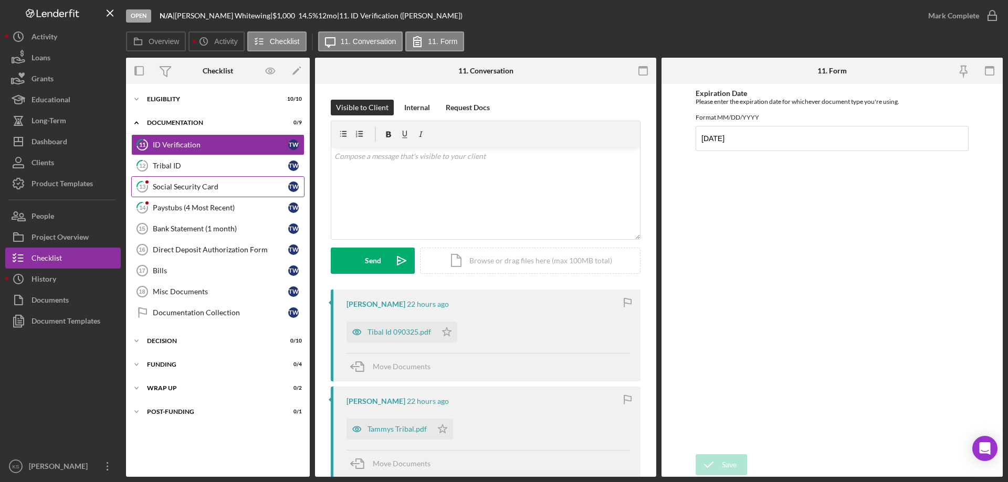
click at [177, 188] on div "Social Security Card" at bounding box center [220, 187] width 135 height 8
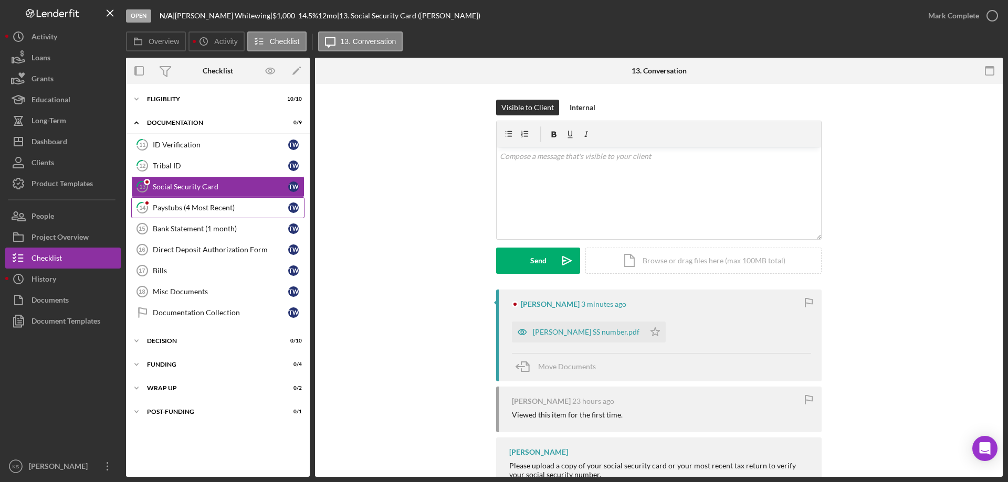
click at [166, 208] on div "Paystubs (4 Most Recent)" at bounding box center [220, 208] width 135 height 8
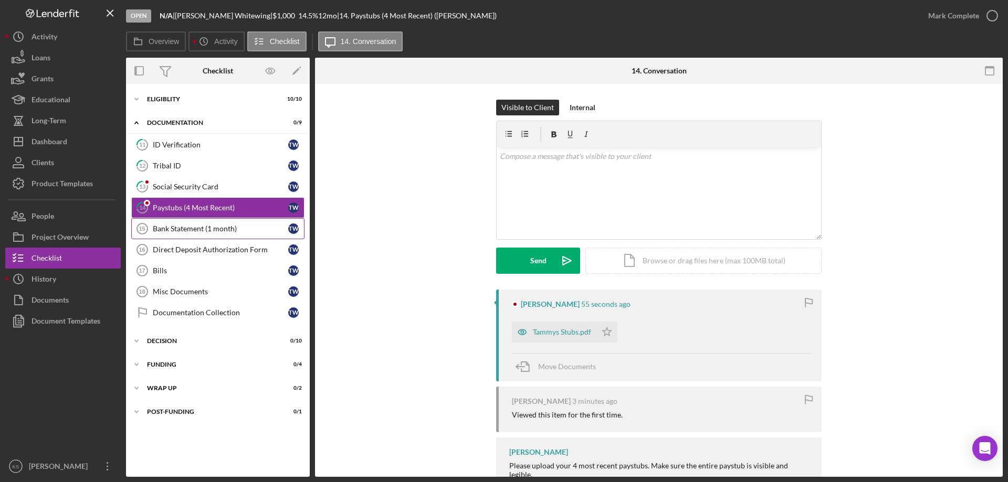
click at [165, 231] on div "Bank Statement (1 month)" at bounding box center [220, 229] width 135 height 8
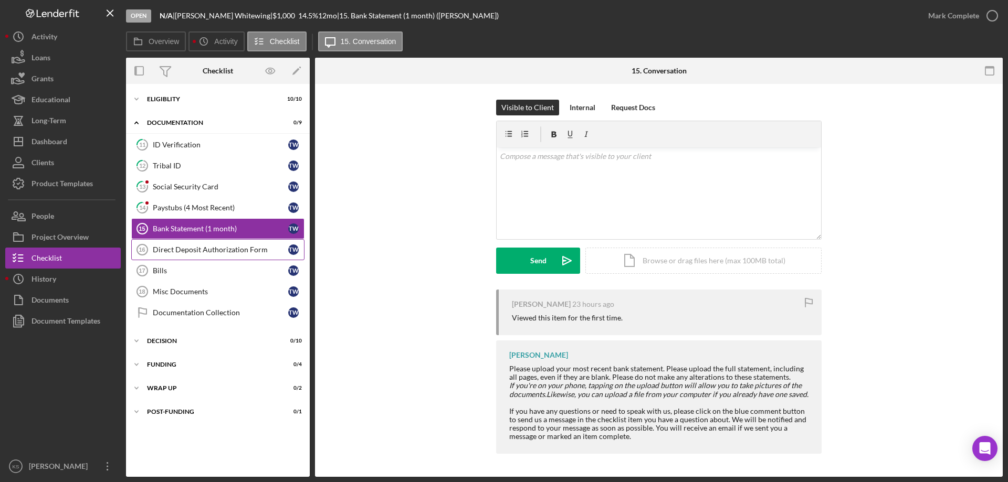
click at [163, 251] on div "Direct Deposit Authorization Form" at bounding box center [220, 250] width 135 height 8
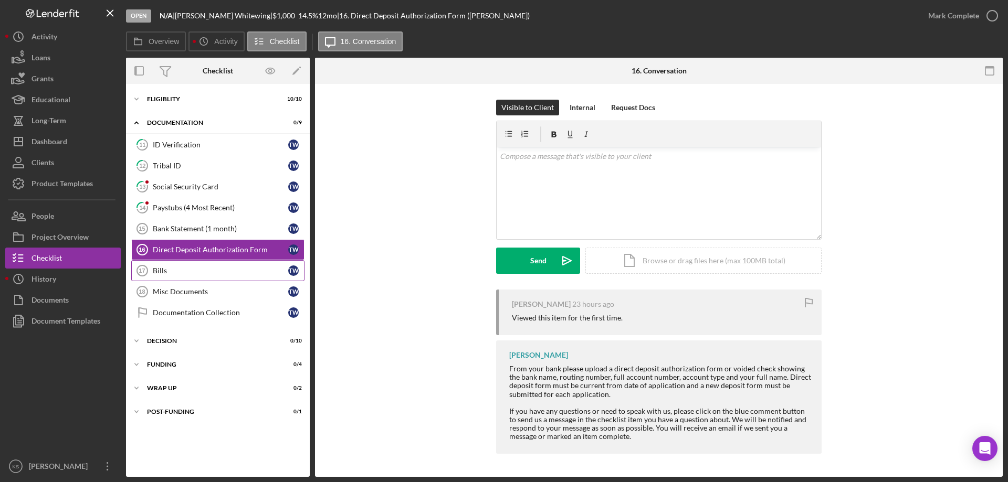
click at [163, 272] on div "Bills" at bounding box center [220, 271] width 135 height 8
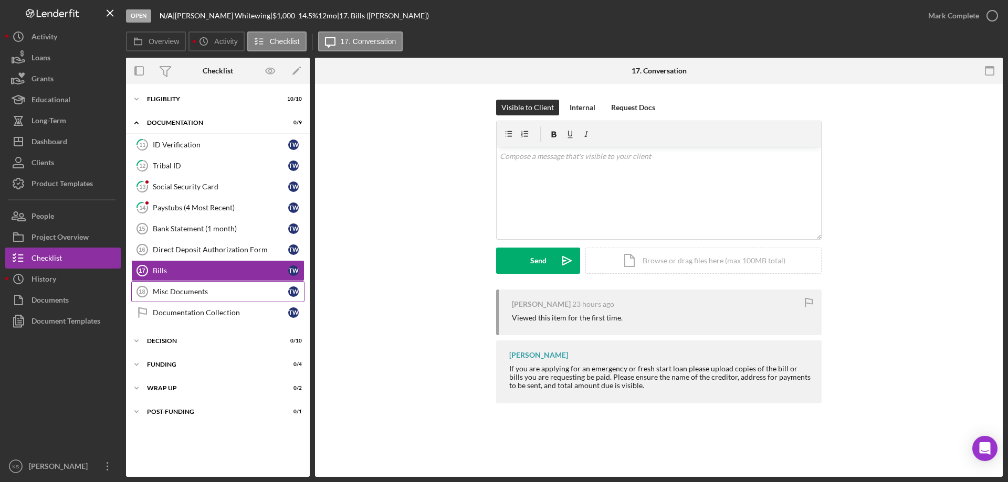
click at [168, 296] on div "Misc Documents" at bounding box center [220, 292] width 135 height 8
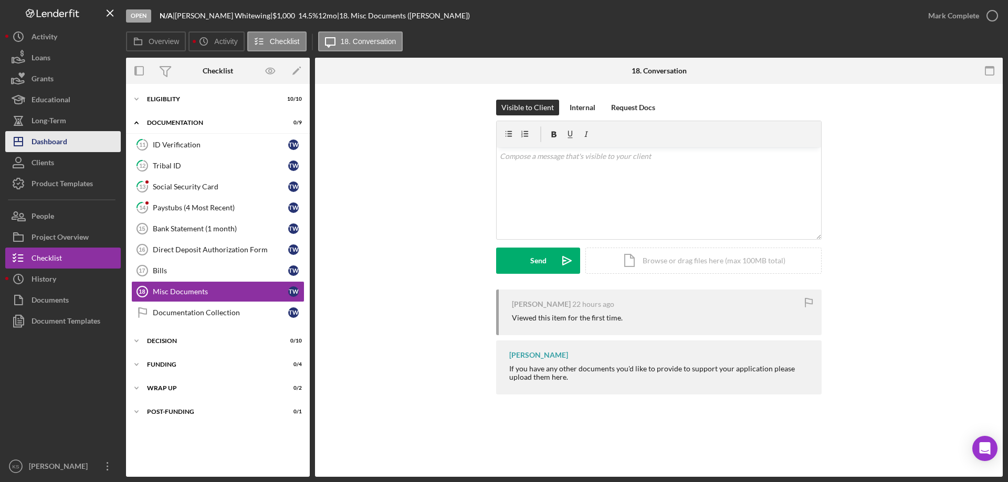
click at [58, 144] on div "Dashboard" at bounding box center [49, 143] width 36 height 24
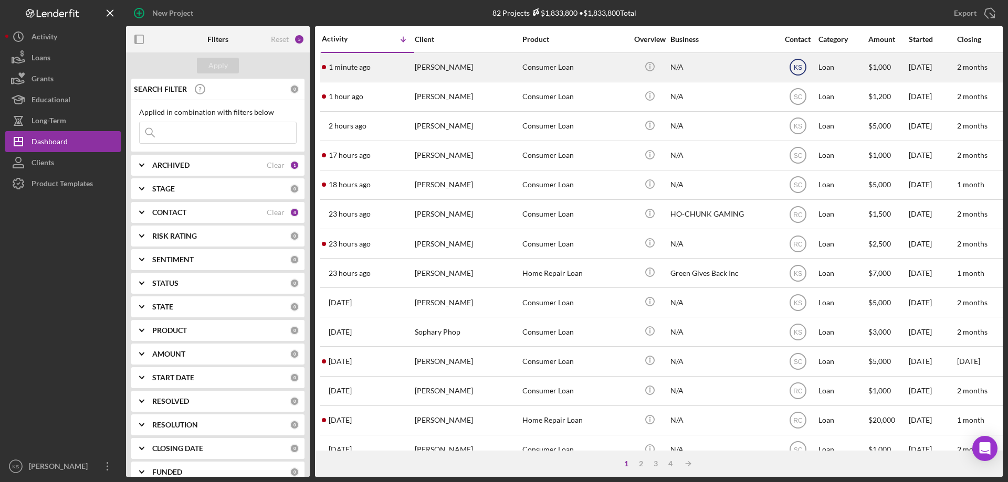
click at [800, 70] on text "KS" at bounding box center [797, 67] width 8 height 7
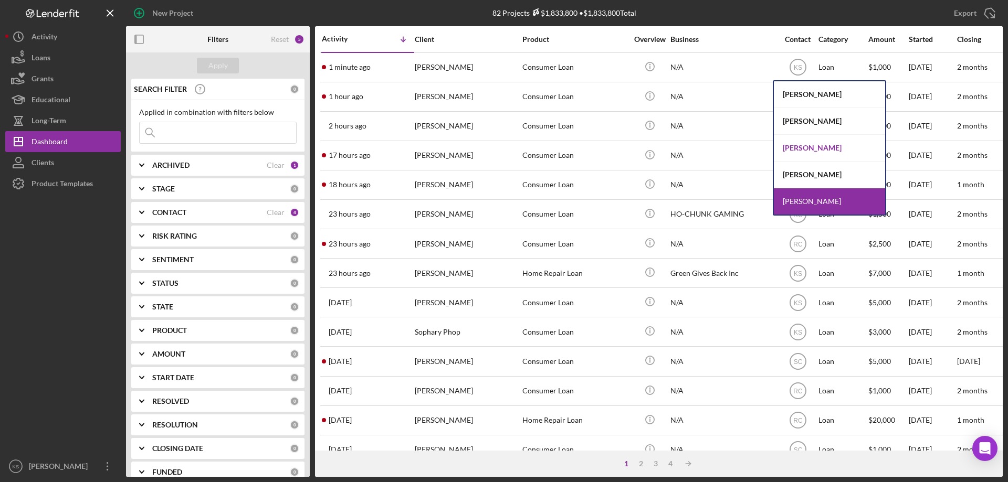
click at [806, 153] on div "[PERSON_NAME]" at bounding box center [829, 148] width 111 height 27
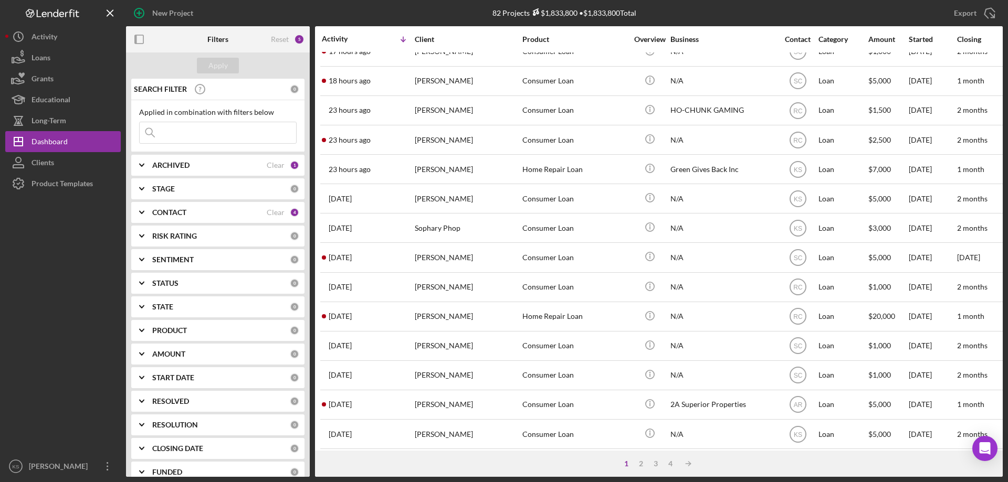
scroll to position [315, 0]
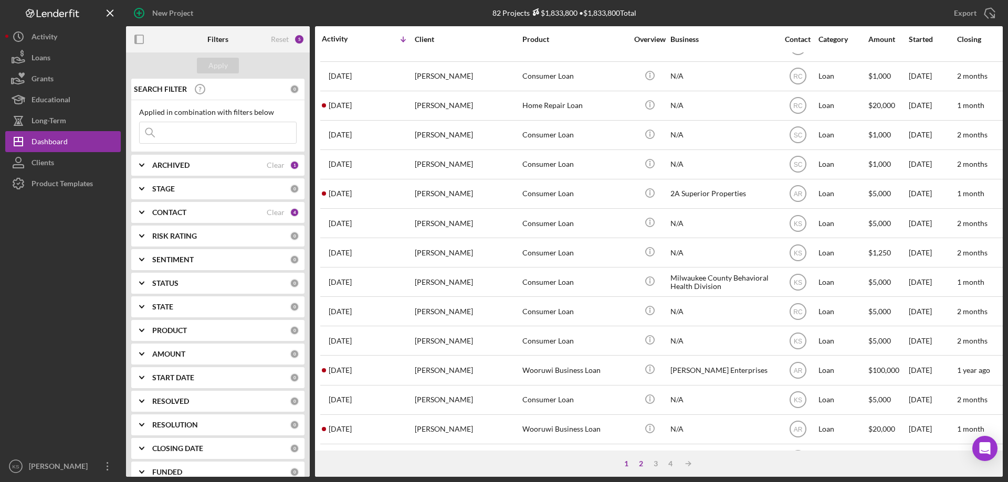
click at [642, 464] on div "2" at bounding box center [641, 464] width 15 height 8
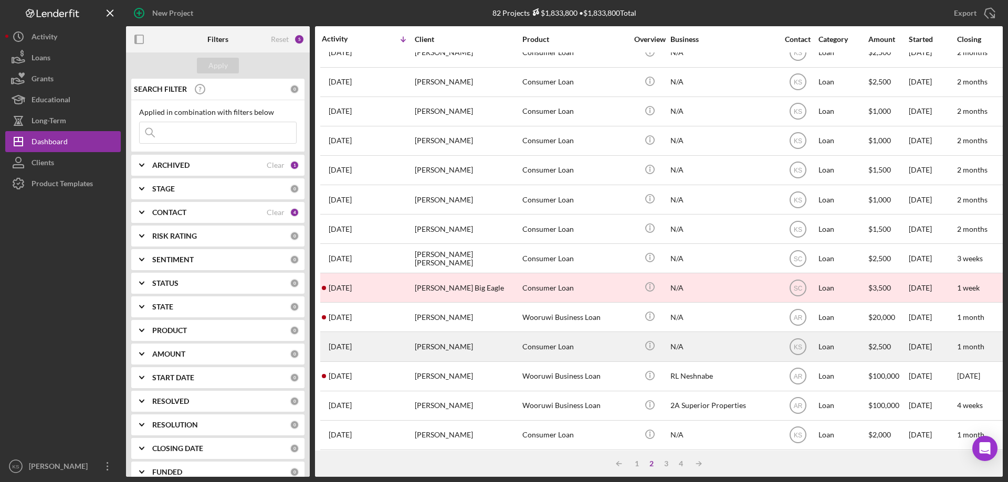
scroll to position [351, 0]
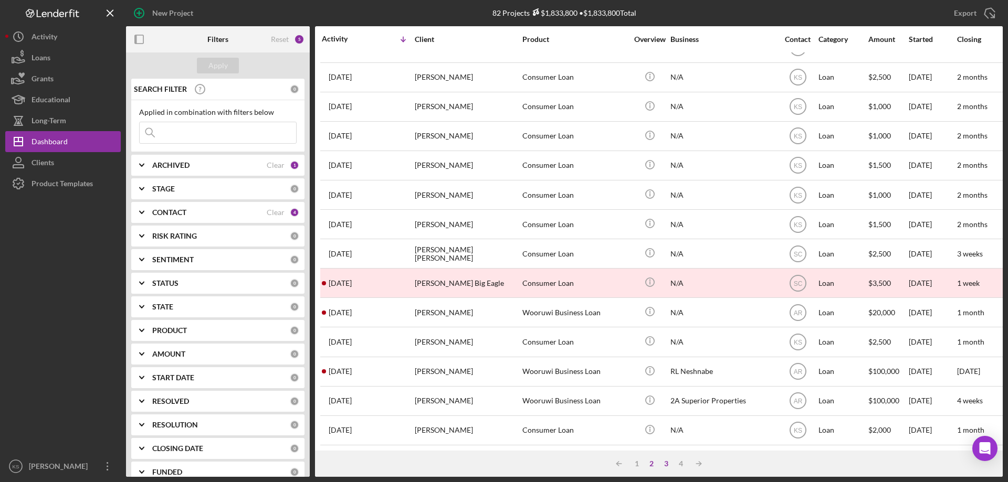
click at [669, 464] on div "3" at bounding box center [666, 464] width 15 height 8
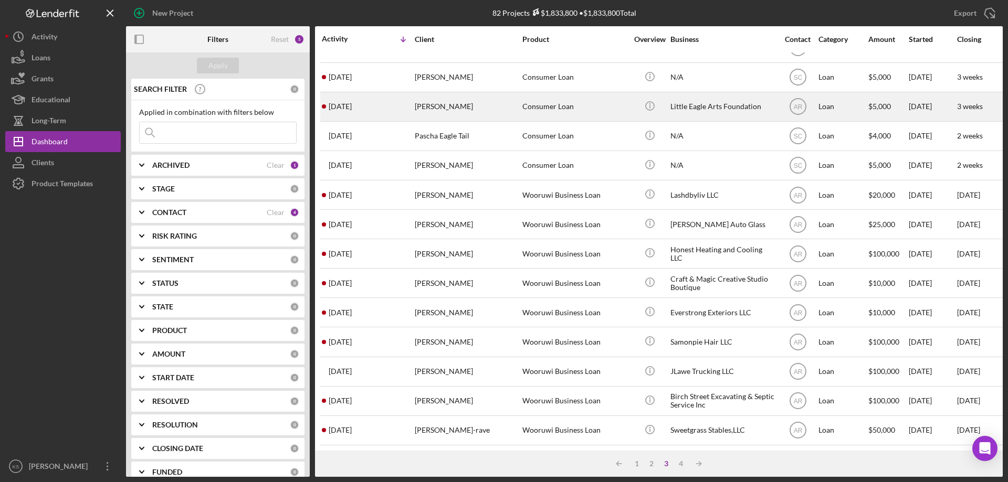
click at [476, 99] on div "Melanie Sainz" at bounding box center [467, 107] width 105 height 28
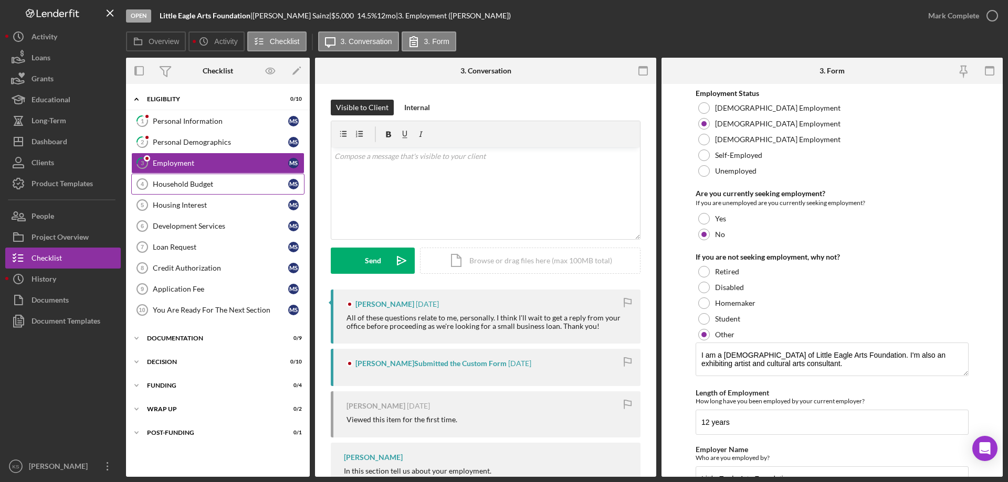
click at [192, 182] on div "Household Budget" at bounding box center [220, 184] width 135 height 8
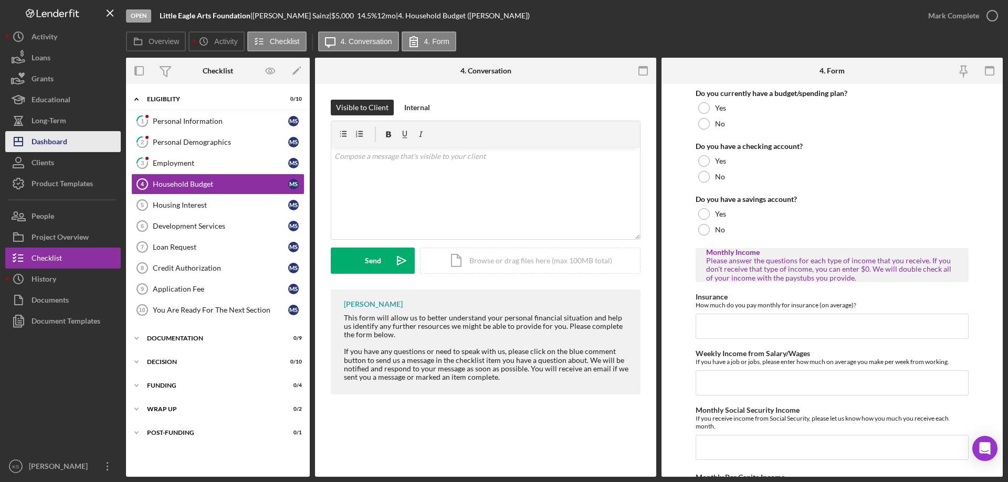
click at [72, 142] on button "Icon/Dashboard Dashboard" at bounding box center [62, 141] width 115 height 21
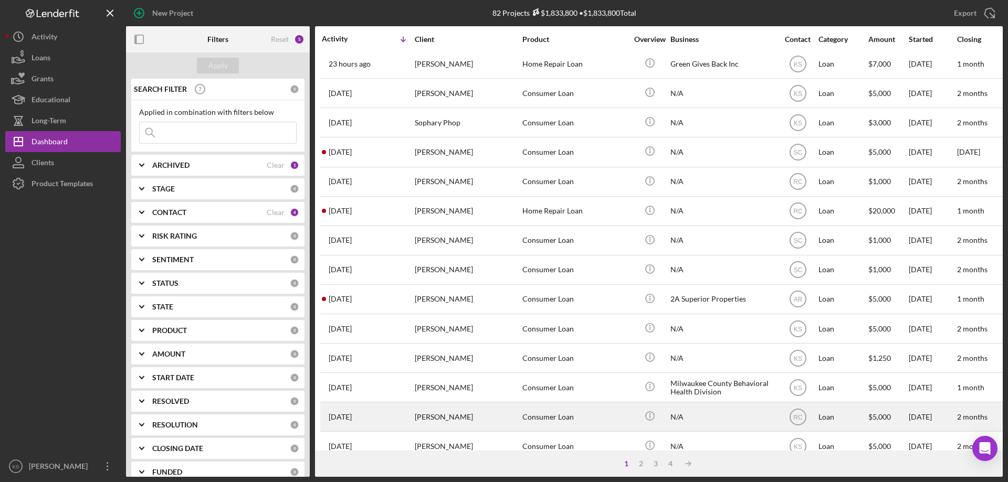
scroll to position [210, 0]
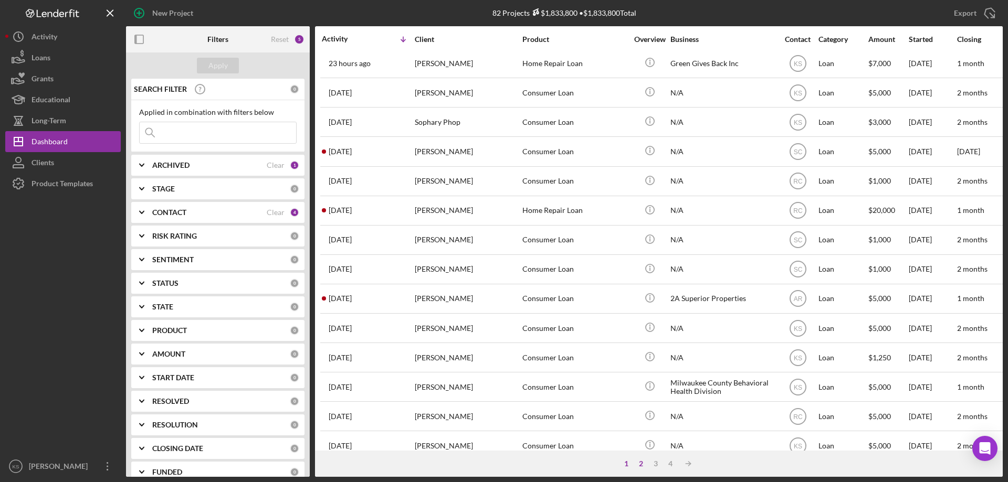
click at [644, 464] on div "2" at bounding box center [641, 464] width 15 height 8
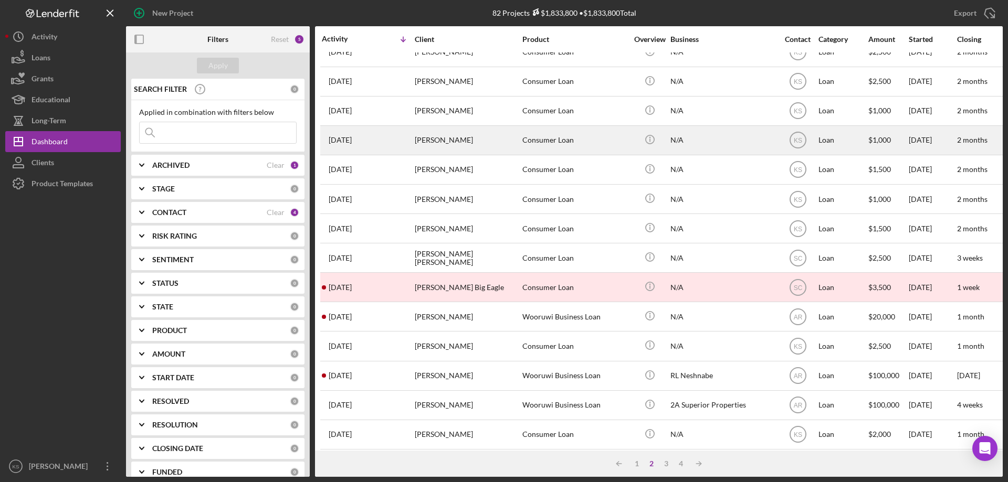
scroll to position [351, 0]
